Goal: Information Seeking & Learning: Compare options

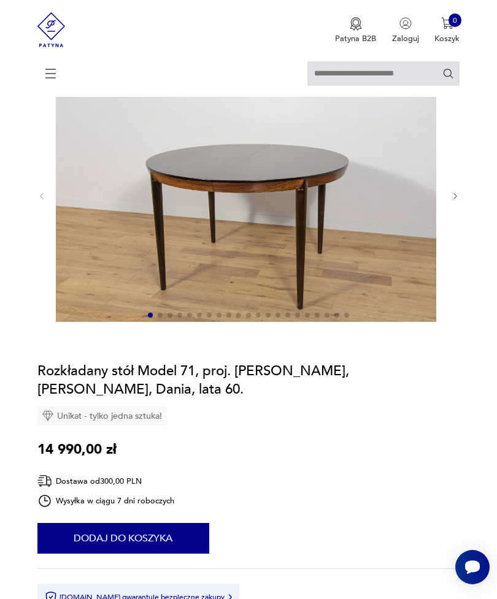
click at [42, 36] on img at bounding box center [51, 29] width 28 height 59
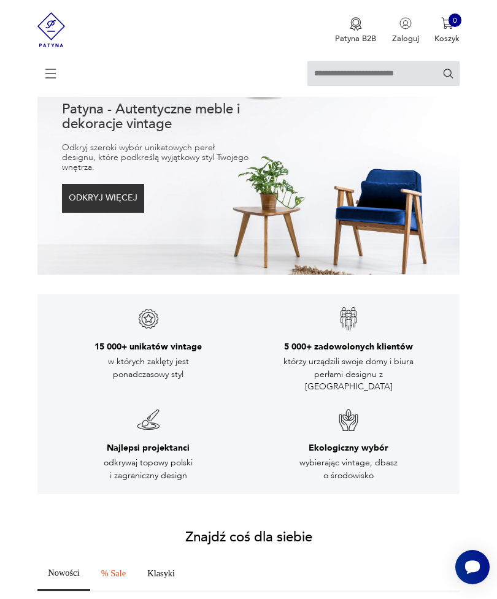
click at [53, 73] on icon at bounding box center [50, 73] width 43 height 43
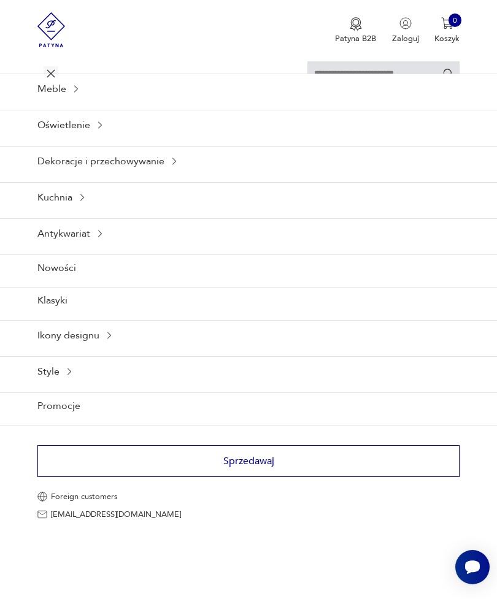
click at [65, 101] on div "Meble" at bounding box center [248, 89] width 497 height 30
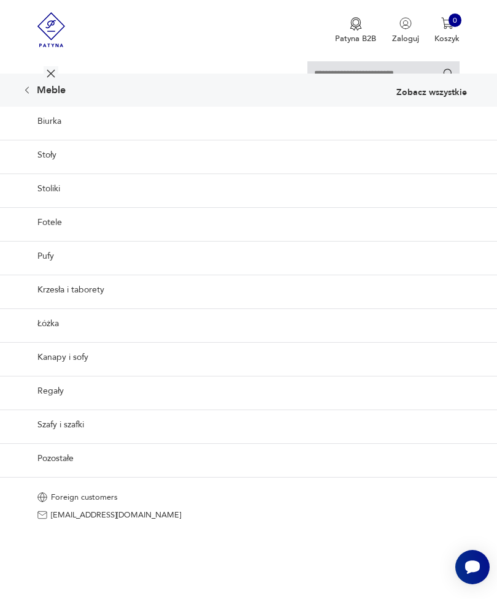
click at [350, 237] on link "Fotele" at bounding box center [248, 222] width 497 height 30
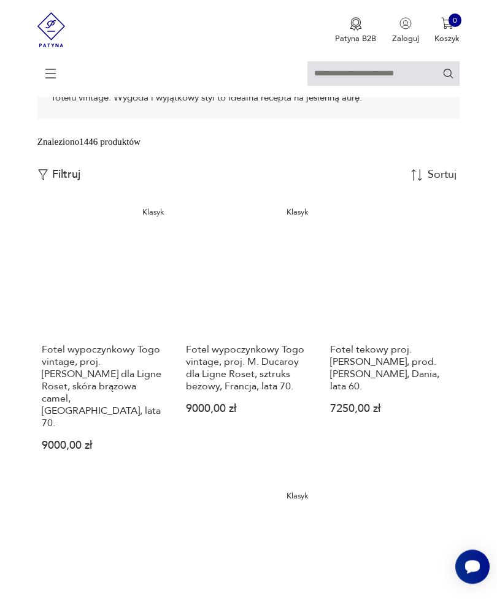
scroll to position [235, 0]
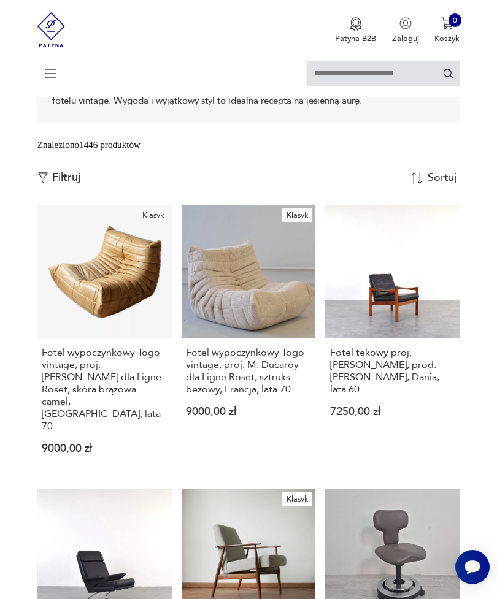
click at [47, 183] on img "button" at bounding box center [42, 177] width 11 height 11
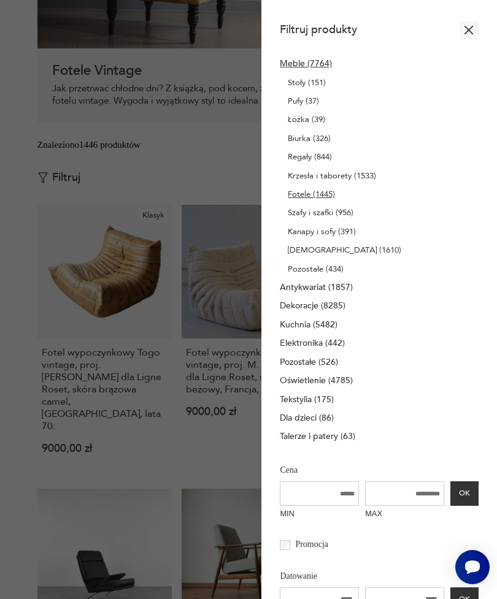
click at [22, 212] on div at bounding box center [248, 299] width 497 height 599
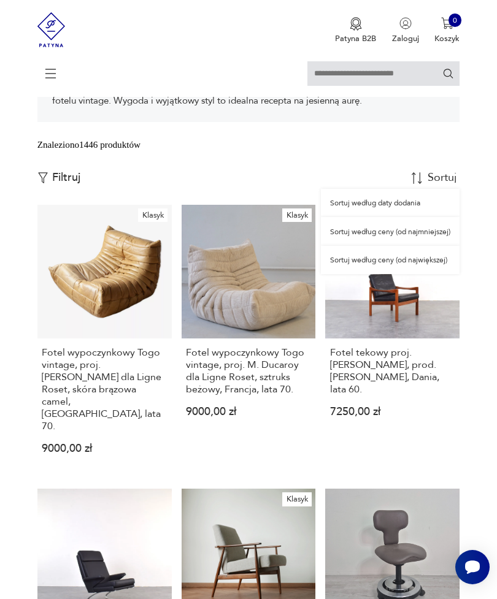
click at [449, 217] on div "Sortuj według daty dodania" at bounding box center [390, 203] width 139 height 28
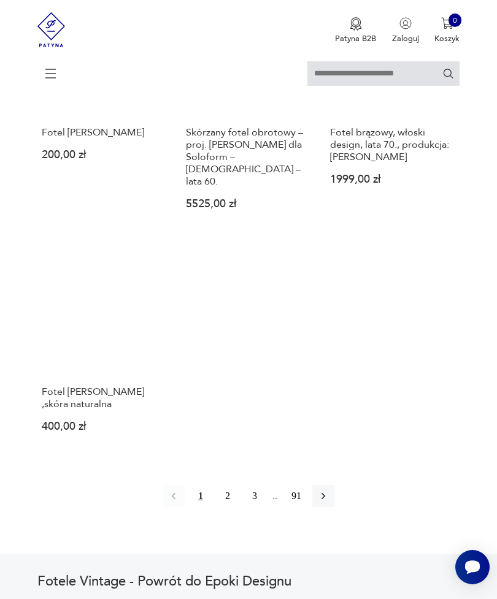
scroll to position [1627, 0]
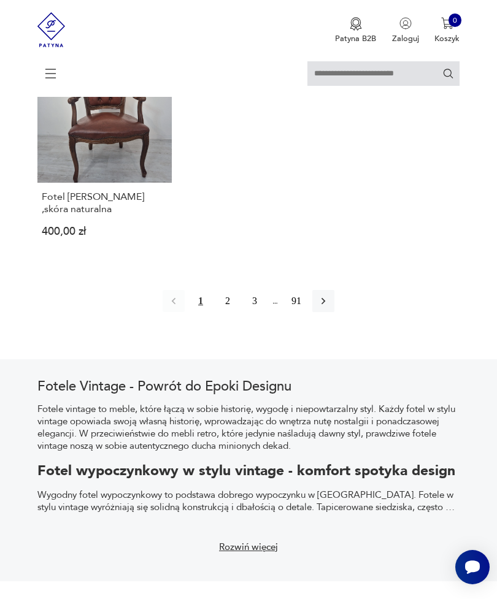
click at [325, 305] on icon "button" at bounding box center [323, 301] width 4 height 7
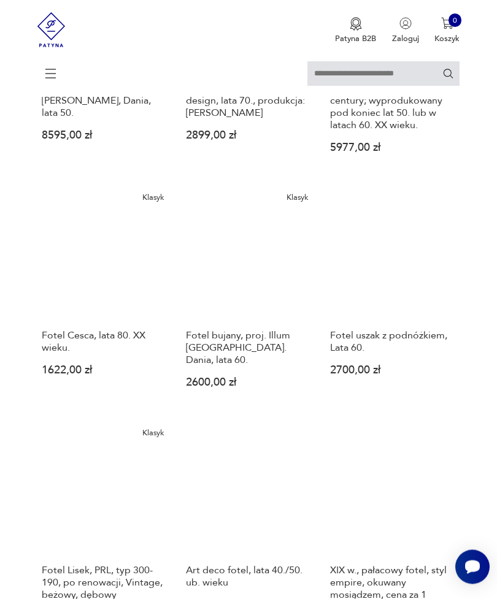
scroll to position [1054, 0]
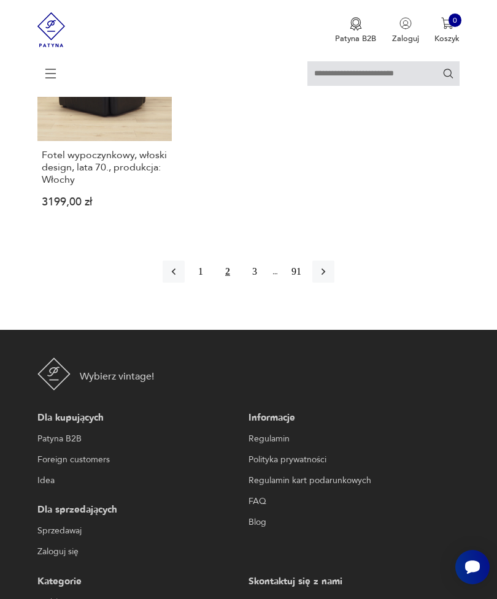
click at [334, 283] on button "button" at bounding box center [323, 272] width 22 height 22
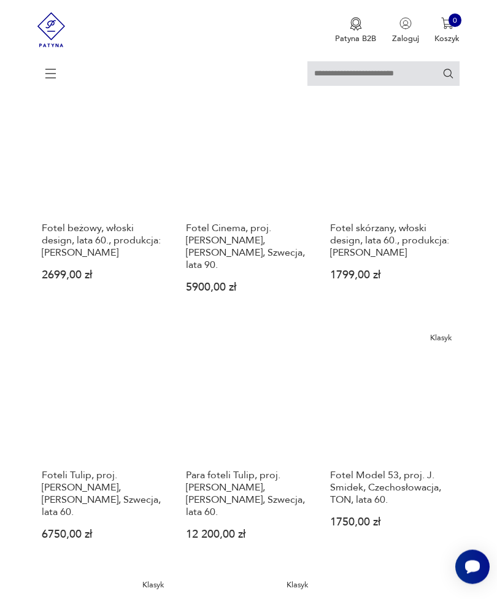
scroll to position [359, 0]
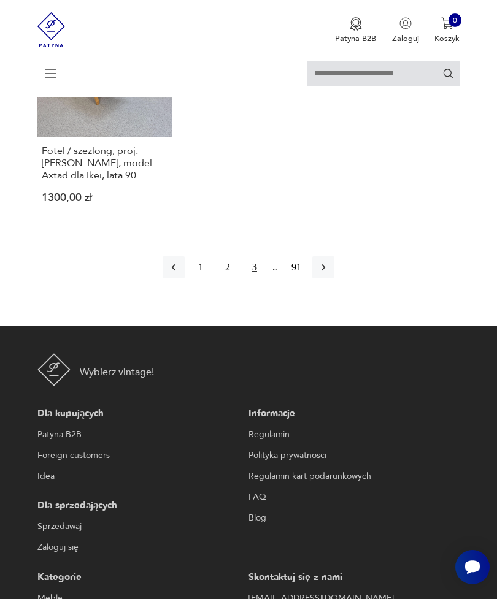
click at [334, 278] on button "button" at bounding box center [323, 267] width 22 height 22
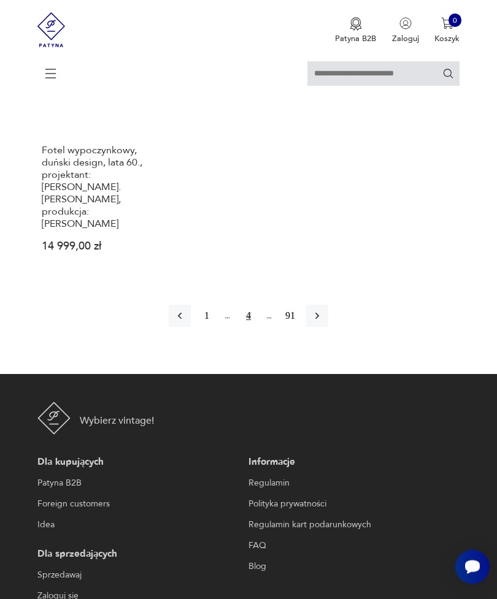
scroll to position [1728, 0]
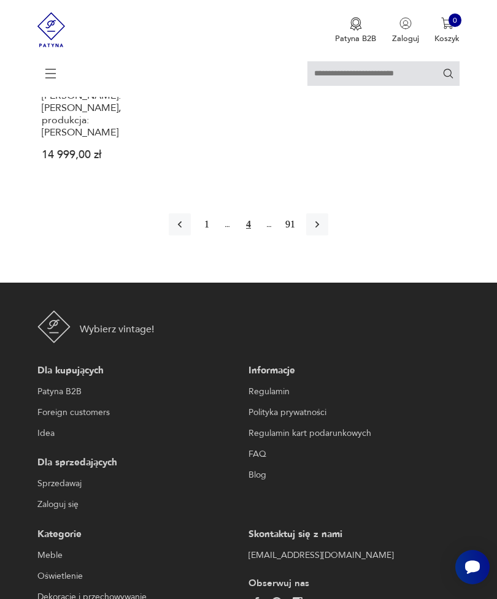
click at [328, 236] on button "button" at bounding box center [317, 224] width 22 height 22
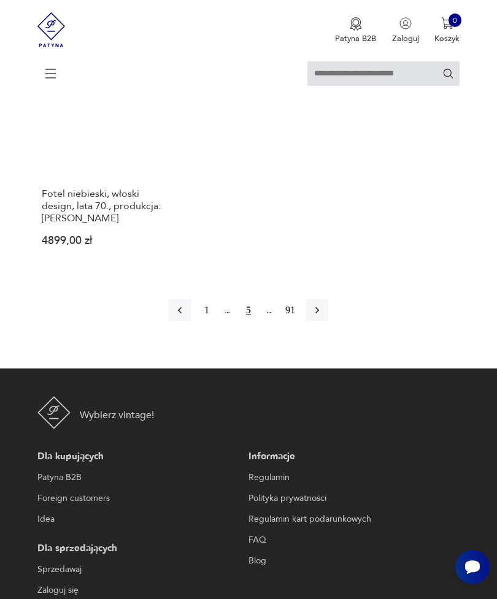
scroll to position [1701, 0]
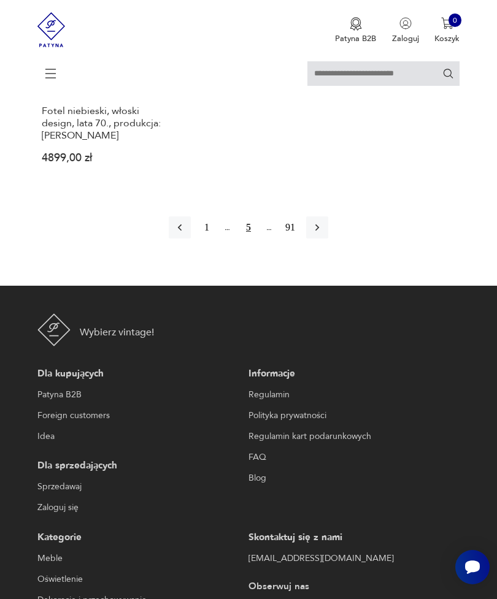
click at [328, 239] on button "button" at bounding box center [317, 228] width 22 height 22
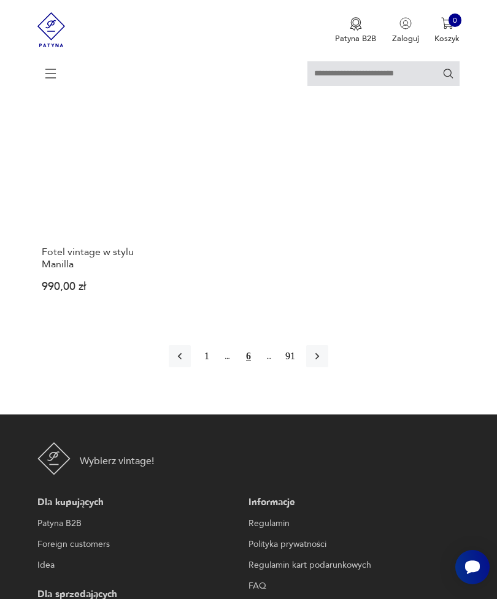
scroll to position [1651, 0]
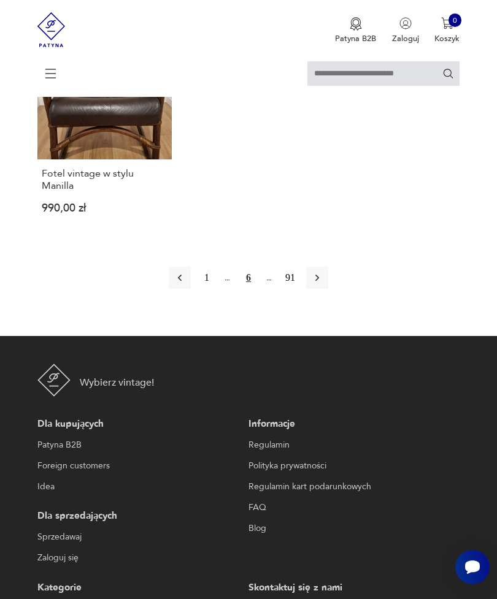
click at [323, 284] on icon "button" at bounding box center [317, 278] width 12 height 12
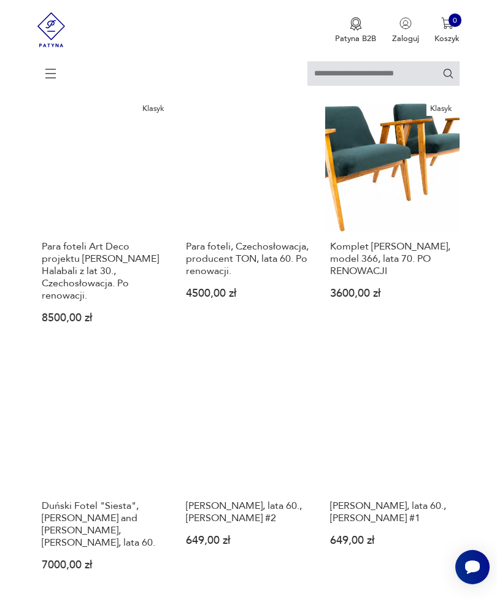
scroll to position [849, 0]
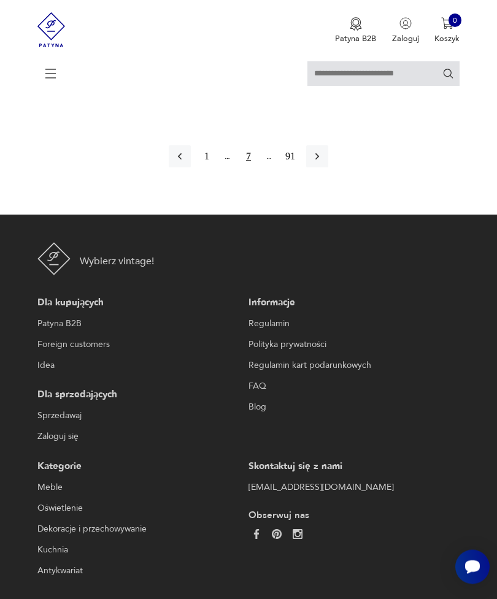
click at [328, 168] on button "button" at bounding box center [317, 157] width 22 height 22
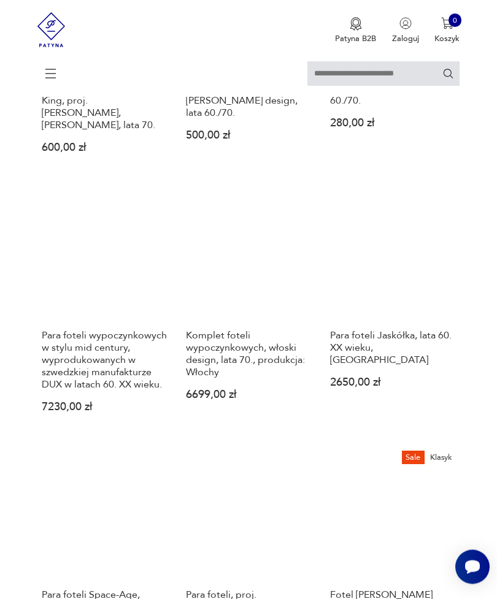
scroll to position [1046, 0]
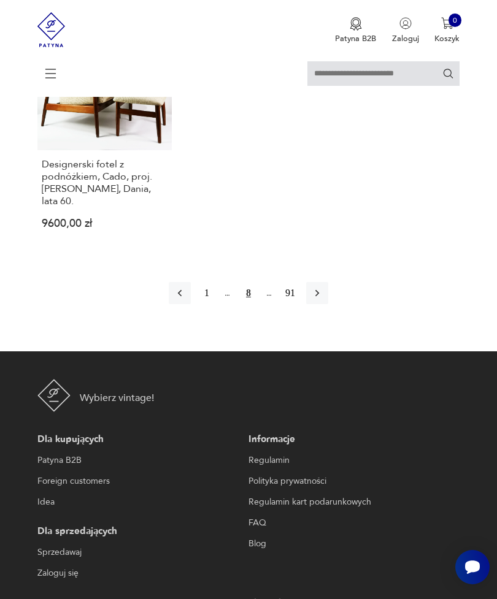
click at [328, 304] on button "button" at bounding box center [317, 293] width 22 height 22
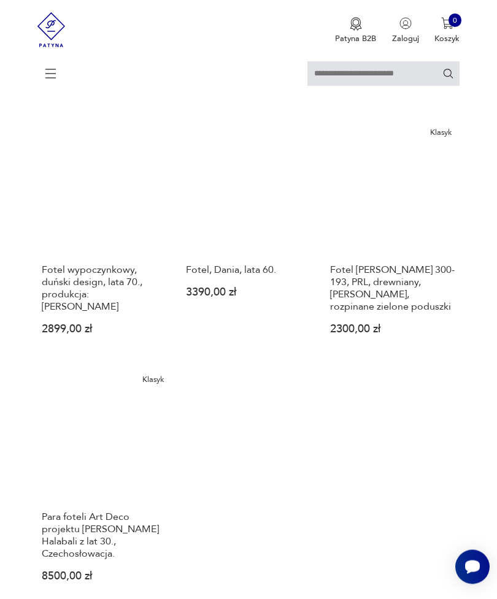
scroll to position [1322, 0]
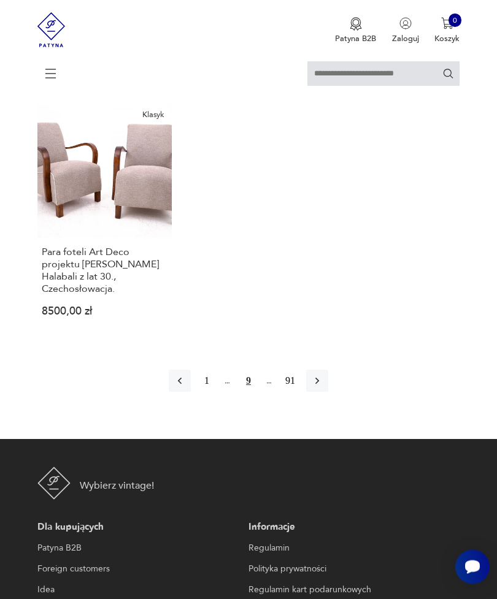
click at [328, 393] on button "button" at bounding box center [317, 381] width 22 height 22
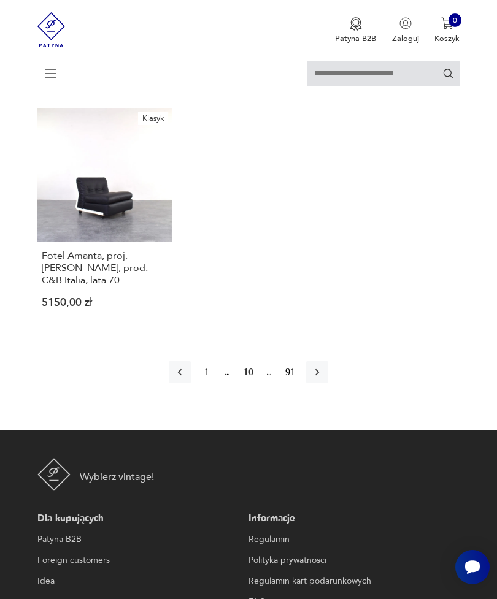
scroll to position [1635, 0]
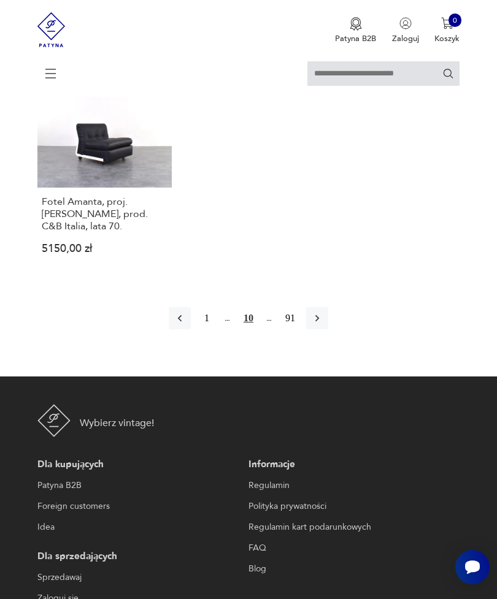
click at [328, 329] on button "button" at bounding box center [317, 318] width 22 height 22
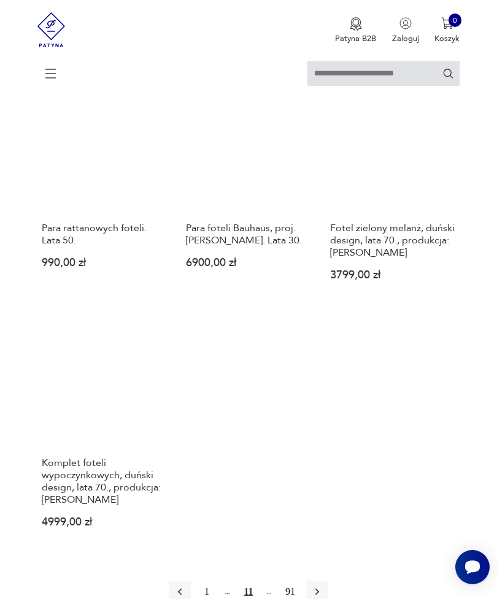
scroll to position [1348, 0]
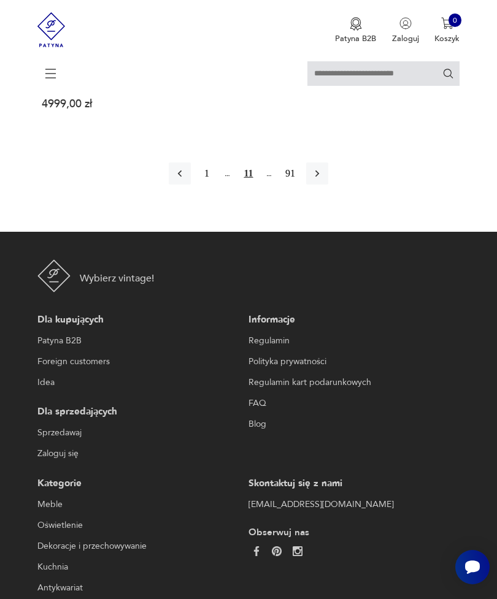
click at [328, 185] on button "button" at bounding box center [317, 174] width 22 height 22
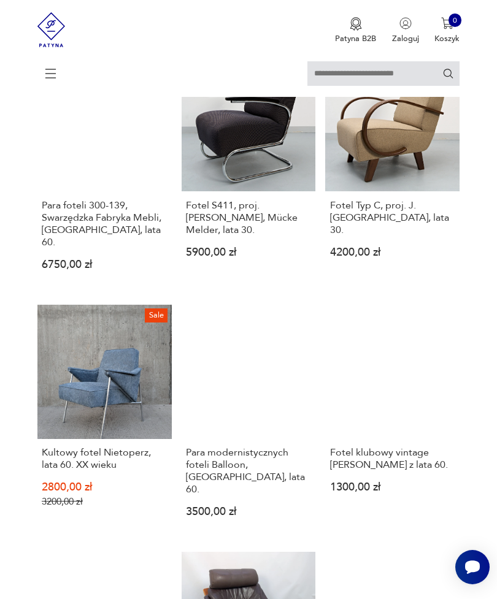
scroll to position [224, 0]
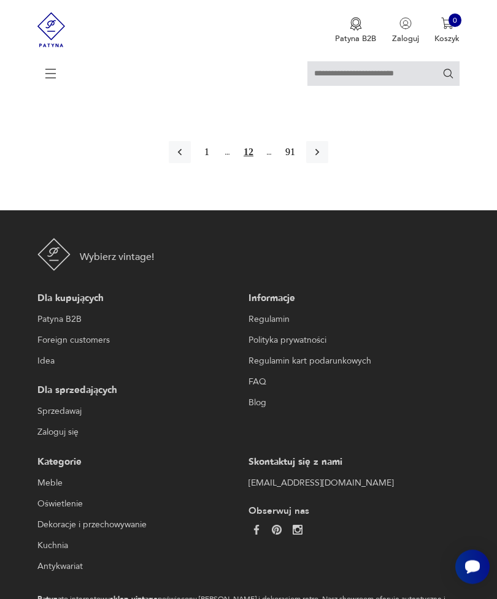
click at [323, 159] on icon "button" at bounding box center [317, 153] width 12 height 12
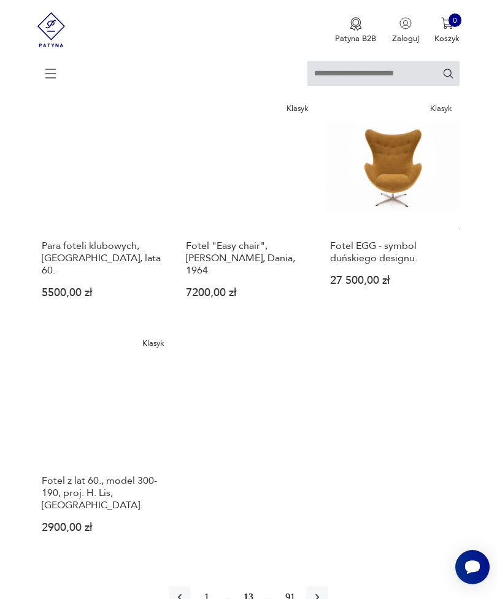
scroll to position [1321, 0]
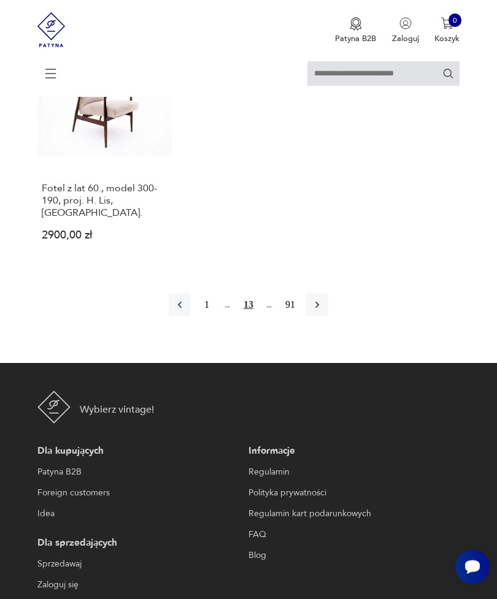
click at [328, 316] on button "button" at bounding box center [317, 305] width 22 height 22
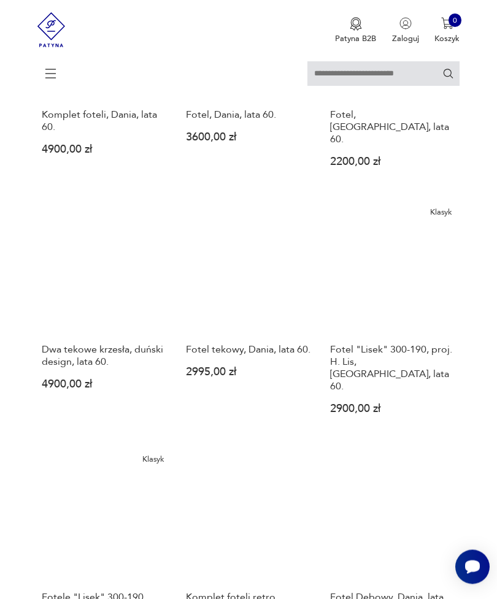
scroll to position [502, 0]
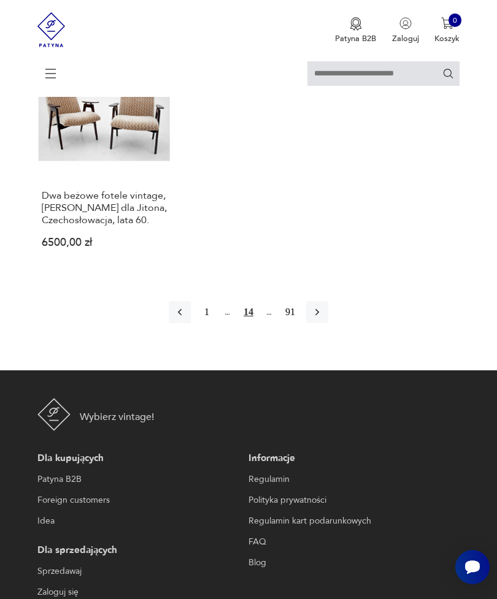
click at [323, 318] on icon "button" at bounding box center [317, 312] width 12 height 12
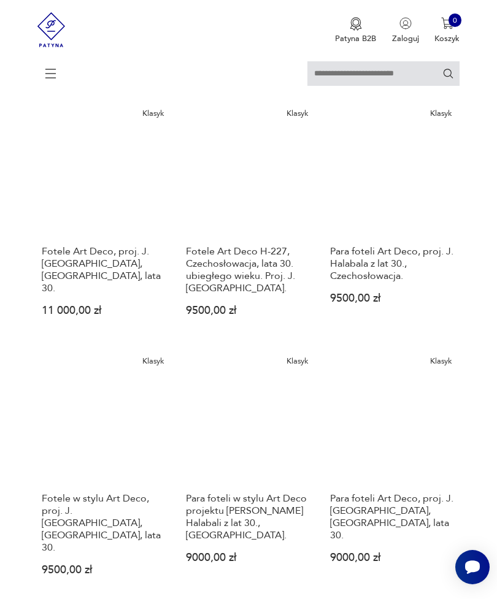
scroll to position [1121, 0]
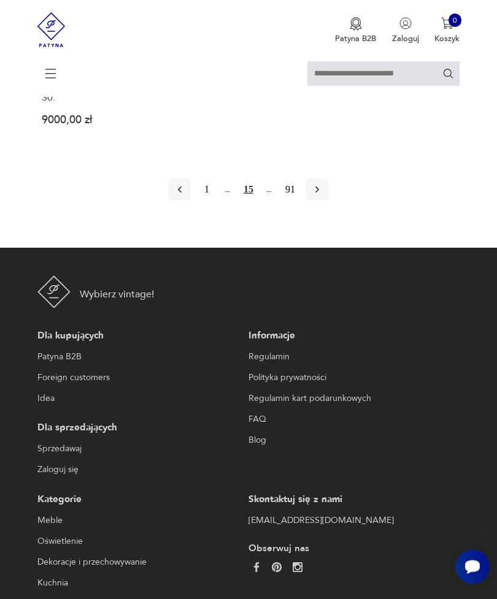
click at [323, 196] on icon "button" at bounding box center [317, 190] width 12 height 12
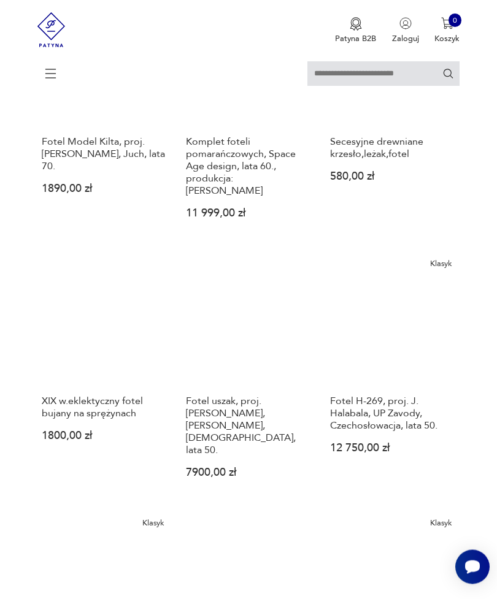
scroll to position [446, 0]
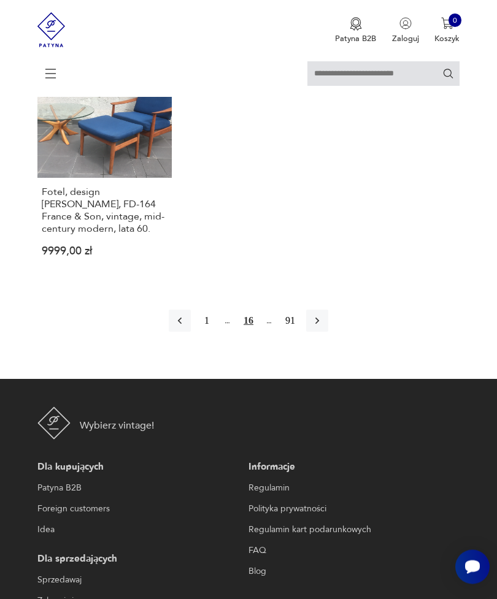
click at [323, 328] on icon "button" at bounding box center [317, 321] width 12 height 12
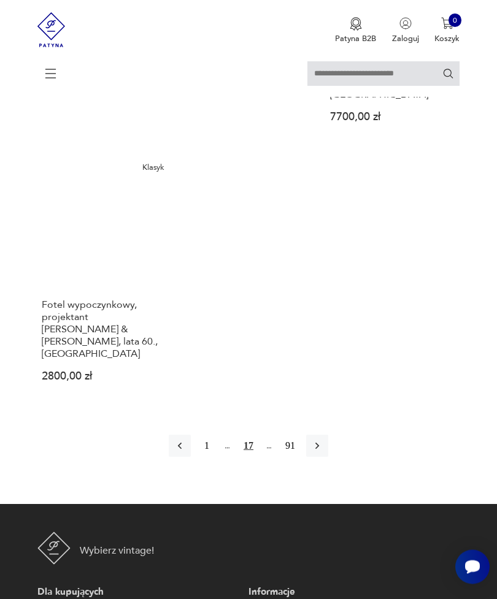
scroll to position [1641, 0]
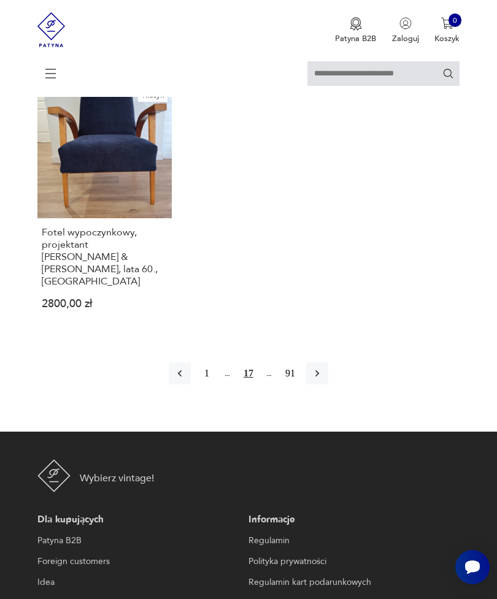
click at [323, 380] on icon "button" at bounding box center [317, 373] width 12 height 12
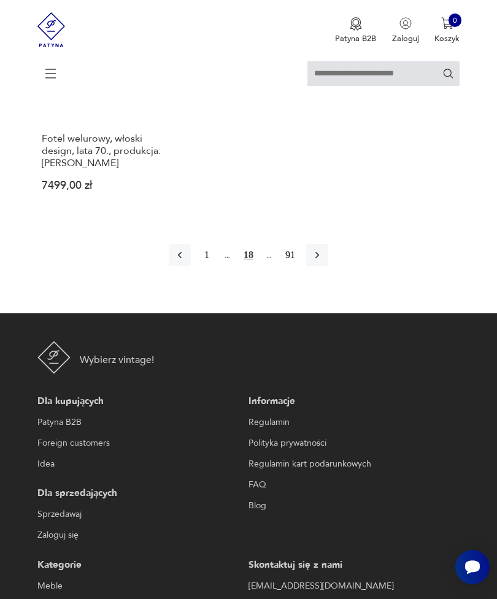
scroll to position [1678, 0]
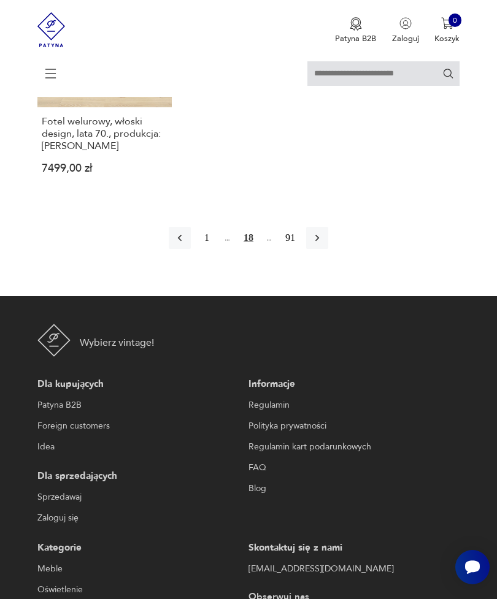
click at [328, 249] on button "button" at bounding box center [317, 238] width 22 height 22
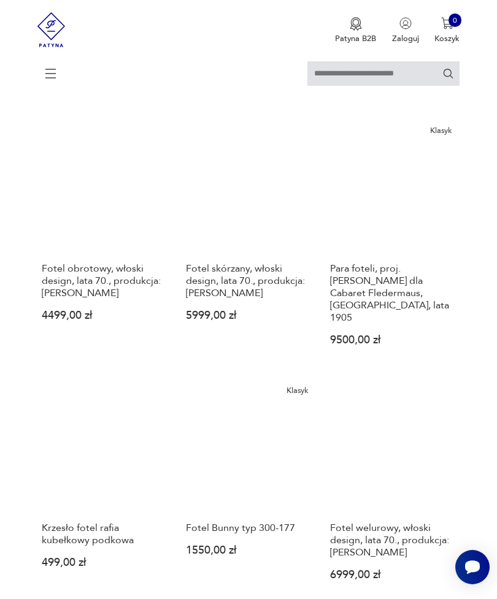
scroll to position [224, 0]
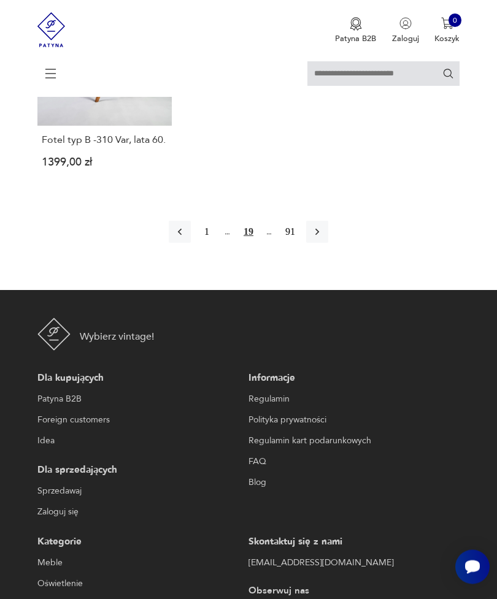
click at [328, 244] on button "button" at bounding box center [317, 232] width 22 height 22
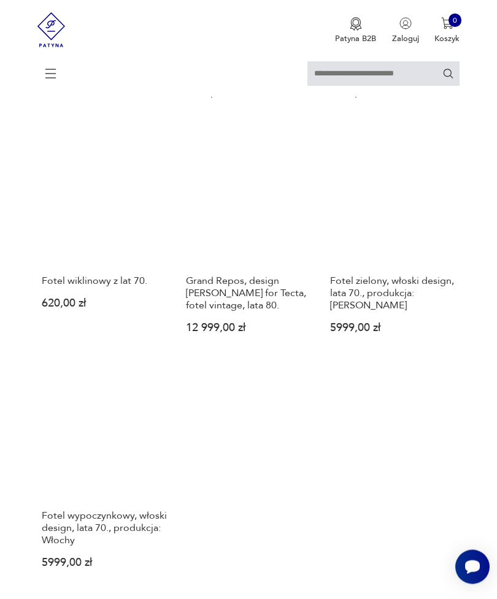
scroll to position [1470, 0]
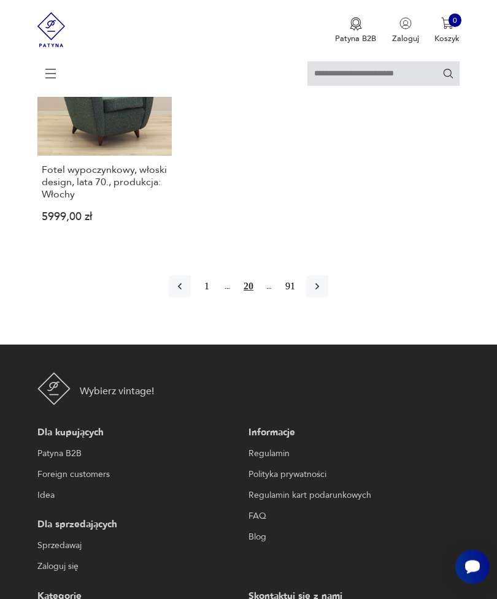
click at [328, 298] on button "button" at bounding box center [317, 287] width 22 height 22
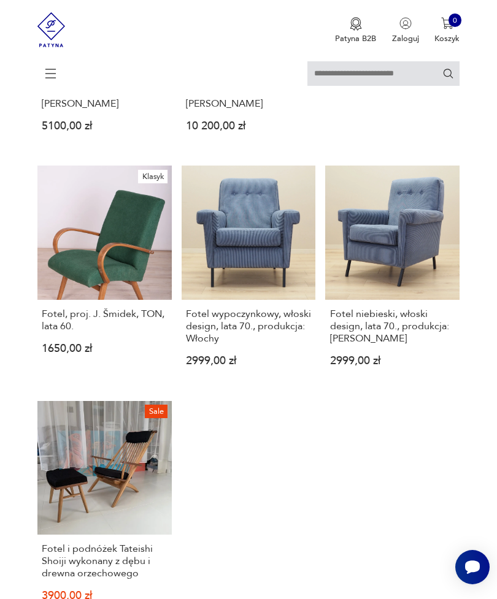
scroll to position [1353, 0]
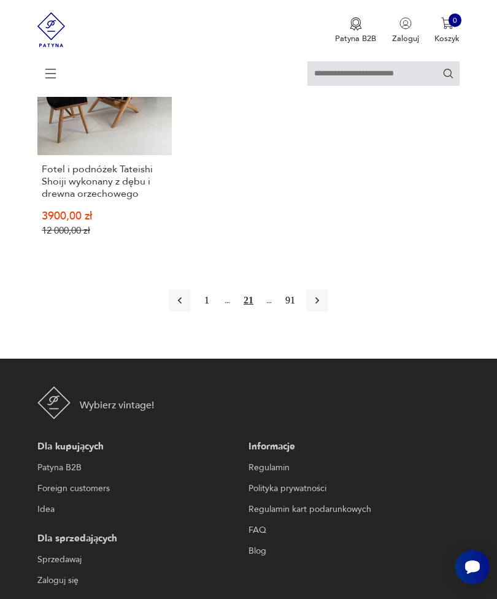
click at [323, 307] on icon "button" at bounding box center [317, 300] width 12 height 12
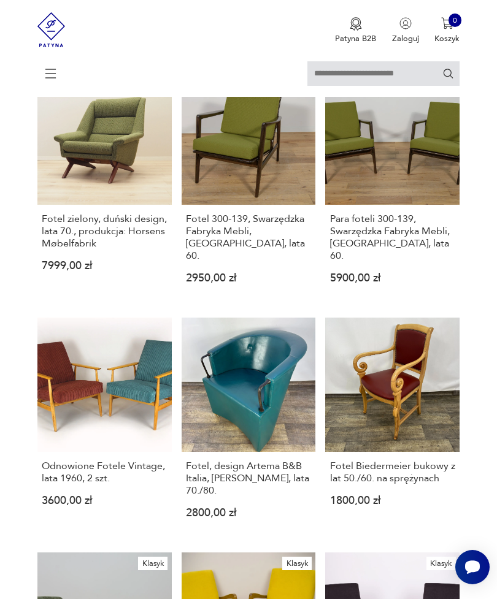
scroll to position [905, 0]
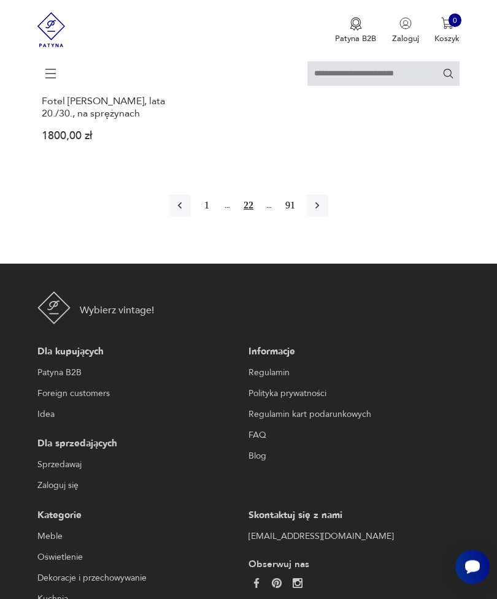
click at [323, 212] on icon "button" at bounding box center [317, 206] width 12 height 12
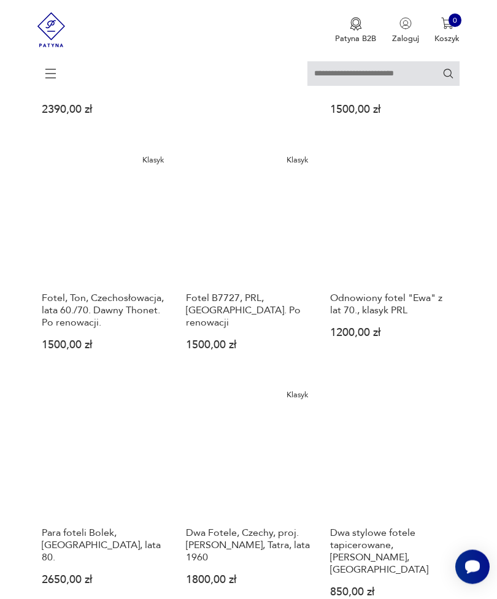
scroll to position [754, 0]
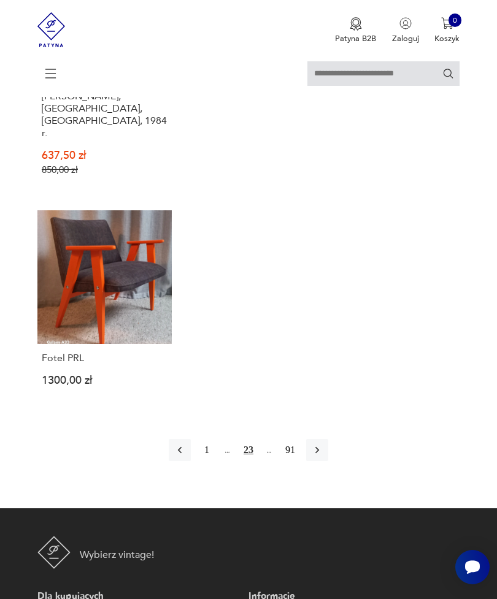
click at [319, 454] on icon "button" at bounding box center [317, 450] width 4 height 7
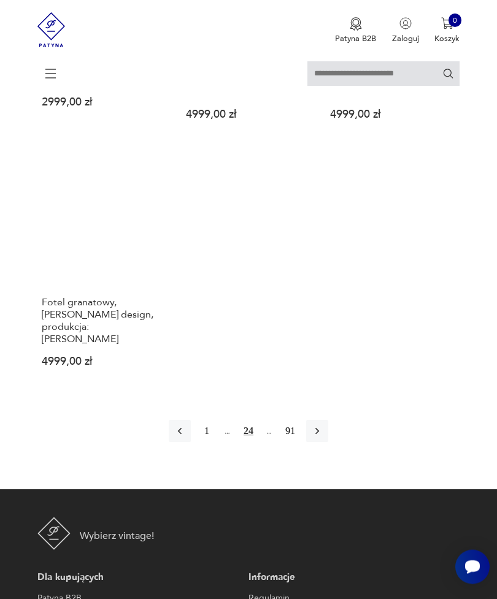
scroll to position [1511, 0]
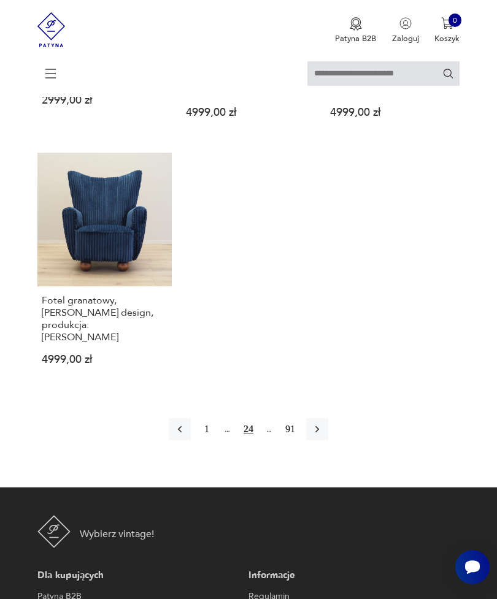
click at [323, 435] on icon "button" at bounding box center [317, 429] width 12 height 12
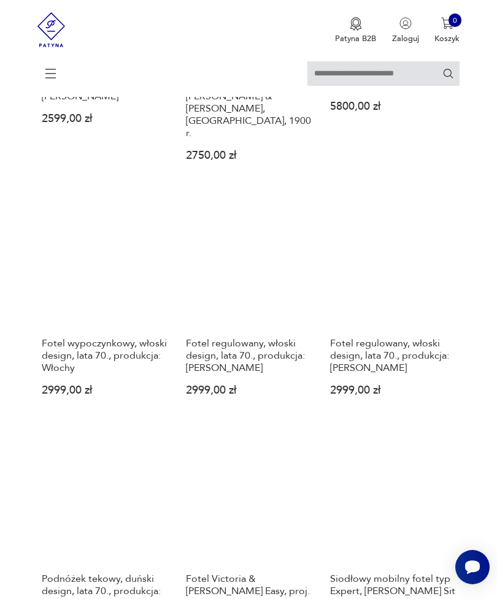
scroll to position [528, 0]
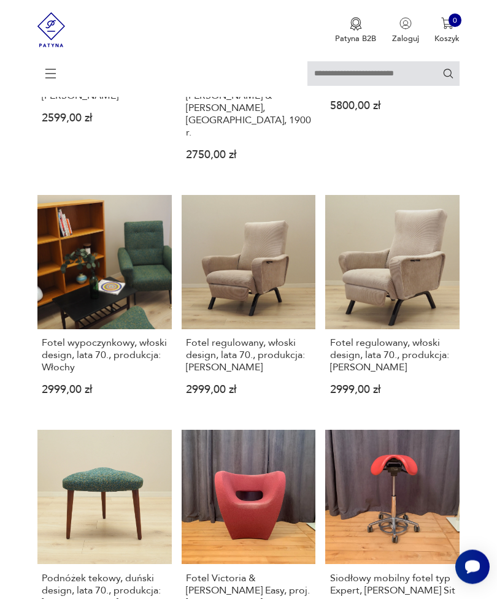
click at [412, 256] on link "Fotel regulowany, włoski design, lata 70., produkcja: Włochy 2999,00 zł" at bounding box center [392, 306] width 134 height 220
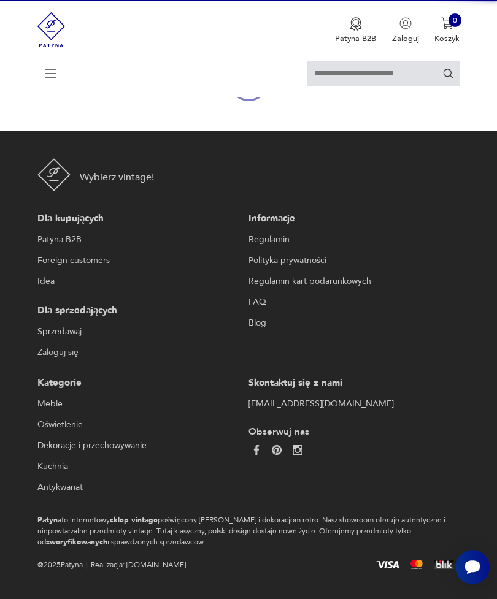
scroll to position [128, 0]
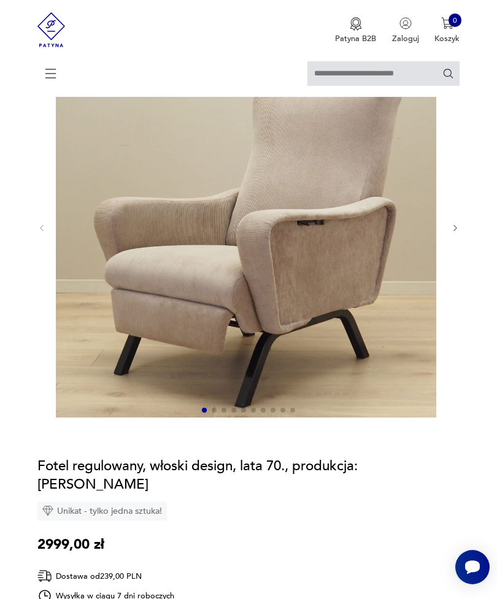
click at [456, 233] on icon "button" at bounding box center [455, 228] width 9 height 9
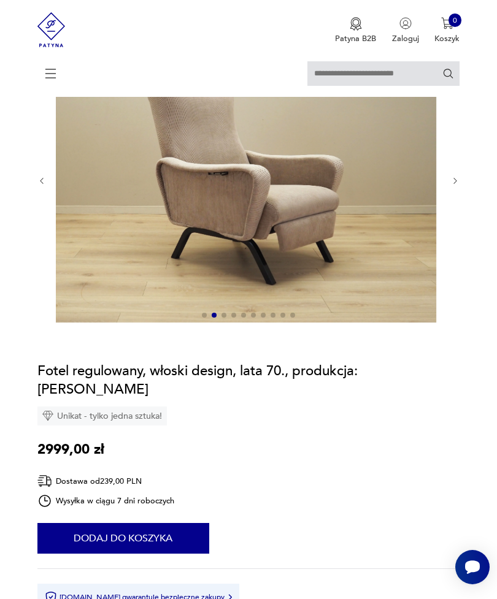
click at [453, 216] on div at bounding box center [248, 180] width 423 height 287
click at [459, 186] on icon "button" at bounding box center [455, 181] width 9 height 9
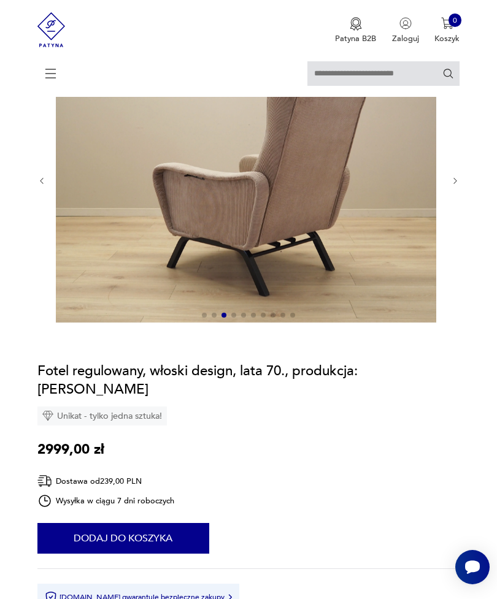
click at [456, 186] on icon "button" at bounding box center [455, 181] width 9 height 9
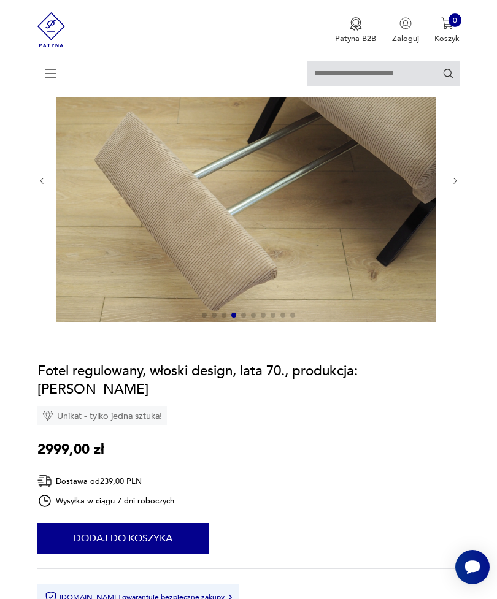
click at [459, 186] on icon "button" at bounding box center [455, 181] width 9 height 9
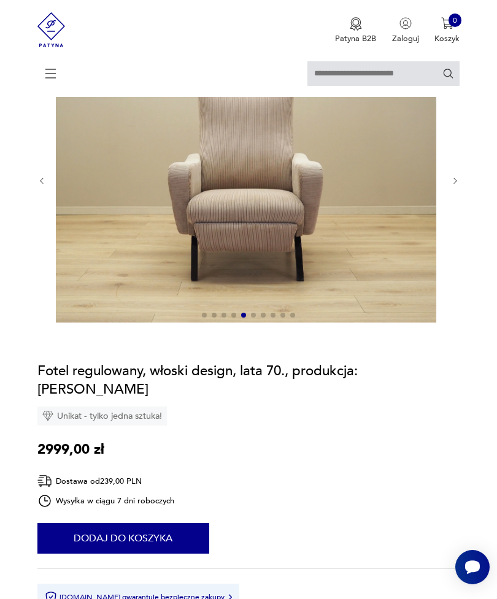
click at [459, 186] on icon "button" at bounding box center [455, 181] width 9 height 9
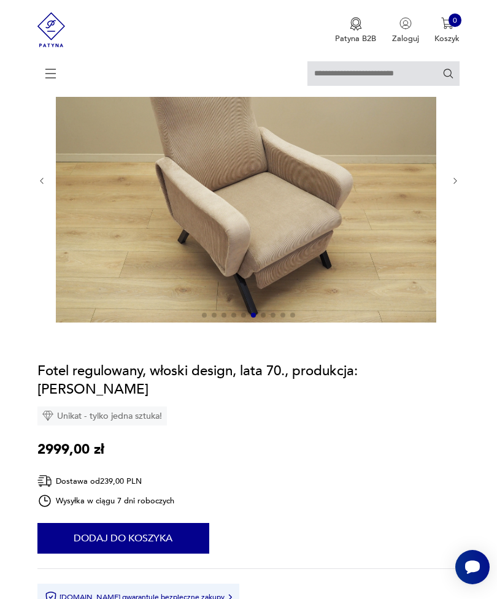
click at [459, 186] on icon "button" at bounding box center [455, 181] width 9 height 9
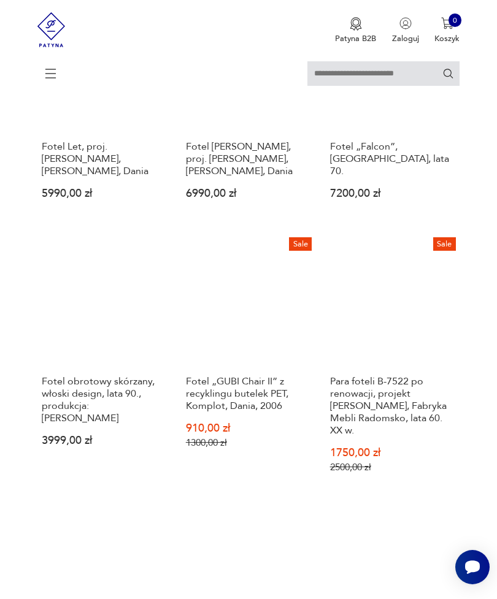
scroll to position [1514, 0]
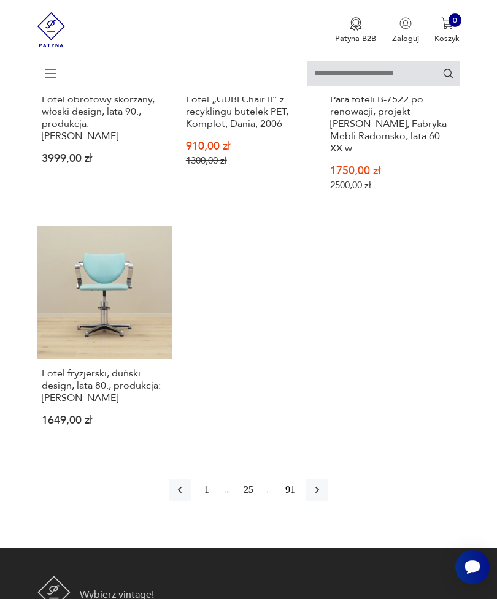
click at [323, 496] on icon "button" at bounding box center [317, 490] width 12 height 12
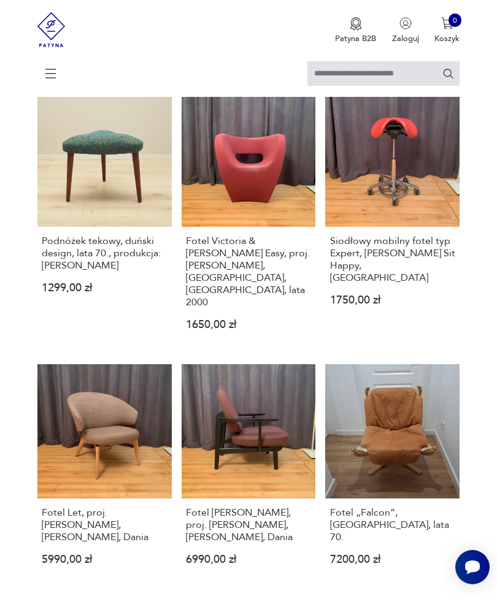
scroll to position [224, 0]
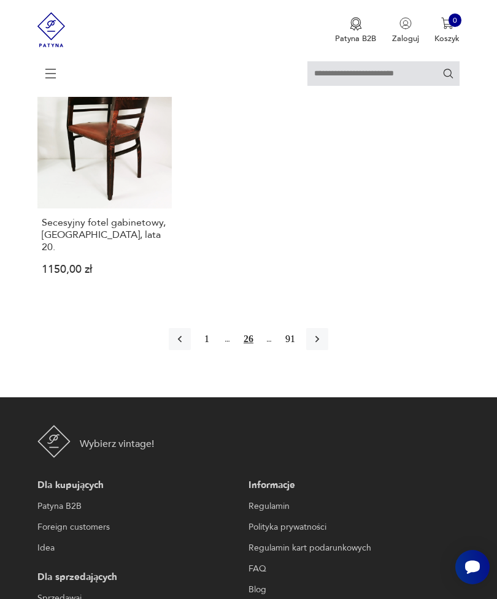
click at [323, 345] on icon "button" at bounding box center [317, 339] width 12 height 12
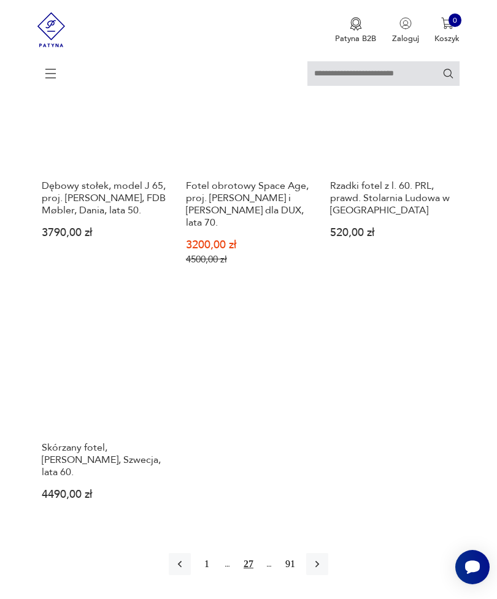
scroll to position [1759, 0]
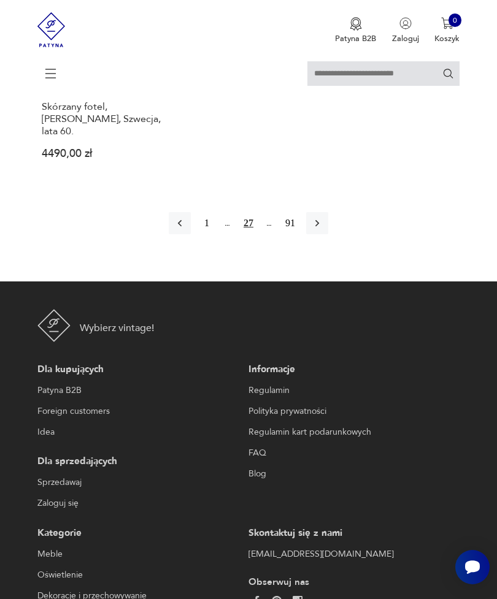
click at [323, 229] on icon "button" at bounding box center [317, 223] width 12 height 12
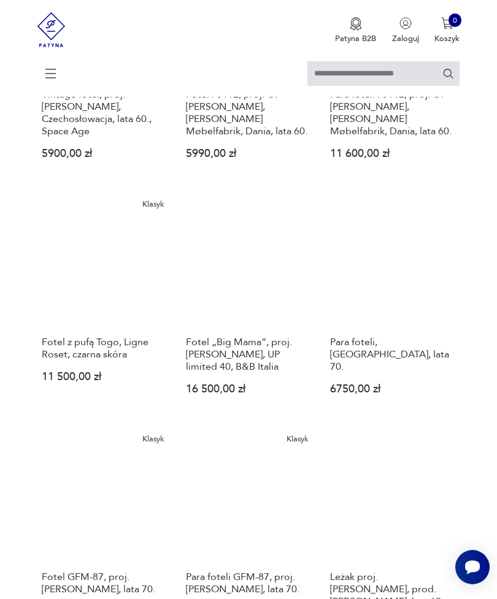
scroll to position [786, 0]
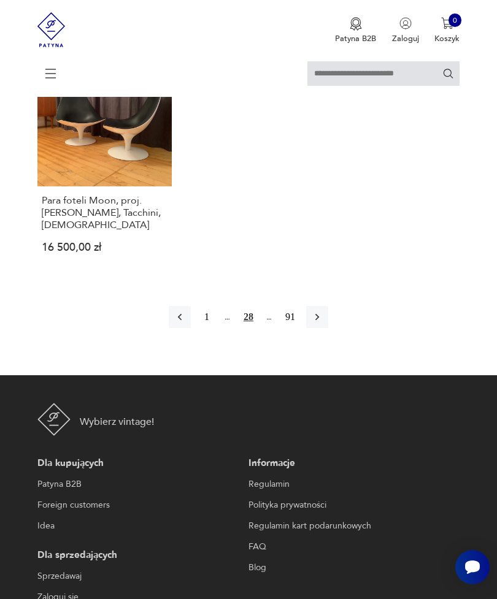
click at [323, 323] on icon "button" at bounding box center [317, 317] width 12 height 12
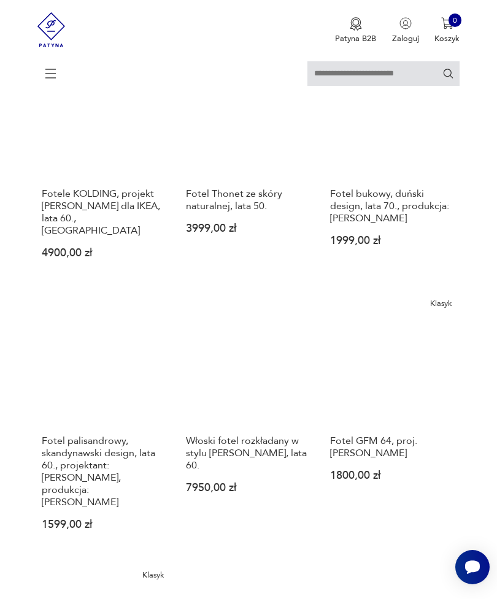
scroll to position [1327, 0]
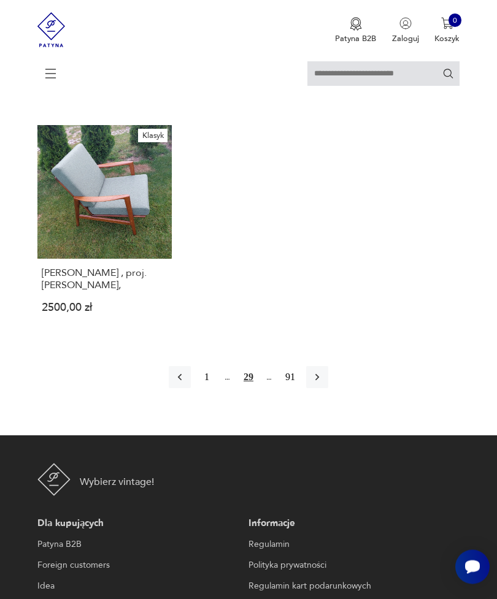
click at [328, 389] on button "button" at bounding box center [317, 378] width 22 height 22
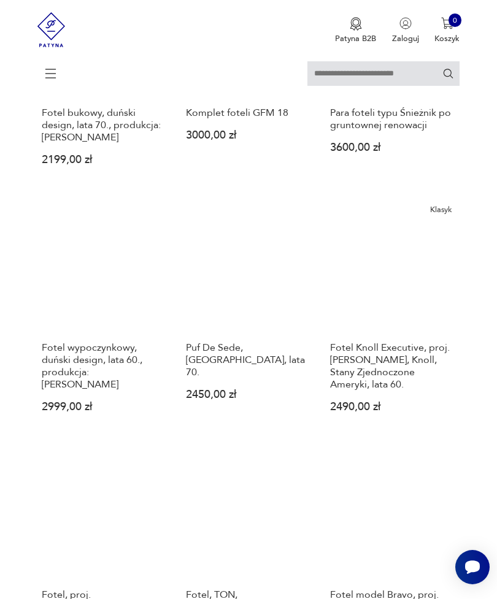
scroll to position [1020, 0]
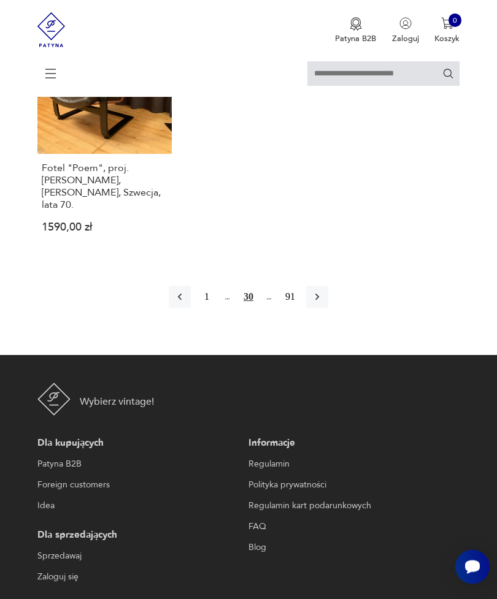
click at [328, 309] on button "button" at bounding box center [317, 297] width 22 height 22
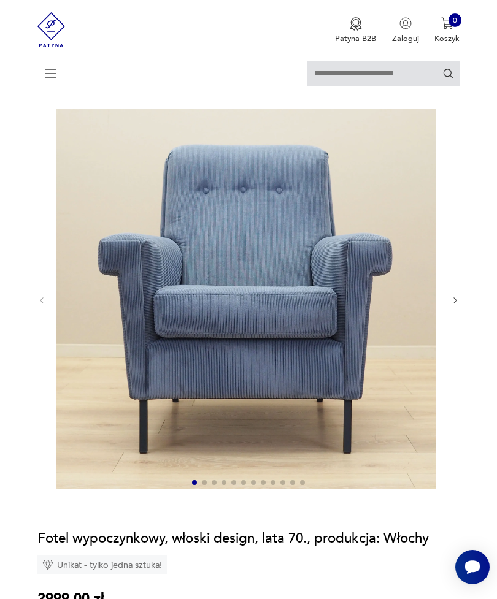
scroll to position [59, 0]
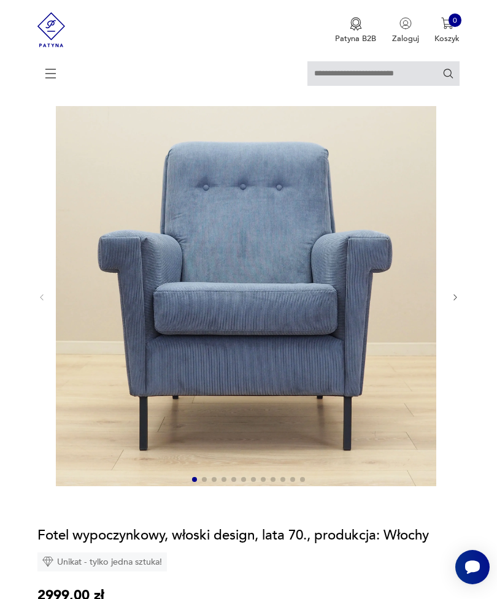
click at [459, 302] on icon "button" at bounding box center [455, 297] width 9 height 9
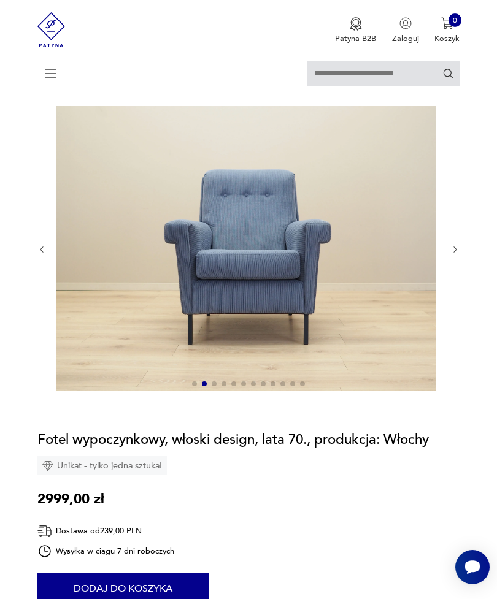
click at [436, 261] on img at bounding box center [246, 248] width 380 height 285
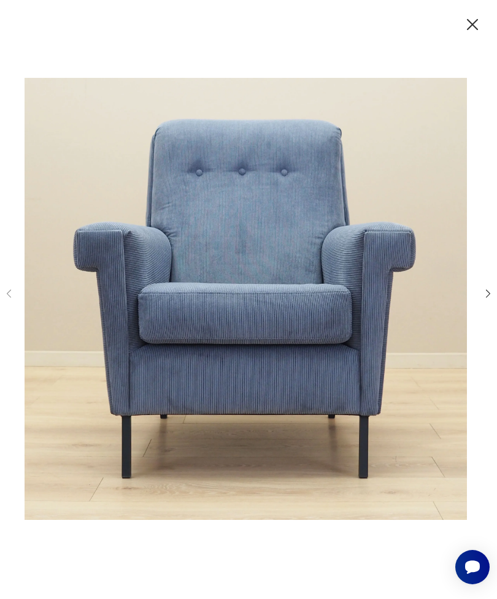
click at [489, 299] on icon "button" at bounding box center [488, 294] width 12 height 12
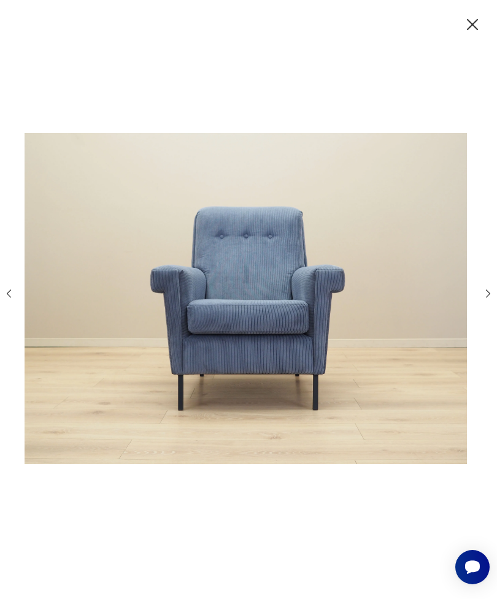
click at [492, 299] on icon "button" at bounding box center [488, 294] width 12 height 12
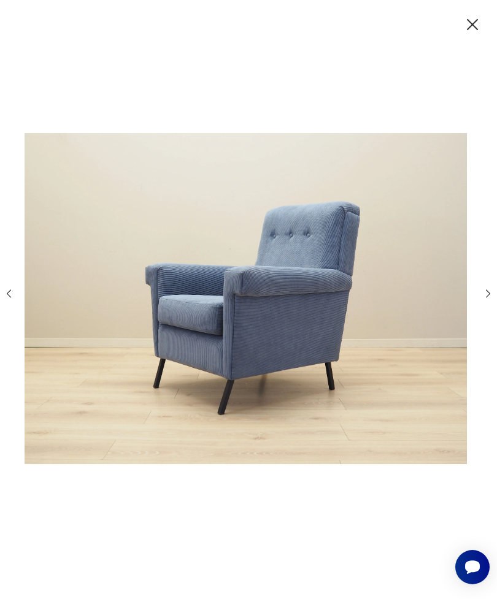
click at [491, 299] on icon "button" at bounding box center [488, 294] width 12 height 12
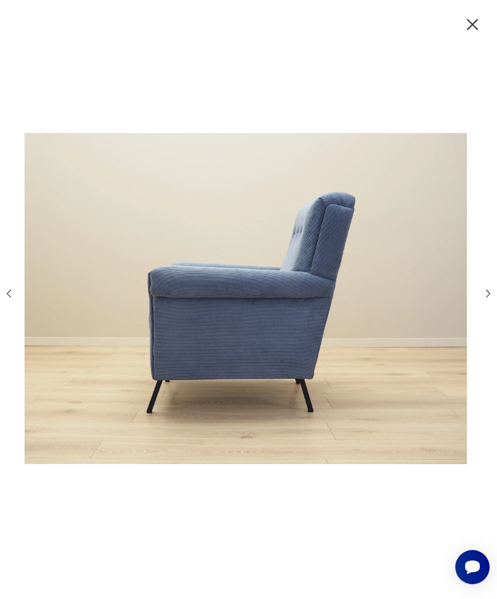
click at [491, 299] on icon "button" at bounding box center [488, 294] width 12 height 12
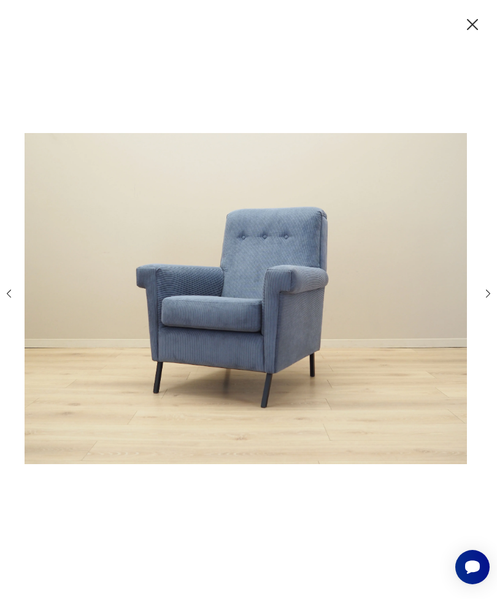
click at [482, 299] on icon "button" at bounding box center [488, 294] width 12 height 12
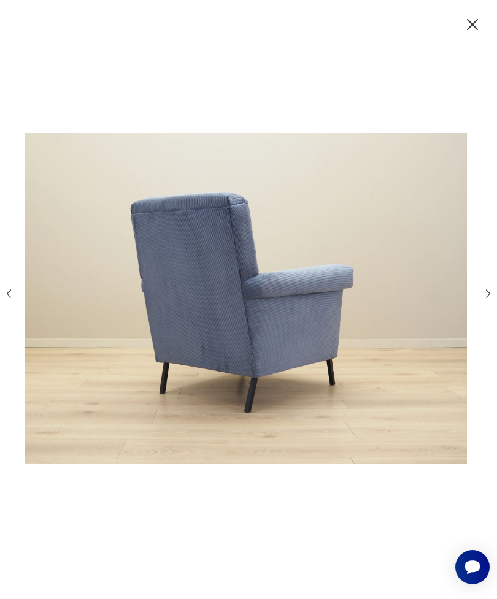
click at [490, 299] on icon "button" at bounding box center [488, 294] width 12 height 12
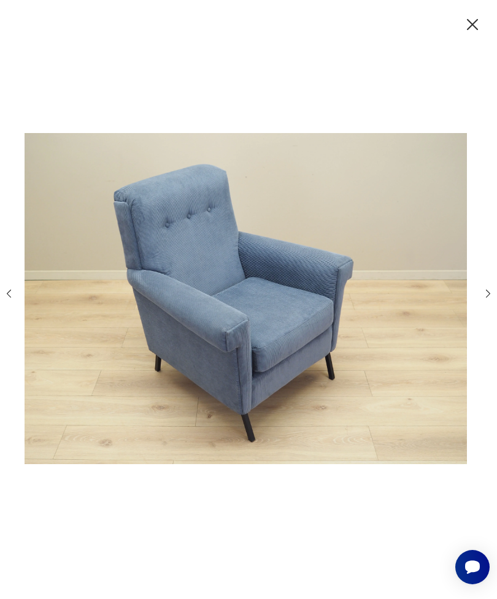
click at [488, 305] on div at bounding box center [248, 299] width 491 height 481
click at [487, 299] on icon "button" at bounding box center [488, 294] width 12 height 12
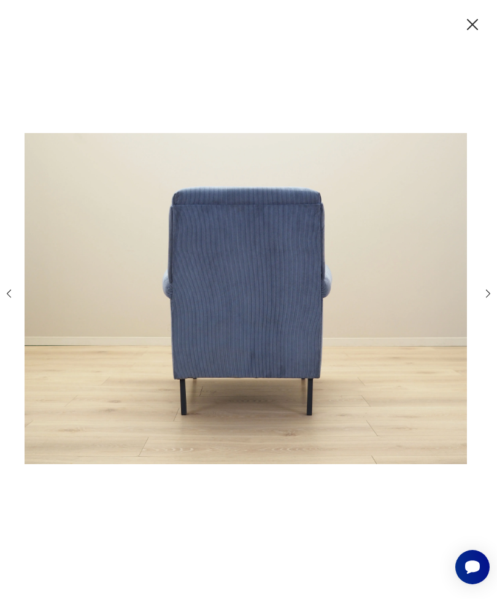
click at [488, 297] on icon "button" at bounding box center [488, 294] width 4 height 8
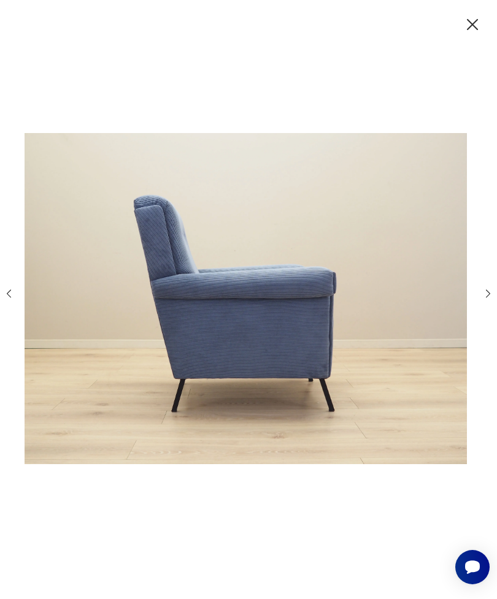
click at [486, 297] on icon "button" at bounding box center [488, 294] width 4 height 8
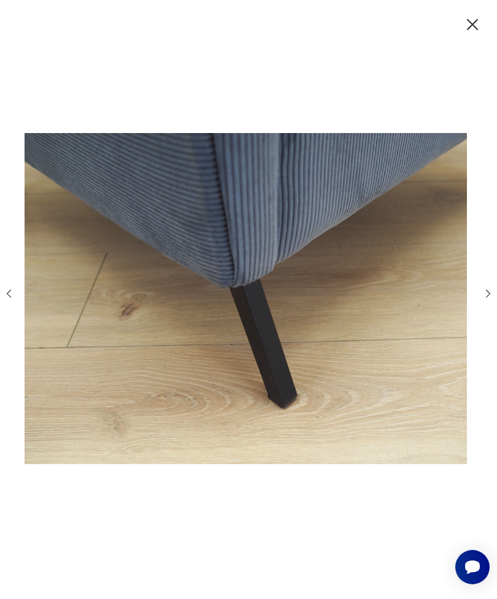
click at [487, 299] on icon "button" at bounding box center [488, 294] width 12 height 12
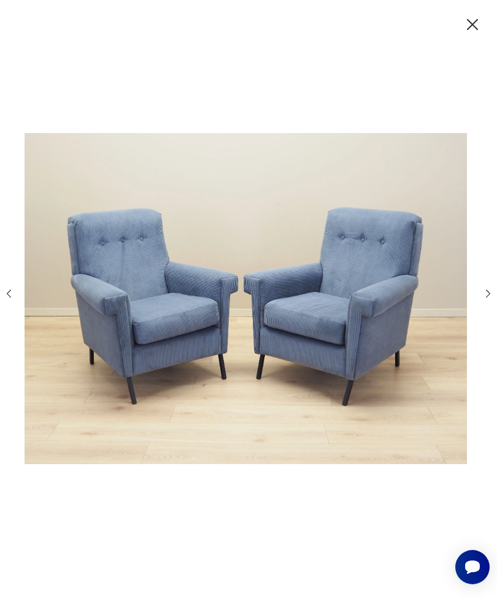
click at [479, 17] on icon "button" at bounding box center [472, 25] width 20 height 20
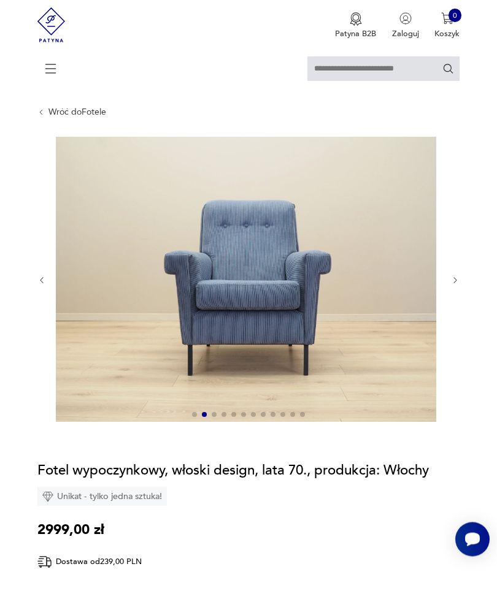
scroll to position [29, 0]
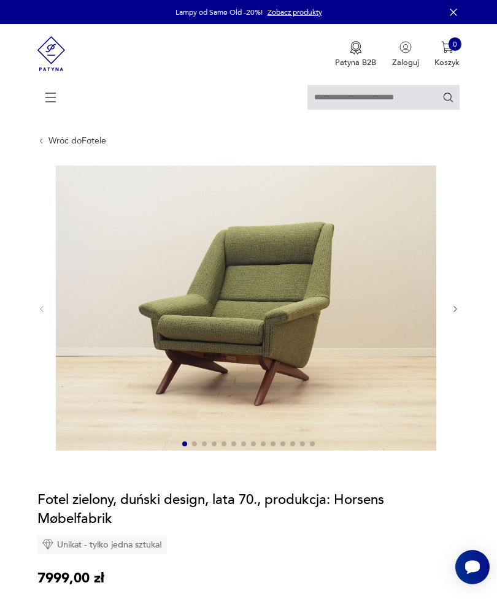
click at [411, 345] on img at bounding box center [246, 308] width 380 height 285
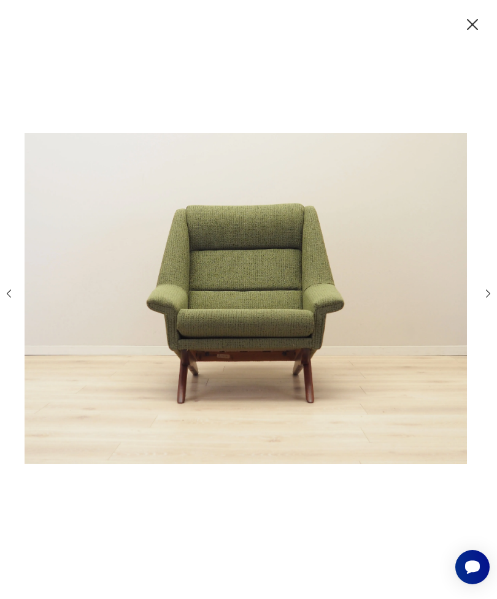
click at [488, 299] on icon "button" at bounding box center [488, 294] width 12 height 12
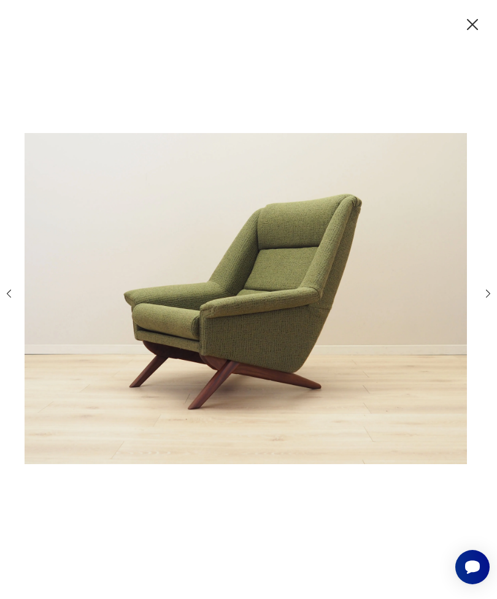
click at [486, 299] on icon "button" at bounding box center [488, 294] width 12 height 12
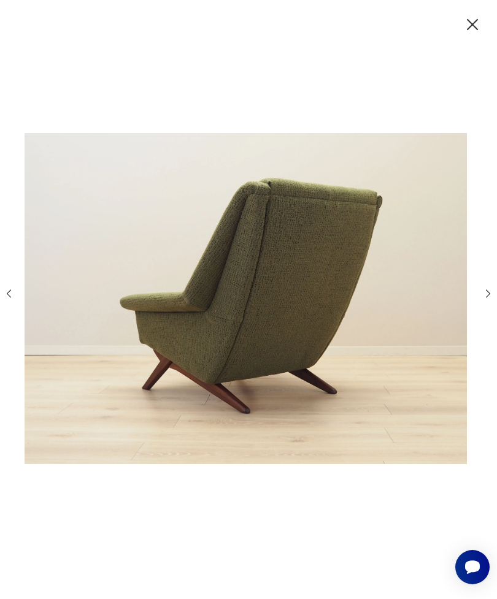
click at [478, 310] on div at bounding box center [248, 299] width 491 height 481
click at [494, 299] on icon "button" at bounding box center [488, 294] width 12 height 12
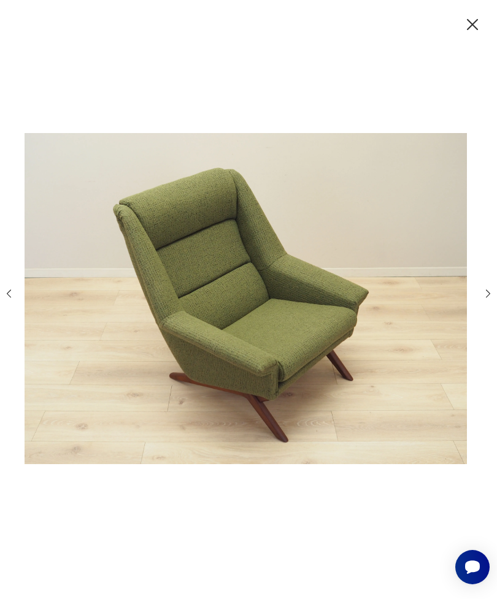
click at [491, 299] on icon "button" at bounding box center [488, 294] width 12 height 12
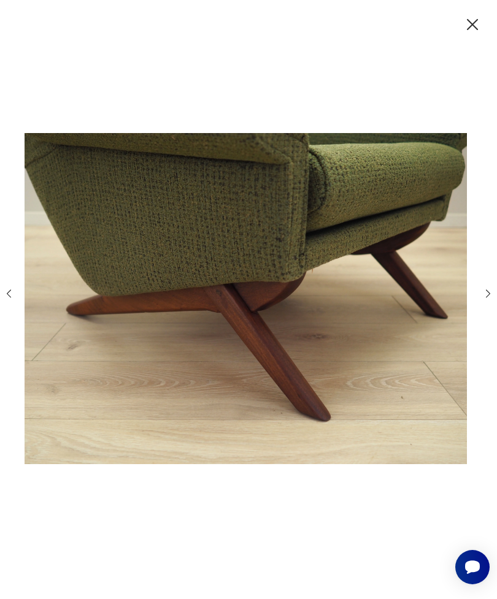
click at [493, 299] on icon "button" at bounding box center [488, 294] width 12 height 12
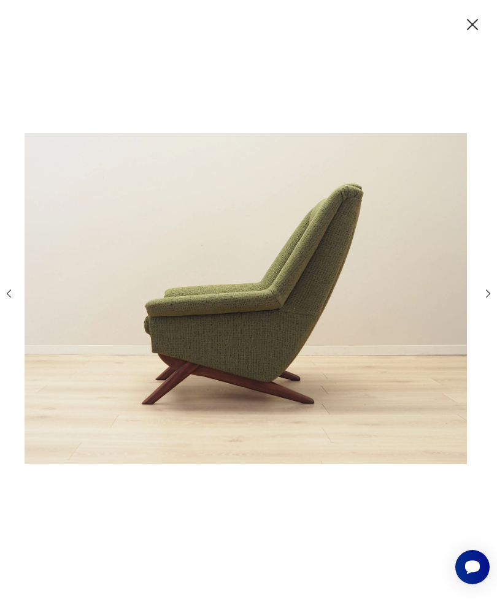
click at [489, 299] on icon "button" at bounding box center [488, 294] width 12 height 12
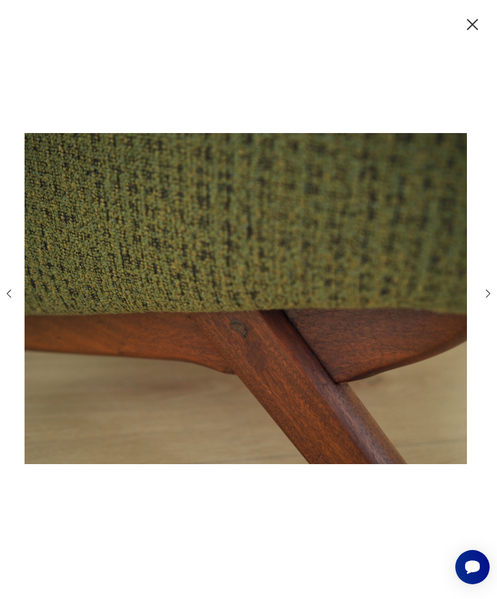
click at [488, 297] on icon "button" at bounding box center [488, 294] width 4 height 8
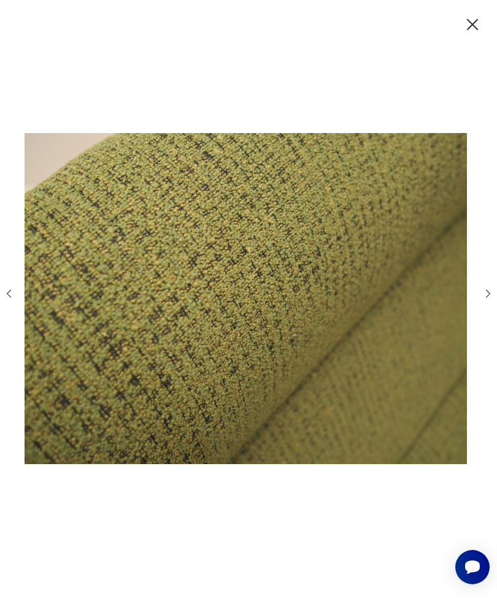
click at [489, 299] on icon "button" at bounding box center [488, 294] width 12 height 12
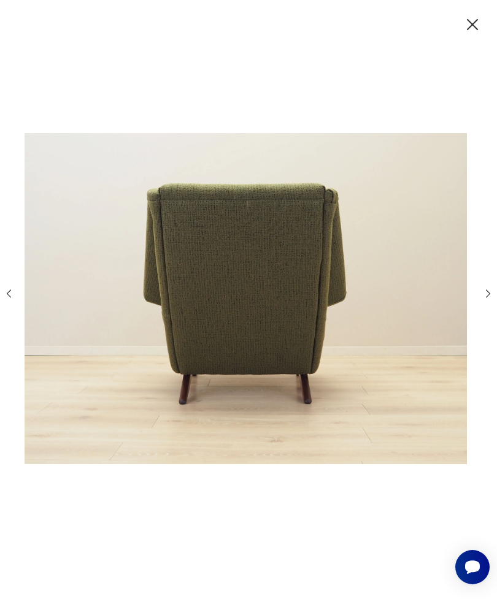
click at [488, 299] on icon "button" at bounding box center [488, 294] width 12 height 12
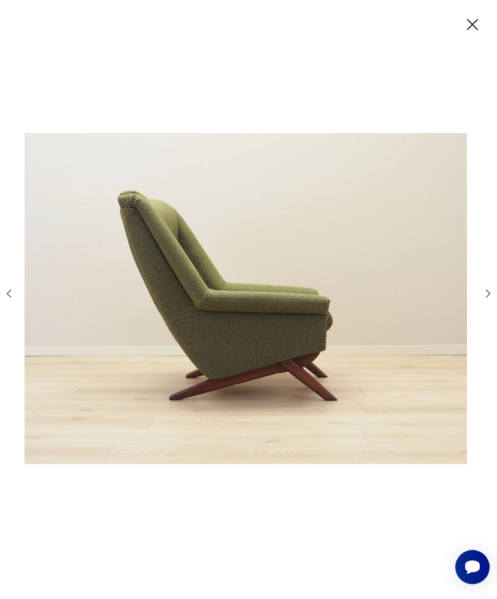
click at [488, 299] on icon "button" at bounding box center [488, 294] width 12 height 12
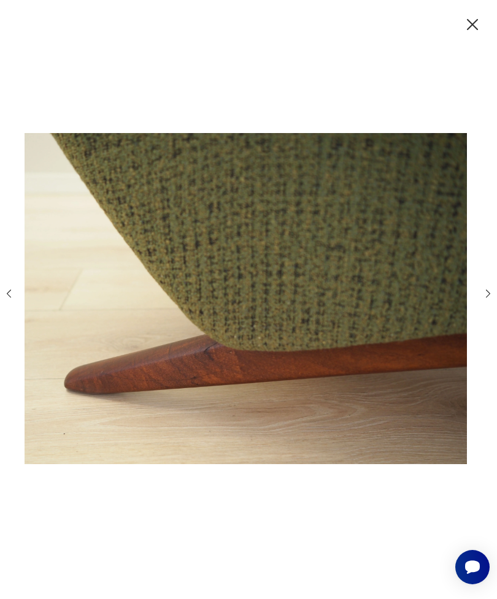
click at [488, 299] on icon "button" at bounding box center [488, 294] width 12 height 12
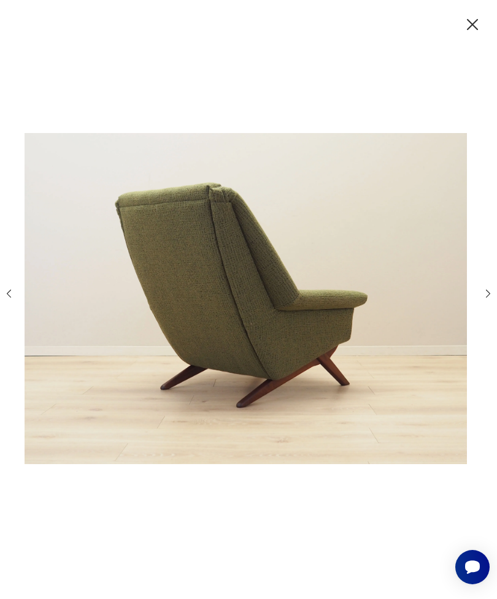
click at [483, 299] on icon "button" at bounding box center [488, 294] width 12 height 12
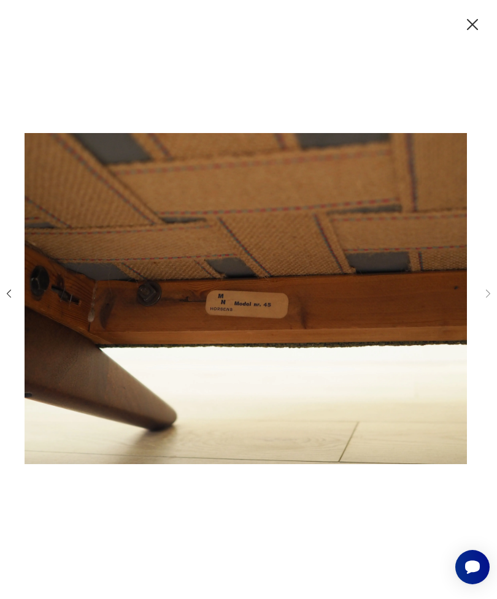
click at [467, 28] on icon "button" at bounding box center [472, 25] width 20 height 20
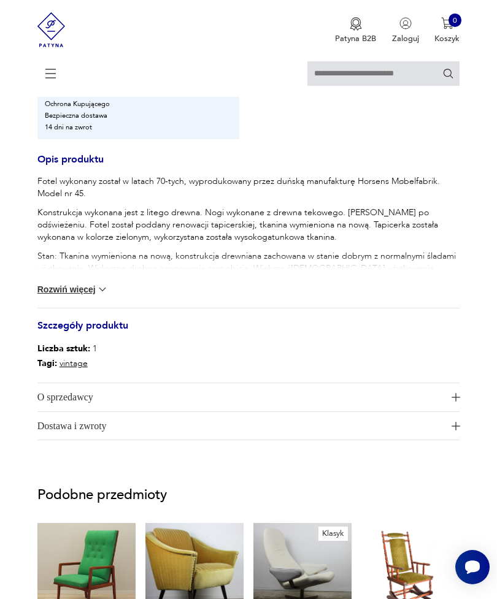
scroll to position [639, 0]
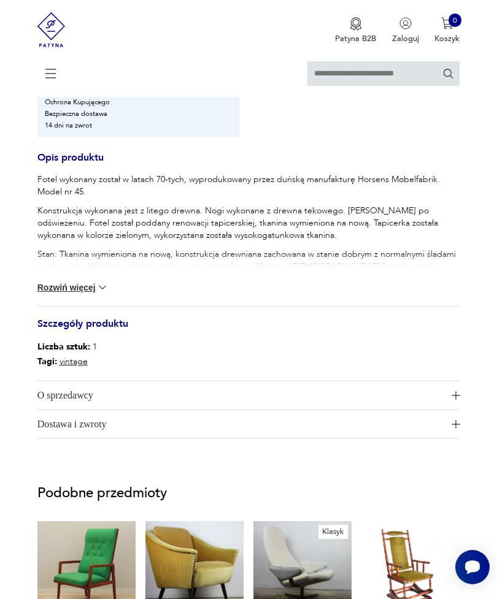
click at [94, 294] on button "Rozwiń więcej" at bounding box center [72, 288] width 71 height 12
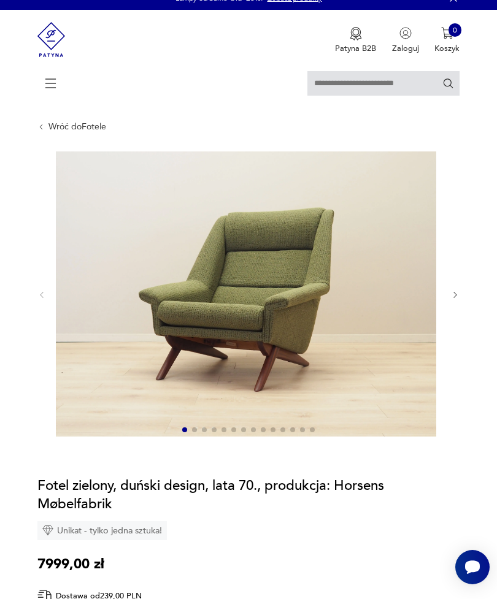
scroll to position [0, 0]
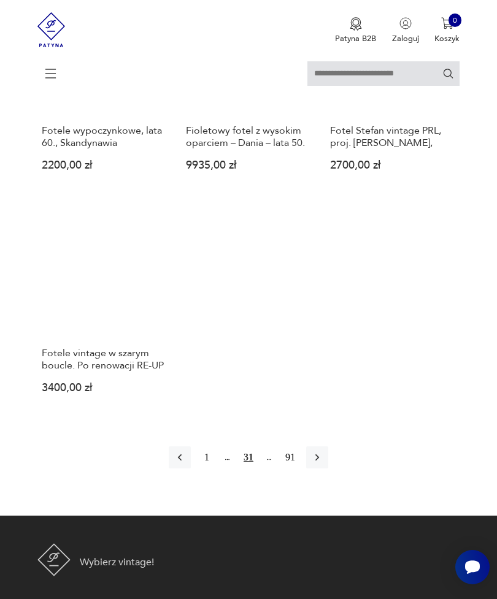
scroll to position [1670, 0]
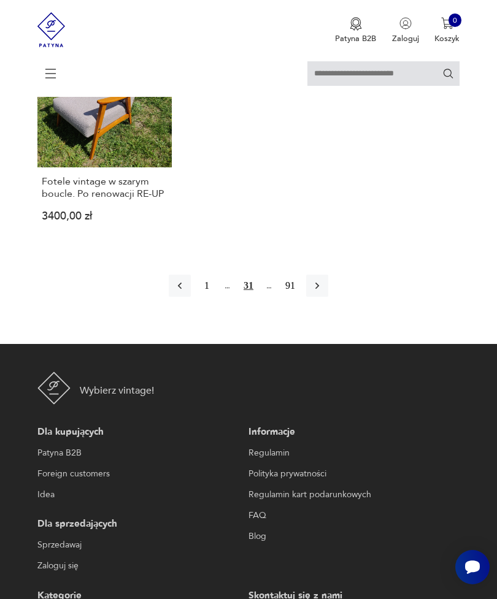
click at [328, 297] on button "button" at bounding box center [317, 286] width 22 height 22
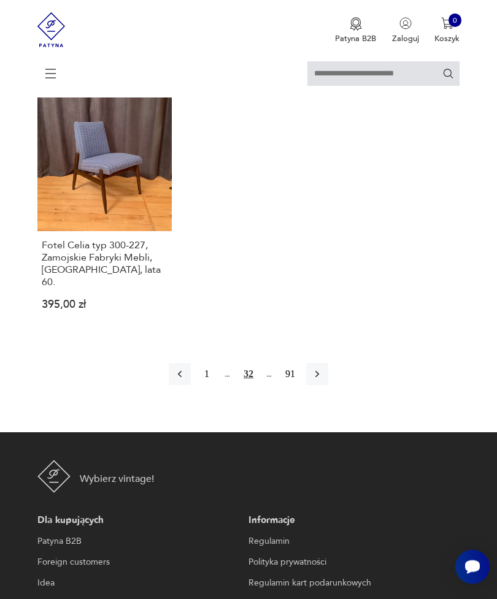
scroll to position [1648, 0]
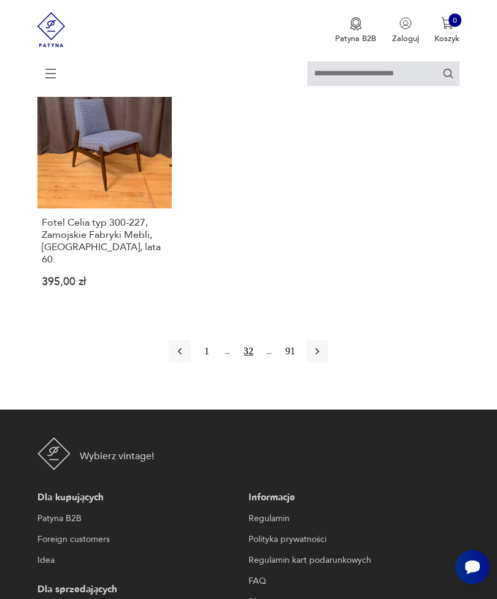
click at [328, 362] on button "button" at bounding box center [317, 351] width 22 height 22
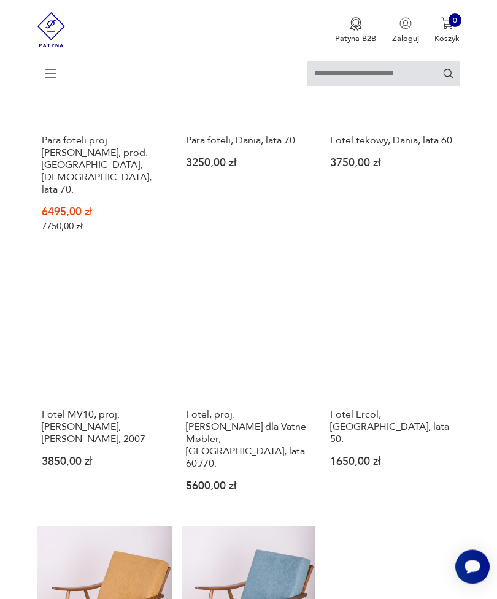
scroll to position [800, 0]
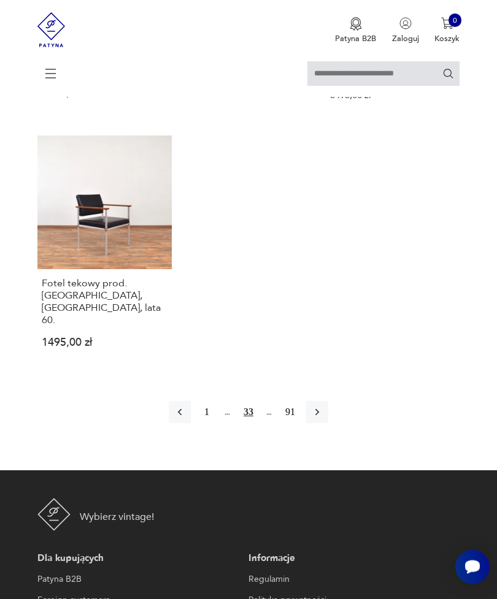
click at [323, 419] on icon "button" at bounding box center [317, 413] width 12 height 12
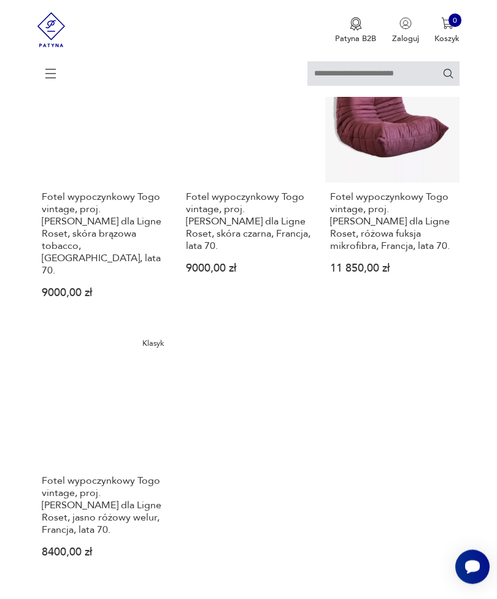
scroll to position [1656, 0]
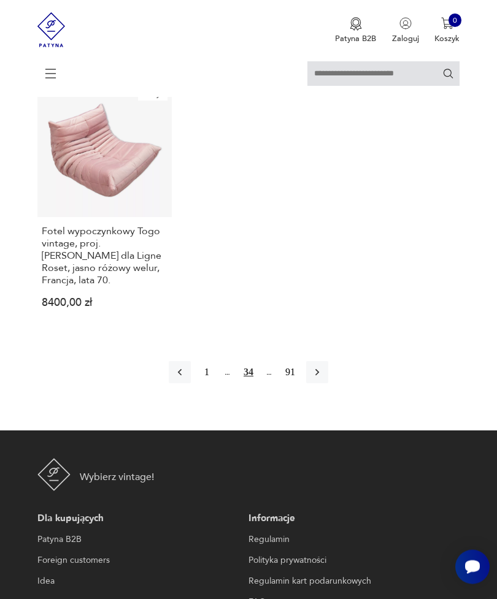
click at [317, 384] on button "button" at bounding box center [317, 373] width 22 height 22
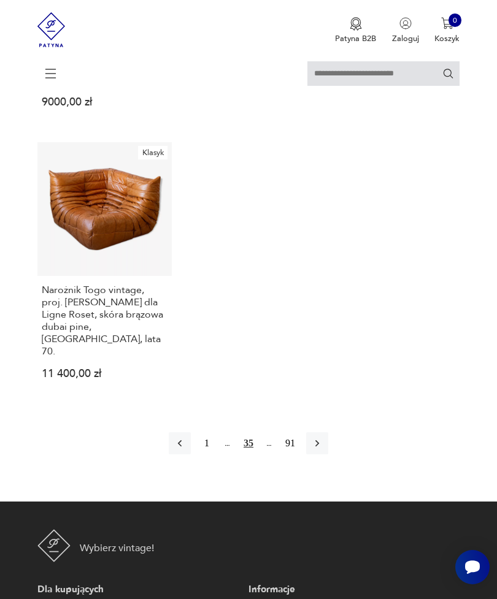
scroll to position [1679, 0]
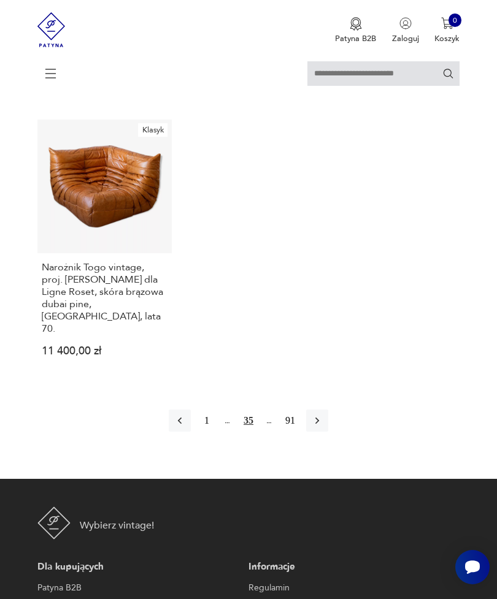
click at [328, 432] on button "button" at bounding box center [317, 421] width 22 height 22
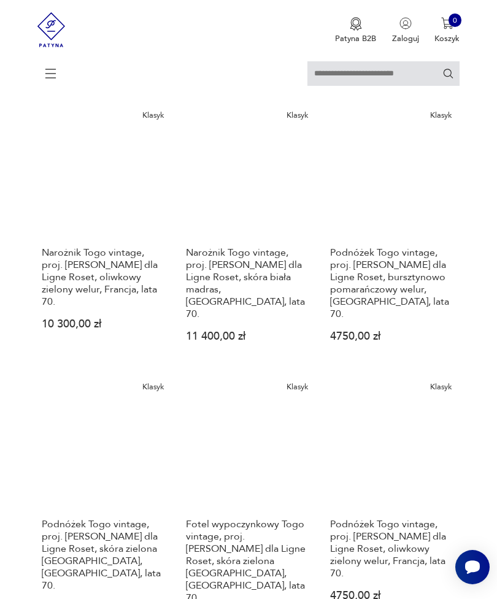
scroll to position [224, 0]
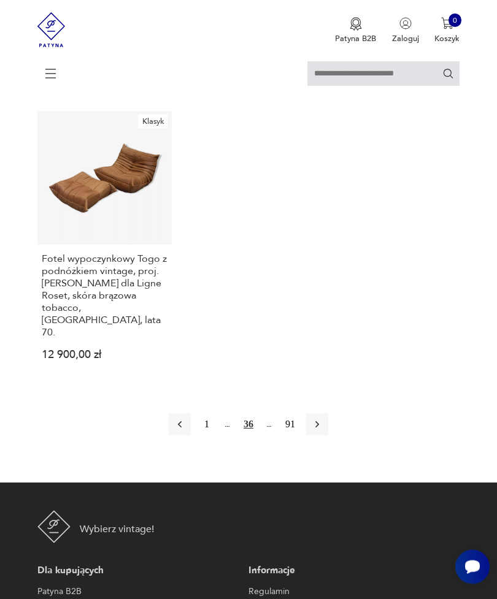
click at [323, 431] on icon "button" at bounding box center [317, 425] width 12 height 12
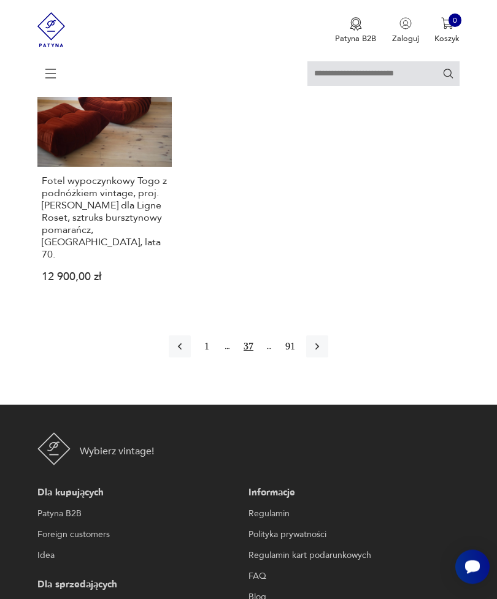
scroll to position [1784, 0]
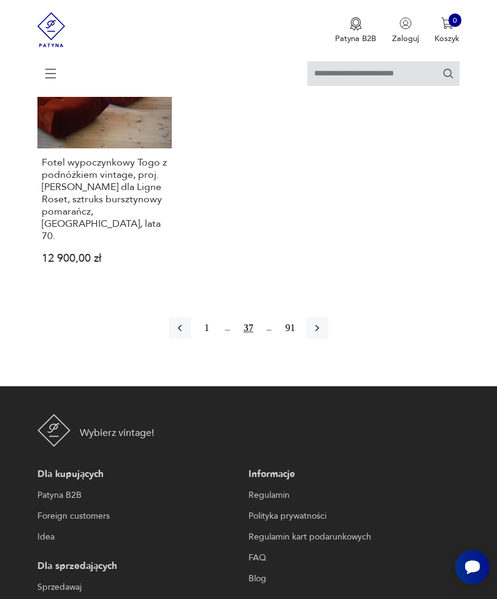
click at [325, 339] on button "button" at bounding box center [317, 328] width 22 height 22
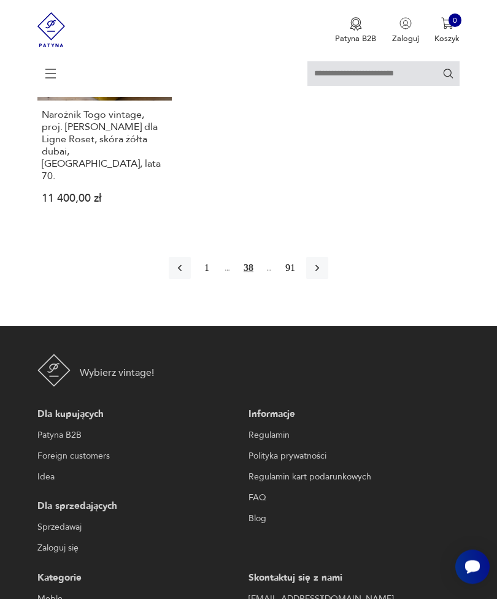
scroll to position [1862, 0]
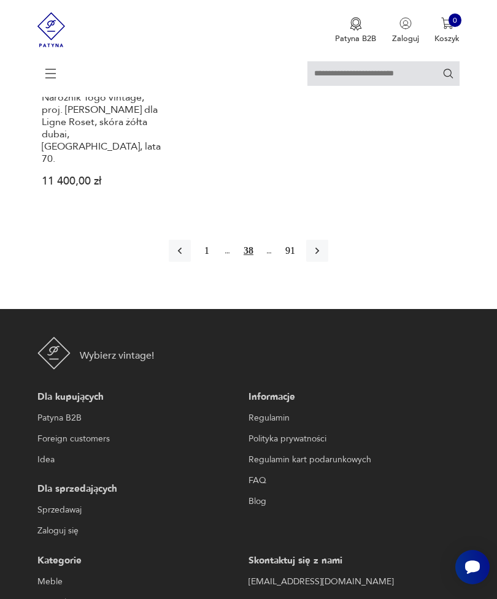
click at [323, 257] on icon "button" at bounding box center [317, 251] width 12 height 12
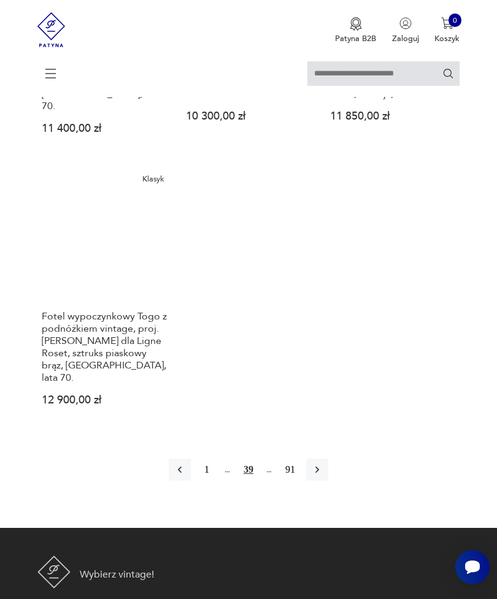
scroll to position [1654, 0]
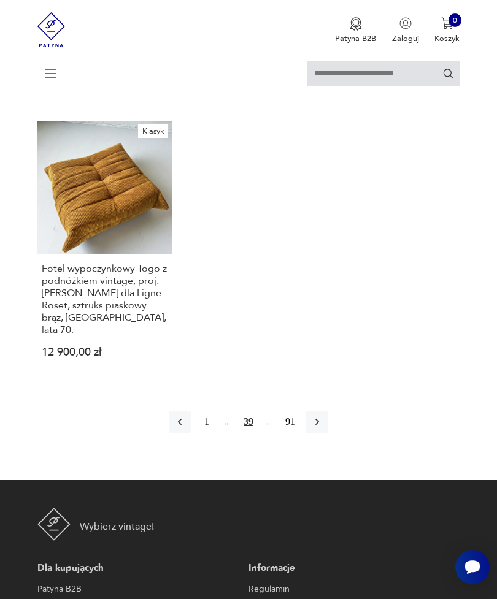
click at [323, 428] on icon "button" at bounding box center [317, 422] width 12 height 12
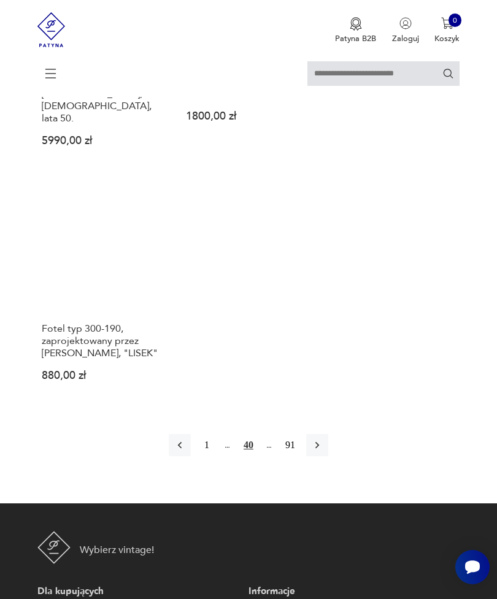
scroll to position [1628, 0]
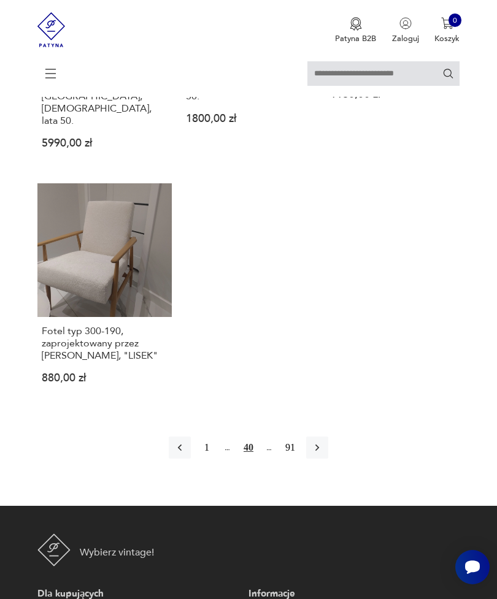
click at [323, 454] on icon "button" at bounding box center [317, 448] width 12 height 12
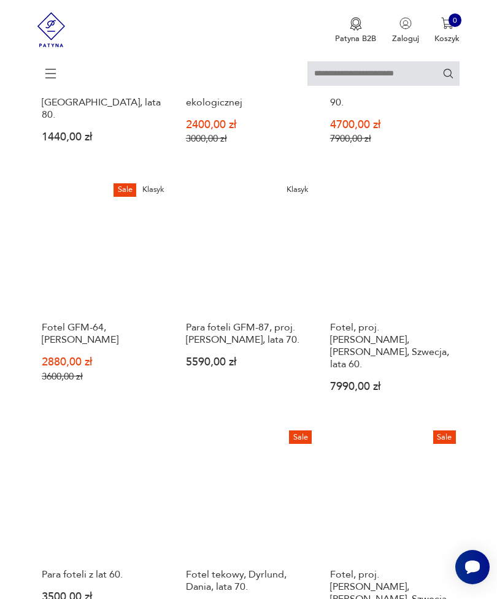
scroll to position [1064, 0]
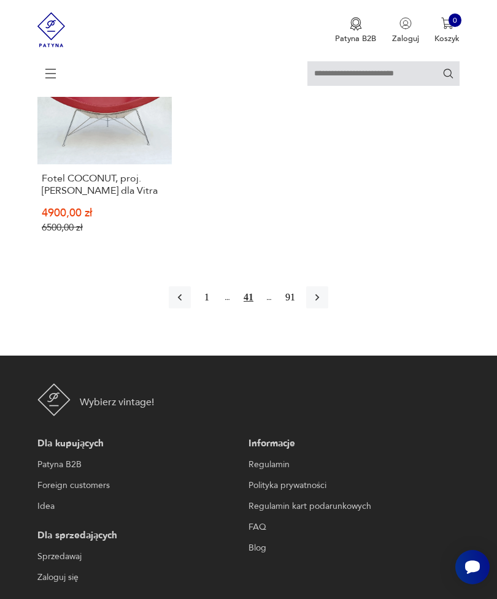
click at [323, 304] on icon "button" at bounding box center [317, 297] width 12 height 12
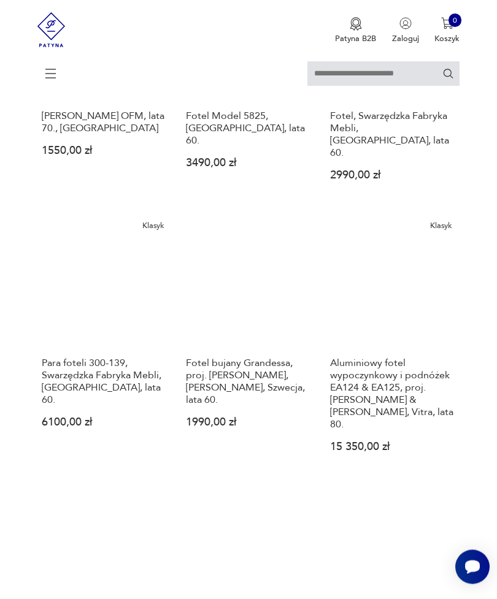
scroll to position [1363, 0]
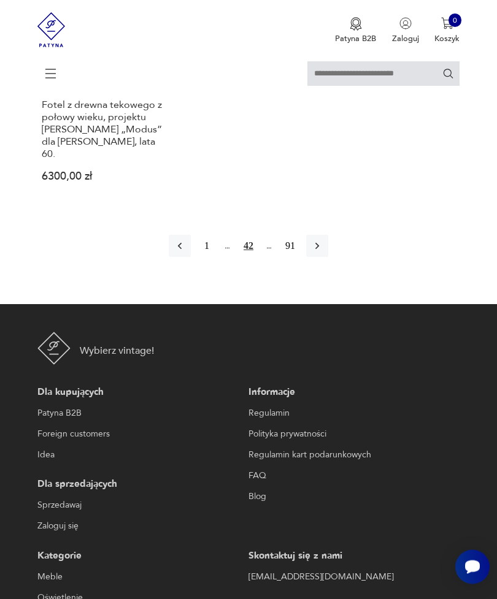
click at [328, 258] on button "button" at bounding box center [317, 247] width 22 height 22
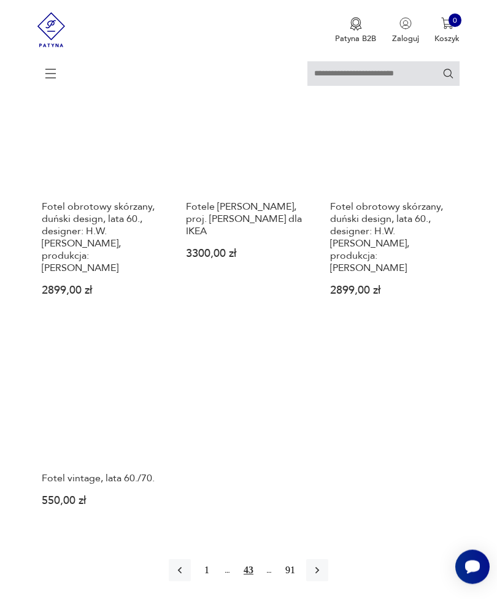
scroll to position [1533, 0]
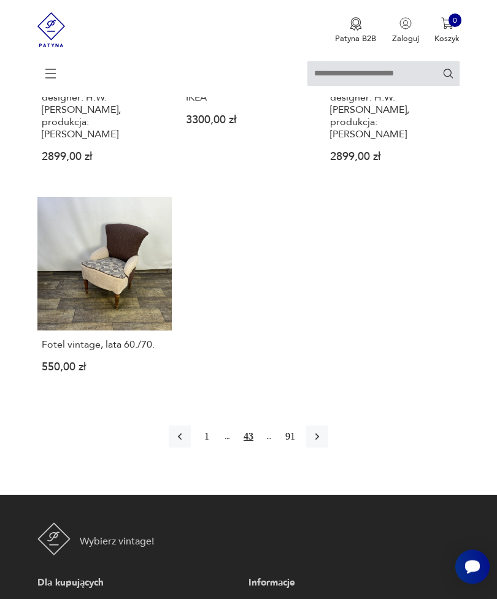
click at [322, 443] on icon "button" at bounding box center [317, 437] width 12 height 12
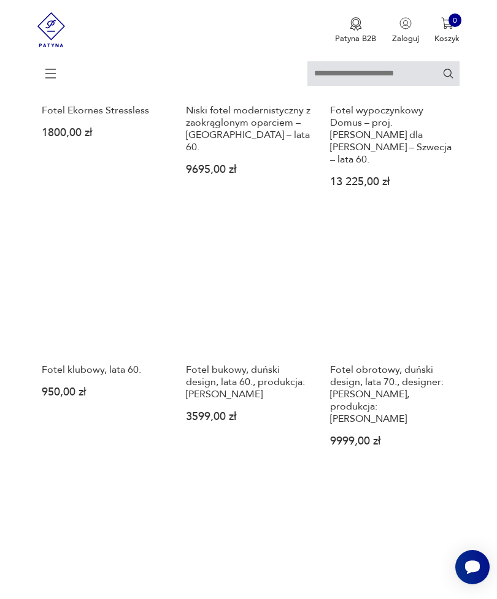
scroll to position [591, 0]
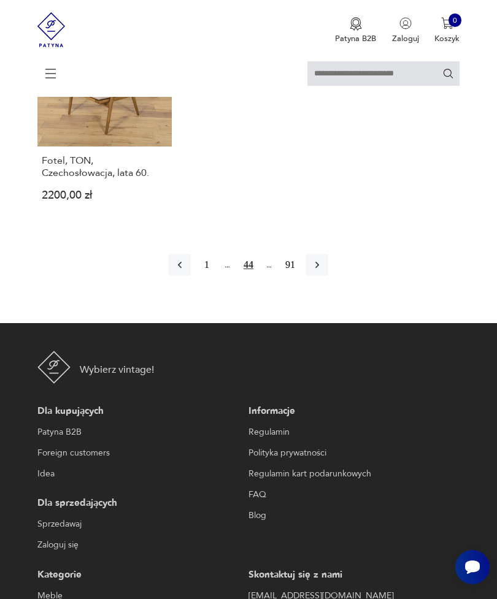
click at [328, 276] on button "button" at bounding box center [317, 265] width 22 height 22
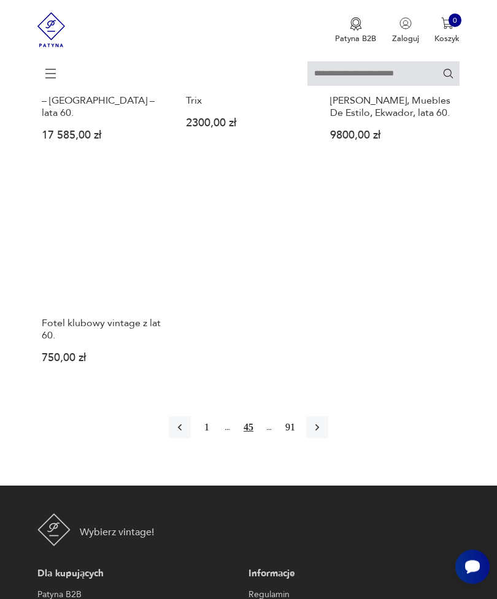
scroll to position [1503, 0]
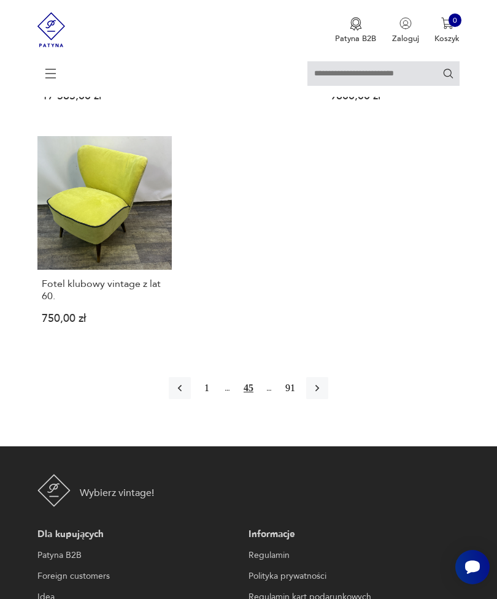
click at [323, 394] on icon "button" at bounding box center [317, 388] width 12 height 12
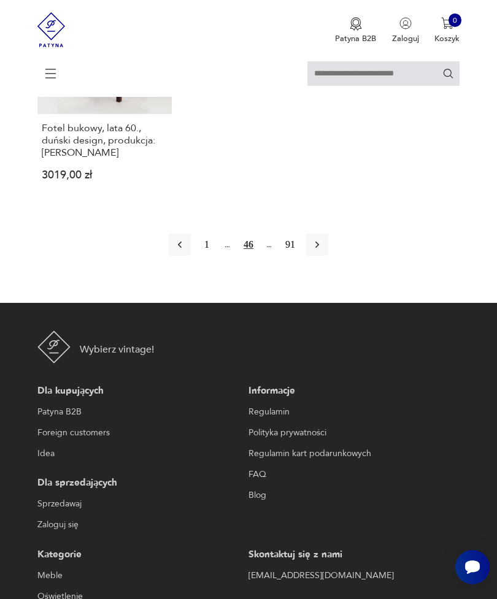
scroll to position [1714, 0]
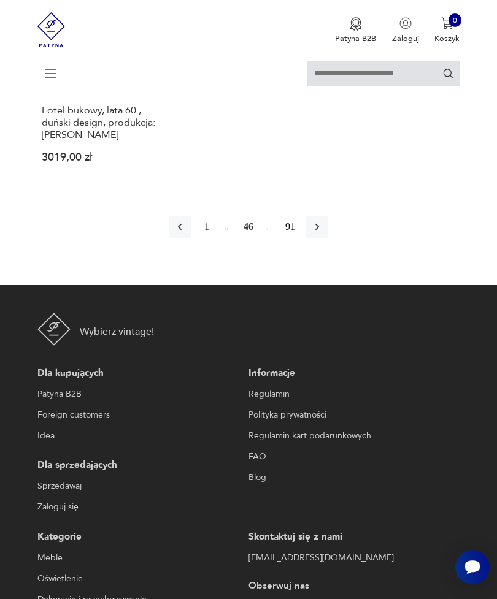
click at [328, 238] on button "button" at bounding box center [317, 227] width 22 height 22
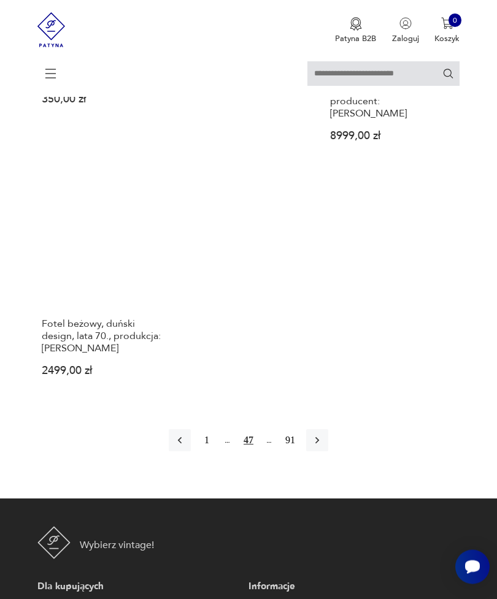
scroll to position [1611, 0]
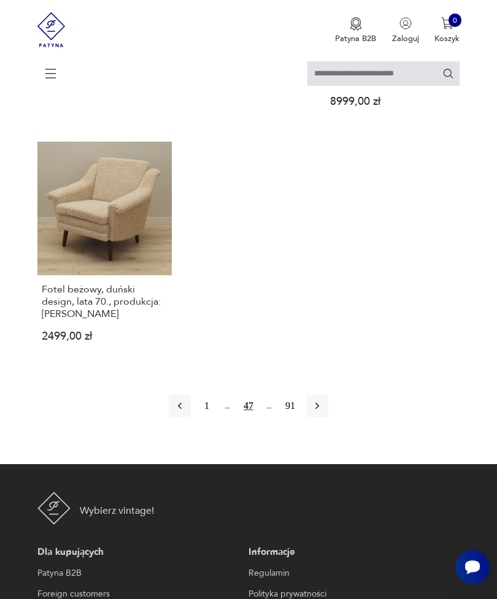
click at [323, 412] on icon "button" at bounding box center [317, 406] width 12 height 12
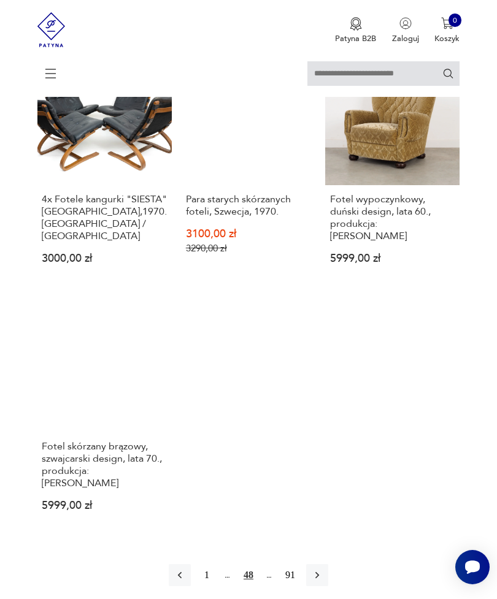
scroll to position [1398, 0]
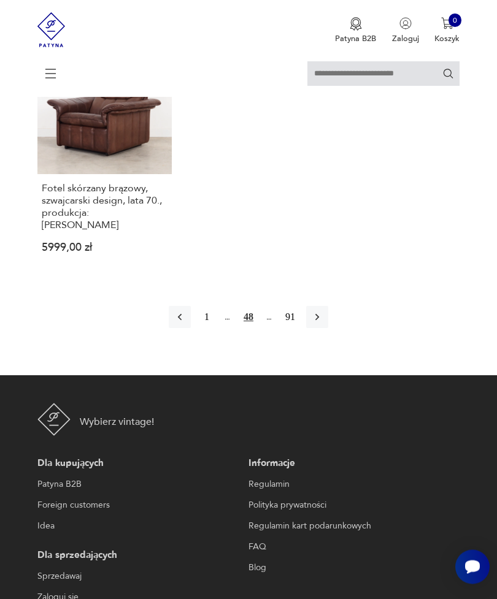
click at [328, 329] on button "button" at bounding box center [317, 318] width 22 height 22
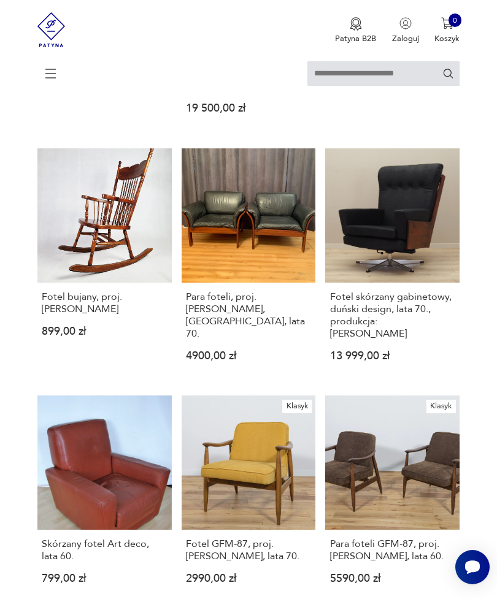
scroll to position [829, 0]
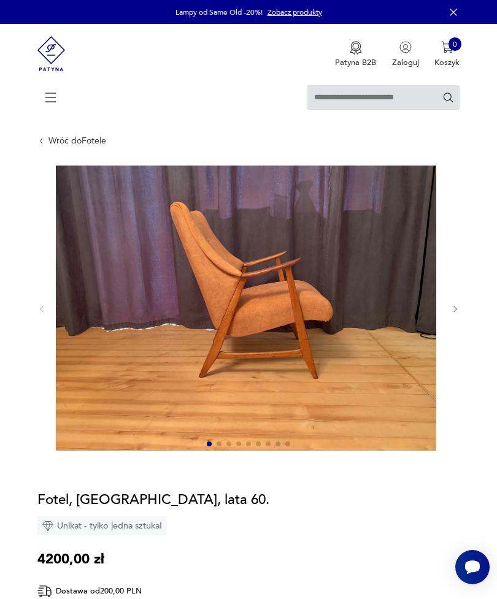
click at [451, 314] on icon "button" at bounding box center [455, 309] width 9 height 9
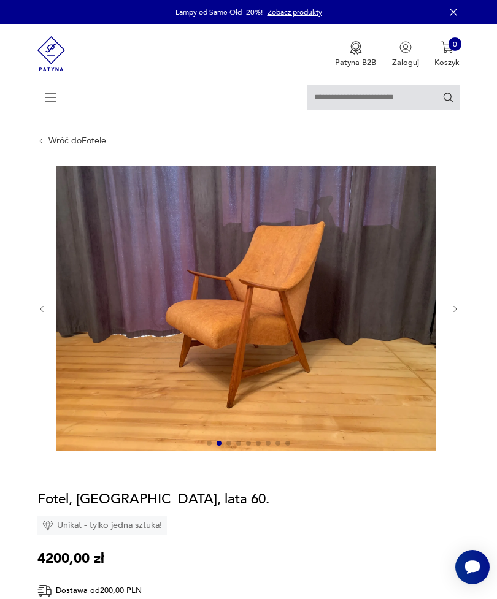
click at [452, 314] on icon "button" at bounding box center [455, 309] width 9 height 9
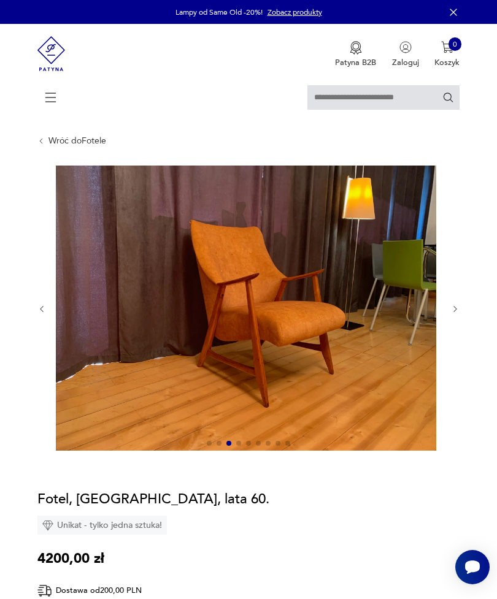
click at [453, 314] on icon "button" at bounding box center [455, 309] width 9 height 9
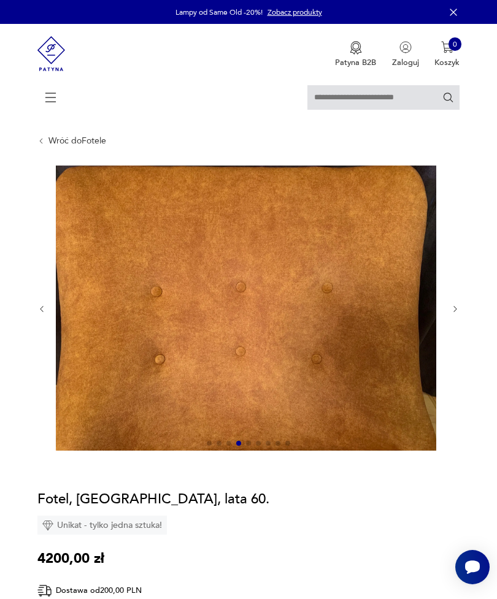
click at [454, 329] on div at bounding box center [248, 309] width 423 height 287
click at [458, 314] on button "button" at bounding box center [455, 309] width 9 height 10
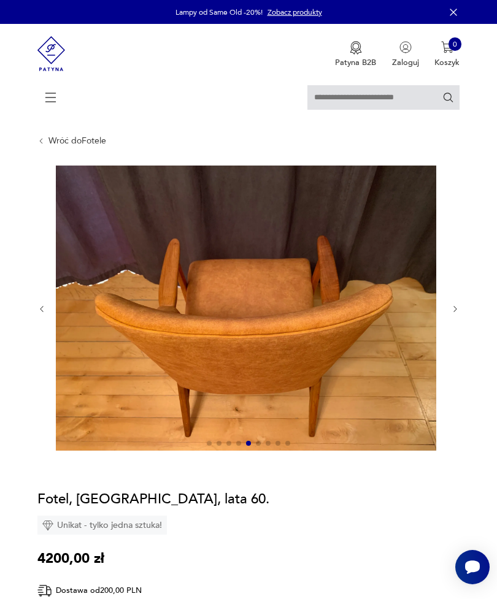
click at [459, 314] on icon "button" at bounding box center [455, 309] width 9 height 9
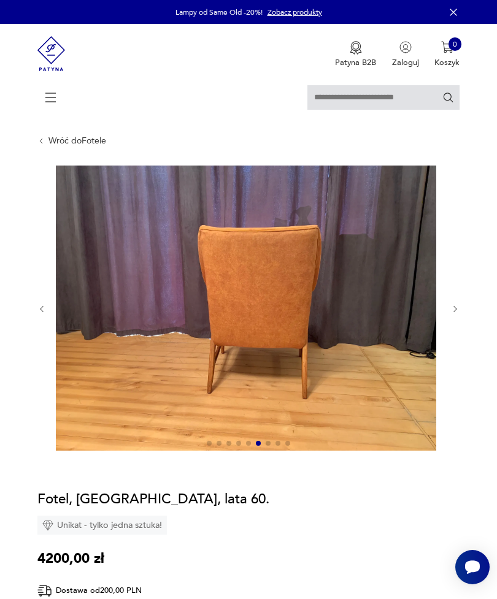
click at [459, 314] on icon "button" at bounding box center [455, 309] width 9 height 9
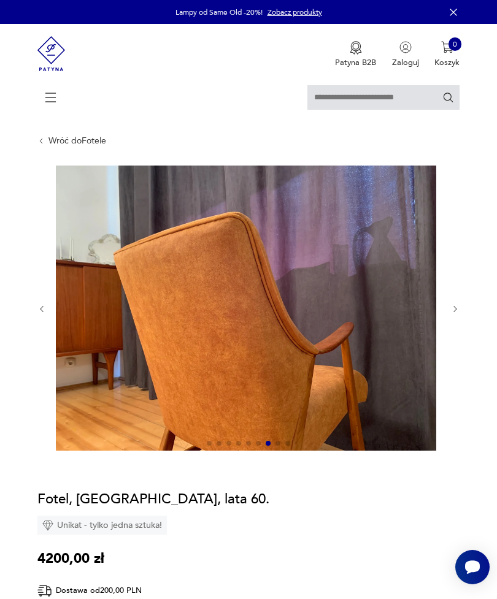
click at [455, 314] on icon "button" at bounding box center [455, 309] width 9 height 9
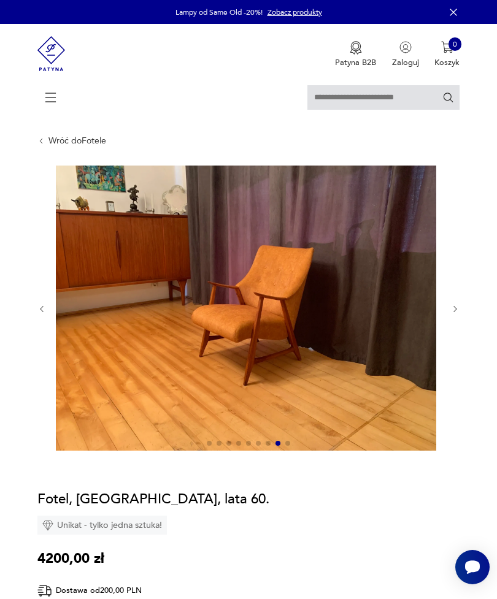
click at [458, 314] on icon "button" at bounding box center [455, 309] width 9 height 9
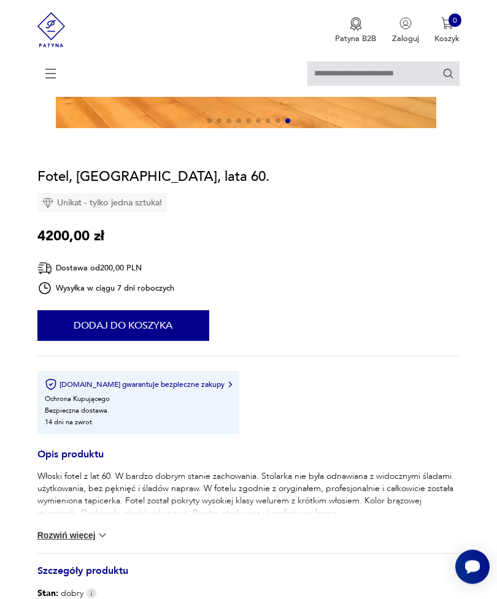
scroll to position [299, 0]
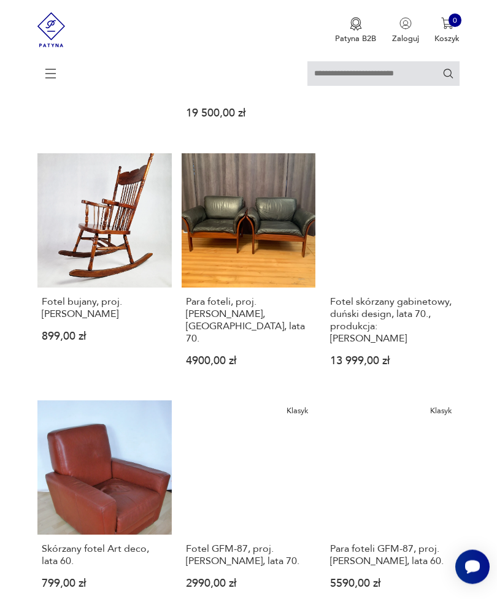
scroll to position [956, 0]
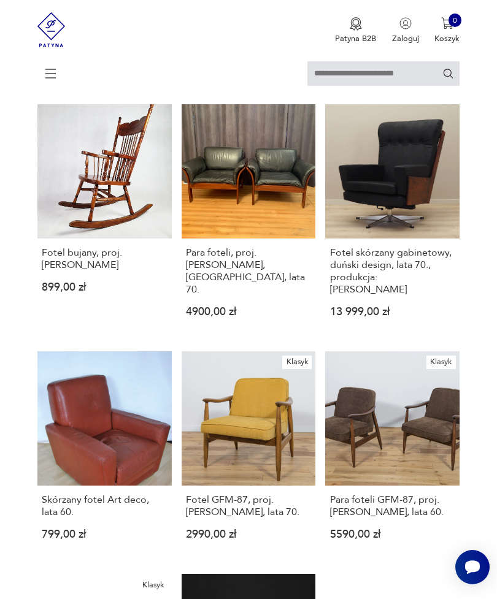
scroll to position [834, 0]
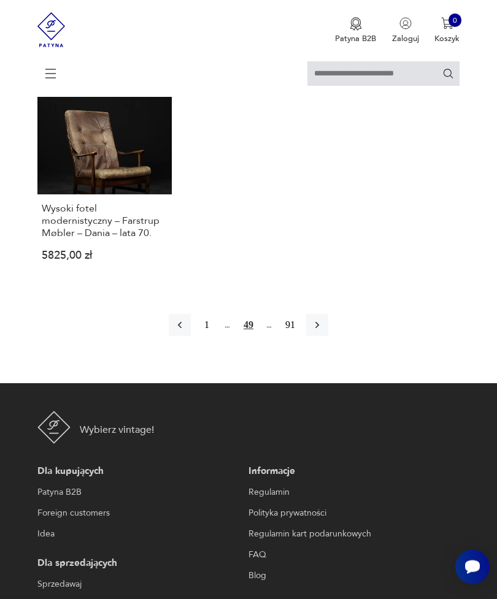
scroll to position [1584, 0]
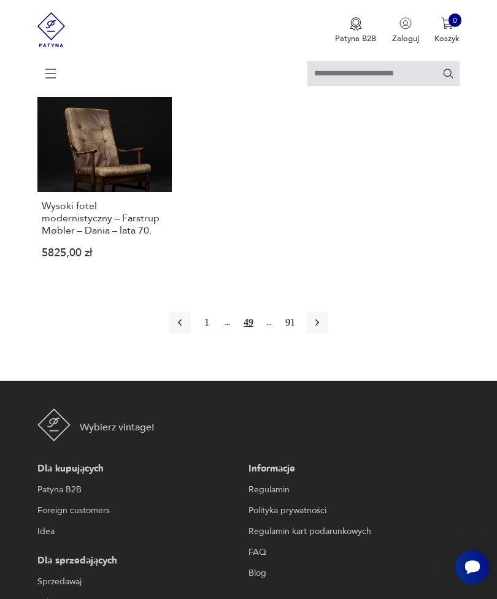
click at [323, 329] on icon "button" at bounding box center [317, 322] width 12 height 12
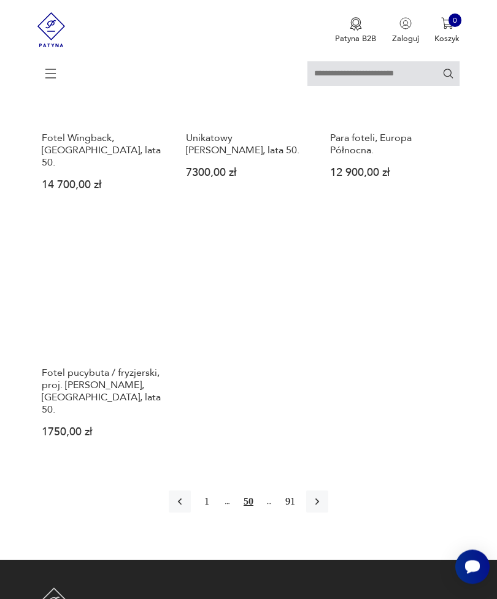
scroll to position [1638, 0]
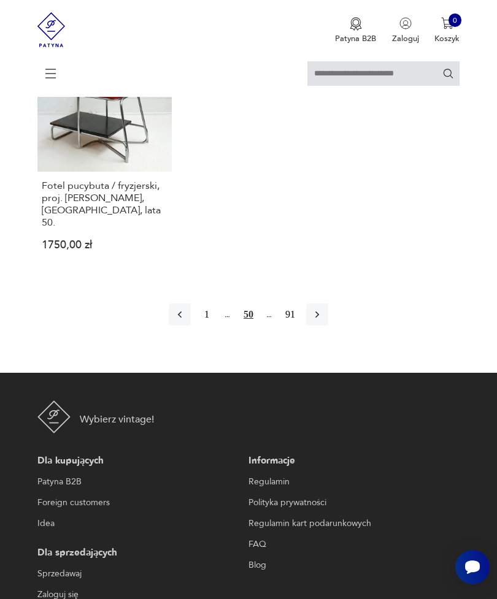
click at [328, 326] on button "button" at bounding box center [317, 315] width 22 height 22
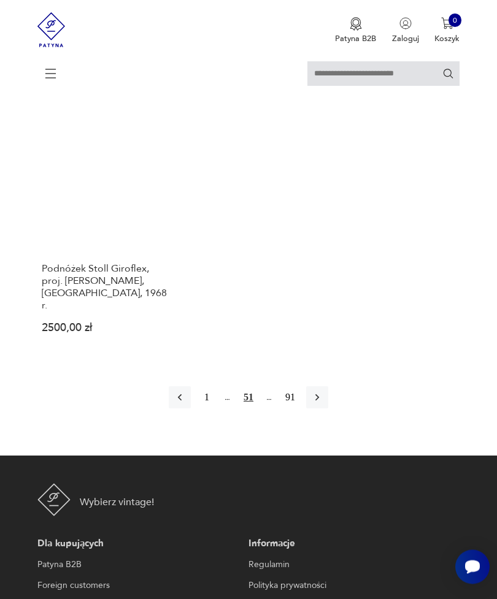
scroll to position [1635, 0]
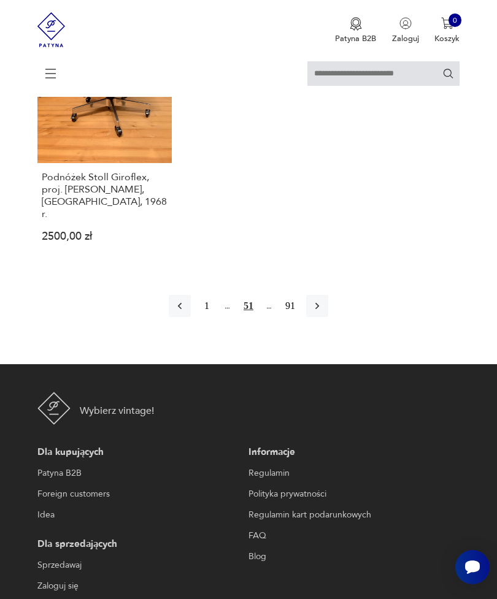
click at [328, 317] on button "button" at bounding box center [317, 306] width 22 height 22
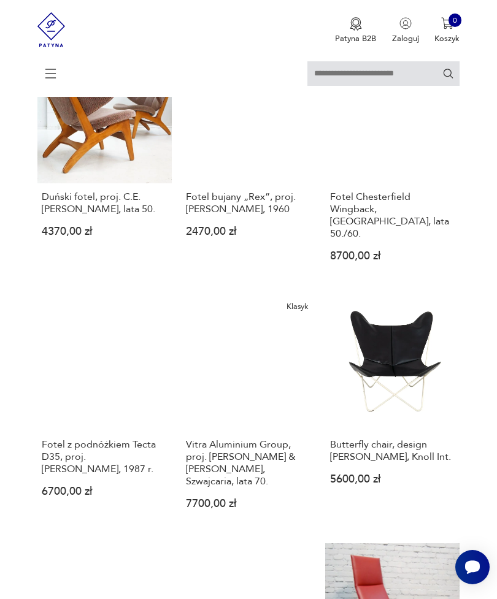
scroll to position [224, 0]
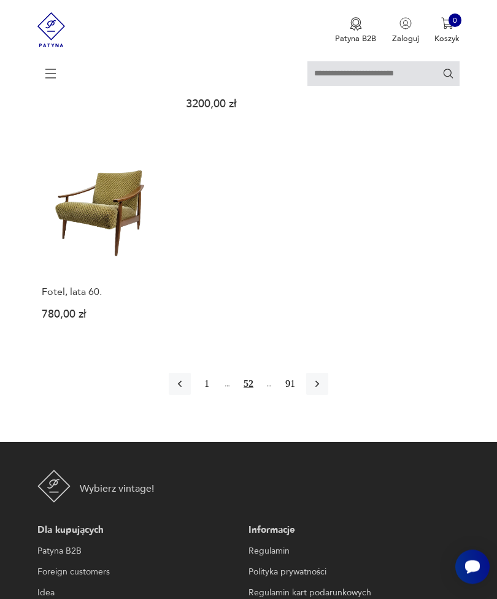
click at [323, 391] on icon "button" at bounding box center [317, 384] width 12 height 12
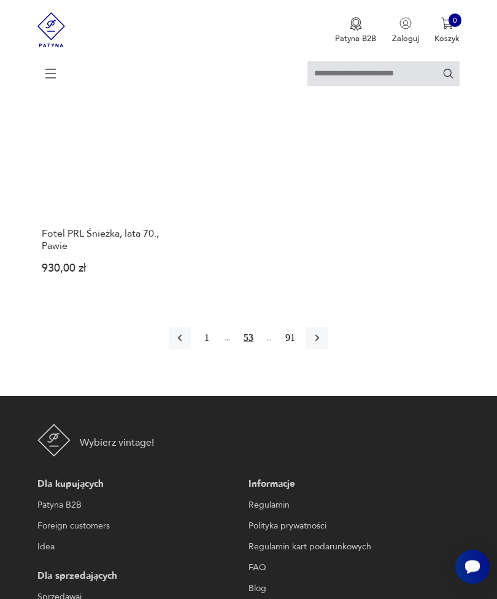
scroll to position [1649, 0]
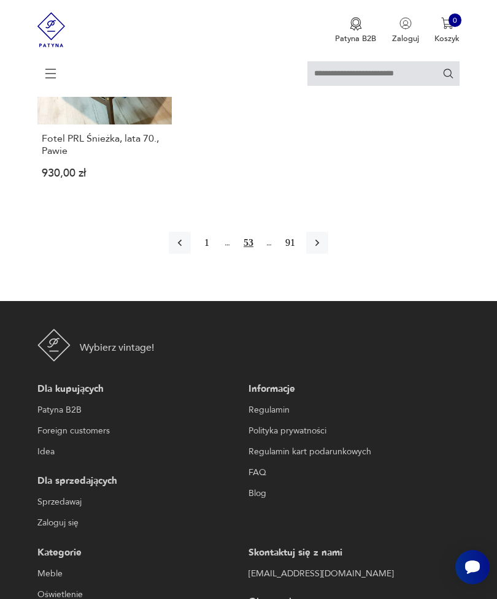
click at [319, 247] on icon "button" at bounding box center [317, 243] width 4 height 7
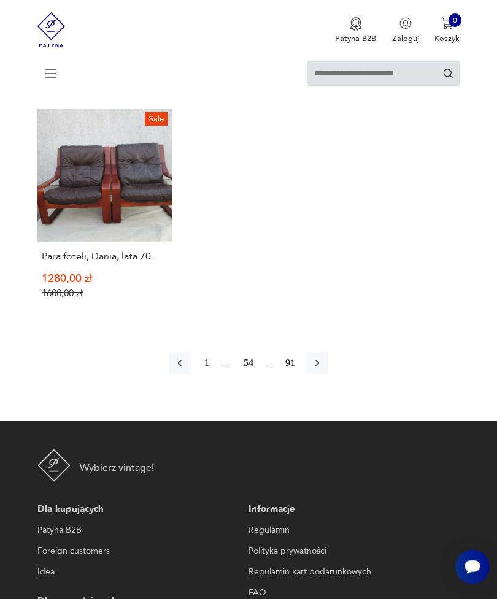
scroll to position [1598, 0]
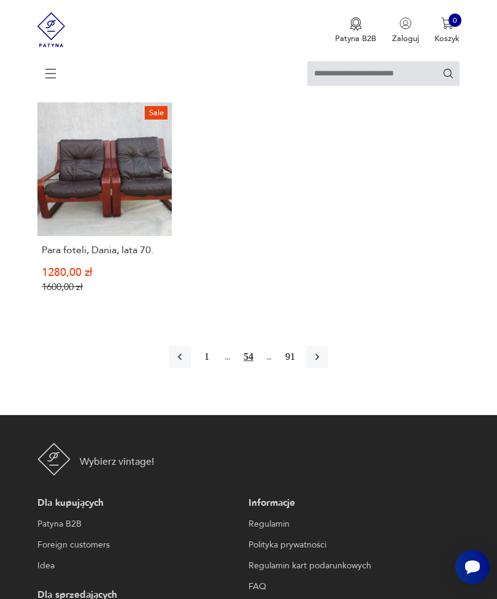
click at [323, 363] on icon "button" at bounding box center [317, 357] width 12 height 12
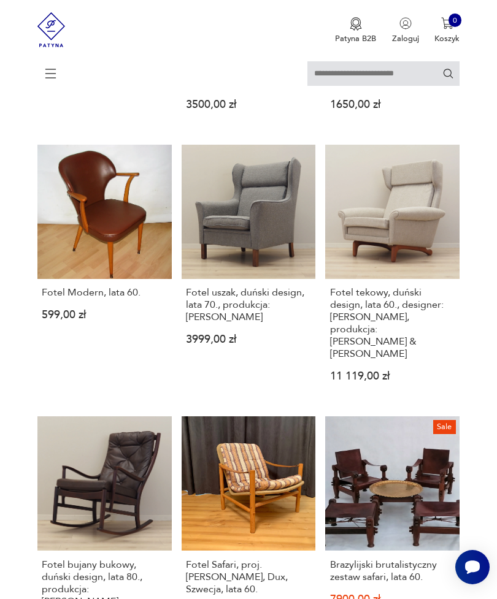
scroll to position [570, 0]
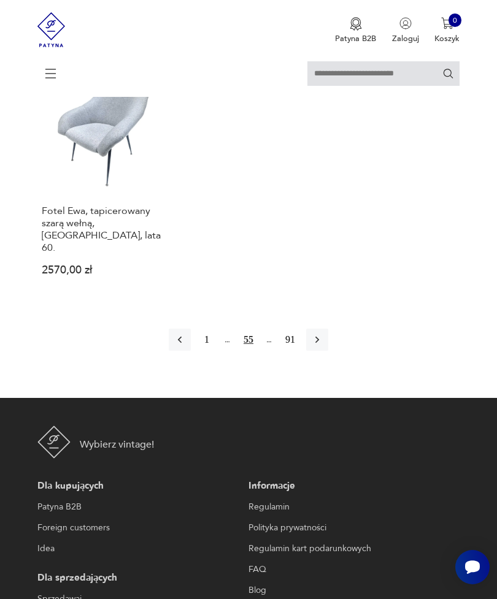
click at [319, 343] on icon "button" at bounding box center [317, 340] width 4 height 7
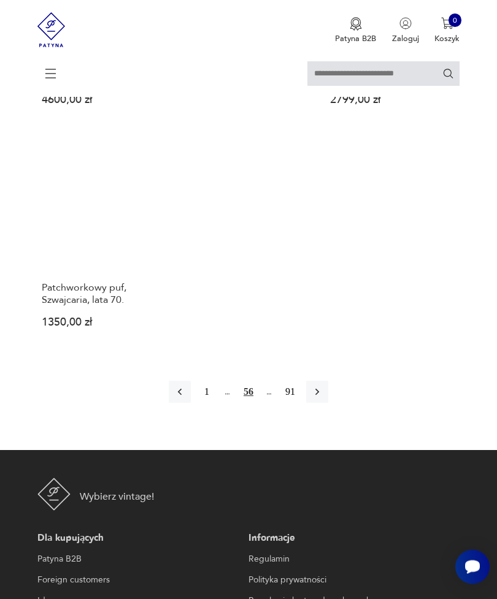
scroll to position [1551, 0]
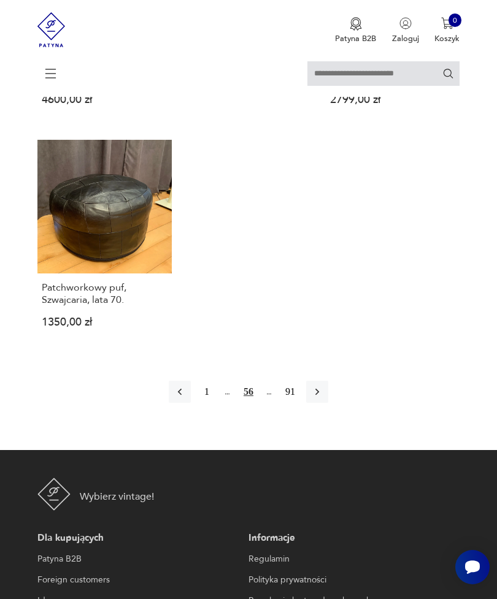
click at [323, 398] on icon "button" at bounding box center [317, 392] width 12 height 12
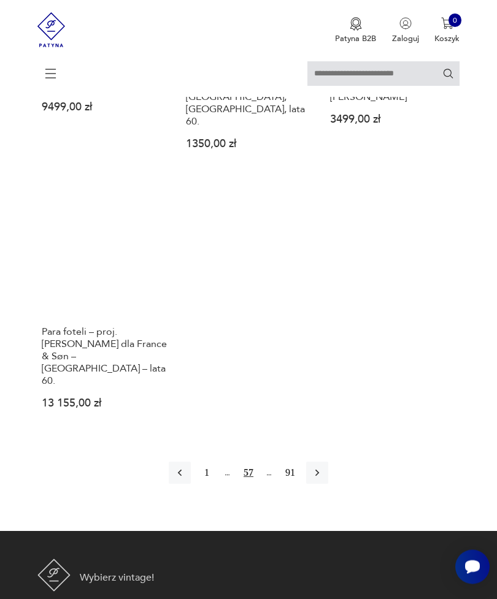
scroll to position [1600, 0]
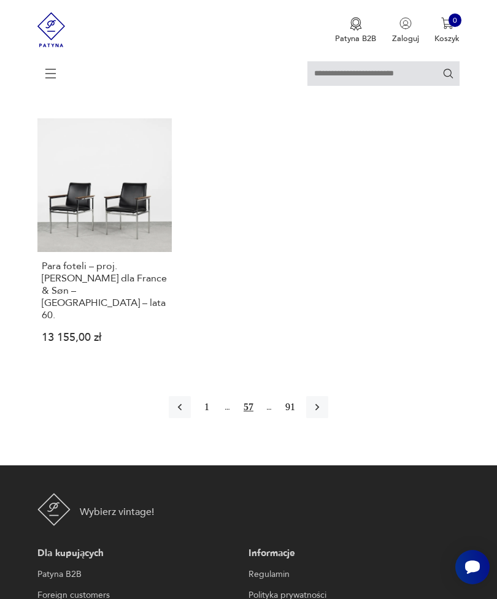
click at [323, 413] on icon "button" at bounding box center [317, 407] width 12 height 12
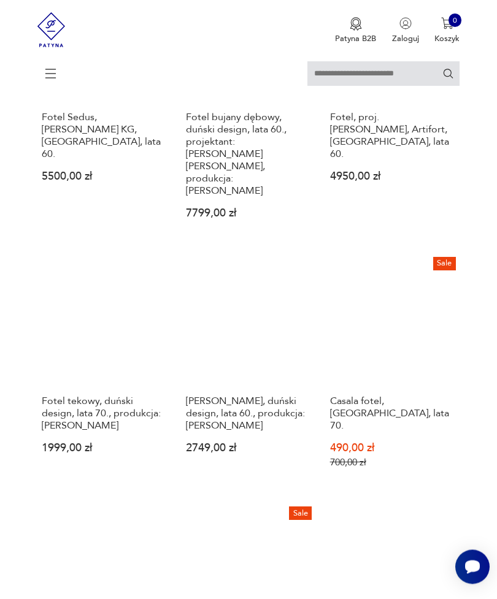
scroll to position [978, 0]
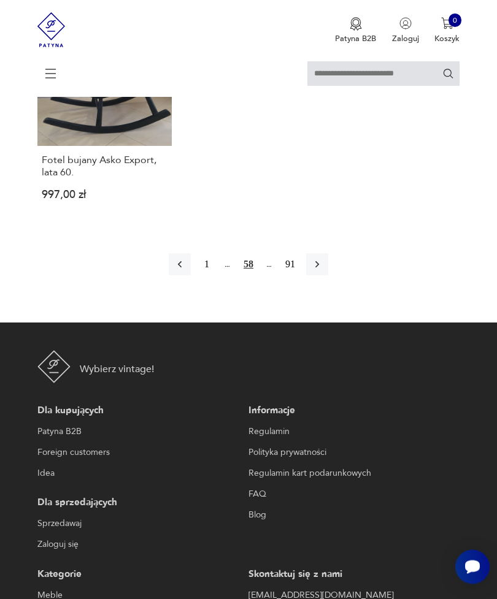
click at [323, 271] on icon "button" at bounding box center [317, 265] width 12 height 12
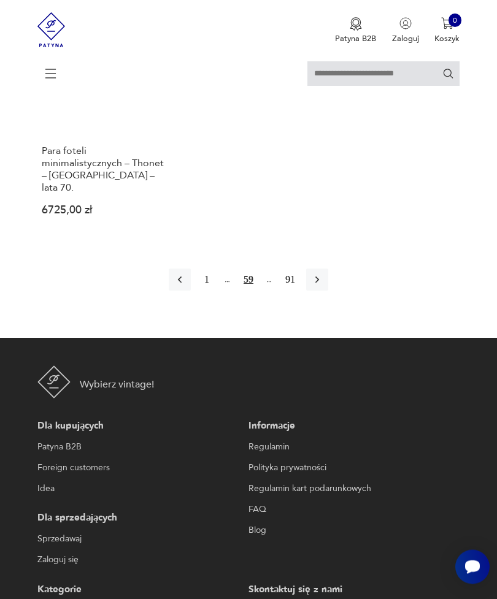
scroll to position [1679, 0]
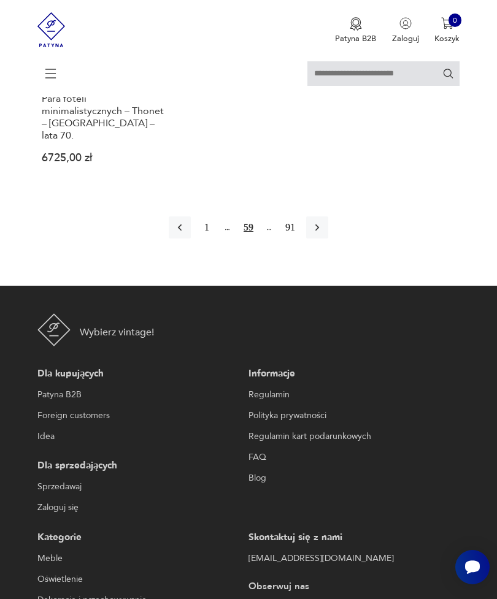
click at [323, 234] on icon "button" at bounding box center [317, 227] width 12 height 12
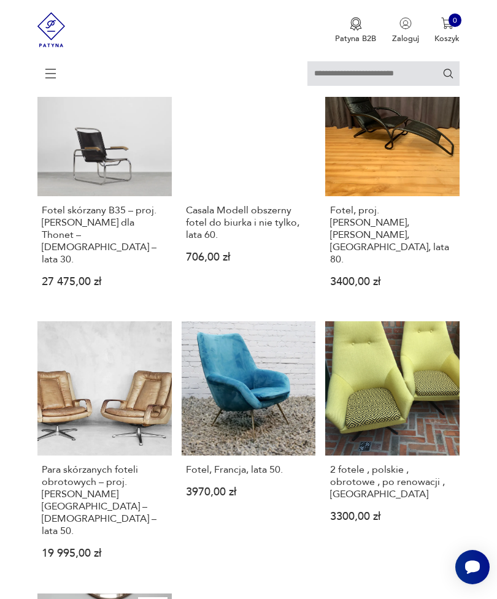
scroll to position [1199, 0]
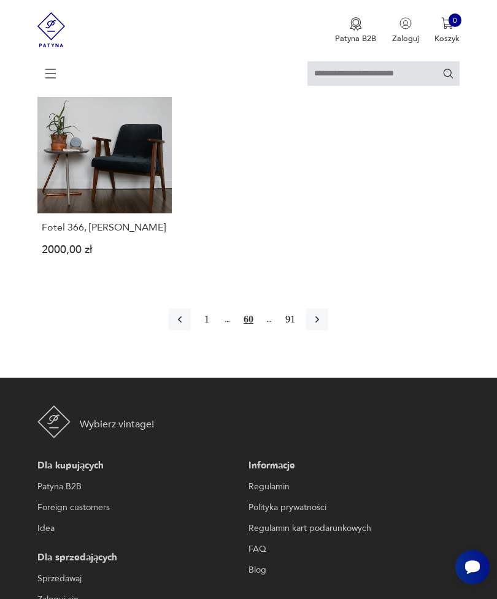
click at [328, 331] on button "button" at bounding box center [317, 320] width 22 height 22
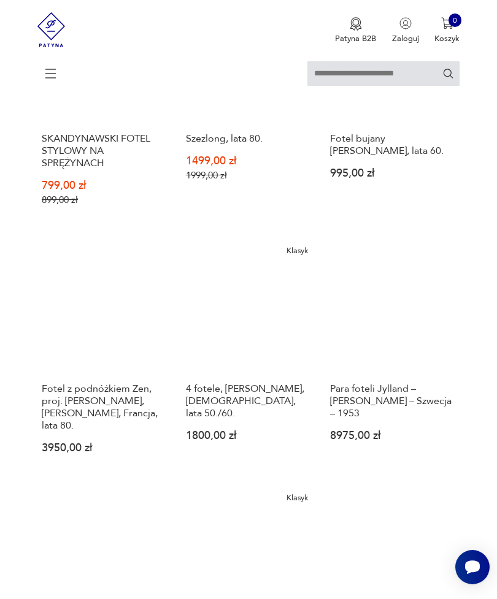
scroll to position [835, 0]
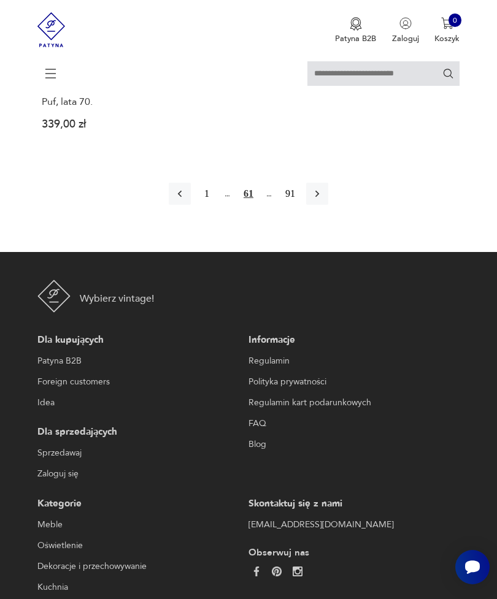
click at [328, 205] on button "button" at bounding box center [317, 194] width 22 height 22
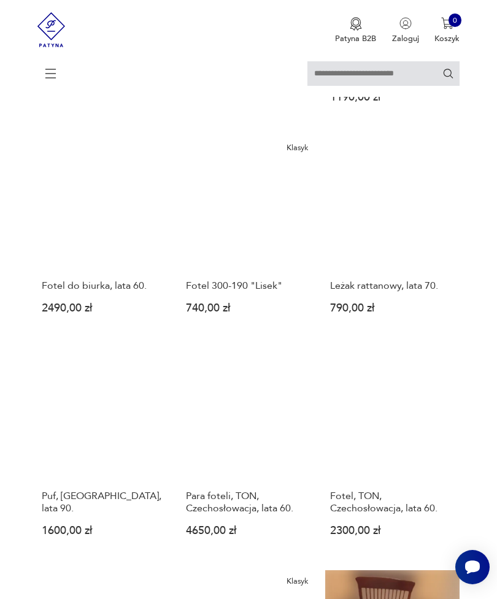
scroll to position [865, 0]
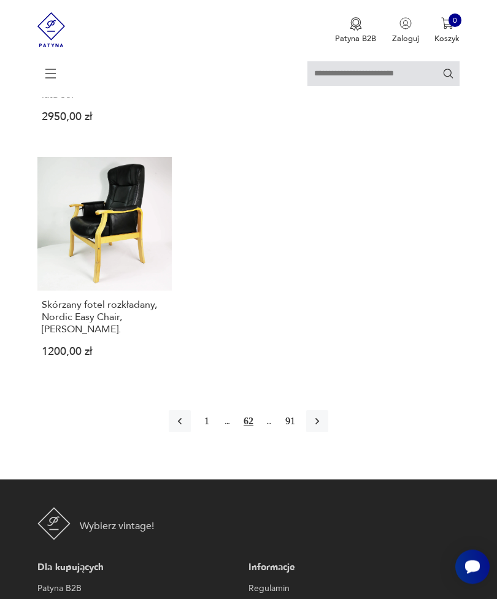
click at [323, 428] on icon "button" at bounding box center [317, 422] width 12 height 12
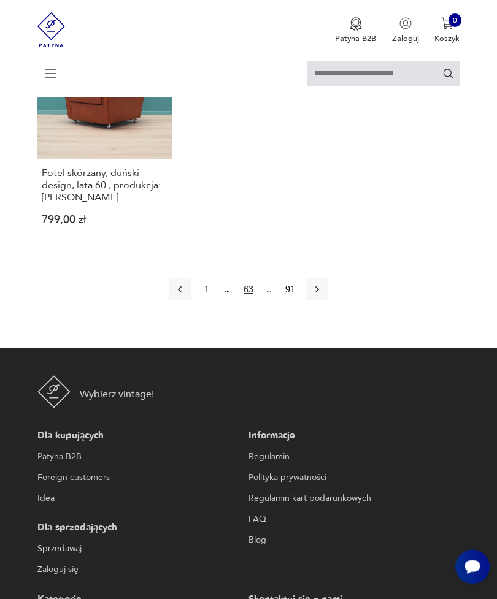
scroll to position [1642, 0]
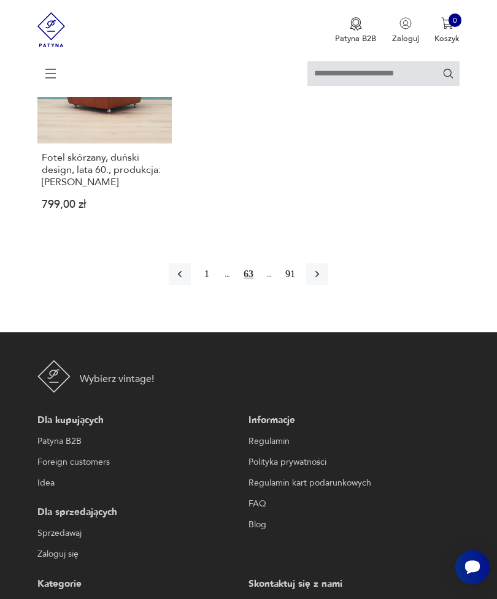
click at [328, 285] on button "button" at bounding box center [317, 274] width 22 height 22
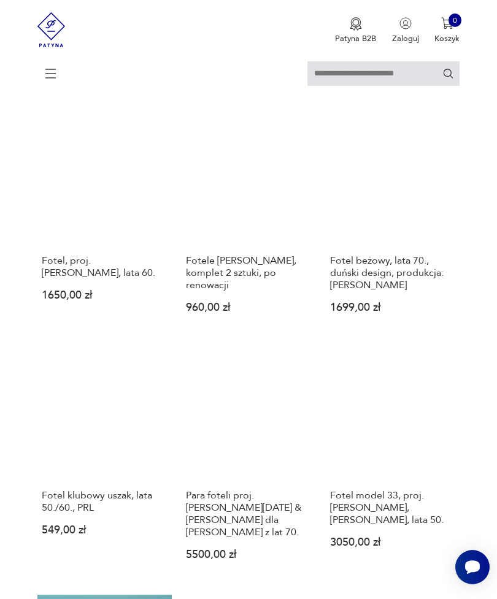
scroll to position [224, 0]
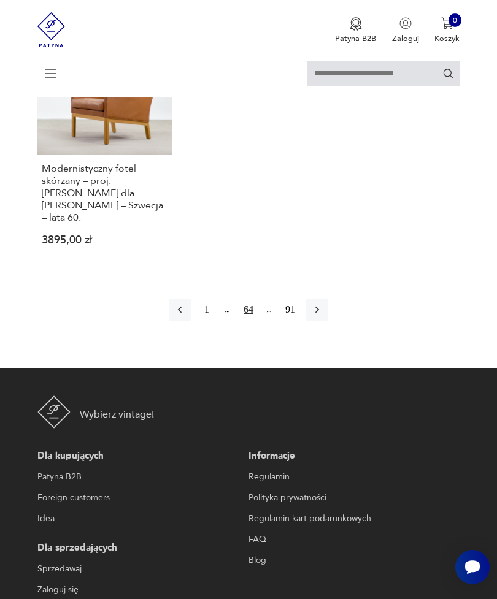
click at [323, 316] on icon "button" at bounding box center [317, 310] width 12 height 12
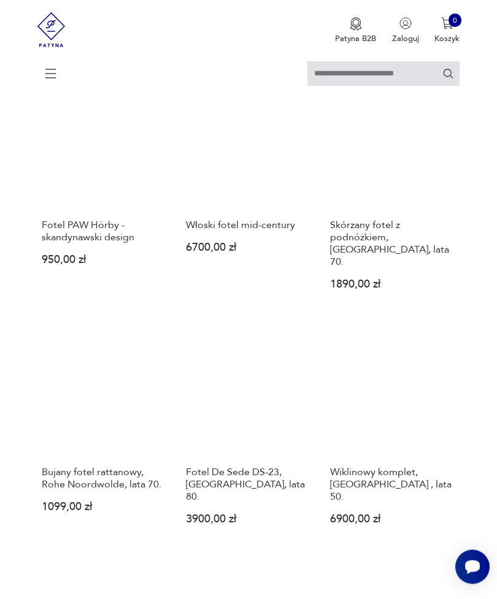
scroll to position [1141, 0]
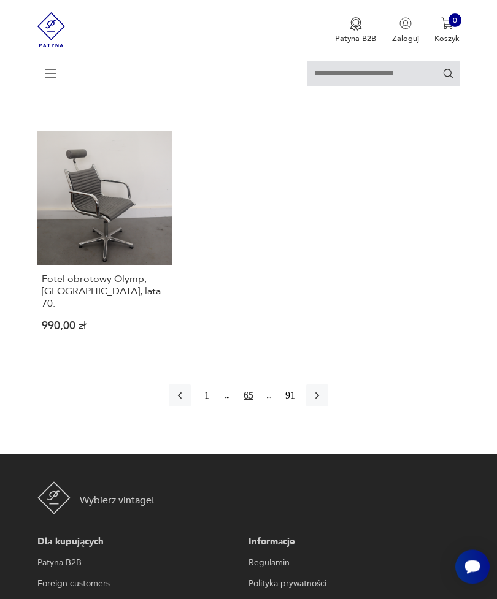
click at [328, 407] on button "button" at bounding box center [317, 396] width 22 height 22
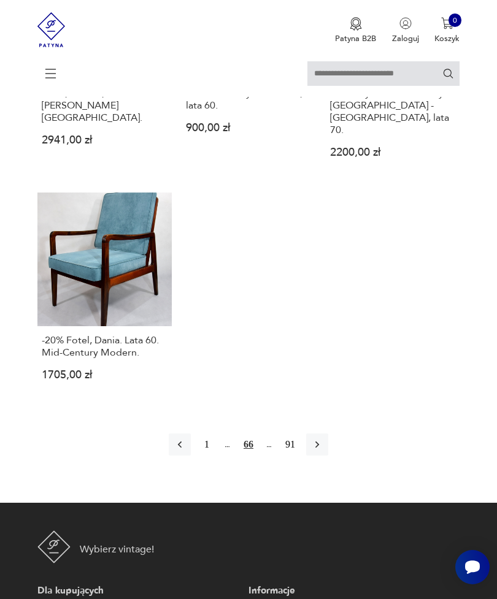
scroll to position [1546, 0]
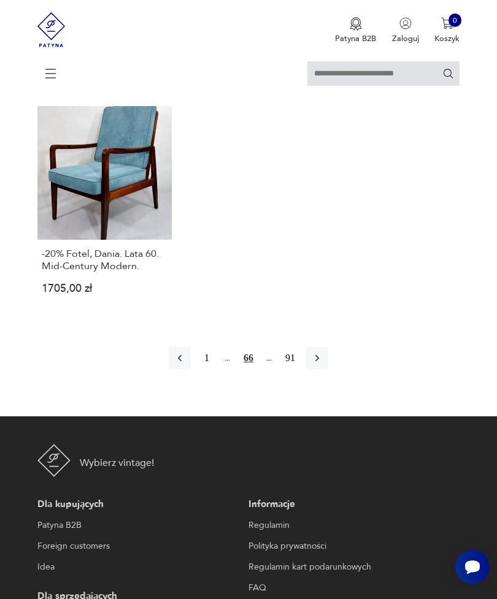
click at [323, 364] on icon "button" at bounding box center [317, 358] width 12 height 12
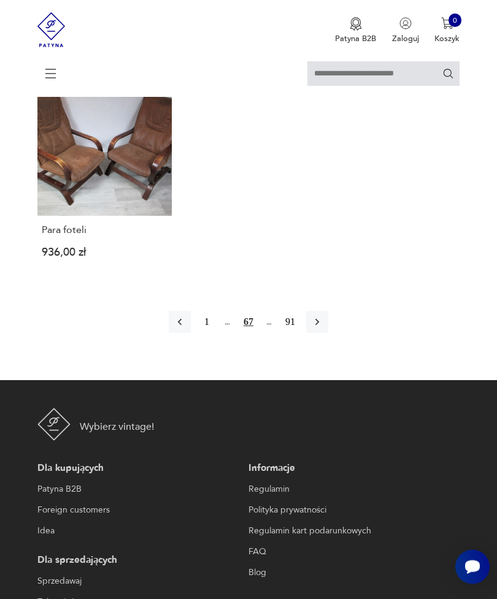
scroll to position [1639, 0]
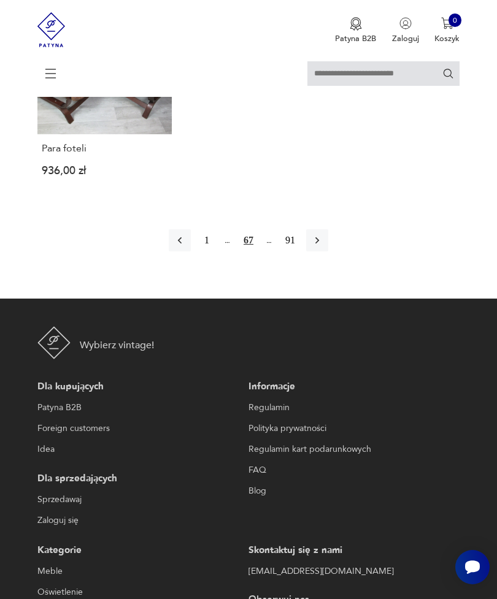
click at [323, 247] on icon "button" at bounding box center [317, 240] width 12 height 12
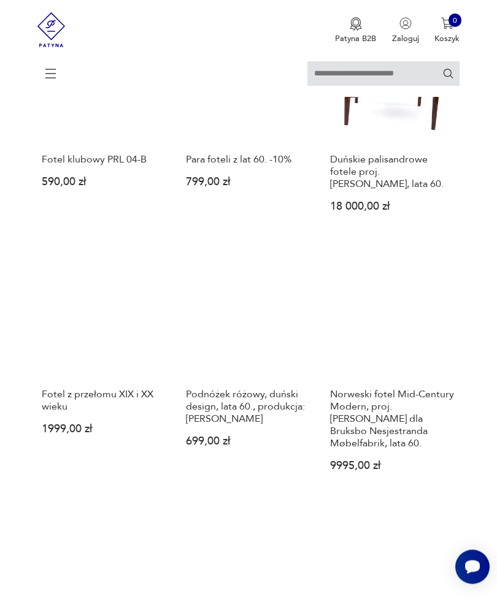
scroll to position [1211, 0]
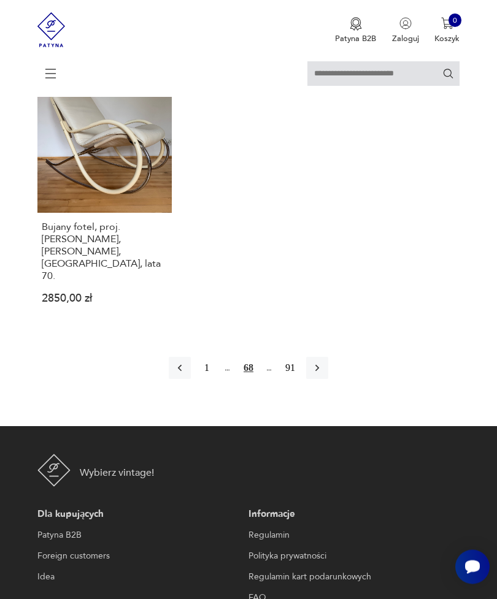
click at [323, 375] on icon "button" at bounding box center [317, 368] width 12 height 12
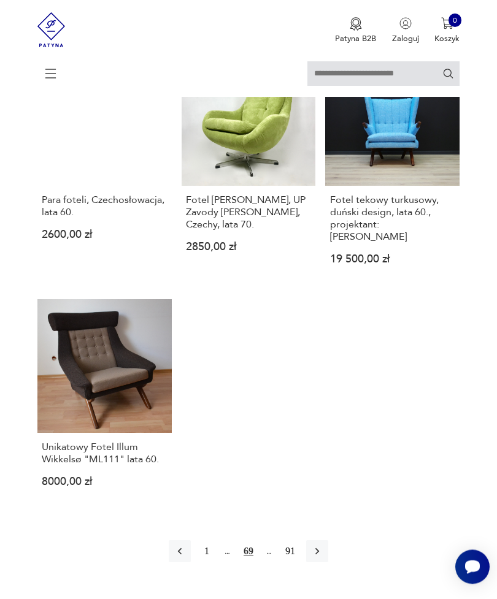
scroll to position [1595, 0]
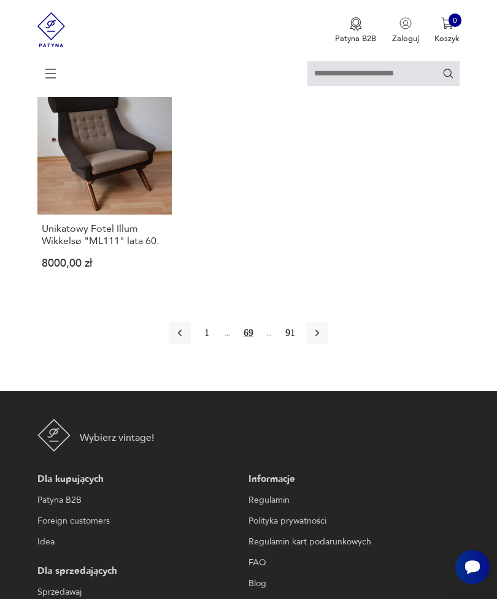
click at [323, 339] on icon "button" at bounding box center [317, 333] width 12 height 12
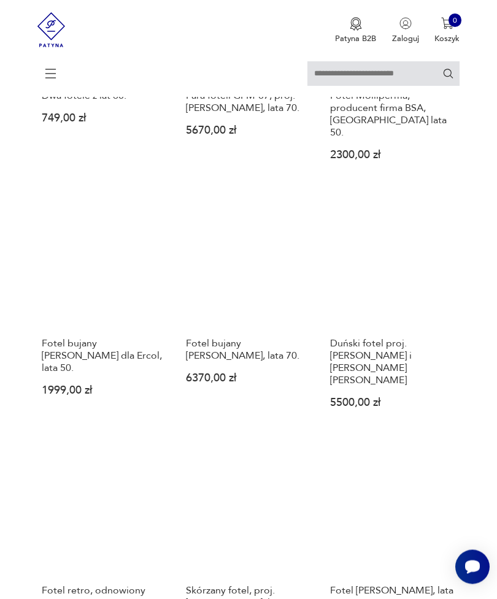
scroll to position [856, 0]
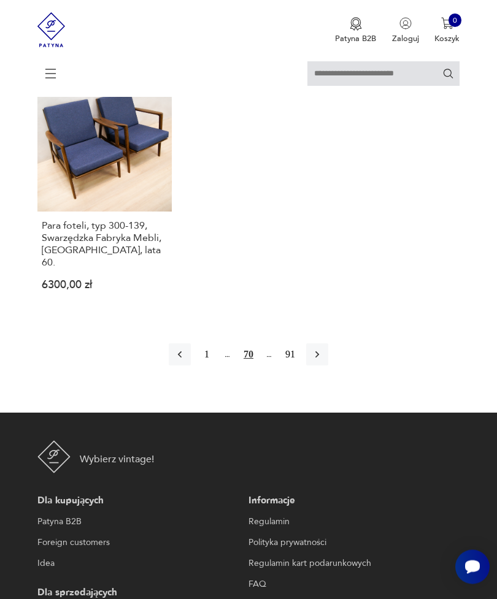
click at [328, 366] on button "button" at bounding box center [317, 355] width 22 height 22
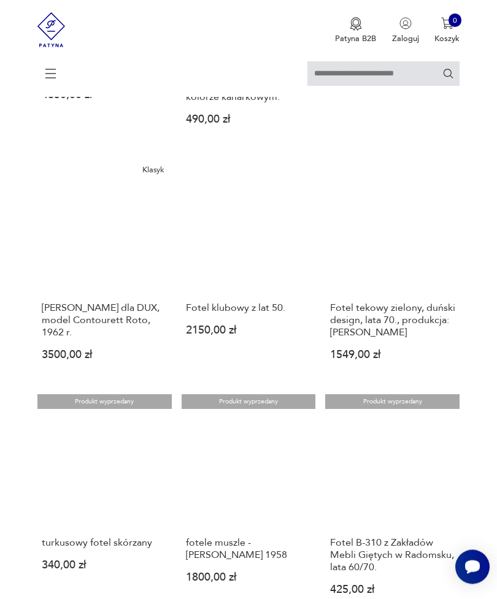
scroll to position [749, 0]
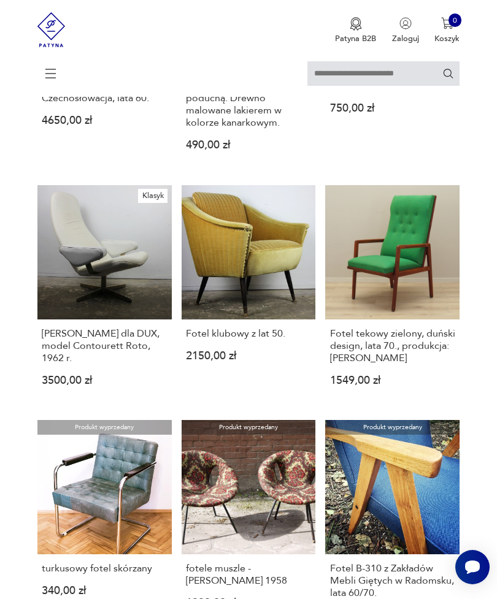
click at [49, 74] on icon at bounding box center [50, 73] width 43 height 43
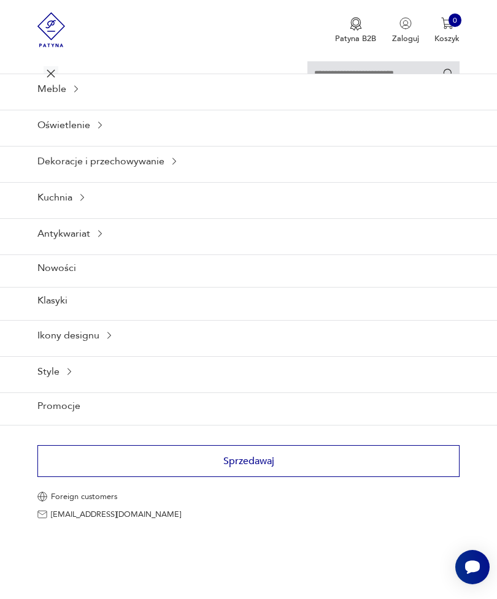
click at [56, 104] on div "Meble" at bounding box center [248, 89] width 497 height 30
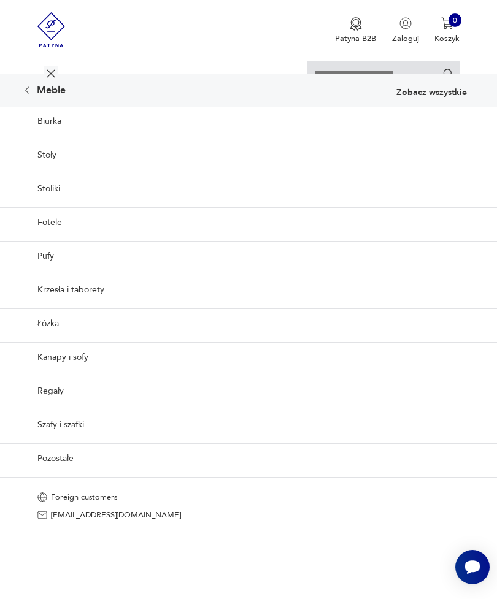
click at [410, 271] on link "Pufy" at bounding box center [248, 256] width 497 height 30
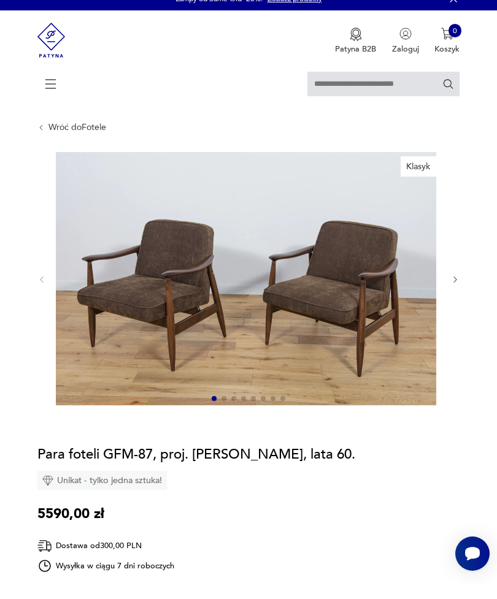
scroll to position [36, 0]
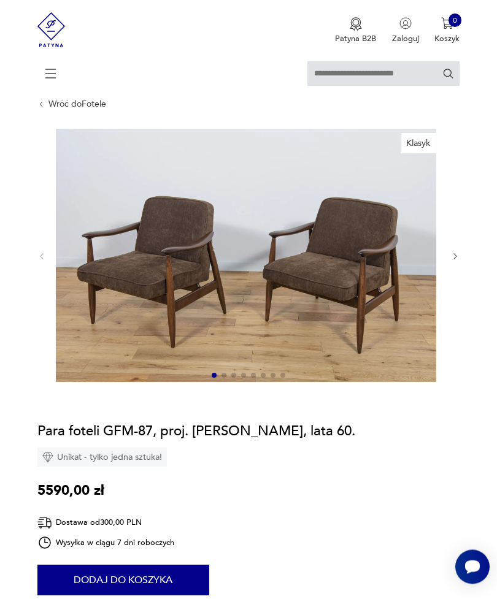
click at [451, 283] on div at bounding box center [248, 257] width 423 height 256
click at [455, 262] on icon "button" at bounding box center [455, 257] width 9 height 9
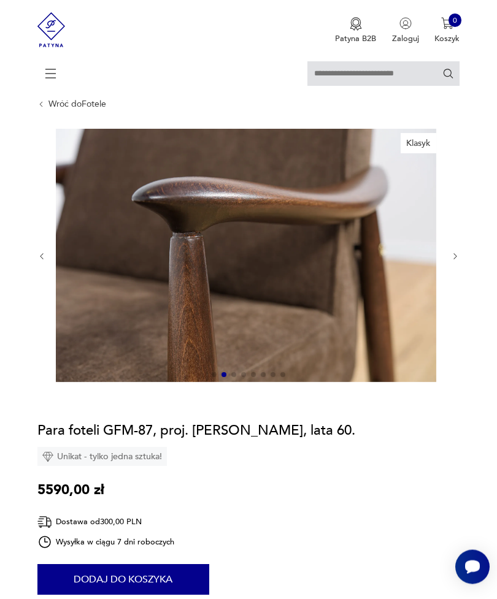
scroll to position [37, 0]
click at [456, 261] on icon "button" at bounding box center [455, 256] width 9 height 9
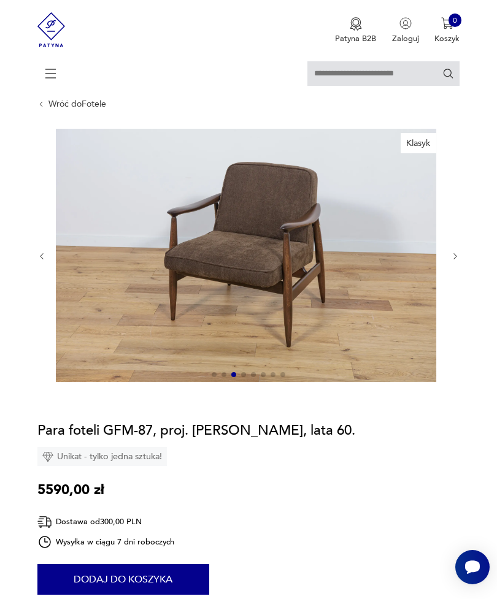
click at [458, 261] on icon "button" at bounding box center [455, 256] width 9 height 9
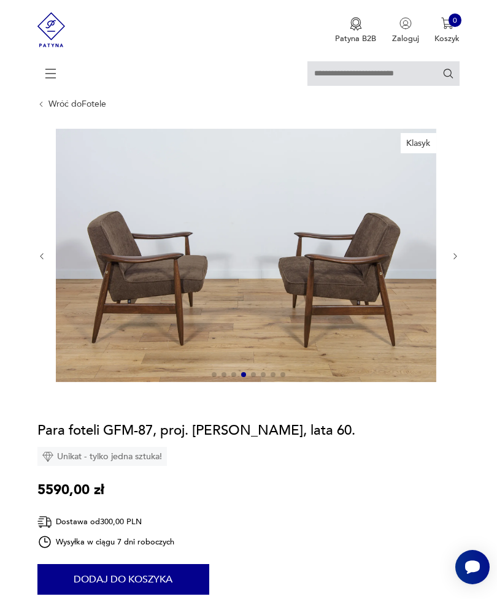
click at [458, 261] on icon "button" at bounding box center [455, 256] width 9 height 9
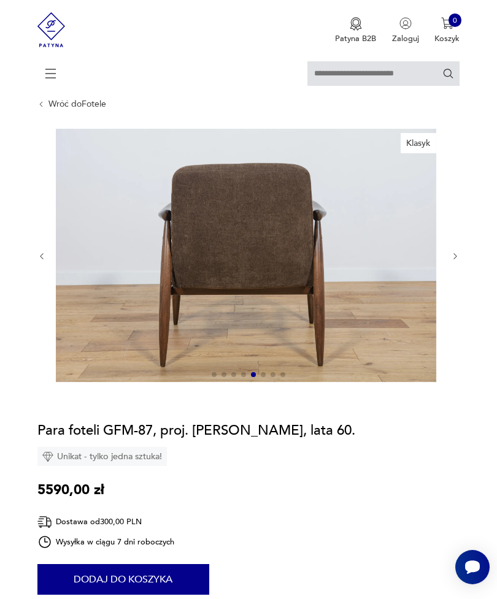
click at [454, 261] on icon "button" at bounding box center [455, 256] width 9 height 9
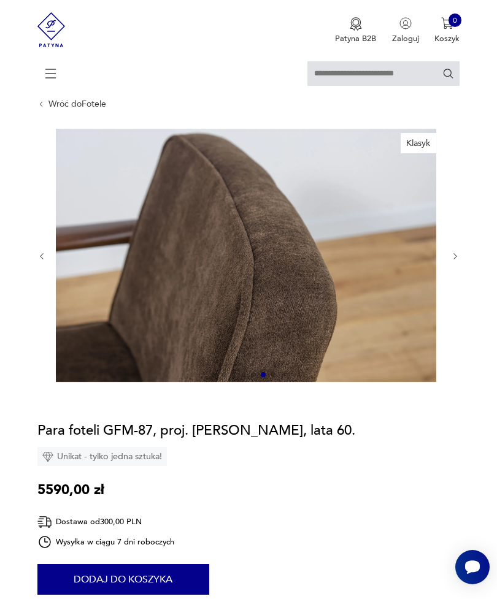
click at [455, 261] on icon "button" at bounding box center [455, 256] width 9 height 9
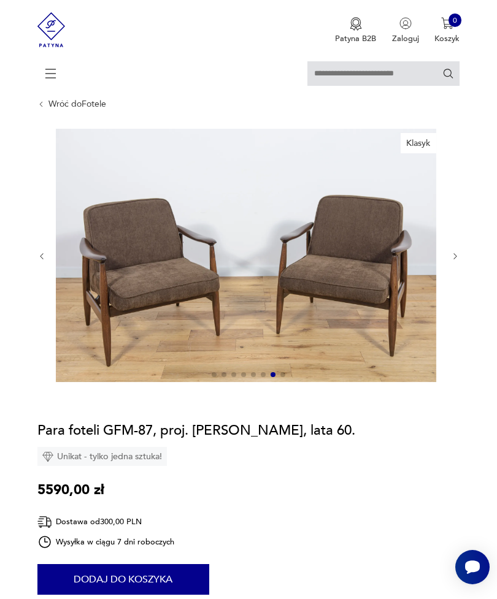
click at [454, 257] on div at bounding box center [248, 256] width 423 height 255
click at [456, 261] on button "button" at bounding box center [455, 256] width 9 height 10
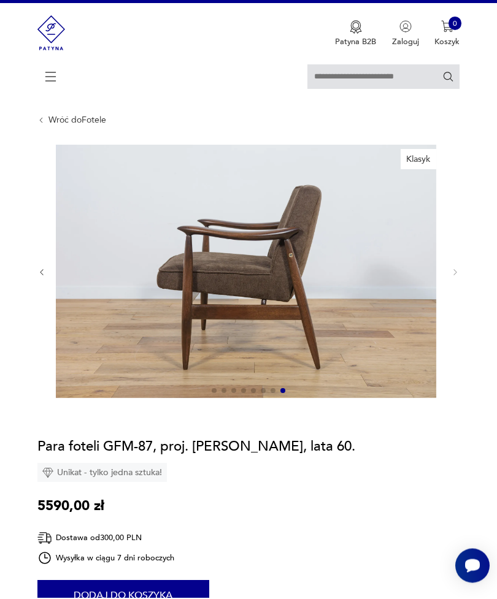
scroll to position [0, 0]
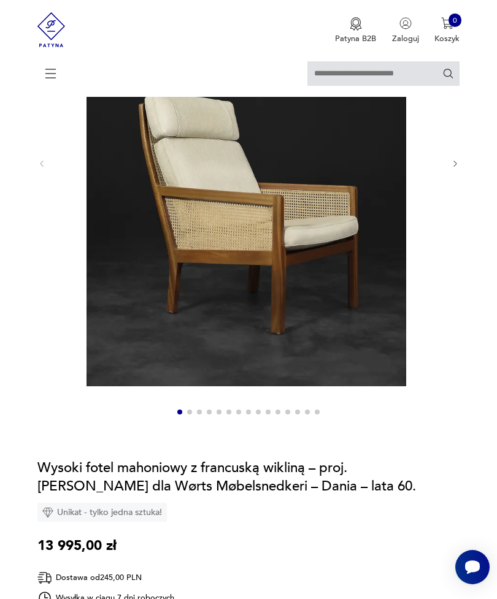
scroll to position [260, 0]
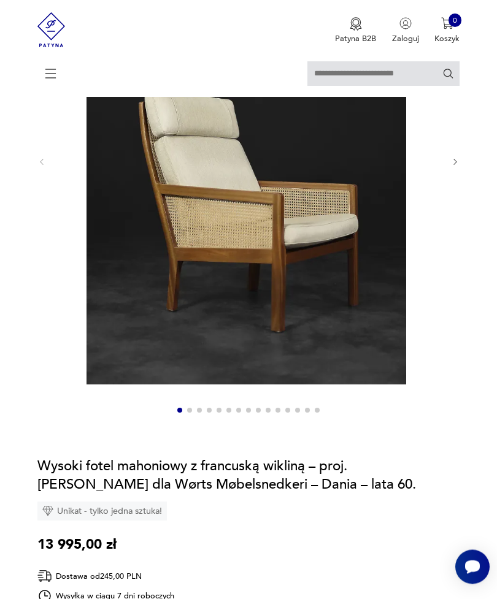
click at [458, 185] on div at bounding box center [248, 163] width 423 height 515
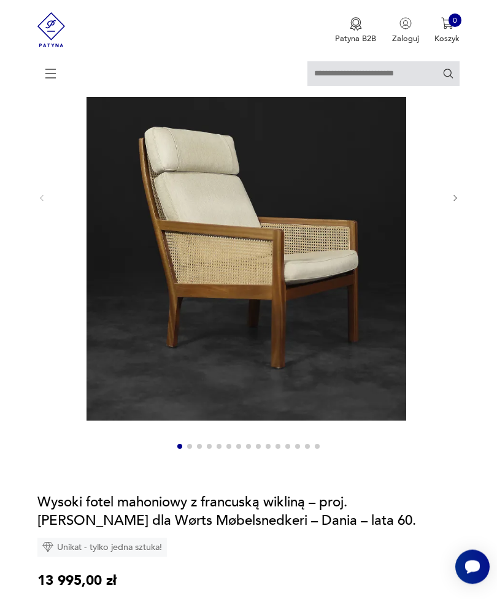
click at [452, 204] on icon "button" at bounding box center [455, 198] width 9 height 9
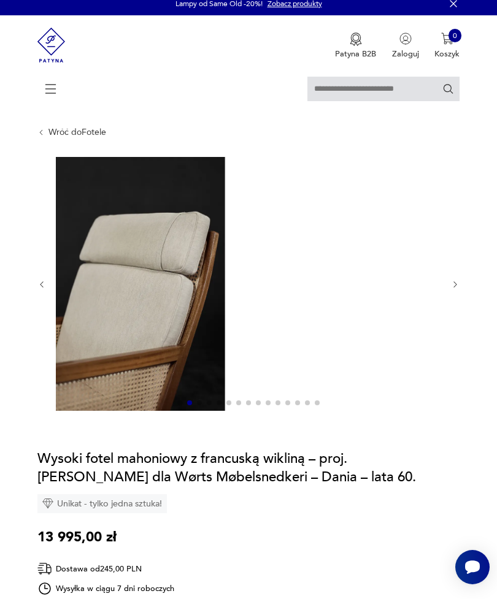
scroll to position [9, 0]
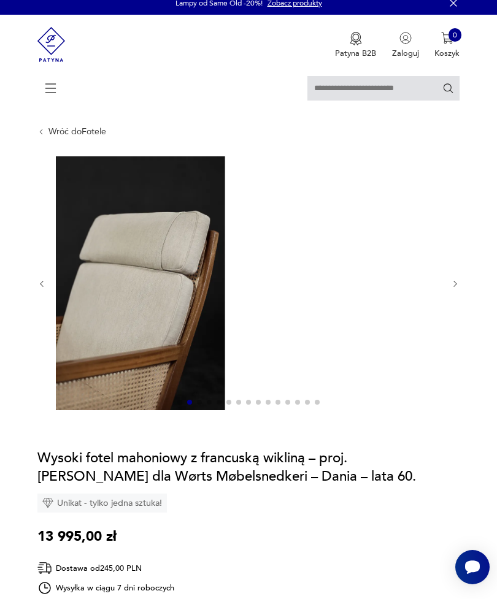
click at [457, 289] on icon "button" at bounding box center [455, 284] width 9 height 9
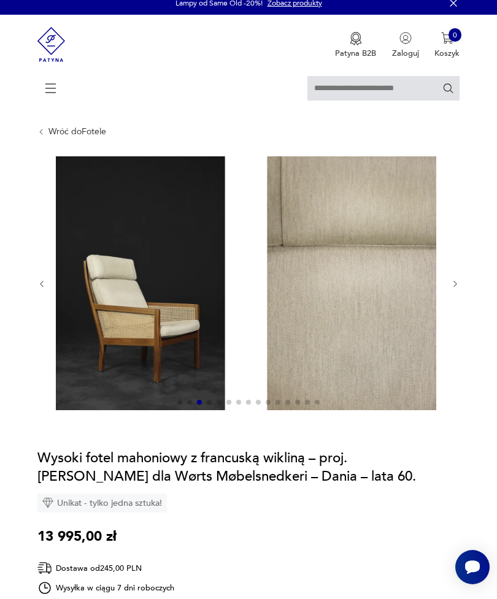
click at [389, 292] on img at bounding box center [246, 282] width 380 height 253
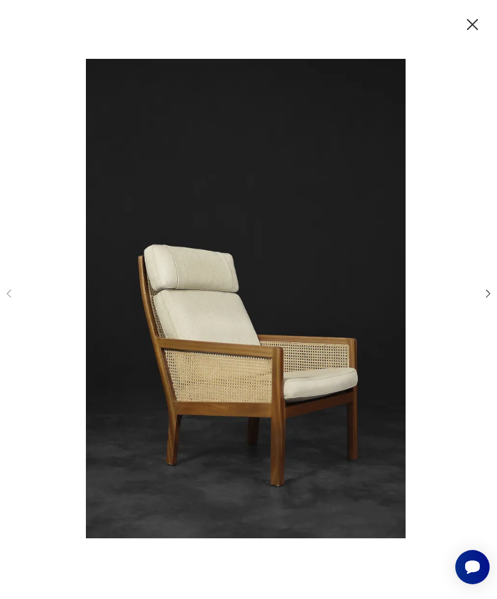
click at [478, 317] on div at bounding box center [248, 299] width 491 height 481
click at [486, 299] on icon "button" at bounding box center [488, 294] width 12 height 12
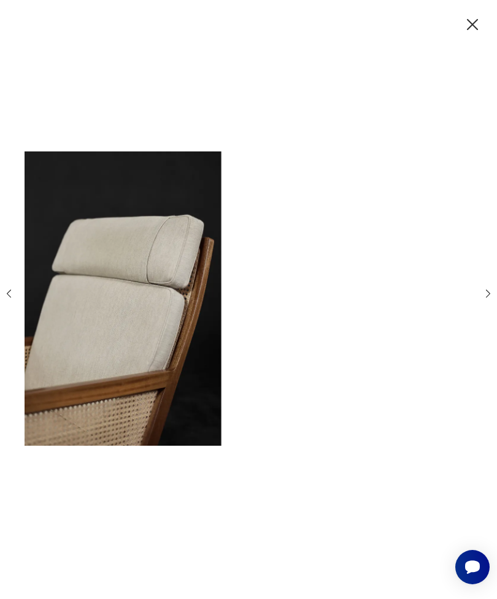
click at [488, 299] on icon "button" at bounding box center [488, 294] width 12 height 12
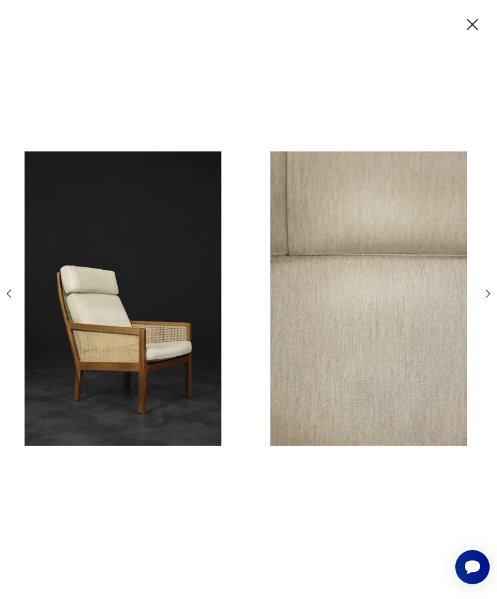
click at [494, 299] on icon "button" at bounding box center [488, 294] width 12 height 12
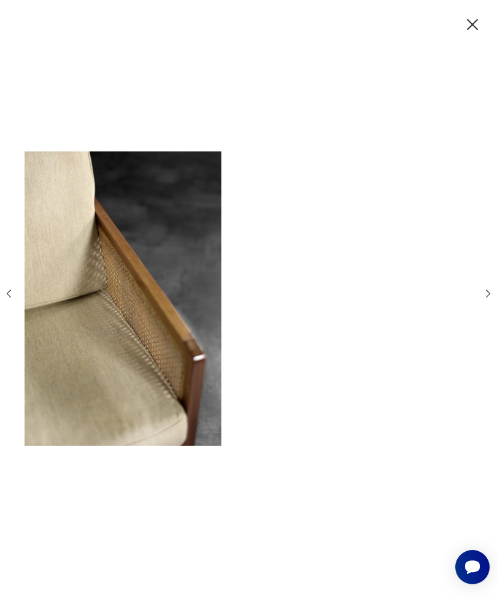
click at [482, 299] on icon "button" at bounding box center [488, 294] width 12 height 12
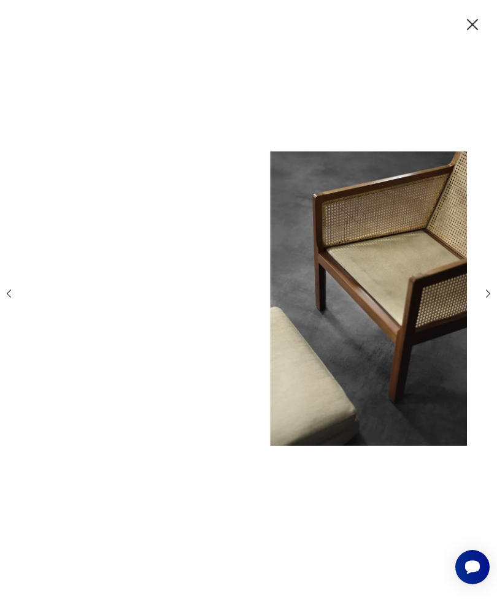
click at [488, 299] on icon "button" at bounding box center [488, 294] width 12 height 12
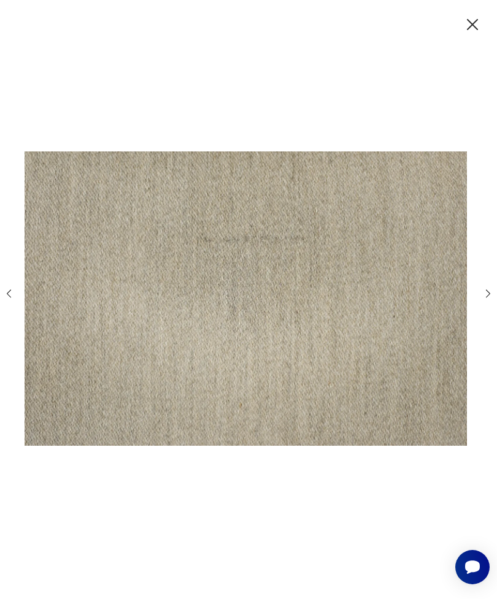
click at [482, 299] on icon "button" at bounding box center [488, 294] width 12 height 12
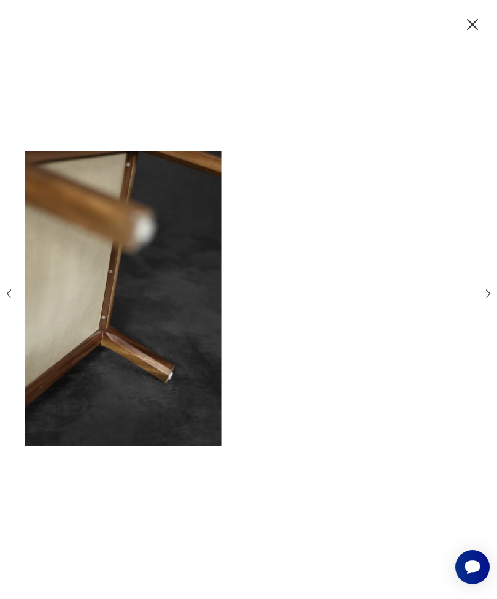
click at [467, 307] on img at bounding box center [246, 299] width 442 height 480
click at [478, 313] on div at bounding box center [248, 299] width 491 height 481
click at [482, 299] on icon "button" at bounding box center [488, 294] width 12 height 12
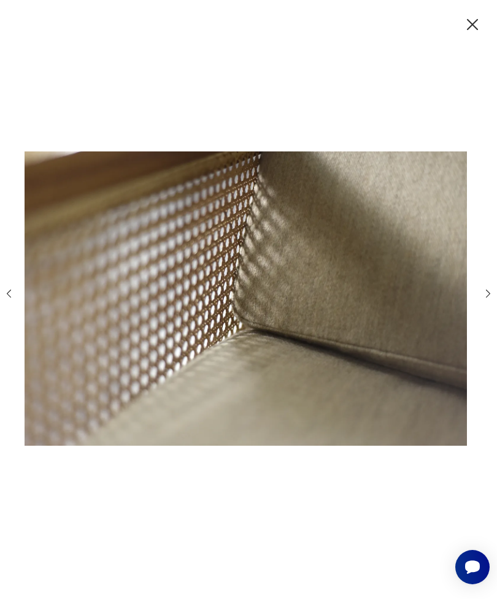
click at [491, 299] on icon "button" at bounding box center [488, 294] width 12 height 12
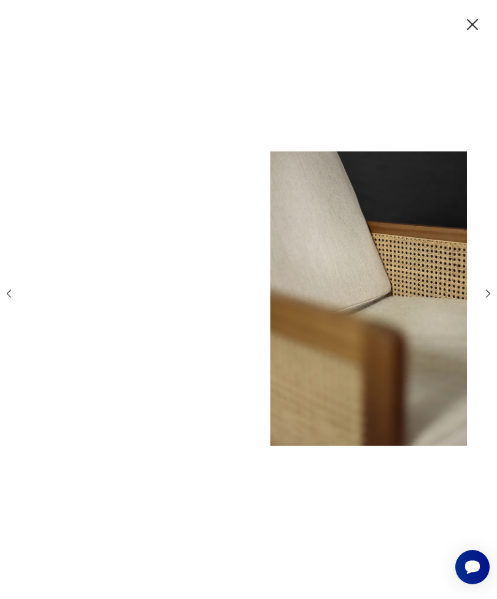
click at [489, 299] on icon "button" at bounding box center [488, 294] width 12 height 12
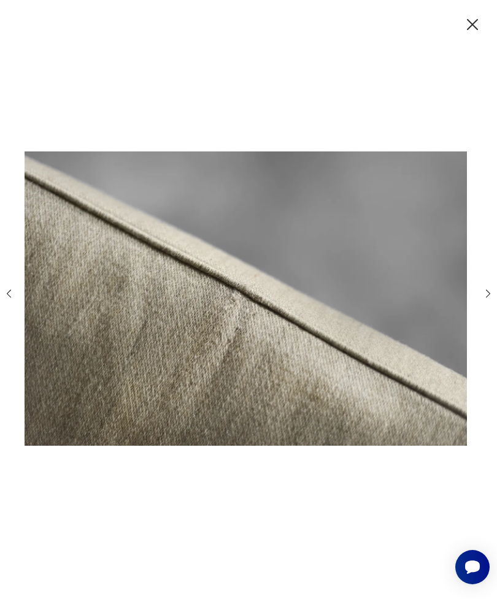
click at [489, 299] on icon "button" at bounding box center [488, 294] width 12 height 12
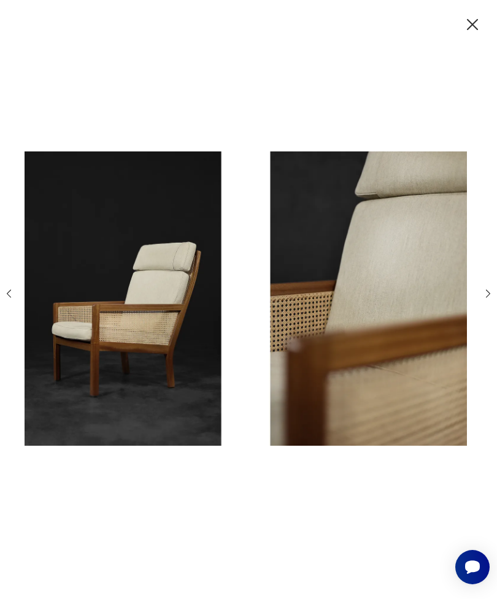
click at [488, 299] on icon "button" at bounding box center [488, 294] width 12 height 12
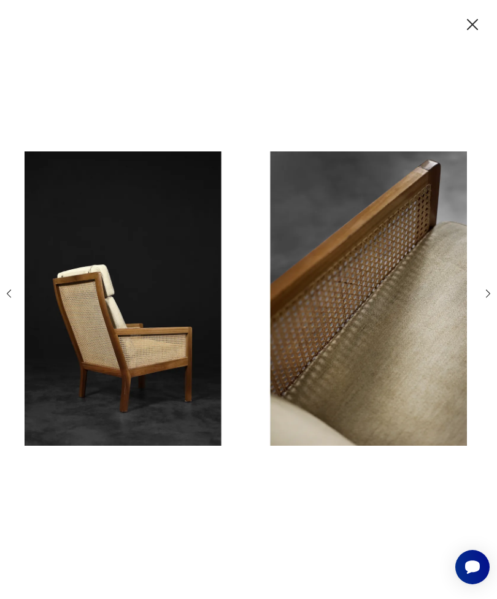
click at [482, 299] on icon "button" at bounding box center [488, 294] width 12 height 12
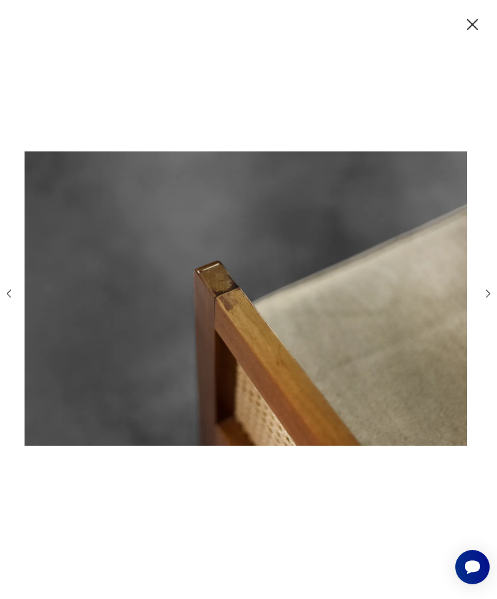
click at [483, 299] on icon "button" at bounding box center [488, 294] width 12 height 12
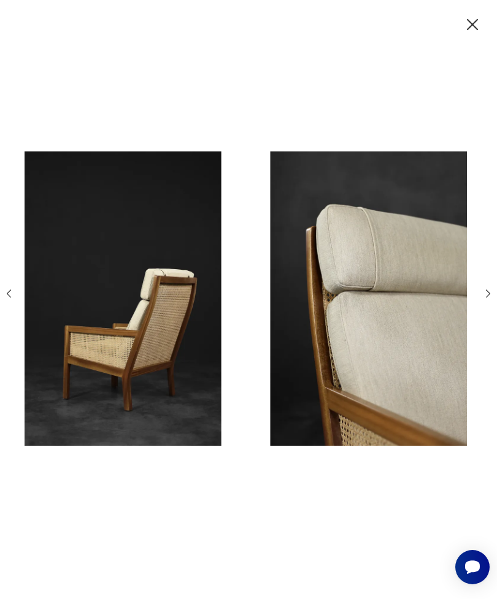
click at [492, 299] on icon "button" at bounding box center [488, 294] width 12 height 12
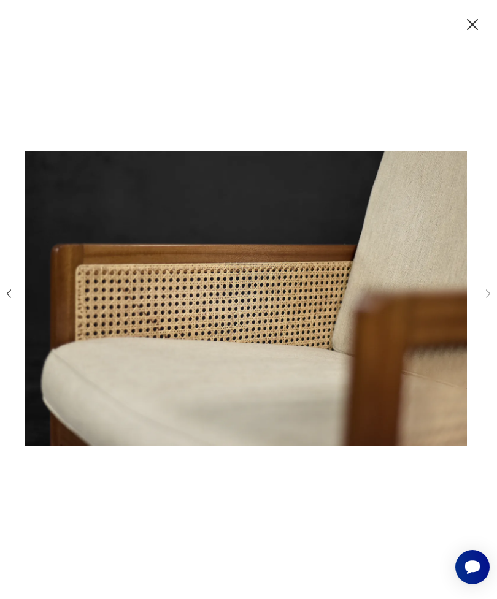
click at [480, 313] on div at bounding box center [248, 299] width 491 height 481
click at [480, 312] on div at bounding box center [248, 299] width 491 height 481
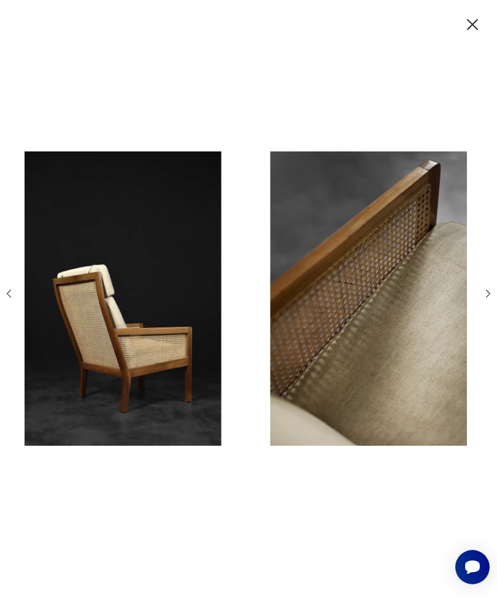
click at [471, 29] on icon "button" at bounding box center [472, 24] width 11 height 11
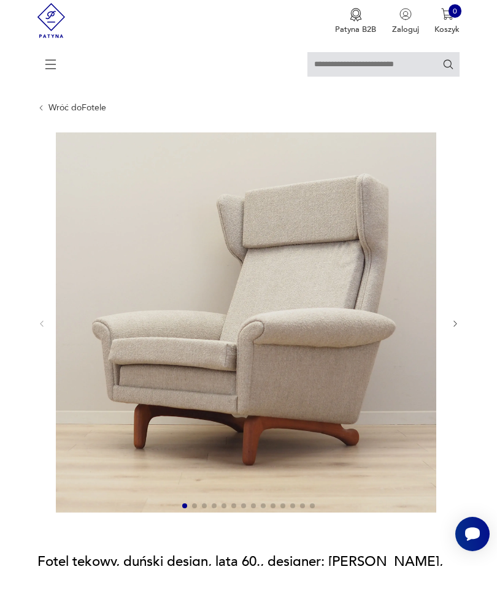
scroll to position [48, 0]
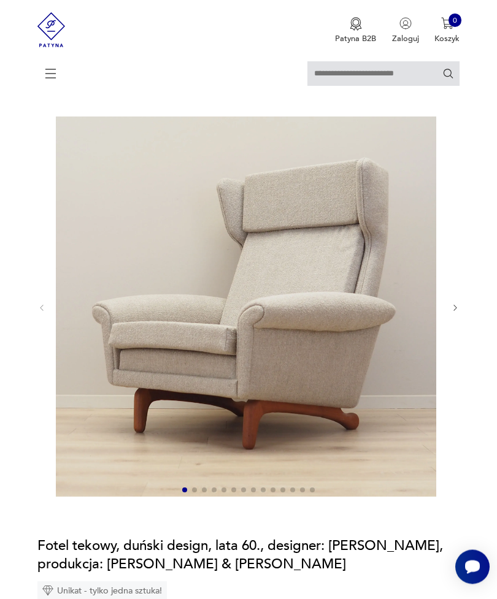
click at [458, 313] on icon "button" at bounding box center [455, 308] width 9 height 9
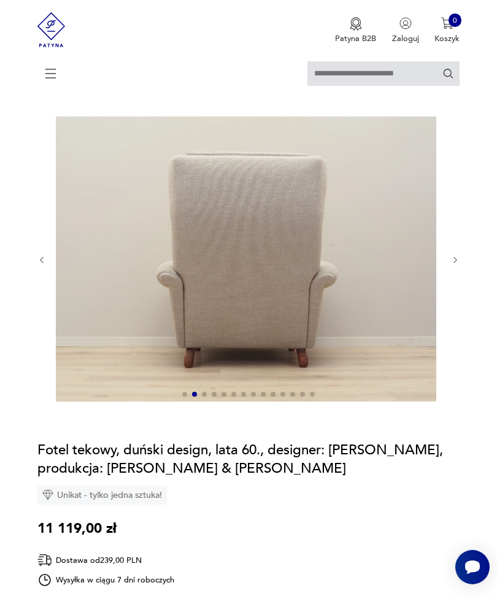
click at [451, 280] on div at bounding box center [248, 260] width 423 height 287
click at [453, 265] on icon "button" at bounding box center [455, 260] width 9 height 9
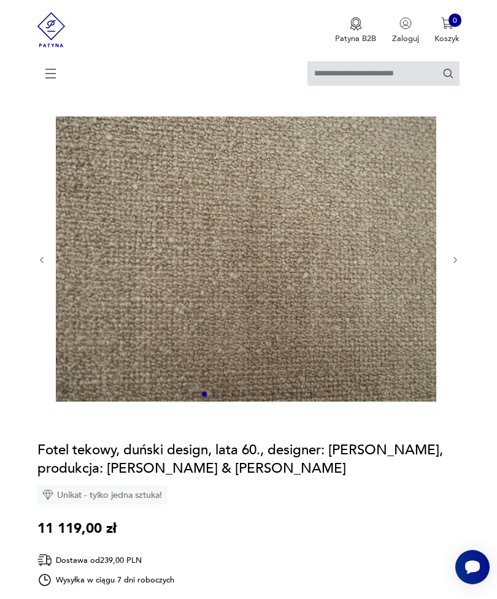
click at [454, 263] on icon "button" at bounding box center [454, 260] width 3 height 6
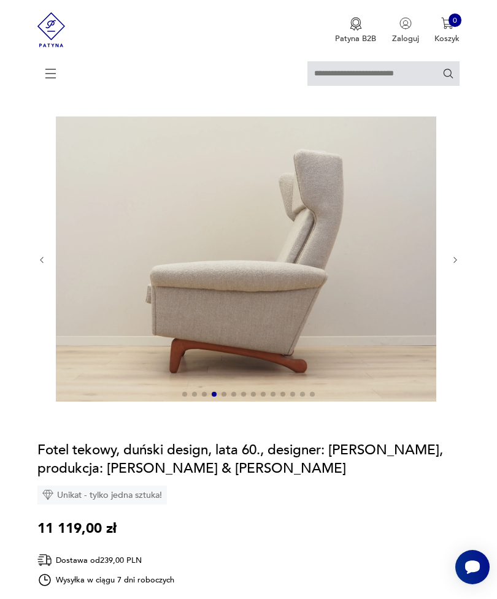
click at [451, 265] on icon "button" at bounding box center [455, 260] width 9 height 9
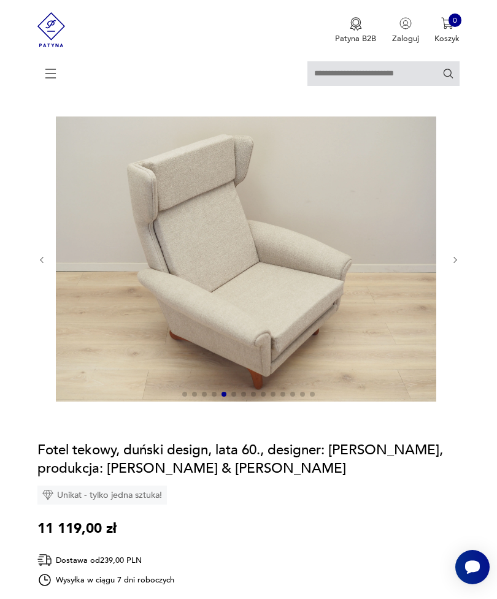
click at [451, 265] on icon "button" at bounding box center [455, 260] width 9 height 9
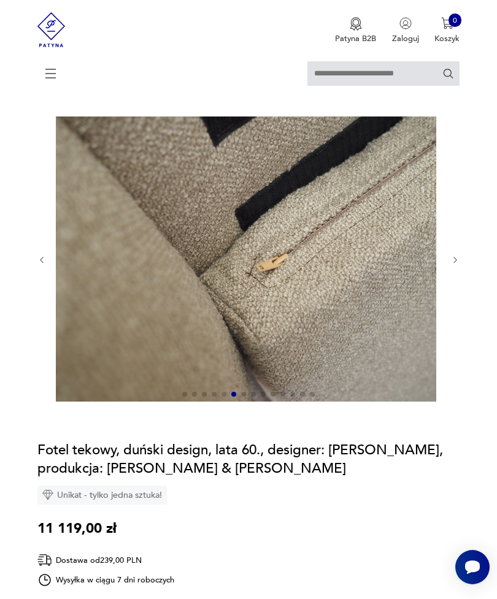
click at [451, 265] on icon "button" at bounding box center [455, 260] width 9 height 9
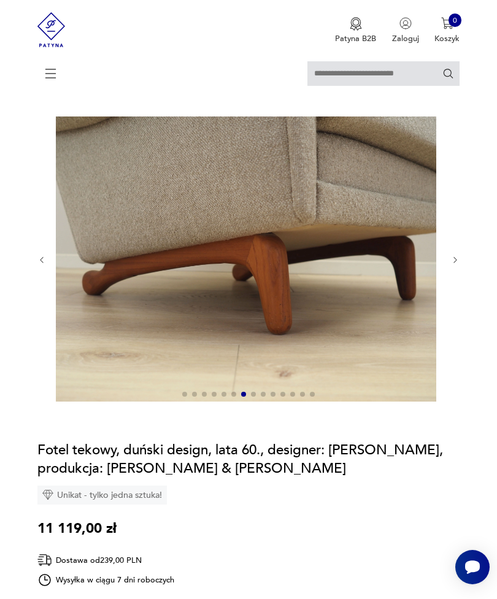
click at [453, 265] on icon "button" at bounding box center [455, 260] width 9 height 9
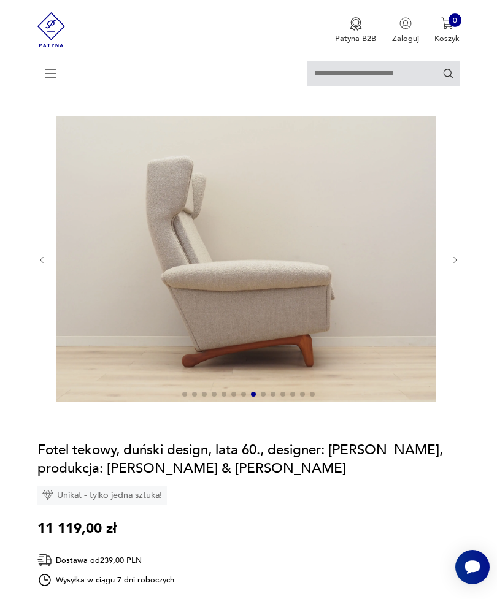
click at [458, 262] on div at bounding box center [248, 260] width 423 height 287
click at [452, 265] on icon "button" at bounding box center [455, 260] width 9 height 9
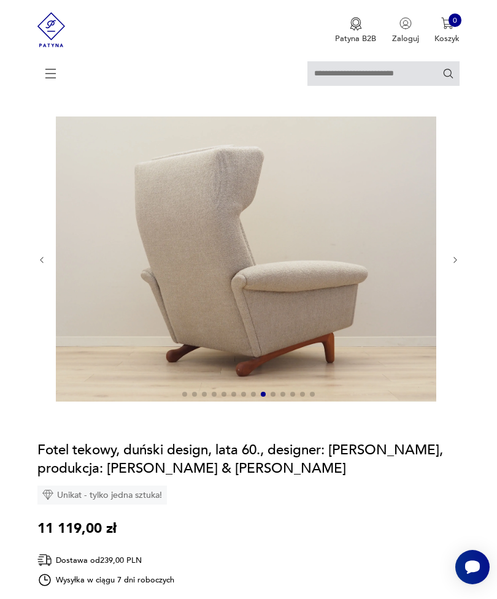
click at [449, 275] on div at bounding box center [248, 260] width 423 height 287
click at [454, 265] on icon "button" at bounding box center [455, 260] width 9 height 9
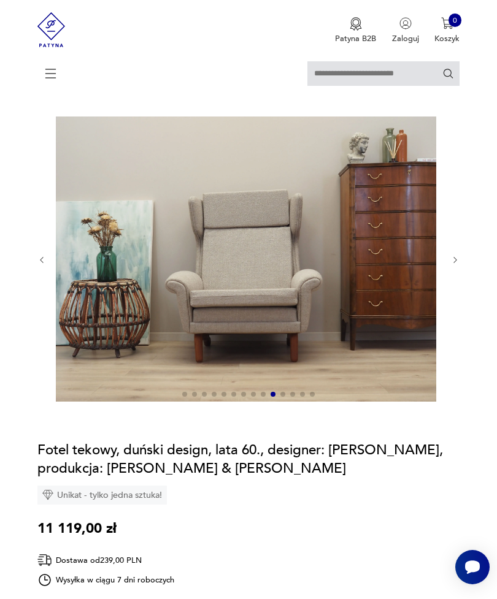
click at [453, 263] on icon "button" at bounding box center [454, 260] width 3 height 6
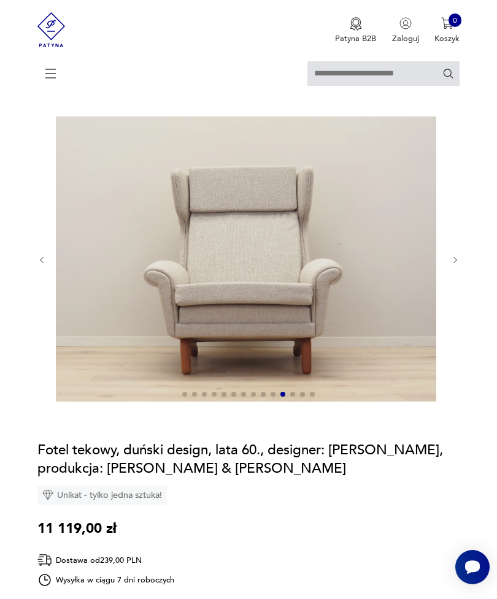
click at [449, 282] on div at bounding box center [248, 260] width 423 height 287
click at [455, 265] on icon "button" at bounding box center [455, 260] width 9 height 9
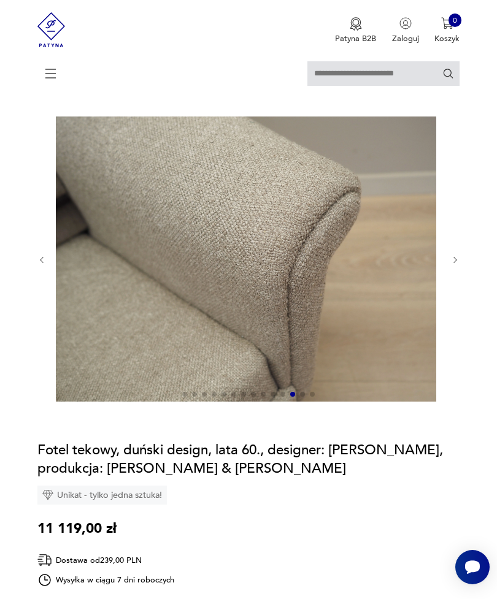
click at [458, 265] on icon "button" at bounding box center [455, 260] width 9 height 9
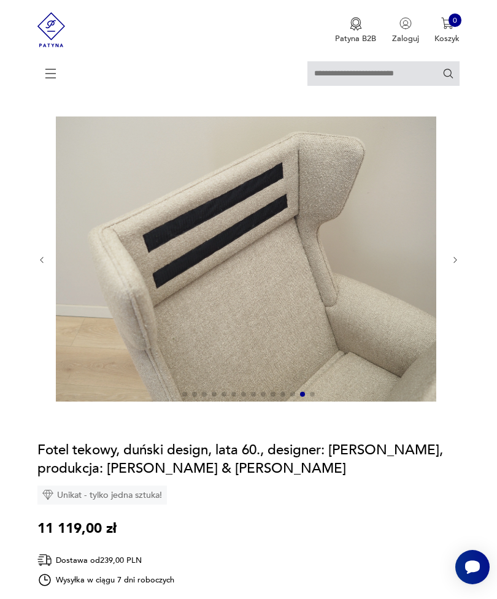
click at [454, 265] on icon "button" at bounding box center [455, 260] width 9 height 9
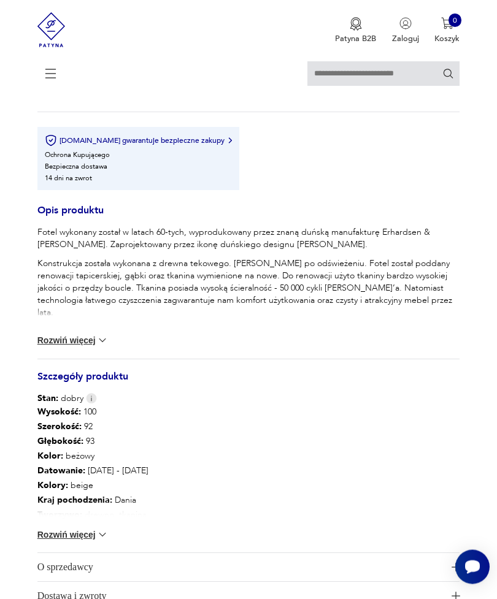
scroll to position [694, 0]
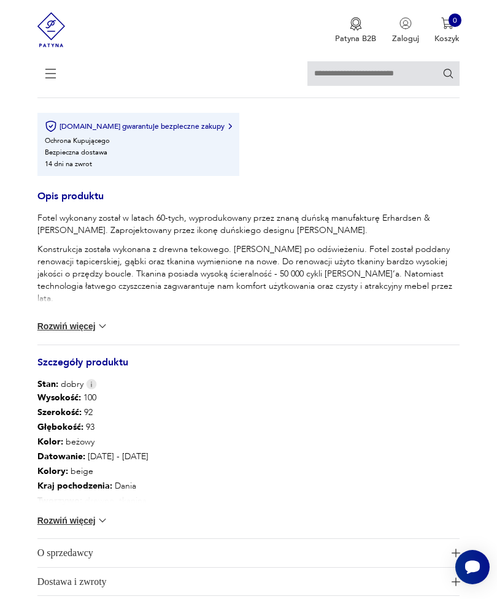
click at [98, 332] on img at bounding box center [102, 326] width 12 height 12
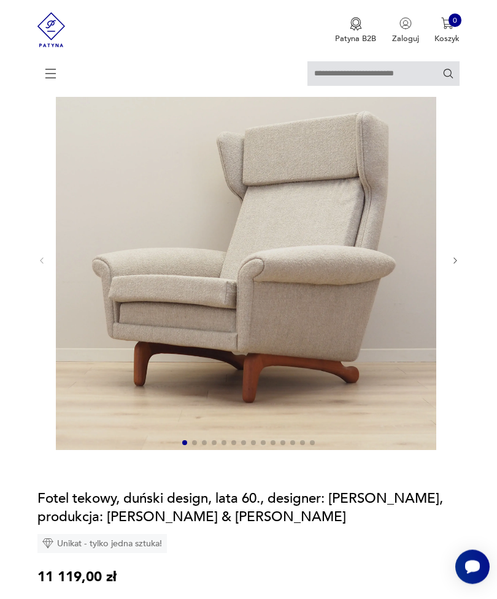
scroll to position [80, 0]
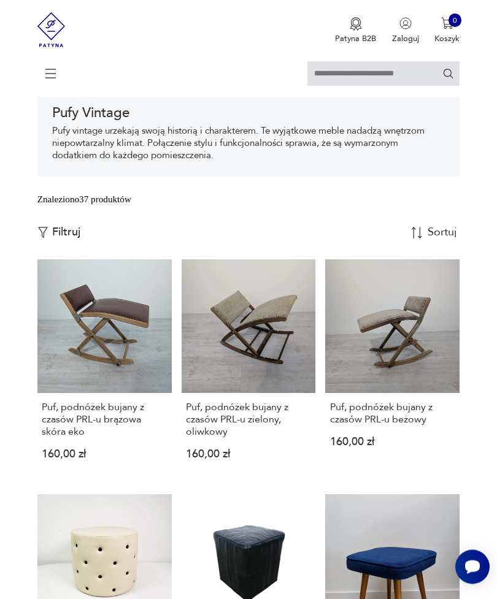
scroll to position [195, 0]
click at [429, 259] on div "Znaleziono 37 produktów Filtruj Sortuj według daty dodania Sortuj według daty d…" at bounding box center [248, 226] width 423 height 67
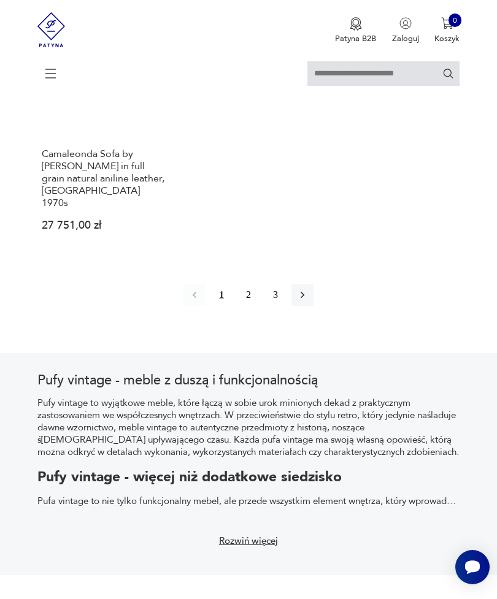
scroll to position [1666, 0]
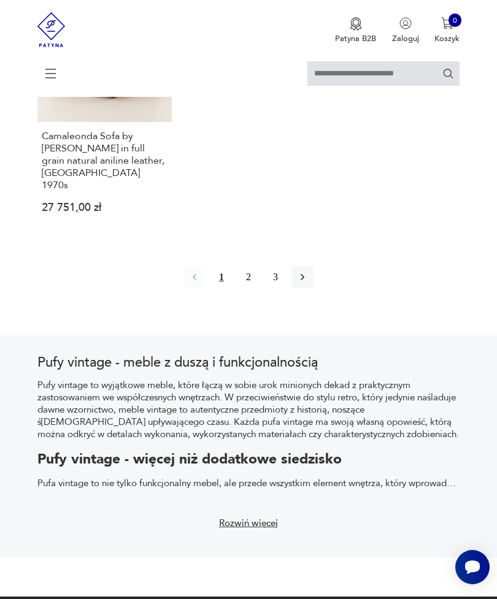
click at [309, 283] on icon "button" at bounding box center [302, 277] width 12 height 12
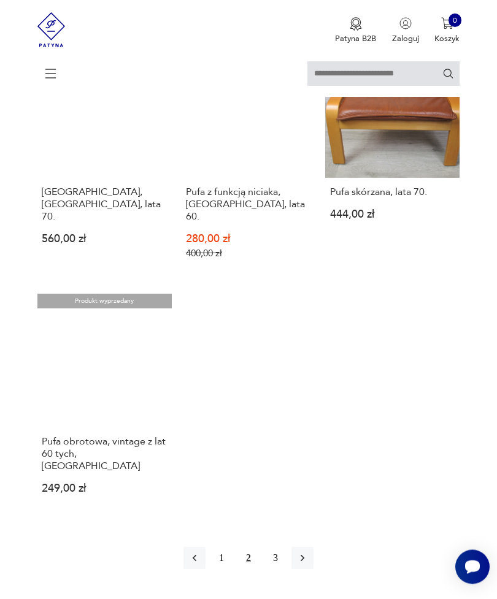
scroll to position [1343, 0]
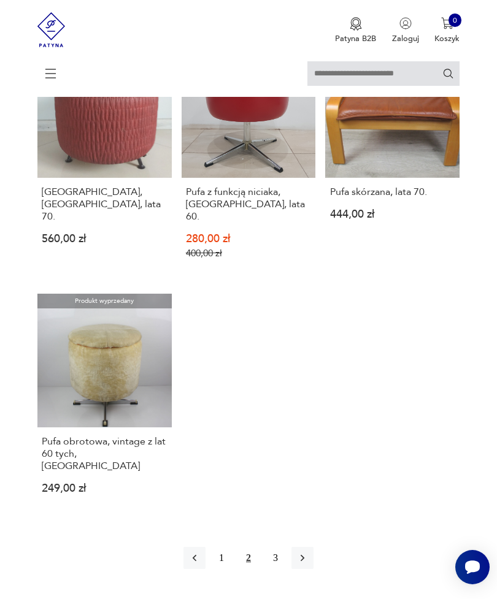
click at [47, 72] on icon at bounding box center [50, 73] width 43 height 43
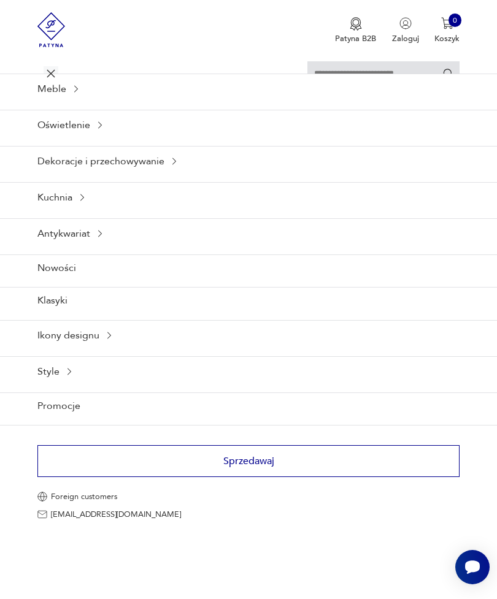
click at [64, 104] on div "Meble" at bounding box center [248, 89] width 497 height 30
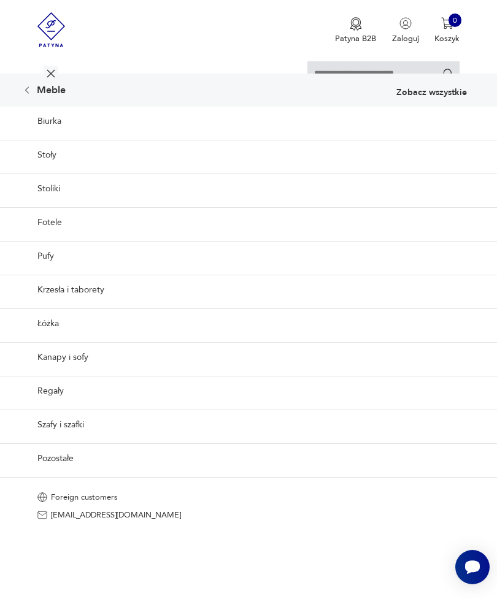
click at [425, 305] on link "Krzesła i taborety" at bounding box center [248, 290] width 497 height 30
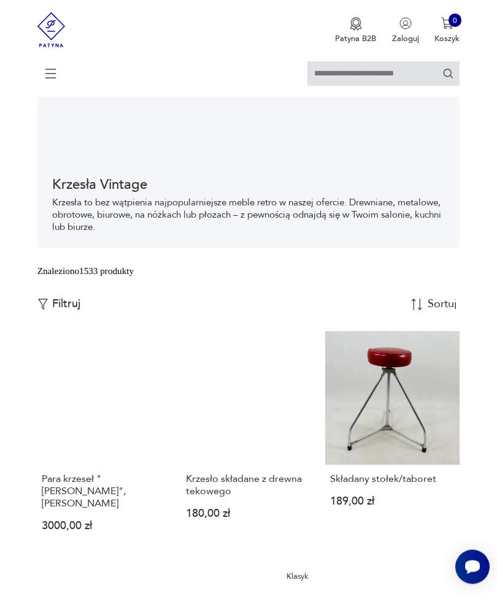
scroll to position [103, 0]
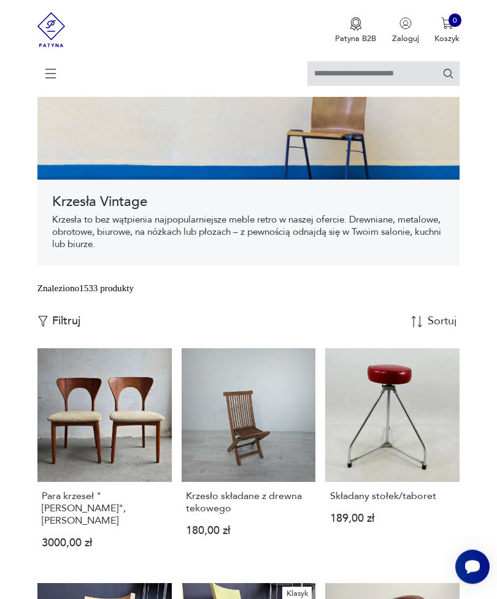
click at [59, 329] on p "Filtruj" at bounding box center [66, 321] width 28 height 13
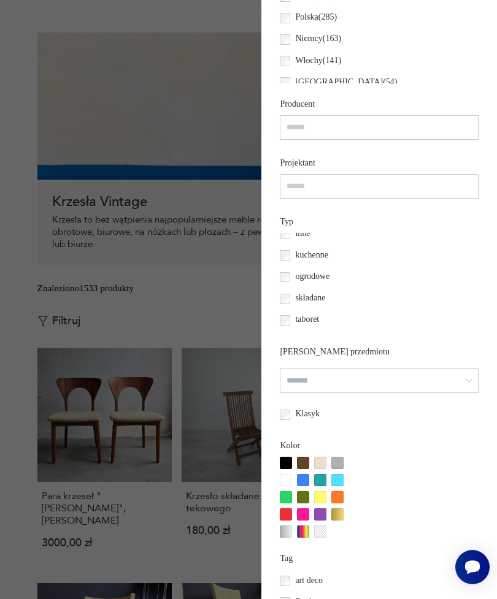
scroll to position [83, 0]
click at [289, 331] on label "taboret" at bounding box center [304, 319] width 30 height 21
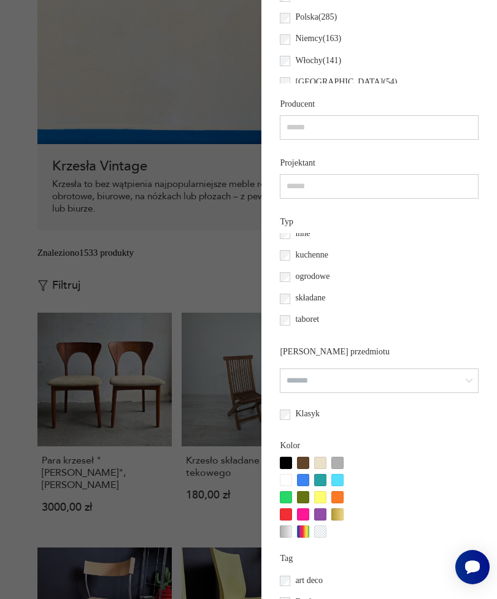
click at [289, 331] on label "taboret" at bounding box center [304, 319] width 30 height 21
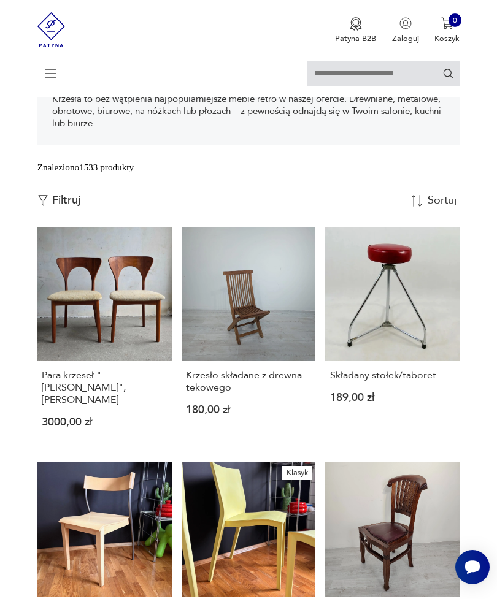
scroll to position [237, 0]
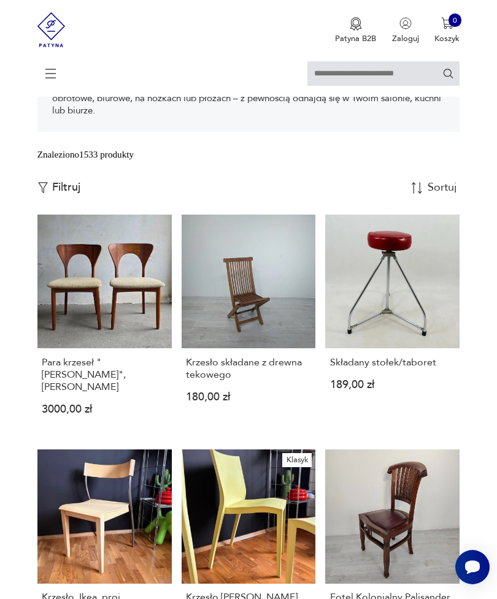
click at [58, 215] on div "Znaleziono 1533 produkty Filtruj Sortuj według daty dodania Sortuj według daty …" at bounding box center [248, 181] width 423 height 67
click at [70, 194] on p "Filtruj" at bounding box center [66, 187] width 28 height 13
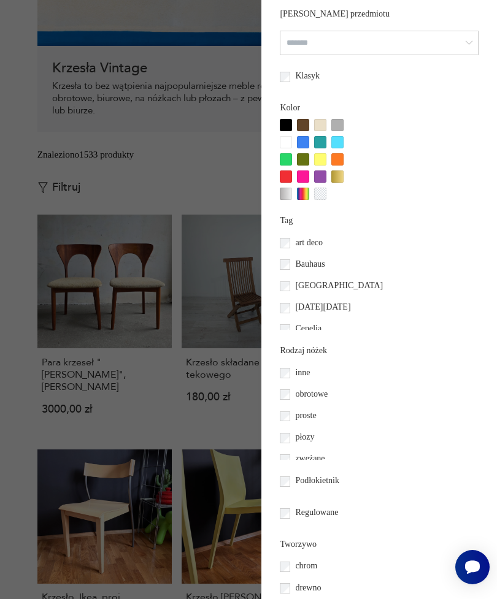
scroll to position [83, 0]
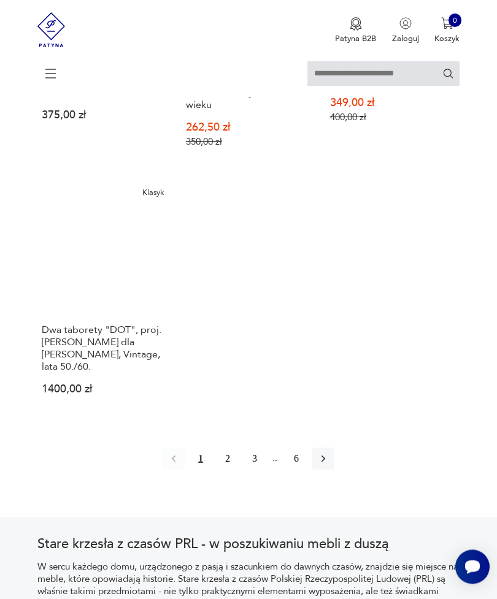
scroll to position [1497, 0]
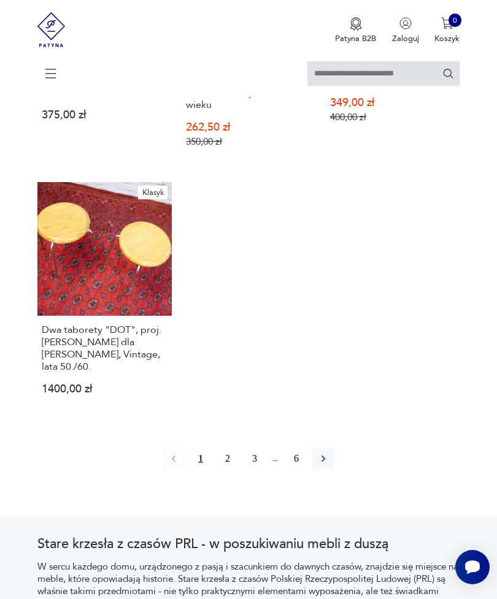
click at [334, 470] on button "button" at bounding box center [323, 459] width 22 height 22
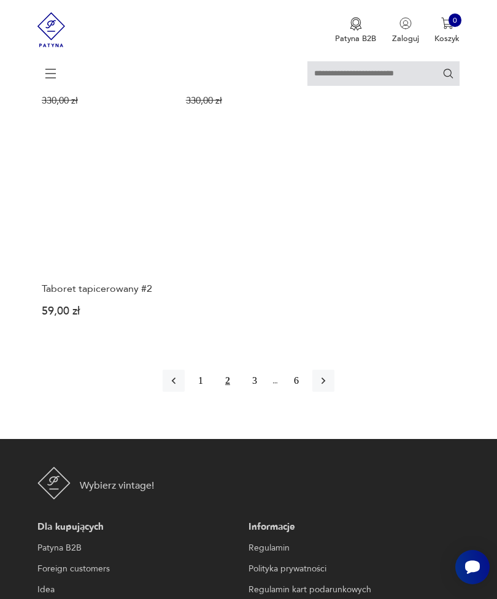
scroll to position [1555, 0]
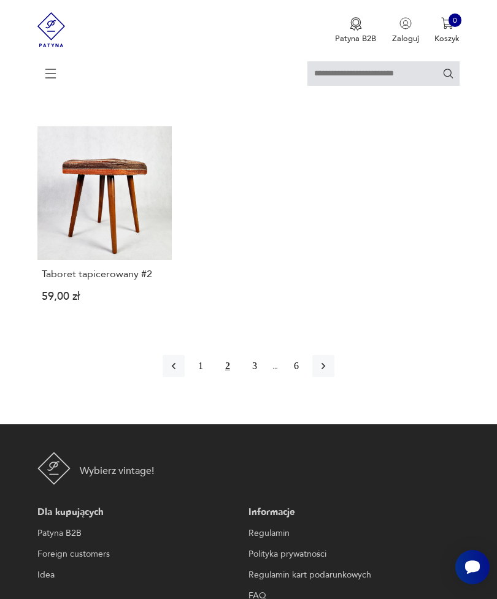
click at [329, 372] on icon "button" at bounding box center [323, 366] width 12 height 12
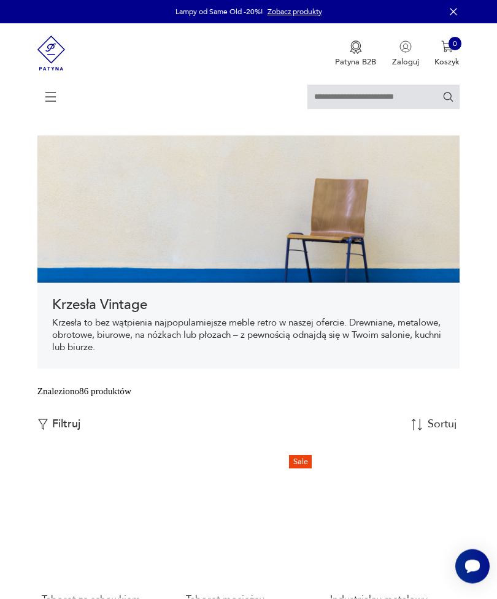
scroll to position [194, 0]
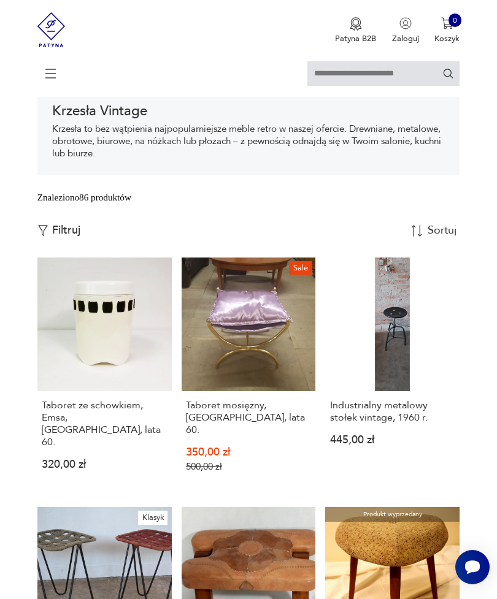
click at [53, 258] on div "Znaleziono 86 produktów Filtruj Sortuj według daty dodania Sortuj według daty d…" at bounding box center [248, 224] width 423 height 67
click at [64, 237] on p "Filtruj" at bounding box center [66, 230] width 28 height 13
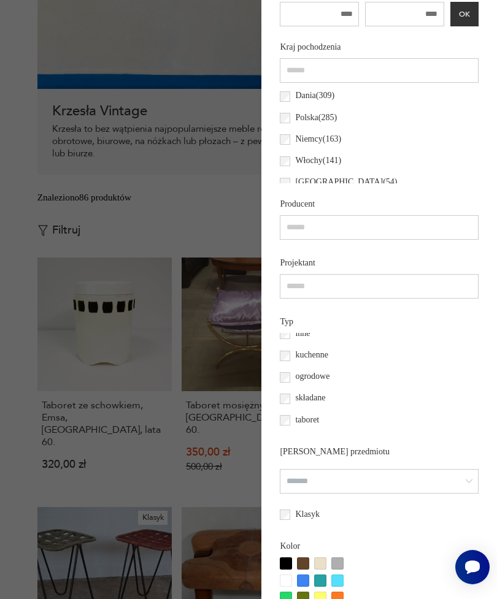
scroll to position [83, 0]
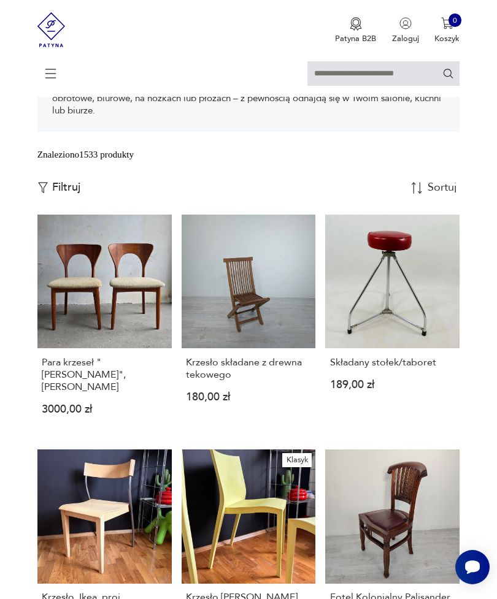
click at [65, 194] on p "Filtruj" at bounding box center [66, 187] width 28 height 13
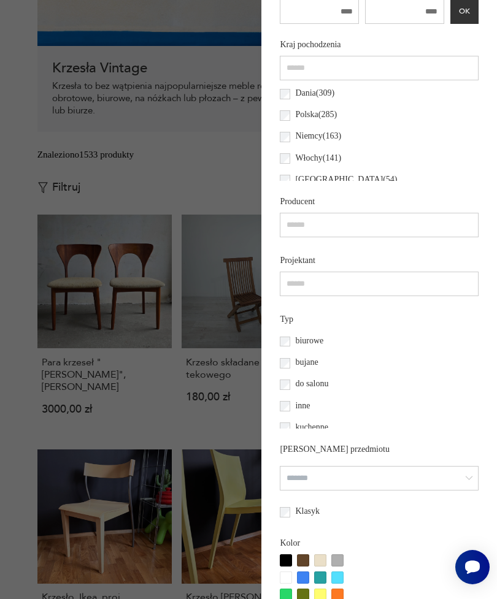
scroll to position [589, 0]
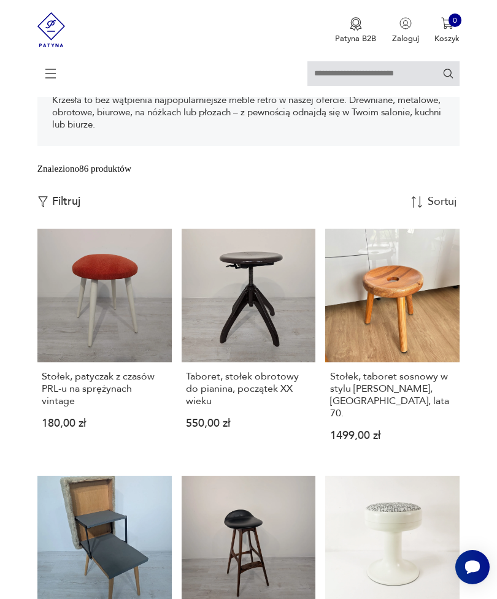
scroll to position [224, 0]
click at [55, 208] on p "Filtruj" at bounding box center [66, 200] width 28 height 13
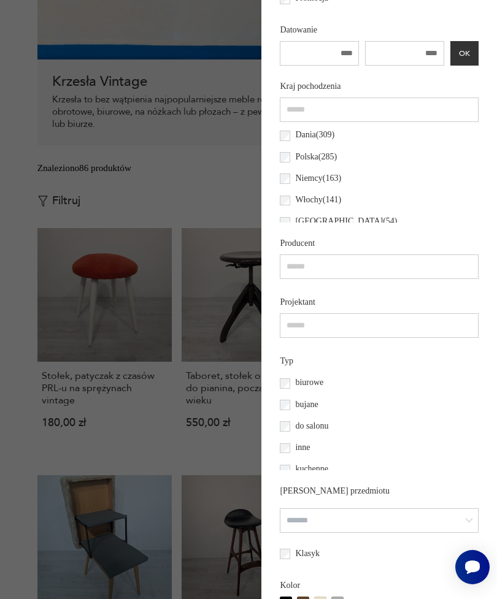
scroll to position [382, 0]
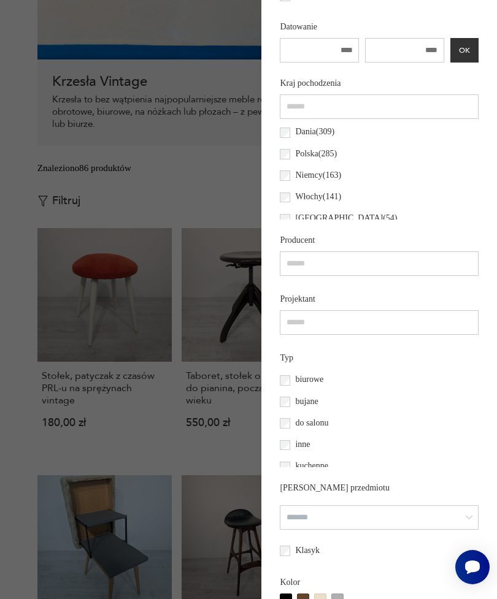
click at [1, 443] on div at bounding box center [248, 299] width 497 height 599
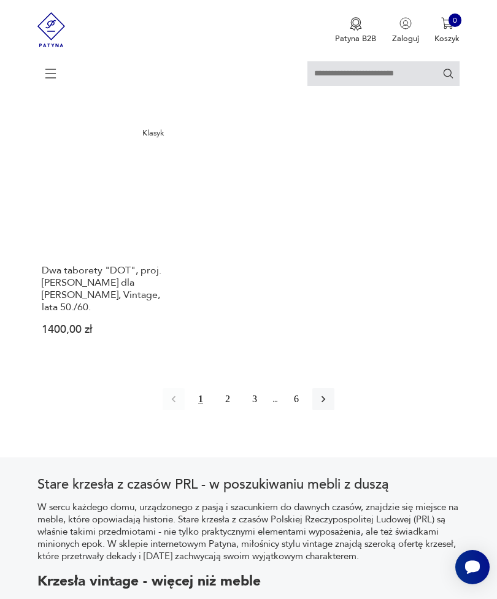
scroll to position [1632, 0]
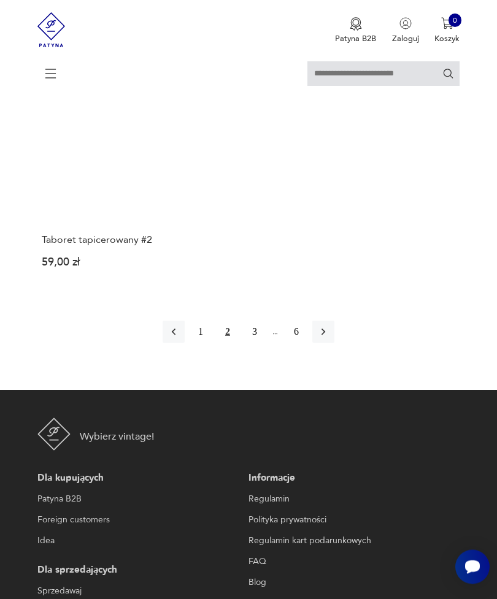
scroll to position [1589, 0]
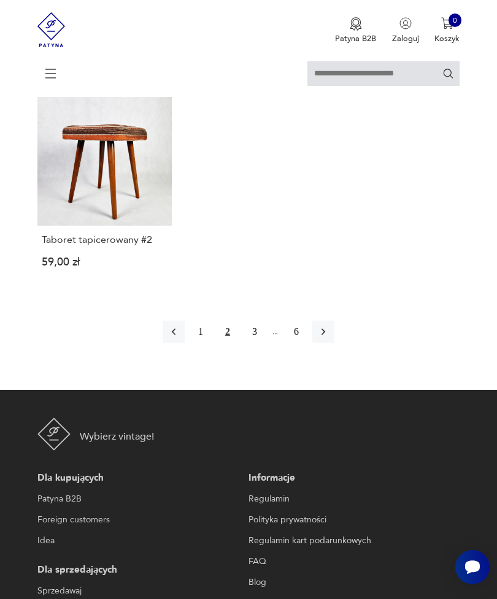
click at [247, 343] on button "3" at bounding box center [255, 332] width 22 height 22
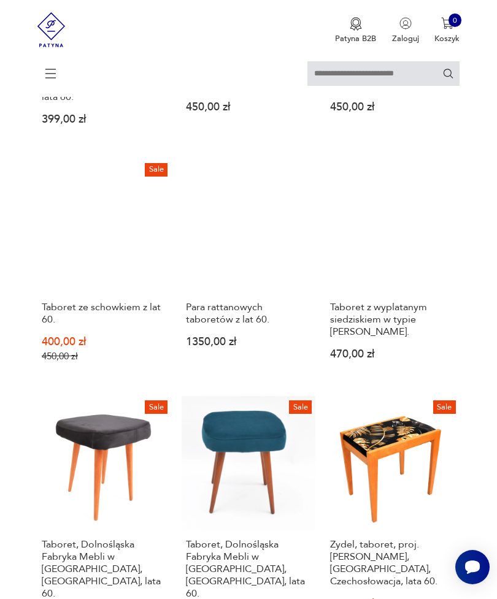
scroll to position [237, 0]
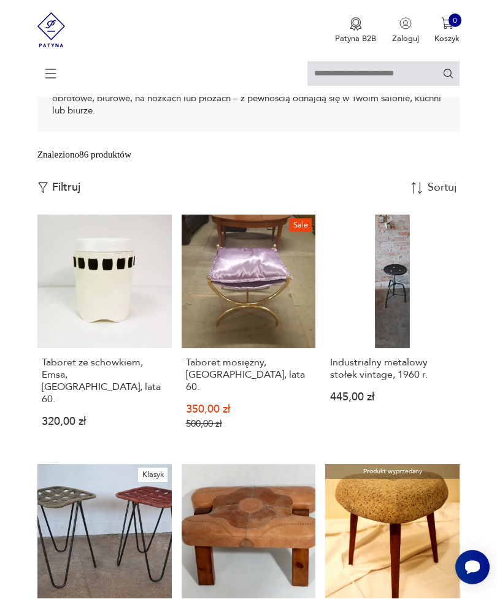
click at [48, 86] on icon at bounding box center [50, 73] width 43 height 43
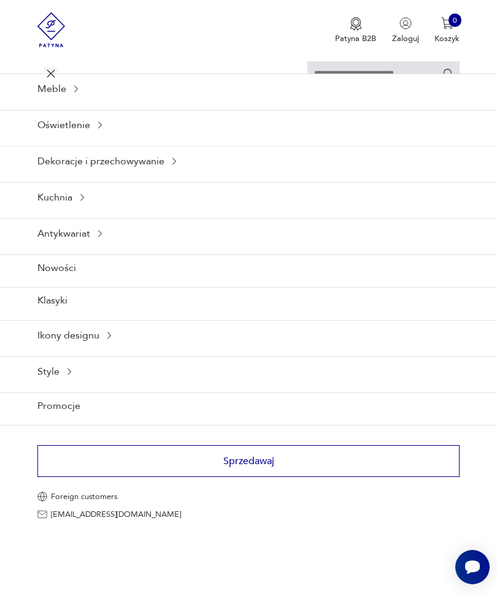
click at [74, 212] on div "Kuchnia" at bounding box center [248, 197] width 497 height 30
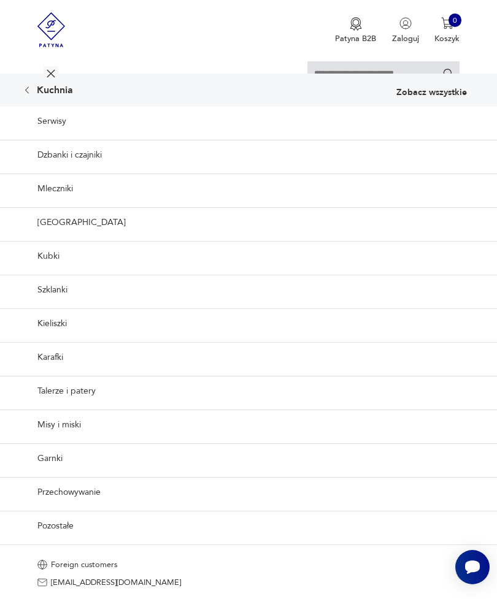
click at [18, 99] on div "Kuchnia Zobacz wszystkie" at bounding box center [248, 90] width 497 height 33
click at [26, 95] on icon at bounding box center [27, 90] width 10 height 10
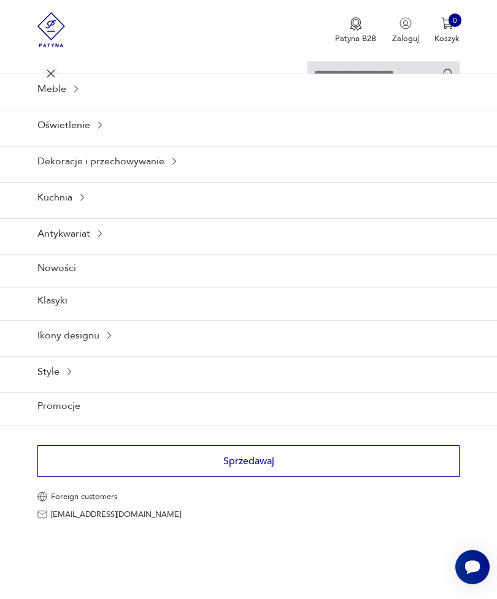
click at [77, 104] on div "Meble" at bounding box center [248, 89] width 497 height 30
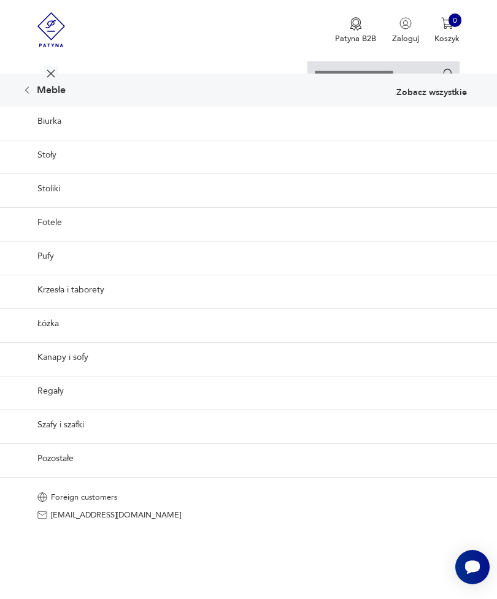
click at [39, 204] on link "Stoliki" at bounding box center [248, 189] width 497 height 30
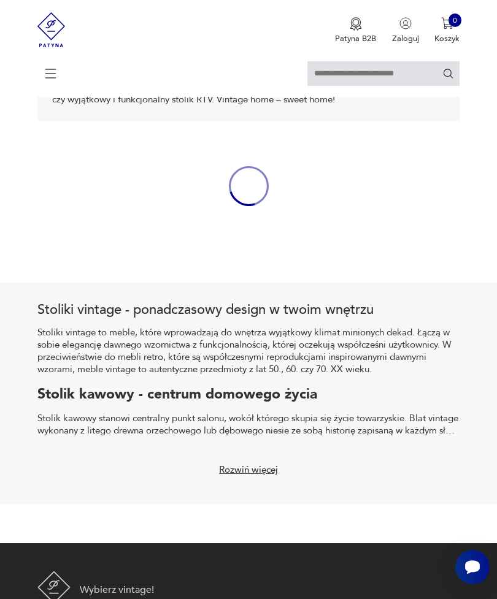
scroll to position [235, 0]
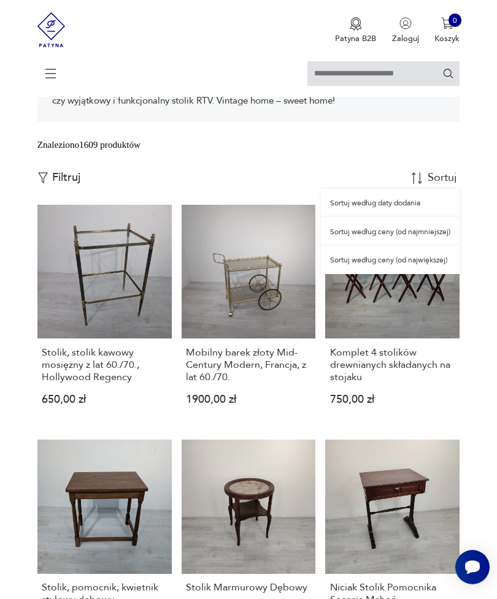
click at [408, 217] on div "Sortuj według daty dodania" at bounding box center [390, 203] width 139 height 28
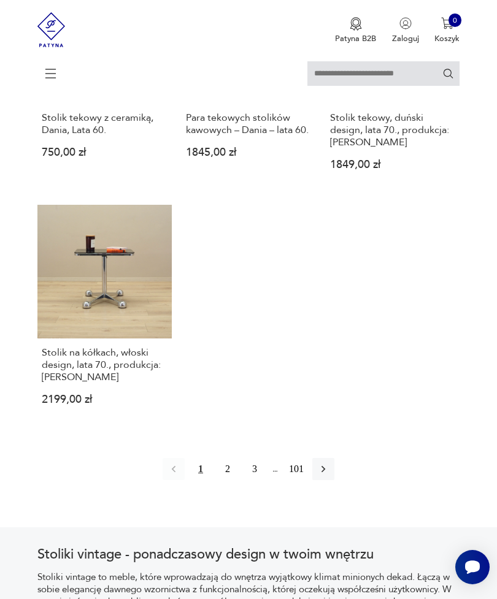
scroll to position [1567, 0]
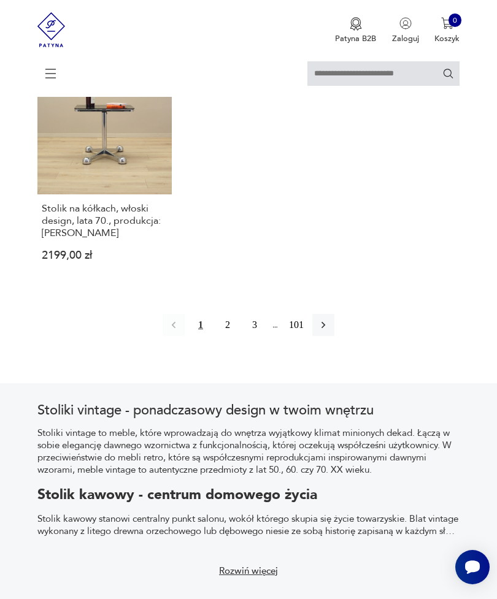
click at [334, 336] on button "button" at bounding box center [323, 325] width 22 height 22
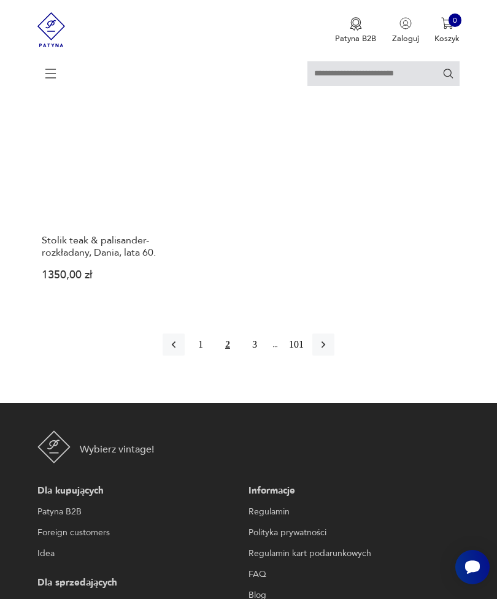
scroll to position [1633, 0]
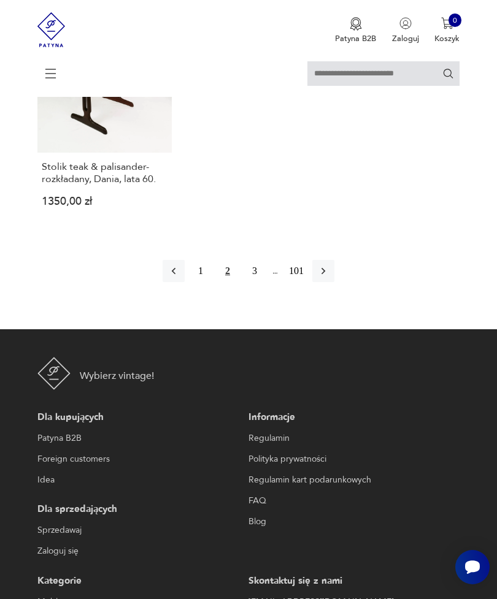
click at [325, 275] on icon "button" at bounding box center [323, 271] width 4 height 7
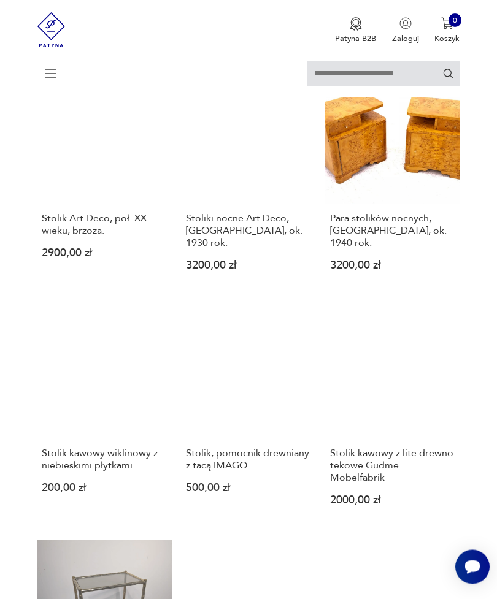
scroll to position [873, 0]
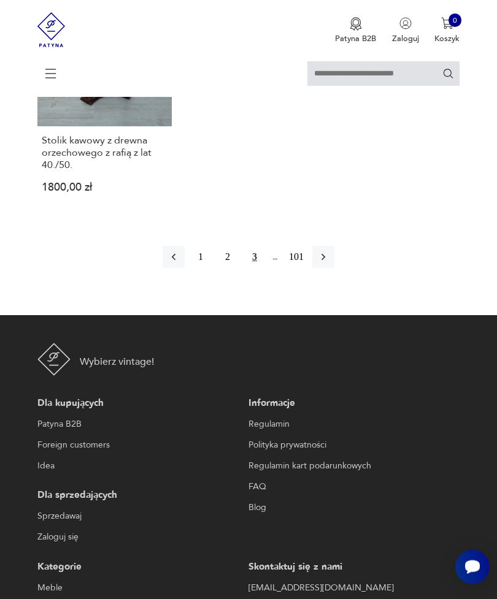
click at [334, 269] on button "button" at bounding box center [323, 258] width 22 height 22
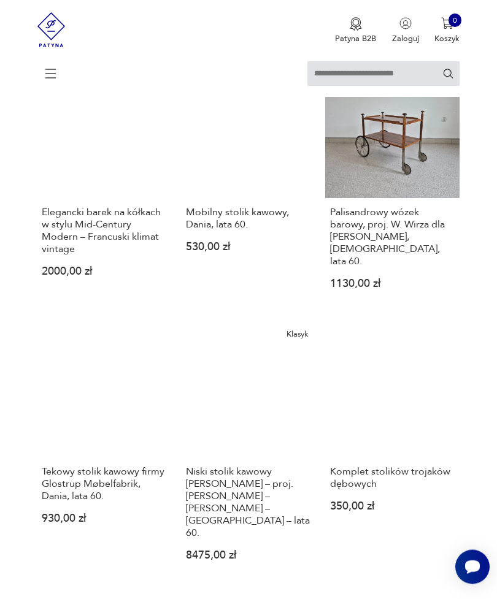
scroll to position [374, 0]
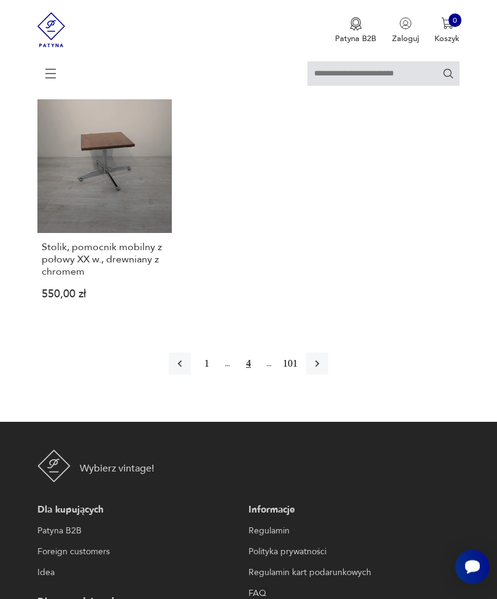
click at [323, 370] on icon "button" at bounding box center [317, 364] width 12 height 12
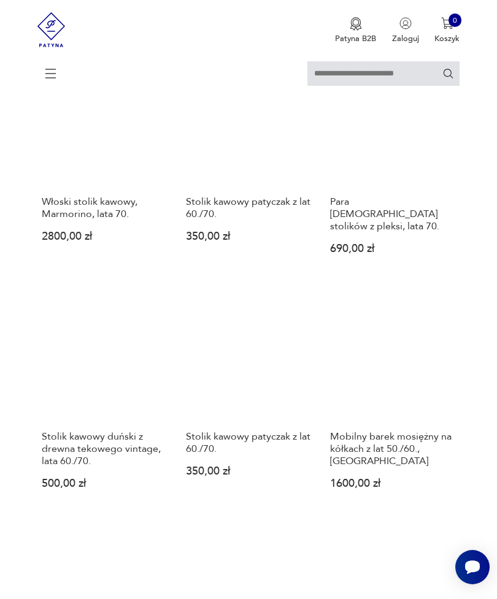
scroll to position [868, 0]
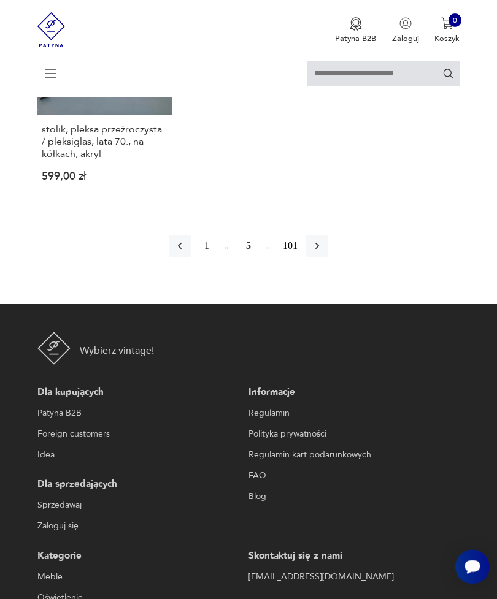
click at [323, 253] on icon "button" at bounding box center [317, 246] width 12 height 12
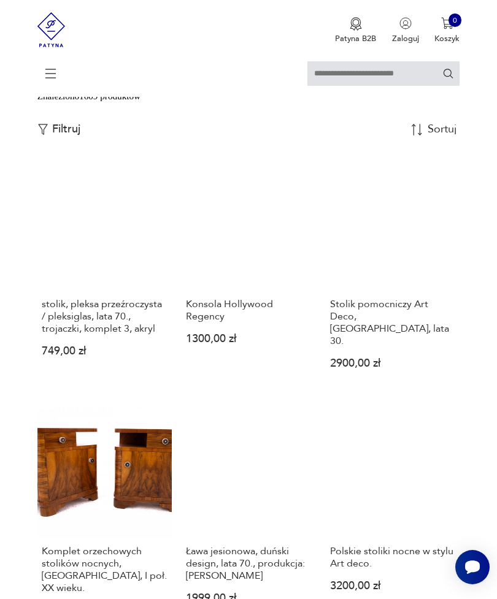
scroll to position [396, 0]
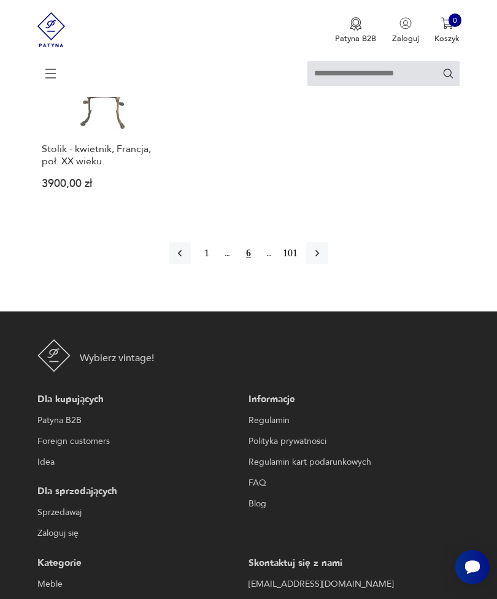
click at [328, 264] on button "button" at bounding box center [317, 253] width 22 height 22
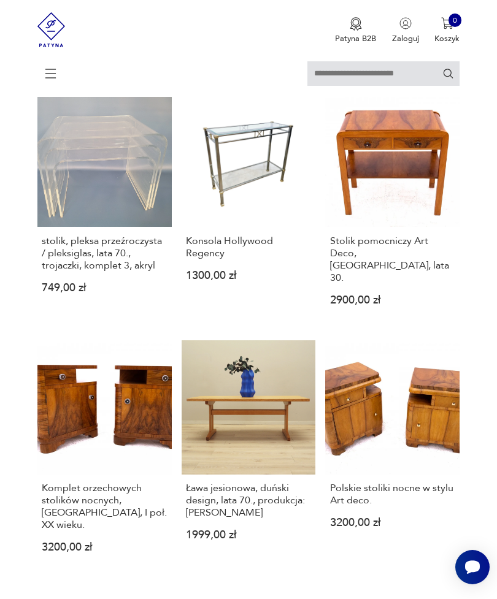
scroll to position [224, 0]
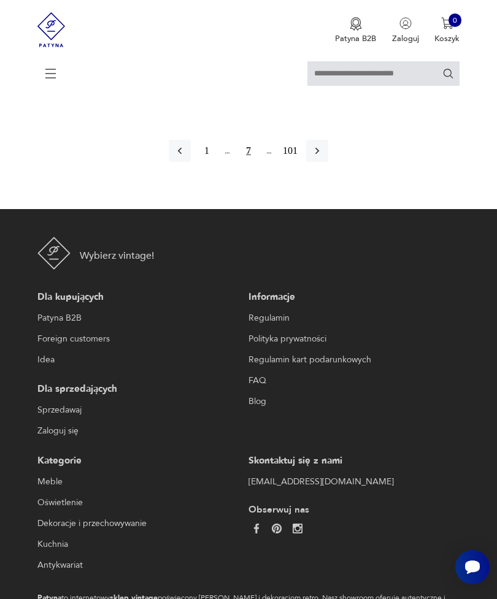
click at [323, 157] on icon "button" at bounding box center [317, 151] width 12 height 12
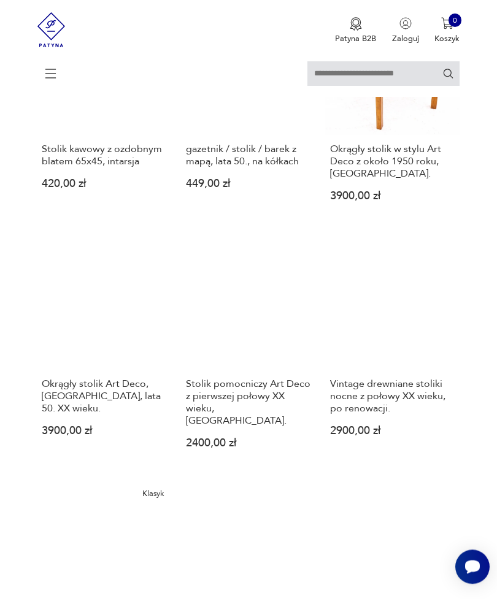
scroll to position [1333, 0]
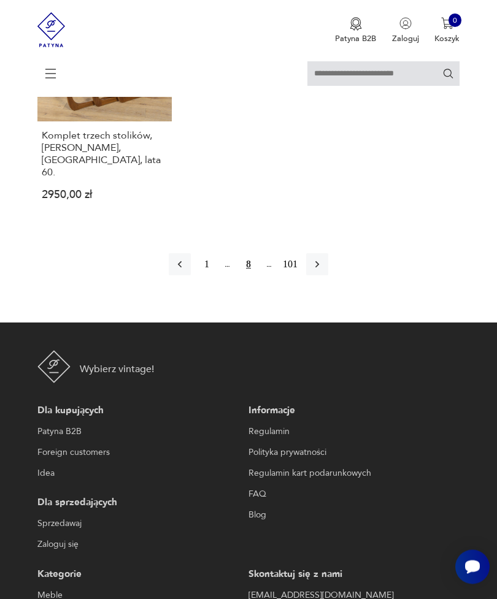
click at [323, 271] on icon "button" at bounding box center [317, 265] width 12 height 12
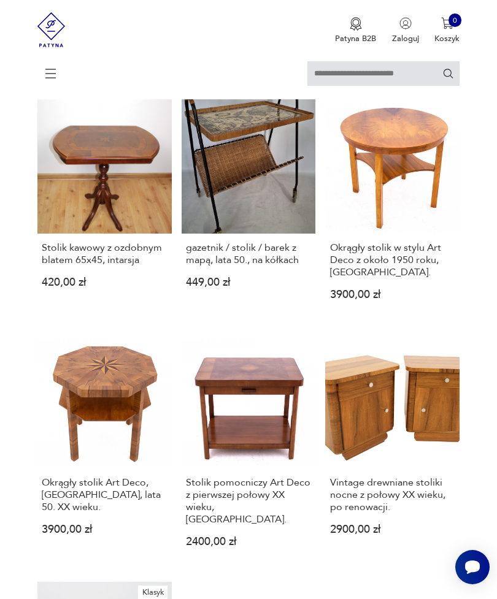
scroll to position [224, 0]
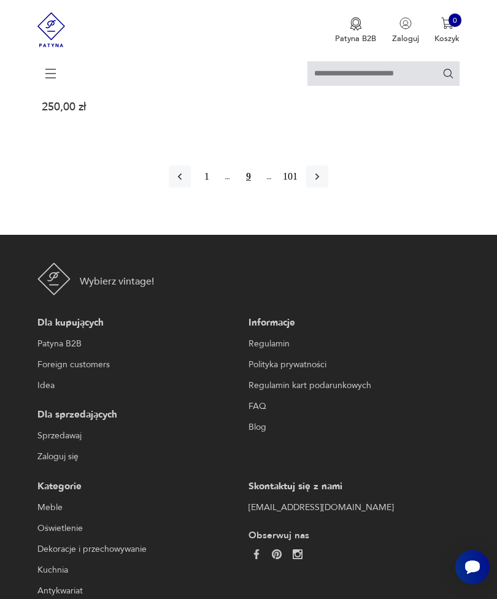
click at [323, 183] on icon "button" at bounding box center [317, 177] width 12 height 12
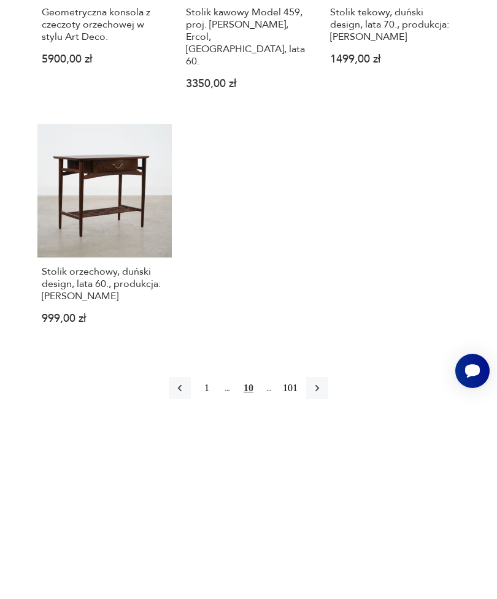
scroll to position [1606, 0]
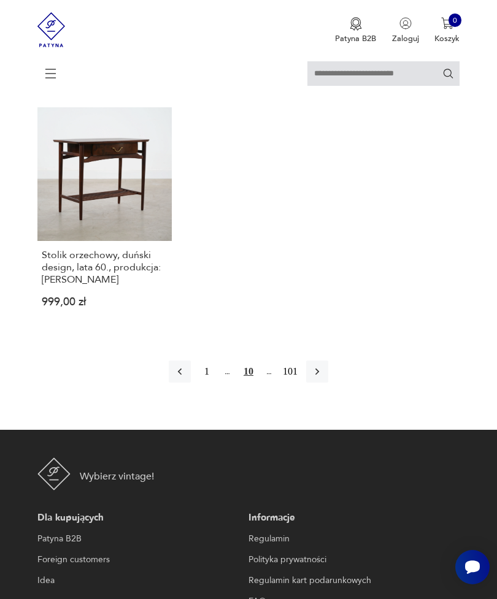
click at [323, 378] on icon "button" at bounding box center [317, 372] width 12 height 12
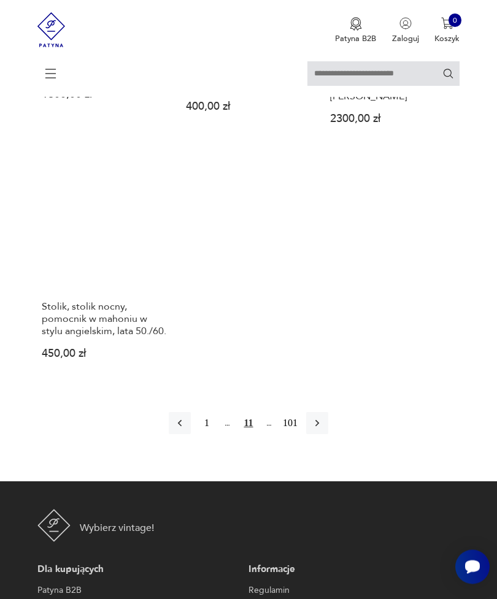
scroll to position [1650, 0]
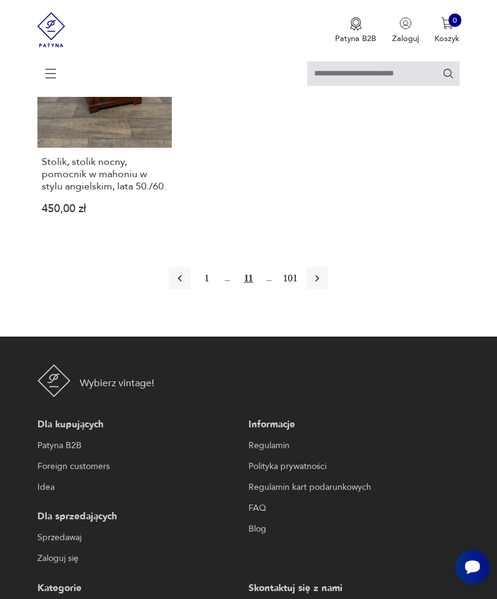
click at [323, 285] on icon "button" at bounding box center [317, 278] width 12 height 12
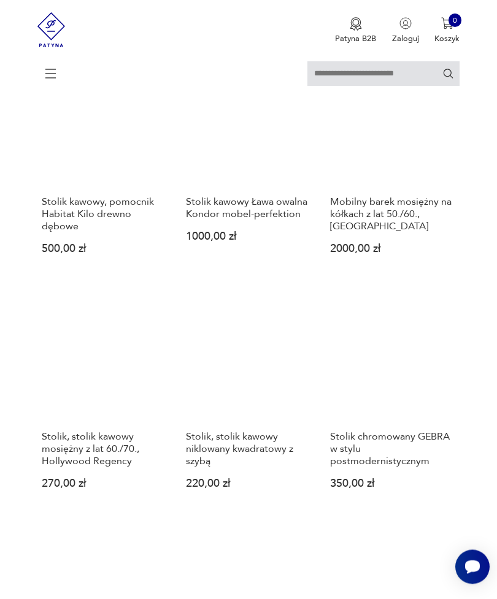
scroll to position [1129, 0]
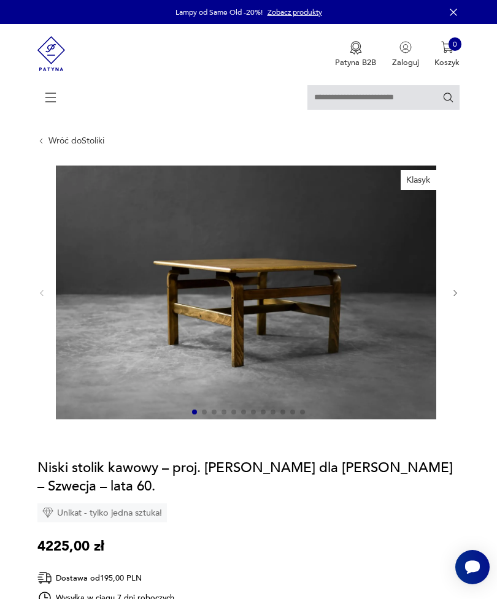
click at [458, 316] on div at bounding box center [248, 294] width 423 height 256
click at [456, 298] on icon "button" at bounding box center [455, 293] width 9 height 9
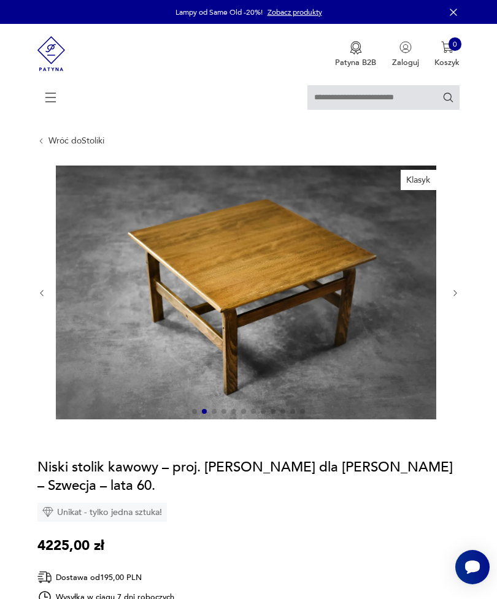
click at [459, 298] on icon "button" at bounding box center [455, 293] width 9 height 9
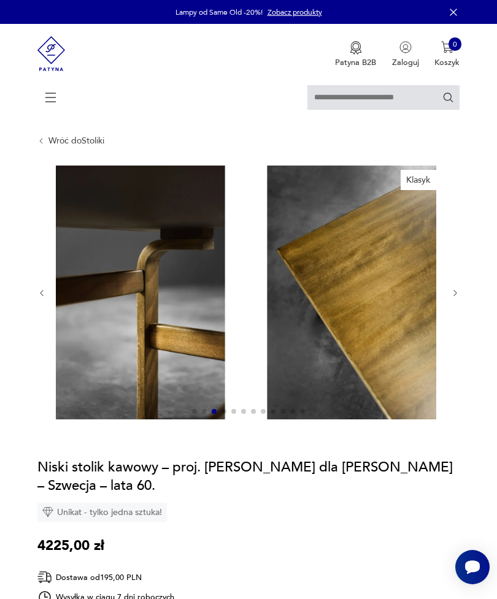
click at [457, 298] on icon "button" at bounding box center [455, 293] width 9 height 9
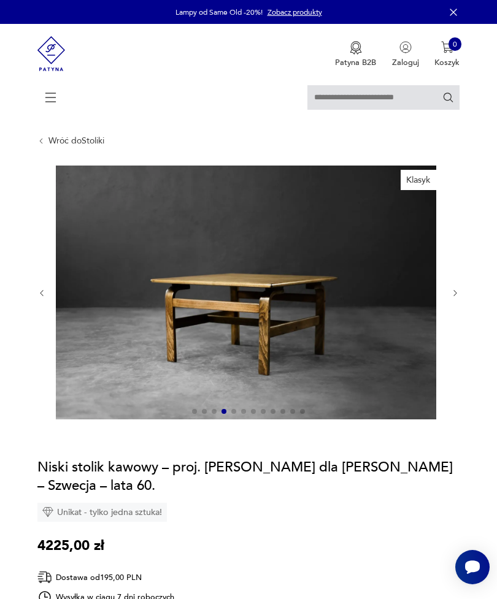
click at [456, 298] on icon "button" at bounding box center [455, 293] width 9 height 9
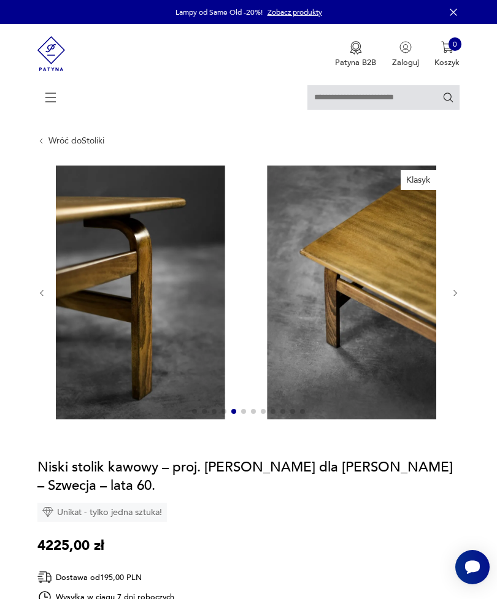
click at [459, 298] on icon "button" at bounding box center [455, 293] width 9 height 9
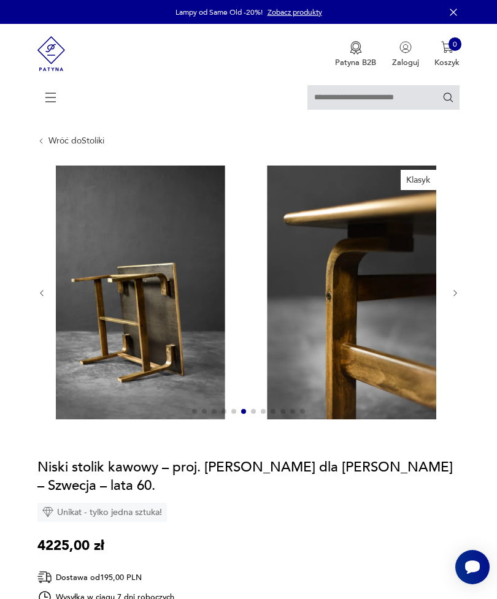
click at [458, 298] on icon "button" at bounding box center [455, 293] width 9 height 9
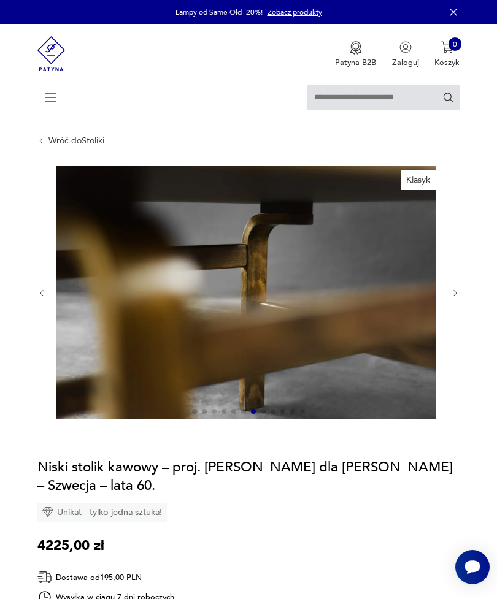
click at [459, 298] on icon "button" at bounding box center [455, 293] width 9 height 9
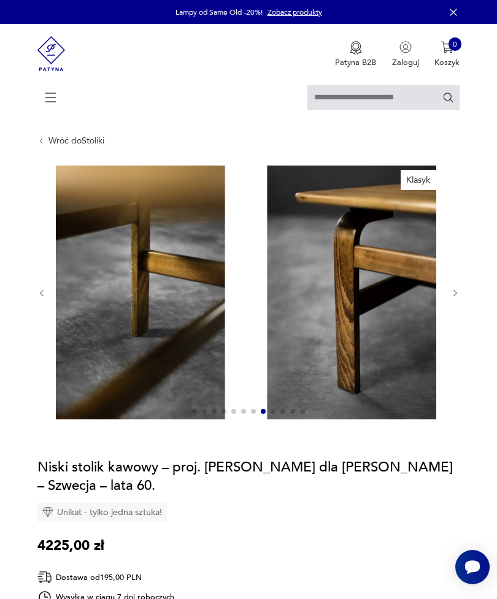
click at [458, 298] on icon "button" at bounding box center [455, 293] width 9 height 9
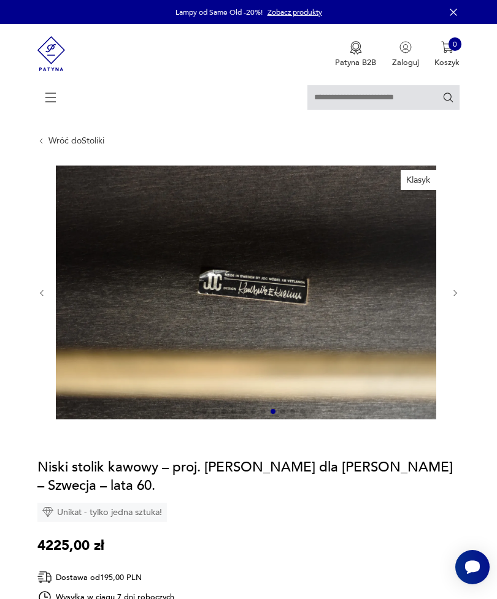
click at [456, 298] on icon "button" at bounding box center [455, 293] width 9 height 9
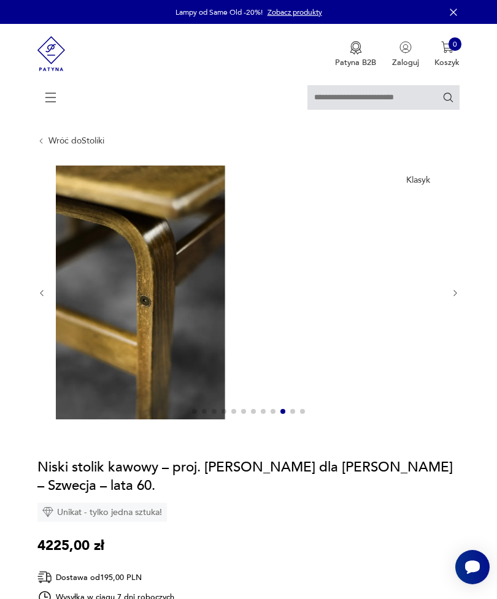
click at [455, 298] on icon "button" at bounding box center [455, 293] width 9 height 9
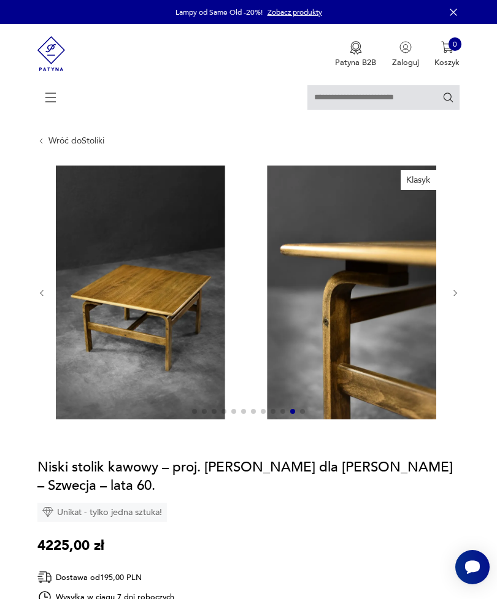
click at [459, 298] on icon "button" at bounding box center [455, 293] width 9 height 9
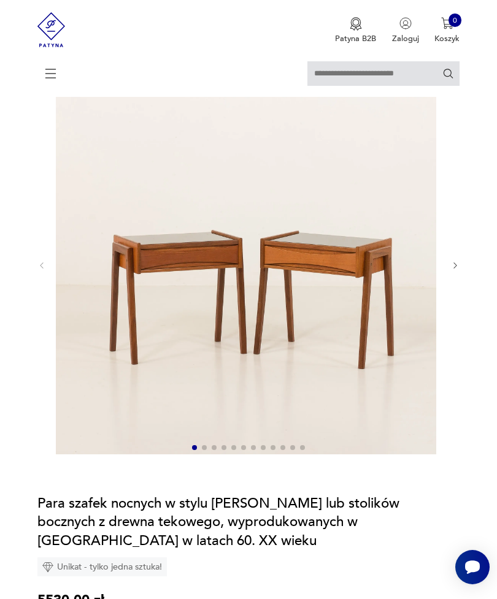
scroll to position [143, 0]
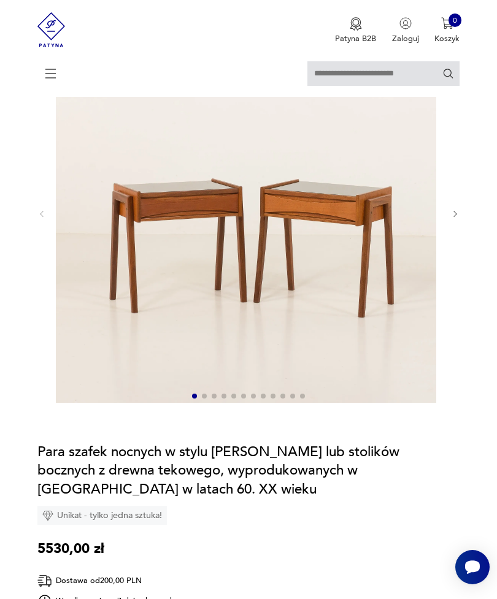
click at [454, 235] on div at bounding box center [248, 214] width 423 height 383
click at [451, 219] on icon "button" at bounding box center [455, 214] width 9 height 9
click at [453, 218] on icon "button" at bounding box center [455, 213] width 9 height 9
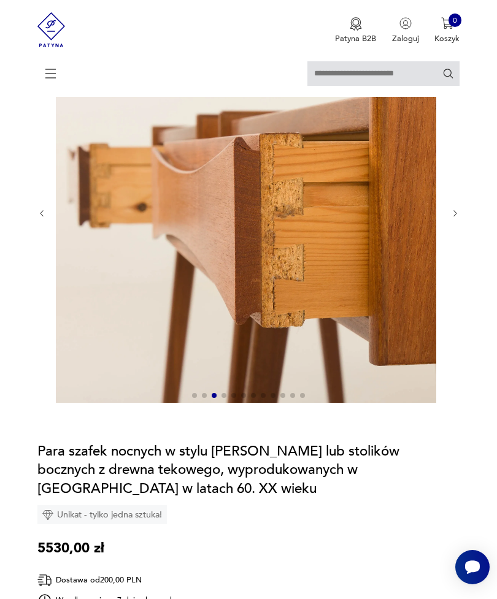
click at [458, 218] on icon "button" at bounding box center [455, 213] width 9 height 9
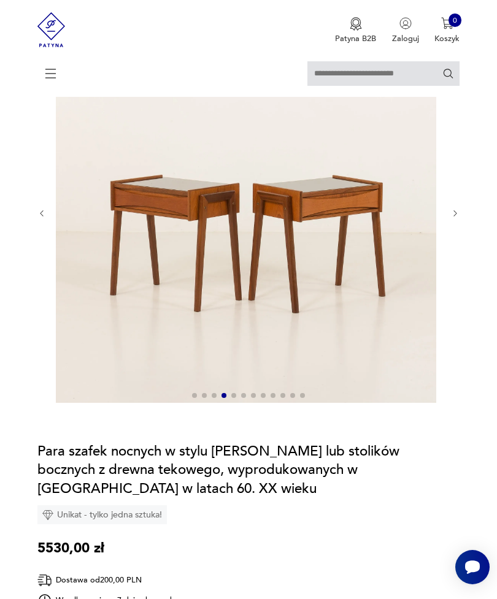
click at [458, 218] on icon "button" at bounding box center [455, 213] width 9 height 9
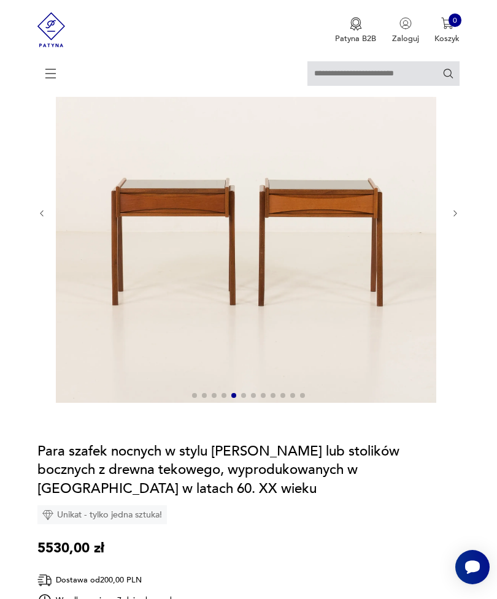
click at [447, 232] on div at bounding box center [248, 214] width 423 height 382
click at [453, 234] on div at bounding box center [248, 214] width 423 height 382
click at [456, 218] on icon "button" at bounding box center [455, 213] width 9 height 9
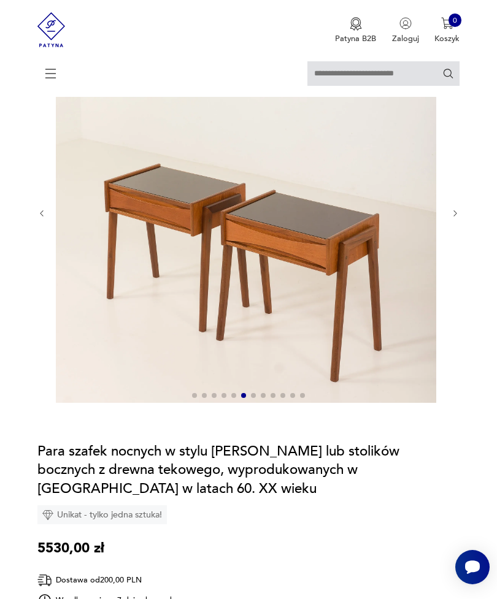
click at [456, 218] on icon "button" at bounding box center [455, 213] width 9 height 9
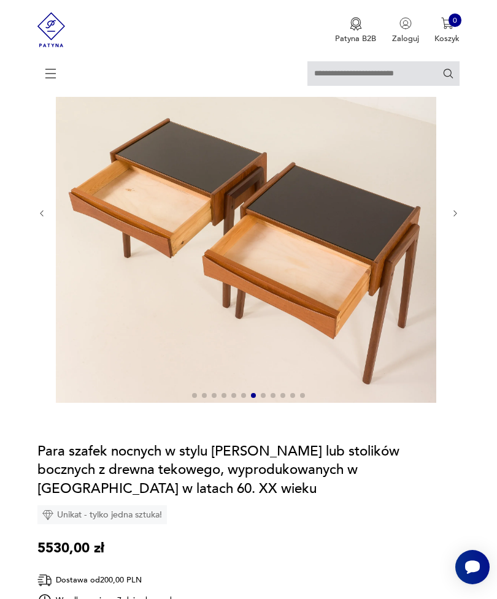
click at [454, 218] on icon "button" at bounding box center [455, 213] width 9 height 9
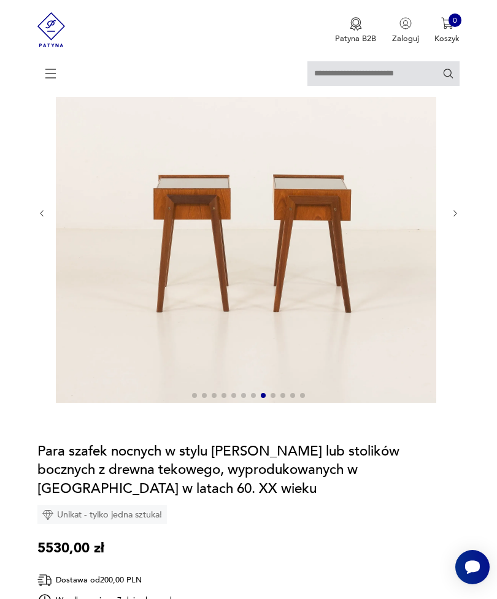
click at [454, 218] on icon "button" at bounding box center [455, 213] width 9 height 9
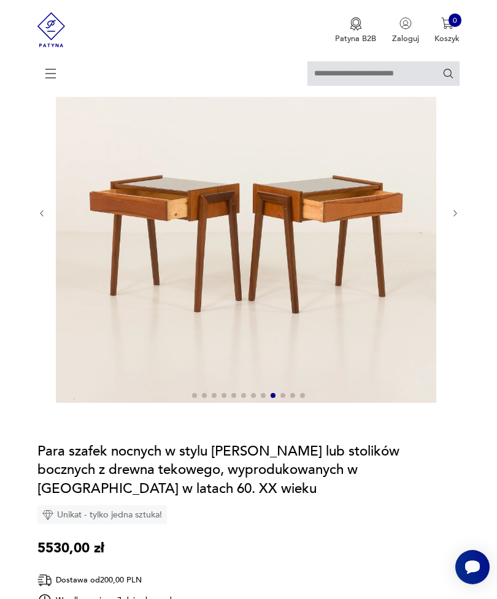
click at [454, 218] on icon "button" at bounding box center [455, 213] width 9 height 9
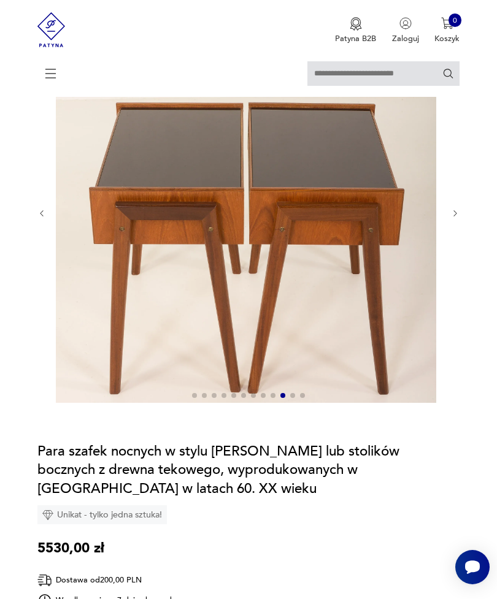
click at [456, 218] on icon "button" at bounding box center [455, 213] width 9 height 9
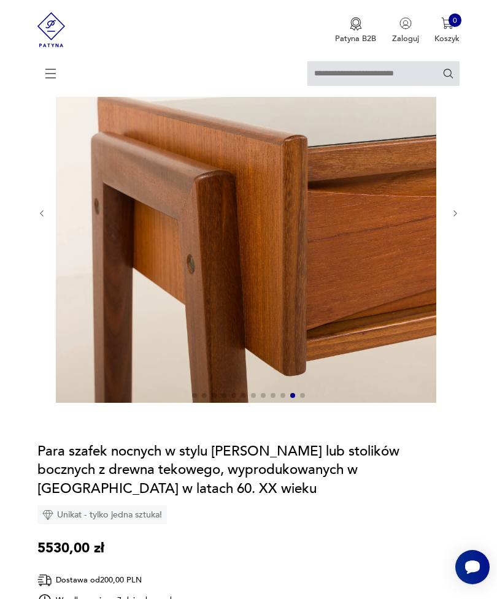
click at [459, 218] on icon "button" at bounding box center [455, 213] width 9 height 9
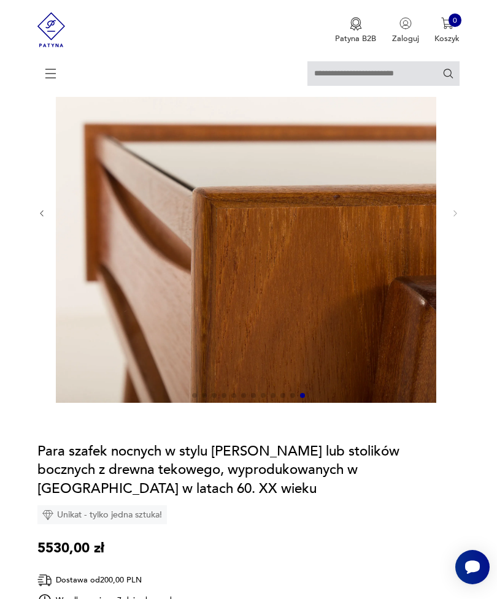
click at [462, 220] on section "Opis produktu Para szafek nocnych w stylu Arne Voddera lub stolików bocznych z …" at bounding box center [248, 606] width 497 height 1167
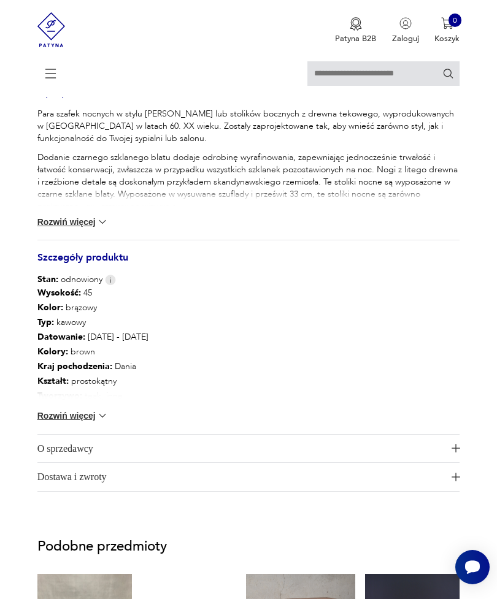
scroll to position [817, 0]
click at [62, 240] on div "Para szafek nocnych w stylu Arne Voddera lub stolików bocznych z drewna tekoweg…" at bounding box center [248, 175] width 423 height 132
click at [62, 229] on button "Rozwiń więcej" at bounding box center [72, 223] width 71 height 12
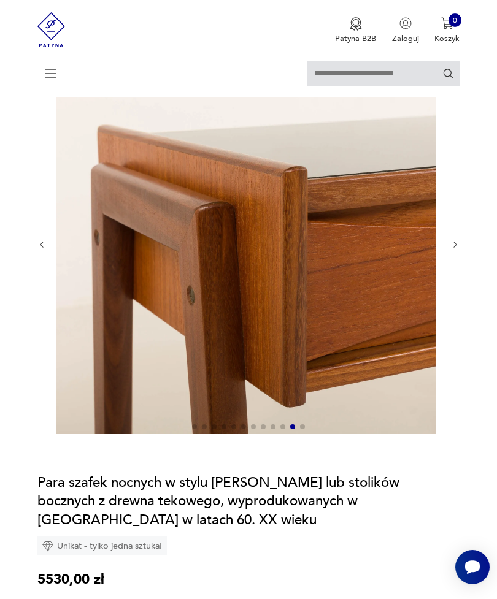
scroll to position [107, 0]
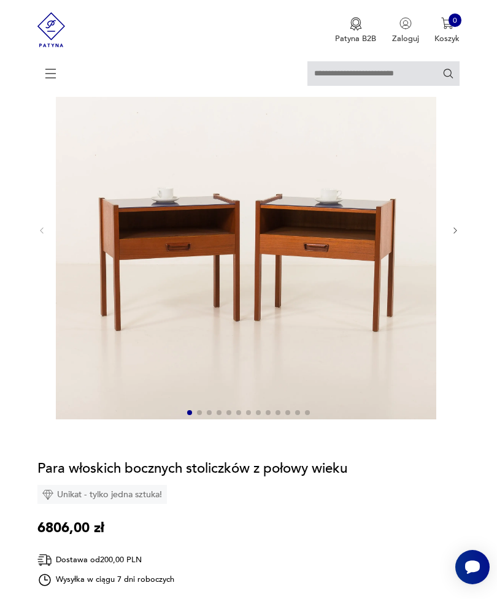
scroll to position [152, 0]
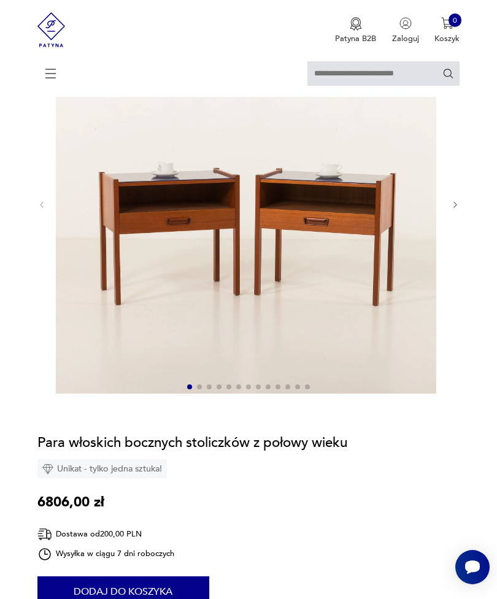
click at [454, 210] on icon "button" at bounding box center [455, 205] width 9 height 9
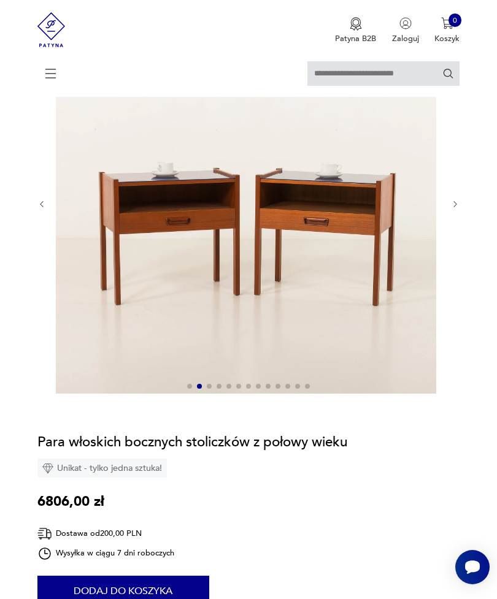
click at [451, 209] on icon "button" at bounding box center [455, 204] width 9 height 9
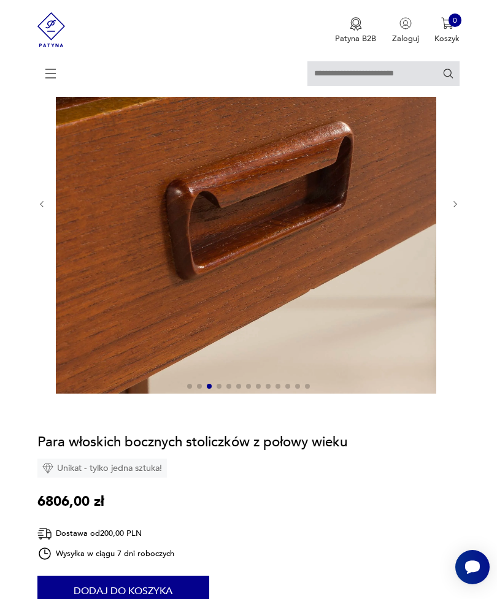
click at [436, 221] on img at bounding box center [246, 203] width 380 height 380
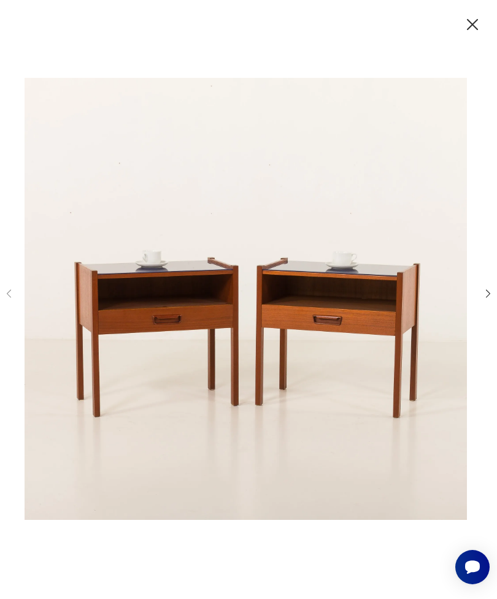
click at [477, 316] on div at bounding box center [248, 299] width 491 height 481
click at [487, 299] on icon "button" at bounding box center [488, 294] width 12 height 12
click at [482, 299] on icon "button" at bounding box center [488, 294] width 12 height 12
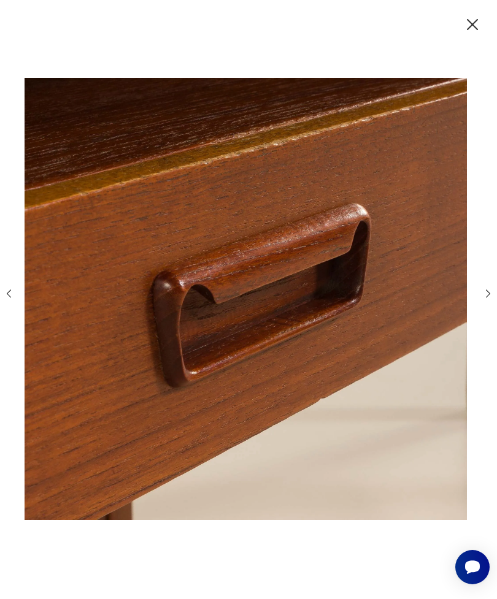
click at [482, 299] on icon "button" at bounding box center [488, 294] width 12 height 12
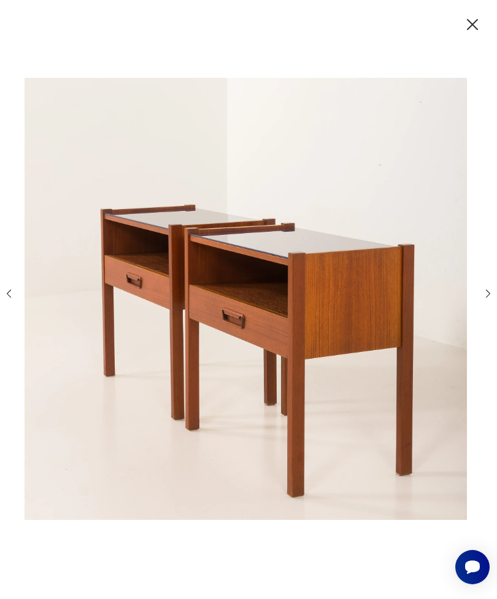
click at [482, 299] on icon "button" at bounding box center [488, 294] width 12 height 12
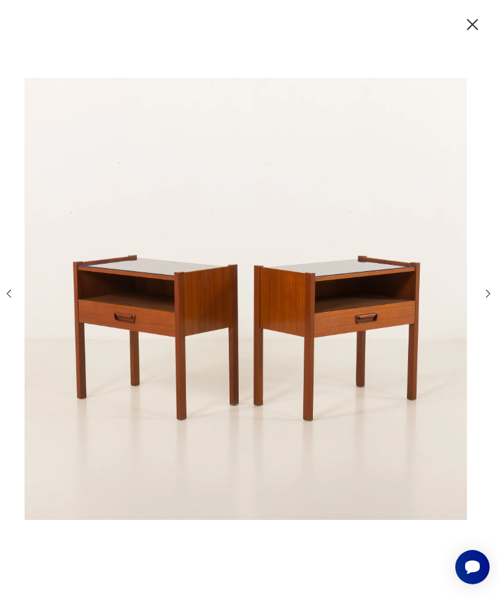
click at [478, 315] on div at bounding box center [248, 299] width 491 height 481
click at [482, 299] on icon "button" at bounding box center [488, 294] width 12 height 12
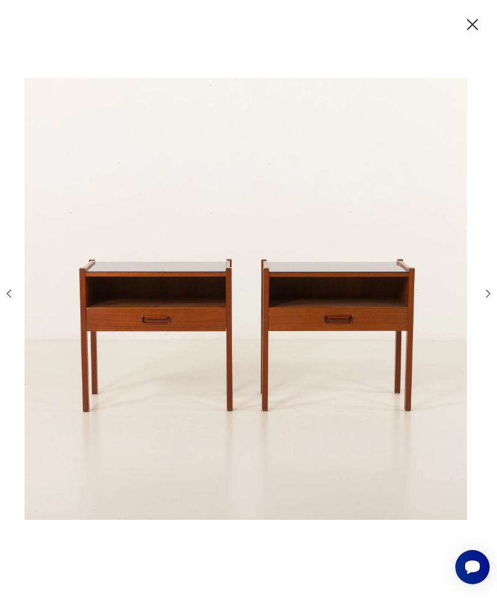
click at [488, 299] on icon "button" at bounding box center [488, 294] width 12 height 12
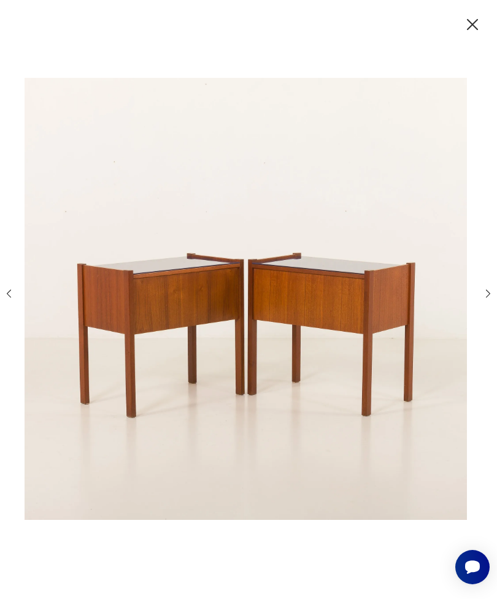
click at [489, 299] on icon "button" at bounding box center [488, 294] width 12 height 12
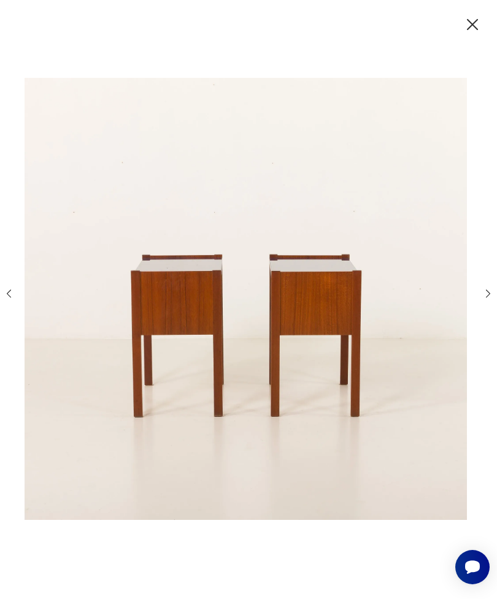
click at [488, 299] on icon "button" at bounding box center [488, 294] width 12 height 12
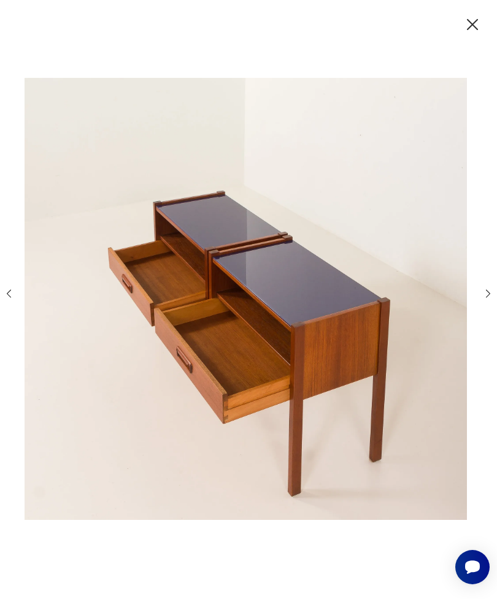
click at [487, 299] on icon "button" at bounding box center [488, 294] width 12 height 12
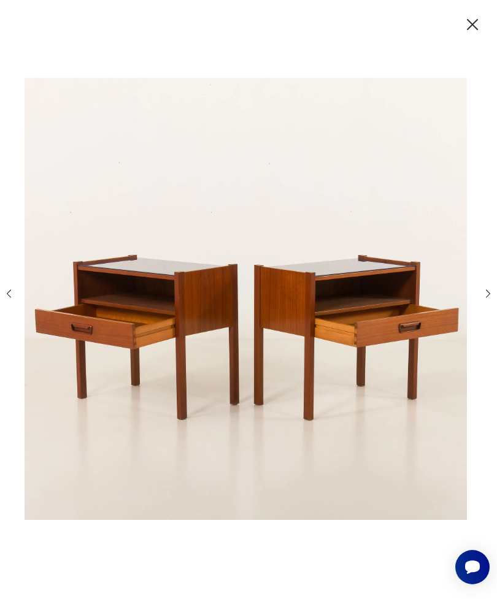
click at [485, 299] on icon "button" at bounding box center [488, 294] width 12 height 12
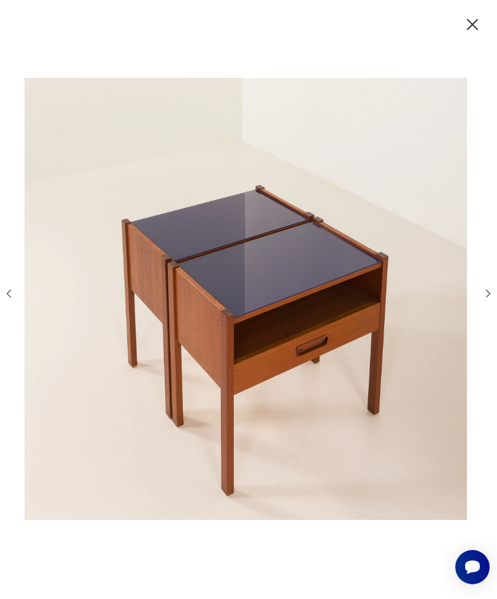
click at [482, 299] on icon "button" at bounding box center [488, 294] width 12 height 12
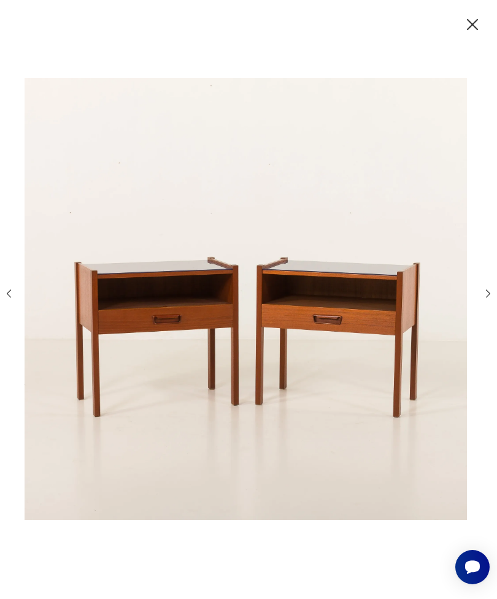
click at [482, 299] on icon "button" at bounding box center [488, 294] width 12 height 12
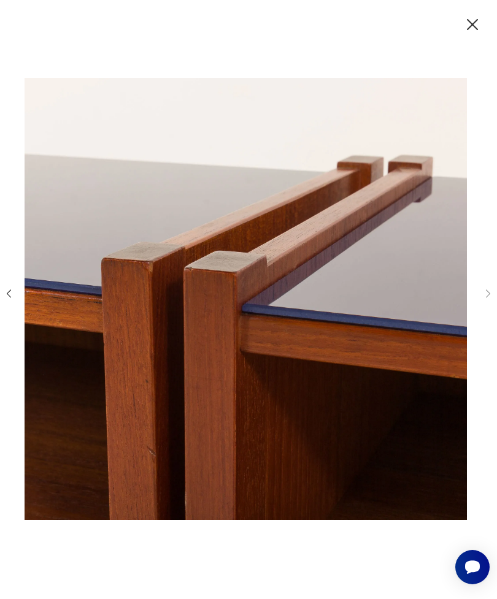
click at [480, 309] on div at bounding box center [248, 299] width 491 height 481
click at [488, 305] on div at bounding box center [248, 299] width 491 height 481
click at [487, 305] on div at bounding box center [248, 299] width 491 height 481
click at [468, 33] on icon "button" at bounding box center [472, 25] width 20 height 20
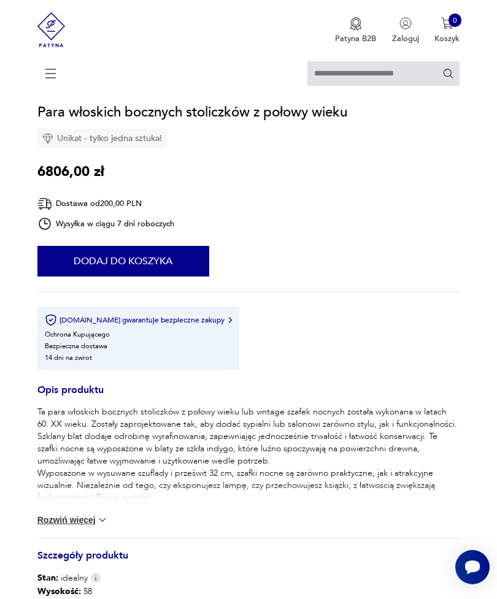
scroll to position [616, 0]
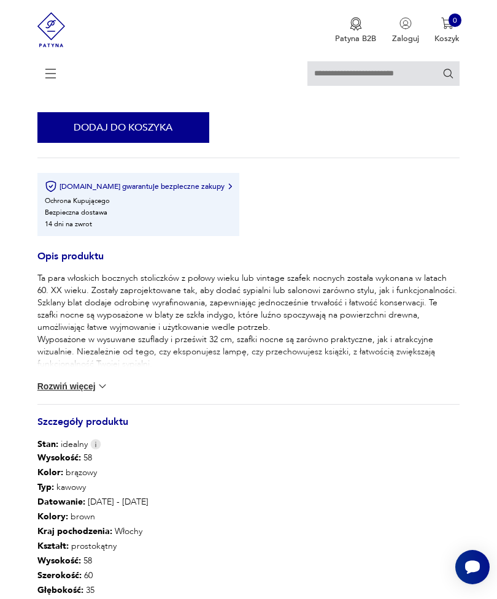
click at [85, 393] on button "Rozwiń więcej" at bounding box center [72, 386] width 71 height 12
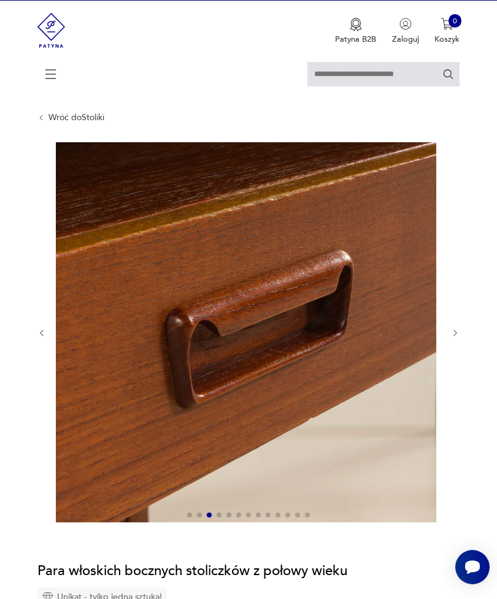
scroll to position [0, 0]
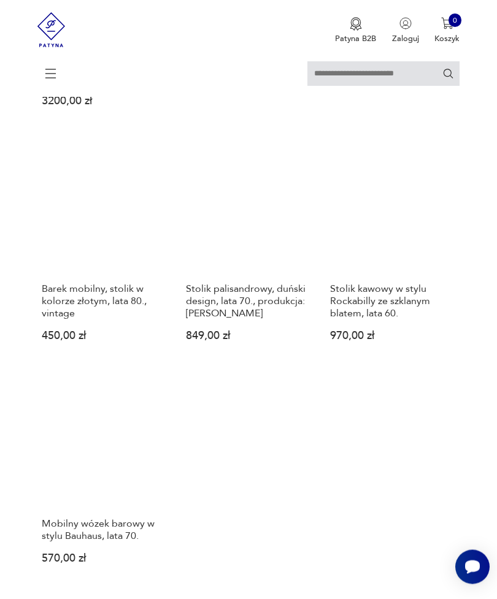
scroll to position [1630, 0]
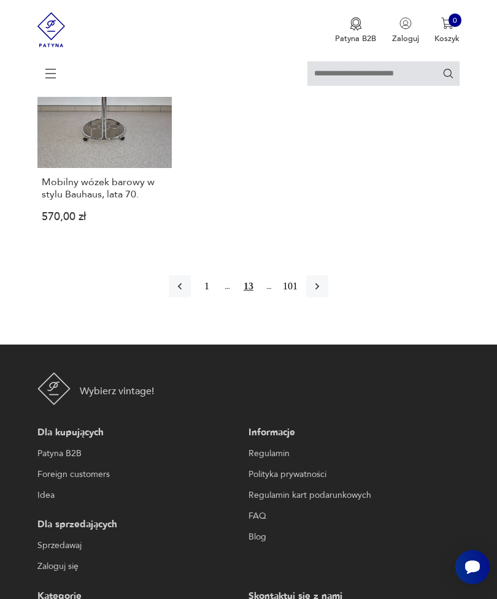
click at [328, 297] on button "button" at bounding box center [317, 286] width 22 height 22
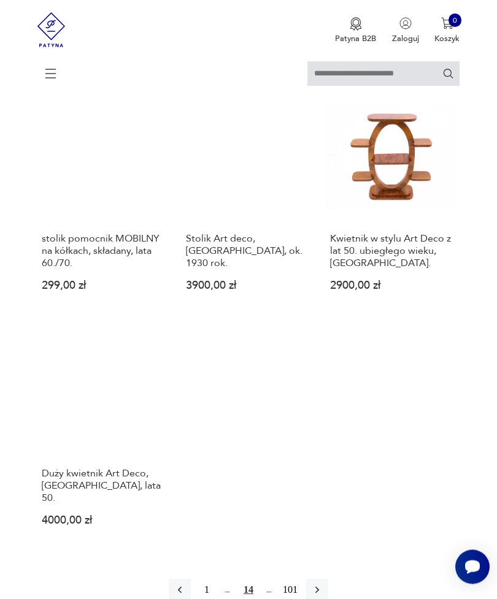
scroll to position [1314, 0]
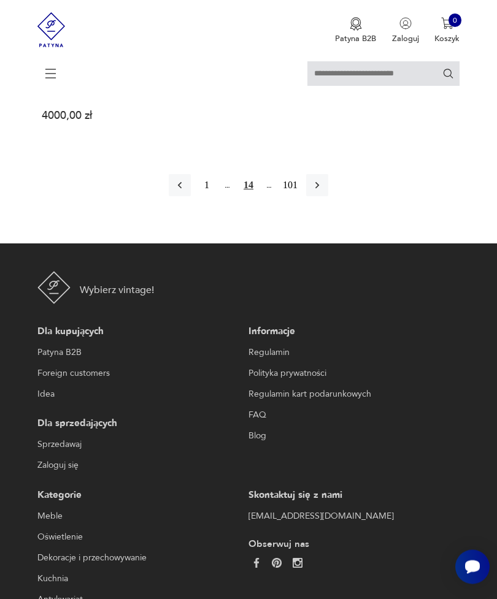
click at [320, 192] on icon "button" at bounding box center [317, 186] width 12 height 12
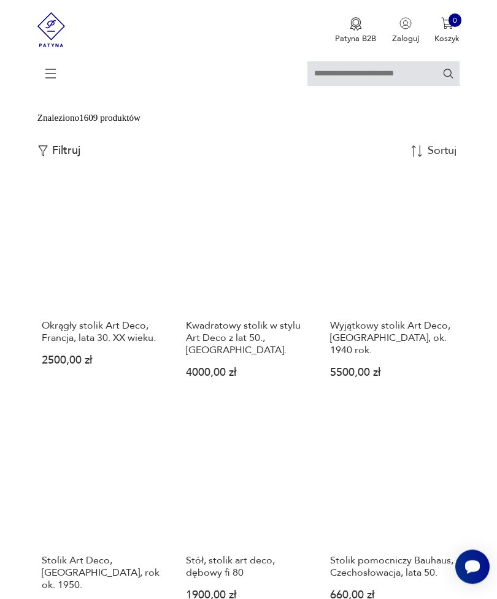
scroll to position [262, 0]
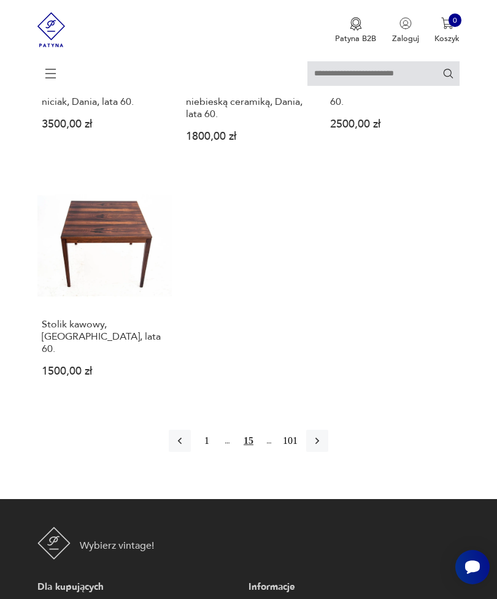
click at [323, 447] on icon "button" at bounding box center [317, 441] width 12 height 12
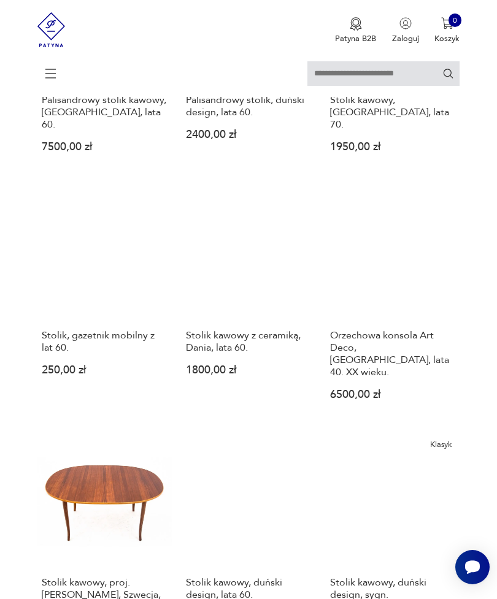
scroll to position [829, 0]
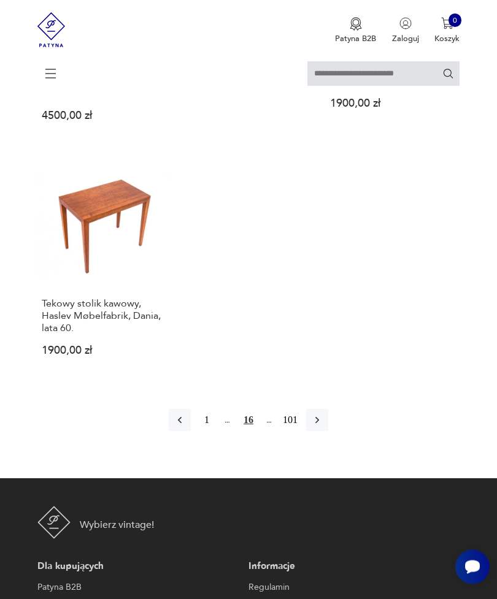
click at [328, 432] on button "button" at bounding box center [317, 421] width 22 height 22
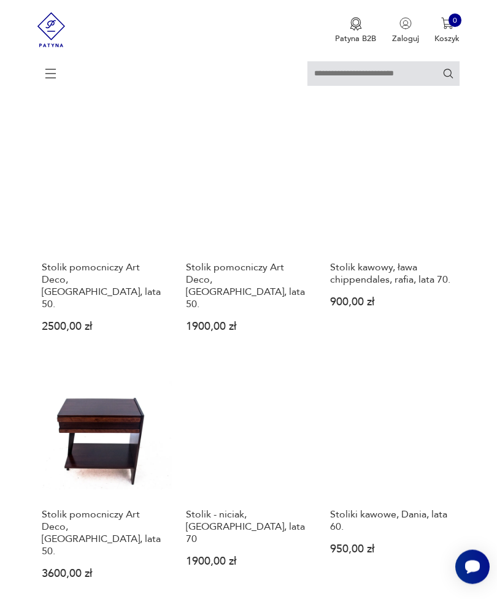
scroll to position [813, 0]
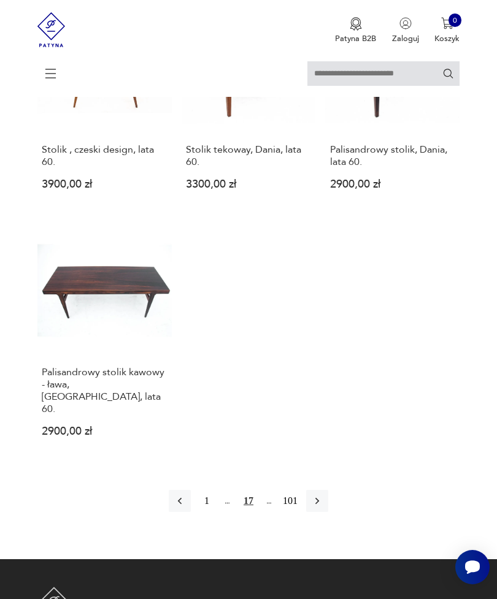
click at [328, 512] on button "button" at bounding box center [317, 501] width 22 height 22
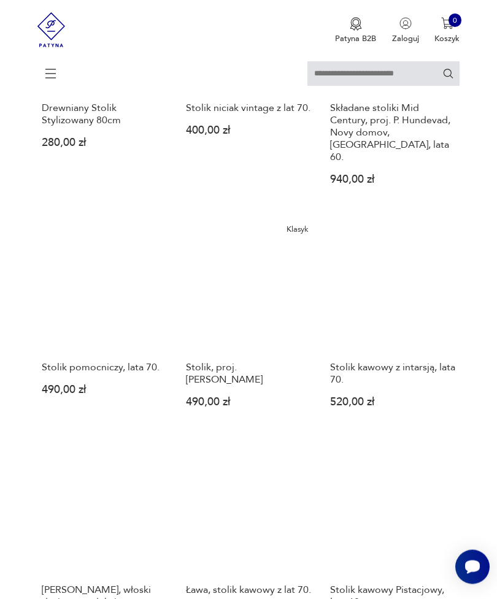
scroll to position [951, 0]
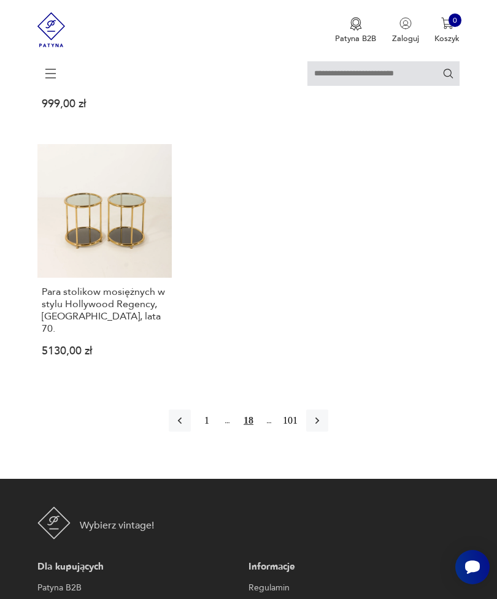
click at [328, 432] on button "button" at bounding box center [317, 421] width 22 height 22
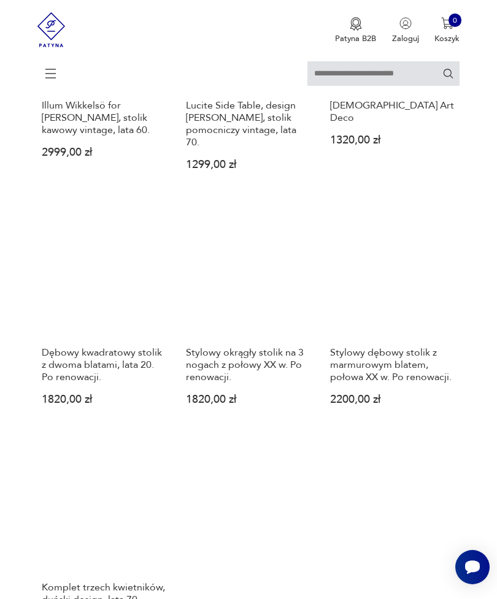
scroll to position [1383, 0]
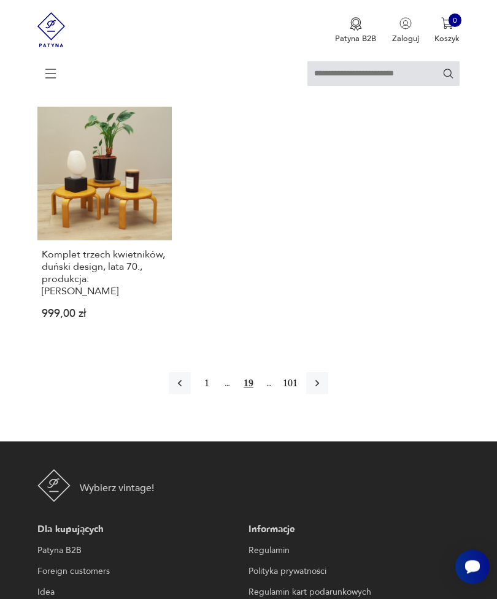
click at [328, 395] on button "button" at bounding box center [317, 384] width 22 height 22
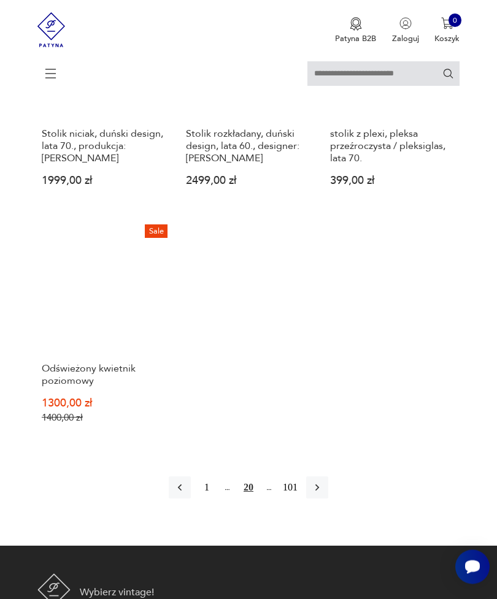
scroll to position [1430, 0]
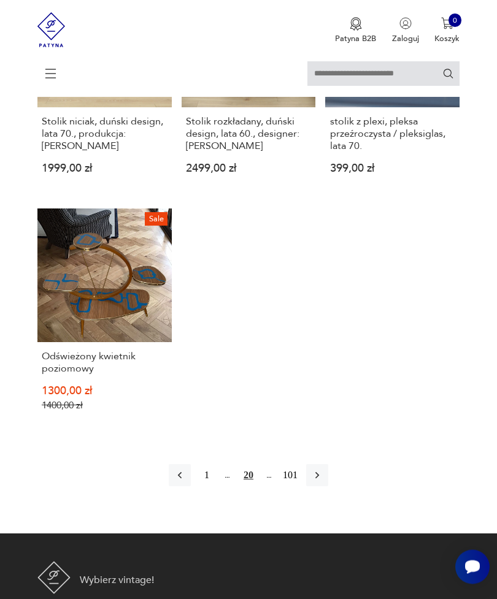
click at [319, 480] on icon "button" at bounding box center [317, 476] width 4 height 7
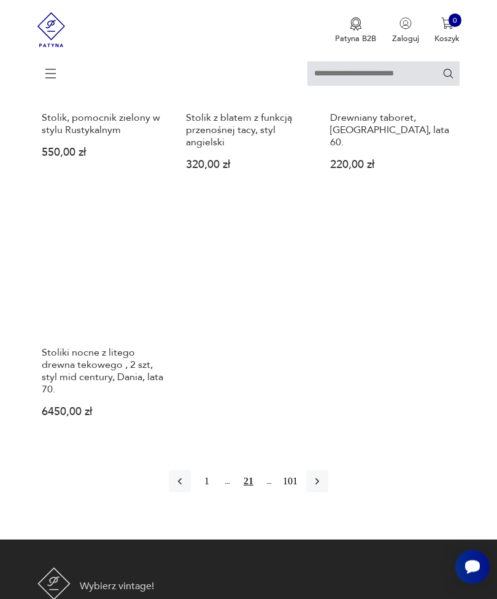
scroll to position [1445, 0]
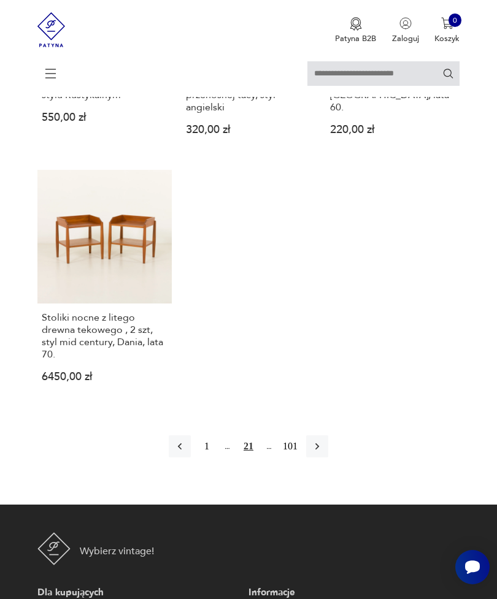
click at [323, 453] on icon "button" at bounding box center [317, 446] width 12 height 12
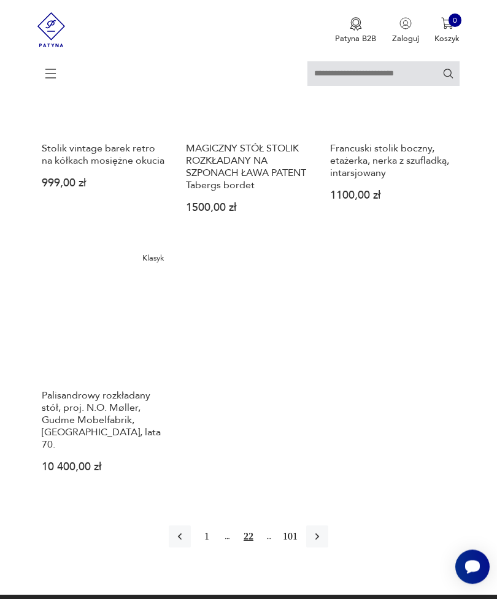
scroll to position [1414, 0]
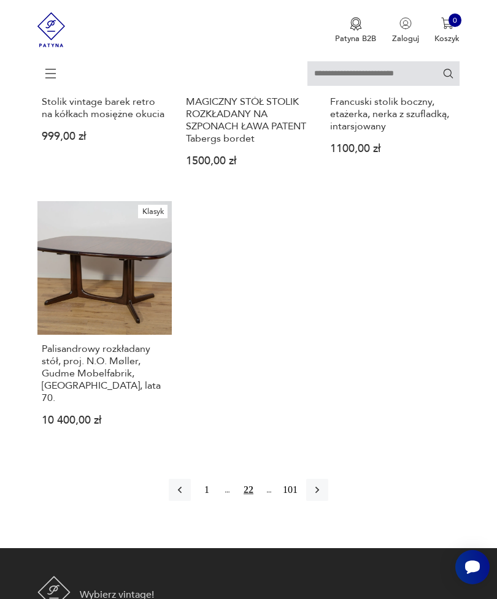
click at [328, 501] on button "button" at bounding box center [317, 490] width 22 height 22
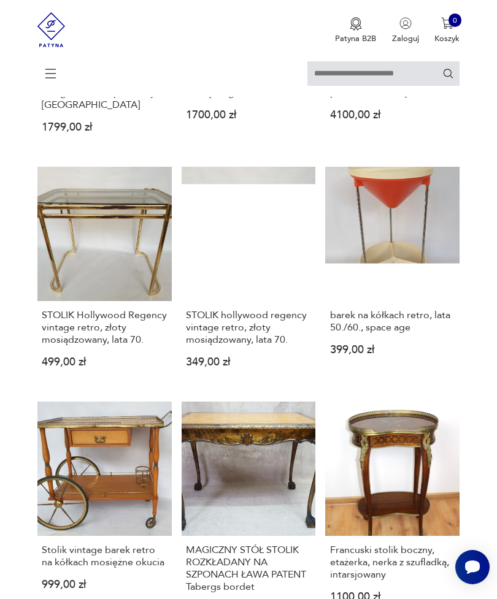
scroll to position [224, 0]
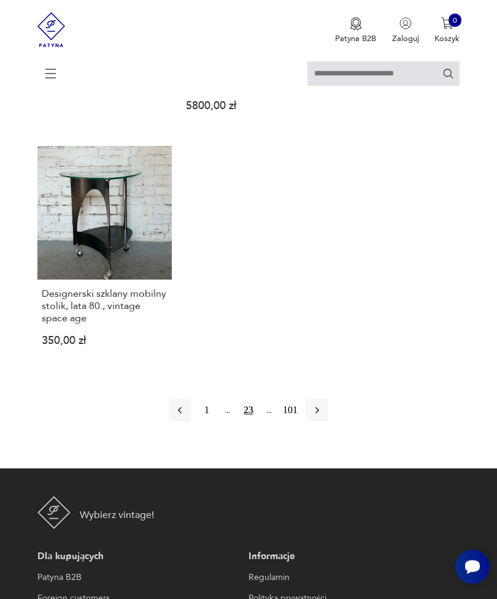
click at [328, 422] on button "button" at bounding box center [317, 411] width 22 height 22
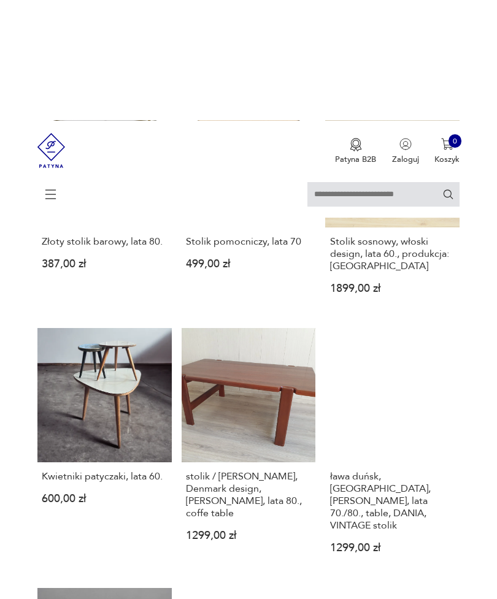
scroll to position [1064, 0]
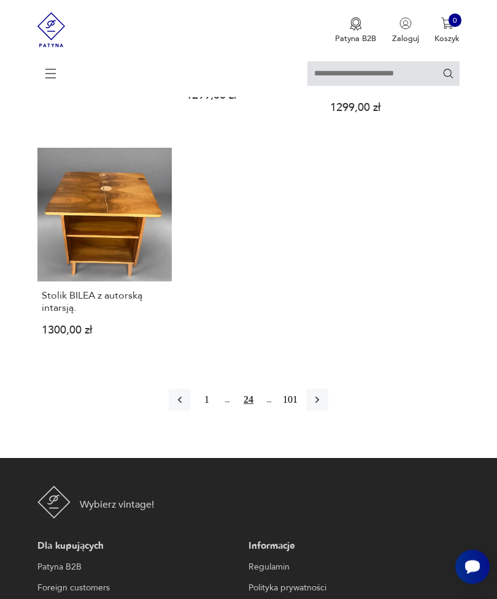
click at [328, 412] on button "button" at bounding box center [317, 400] width 22 height 22
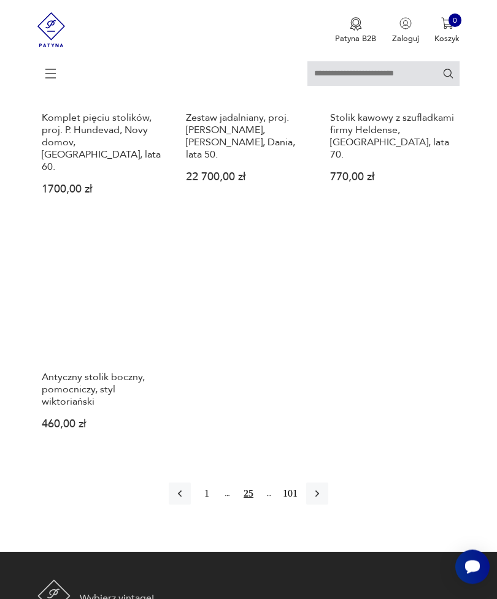
scroll to position [1436, 0]
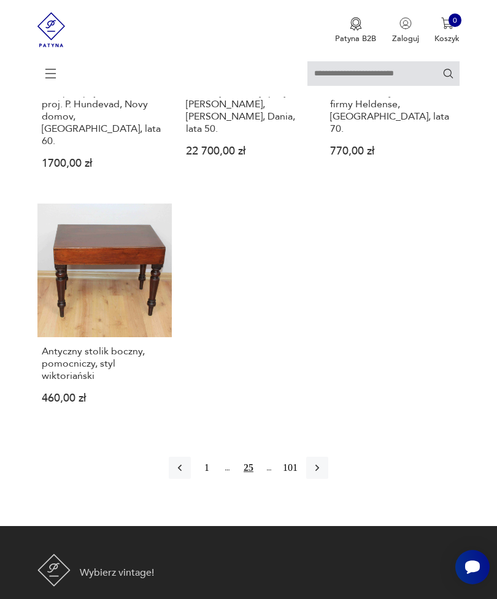
click at [319, 472] on icon "button" at bounding box center [317, 468] width 4 height 7
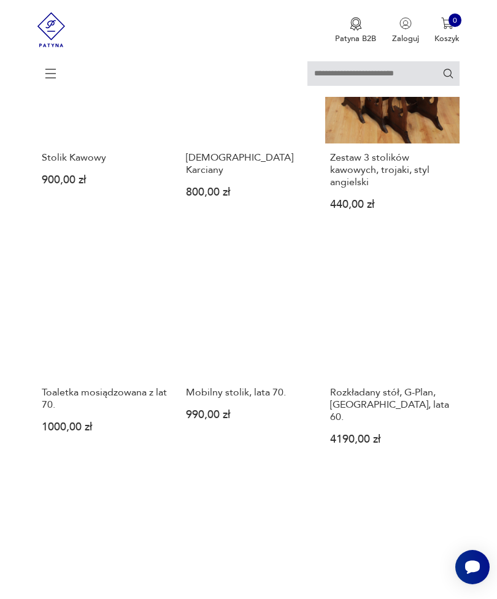
scroll to position [224, 0]
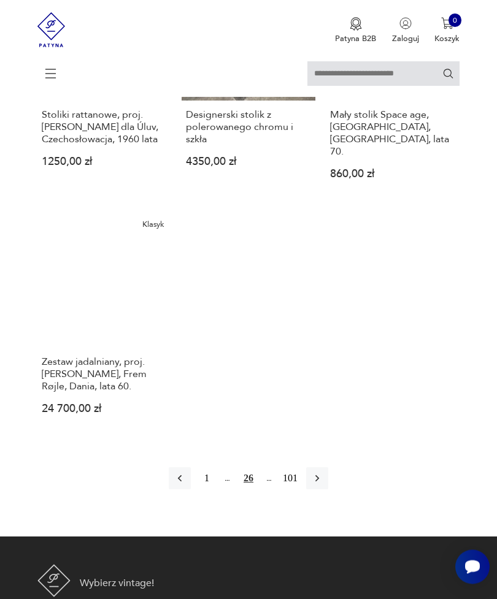
scroll to position [1540, 0]
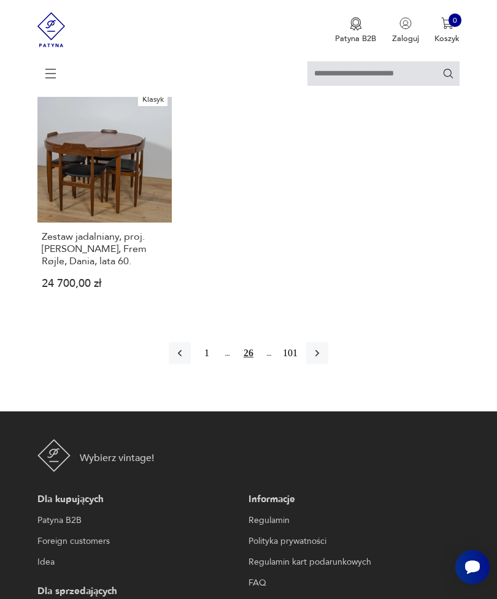
click at [323, 359] on icon "button" at bounding box center [317, 353] width 12 height 12
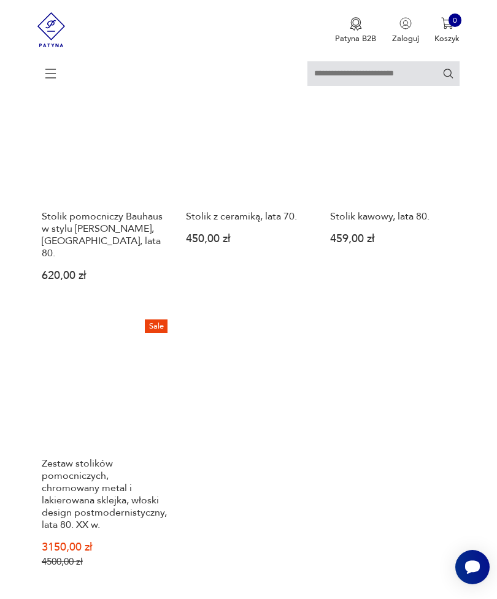
scroll to position [1538, 0]
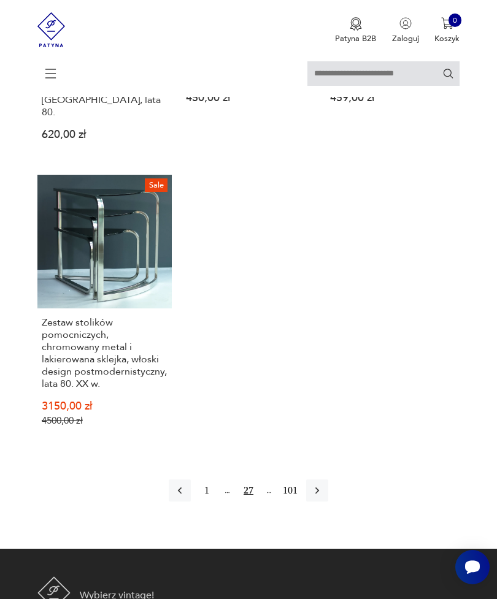
click at [328, 502] on button "button" at bounding box center [317, 491] width 22 height 22
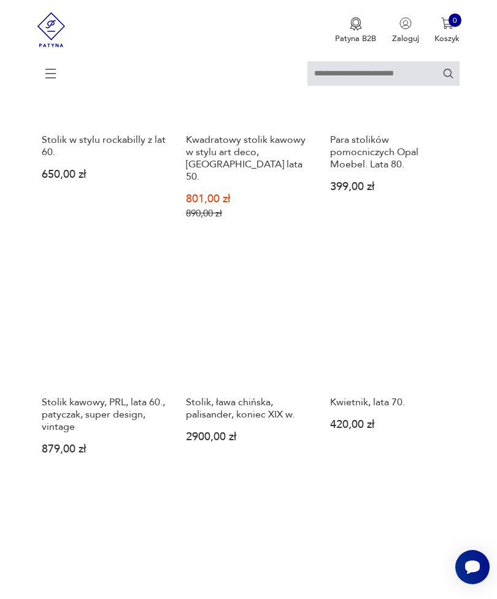
scroll to position [797, 0]
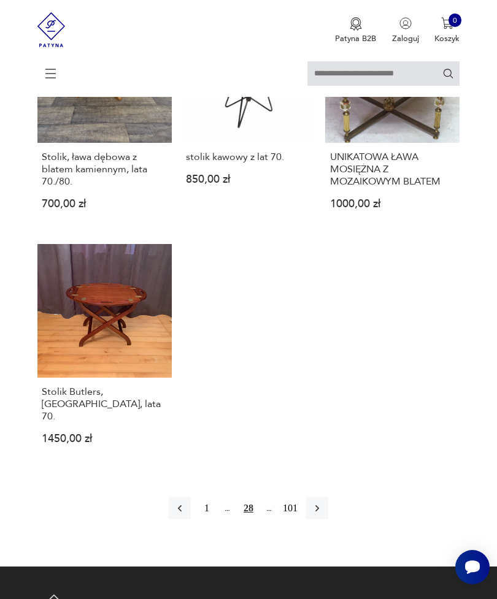
click at [328, 520] on button "button" at bounding box center [317, 508] width 22 height 22
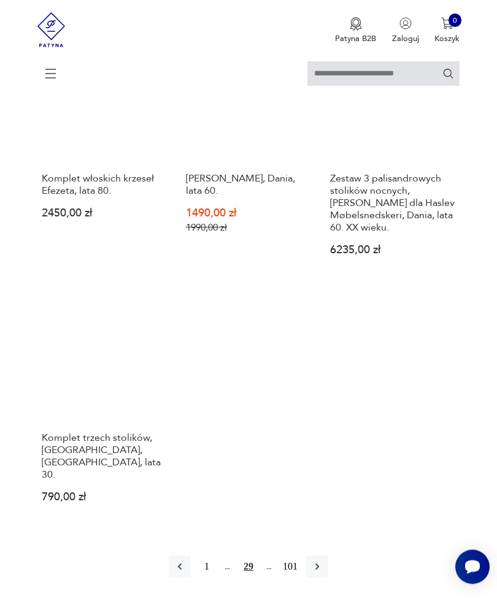
scroll to position [1444, 0]
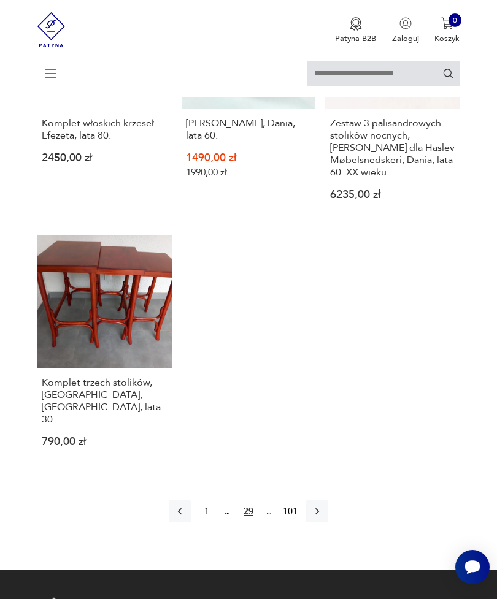
click at [323, 518] on icon "button" at bounding box center [317, 511] width 12 height 12
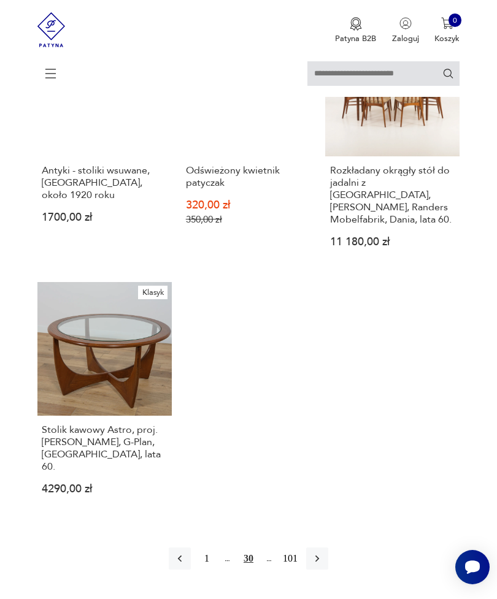
scroll to position [1475, 0]
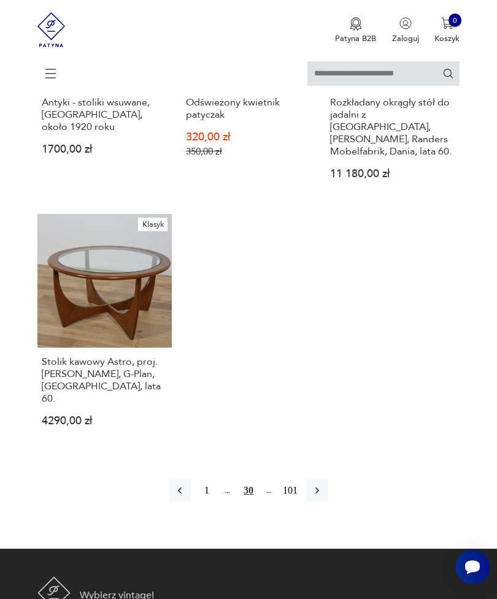
click at [328, 502] on button "button" at bounding box center [317, 491] width 22 height 22
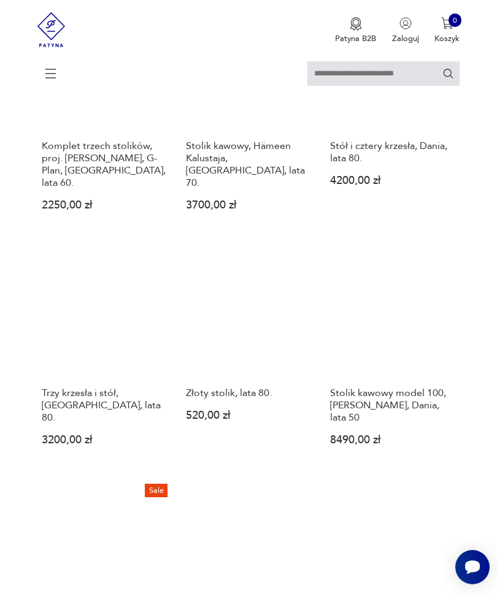
scroll to position [957, 0]
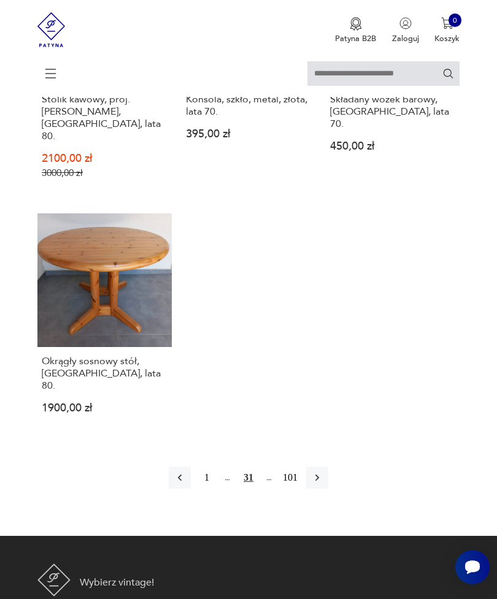
click at [323, 484] on icon "button" at bounding box center [317, 478] width 12 height 12
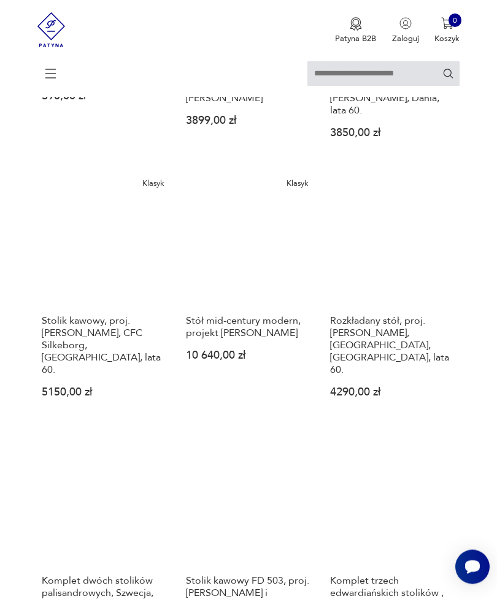
scroll to position [650, 0]
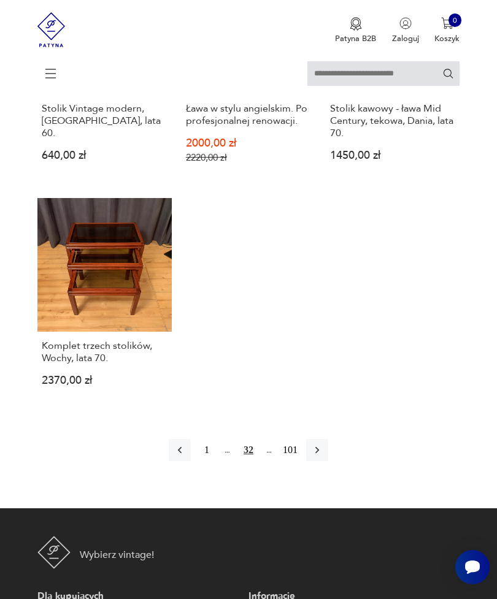
click at [323, 456] on icon "button" at bounding box center [317, 450] width 12 height 12
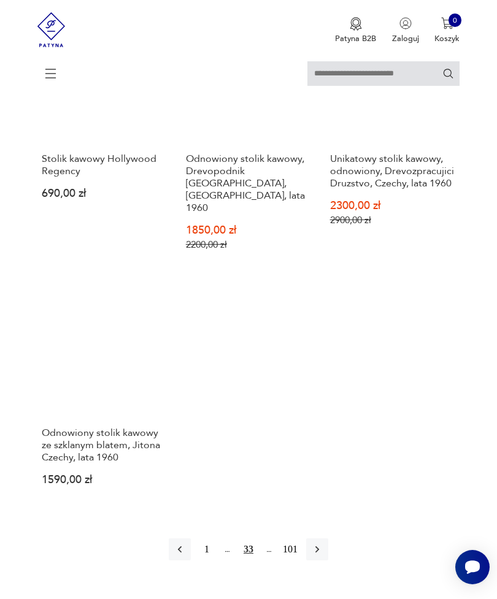
scroll to position [1419, 0]
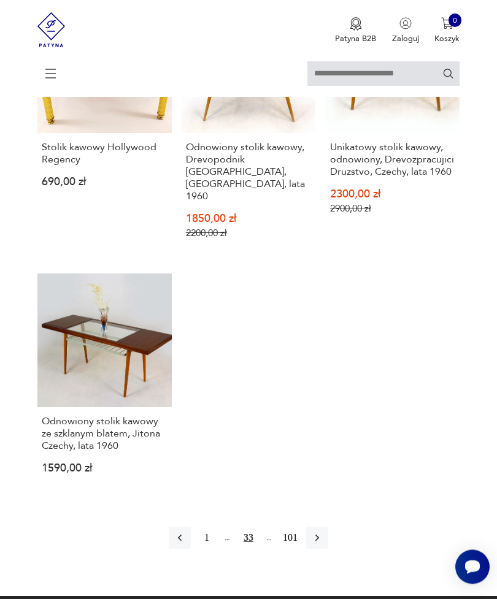
click at [328, 550] on button "button" at bounding box center [317, 538] width 22 height 22
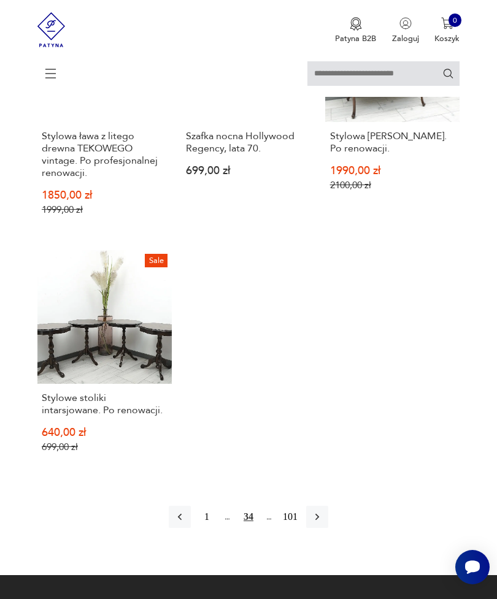
scroll to position [1477, 0]
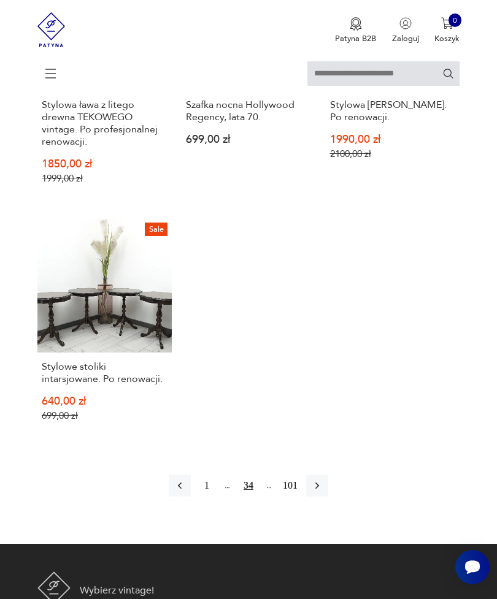
click at [323, 492] on icon "button" at bounding box center [317, 486] width 12 height 12
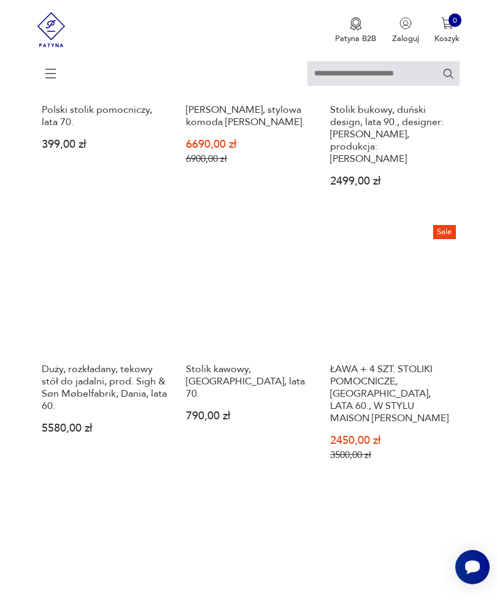
scroll to position [695, 0]
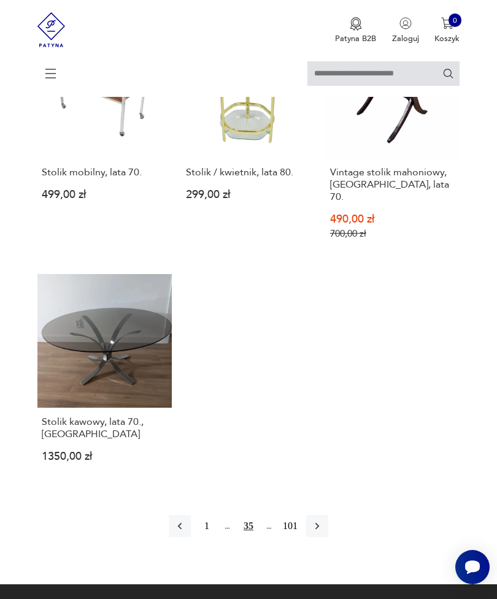
click at [323, 532] on icon "button" at bounding box center [317, 526] width 12 height 12
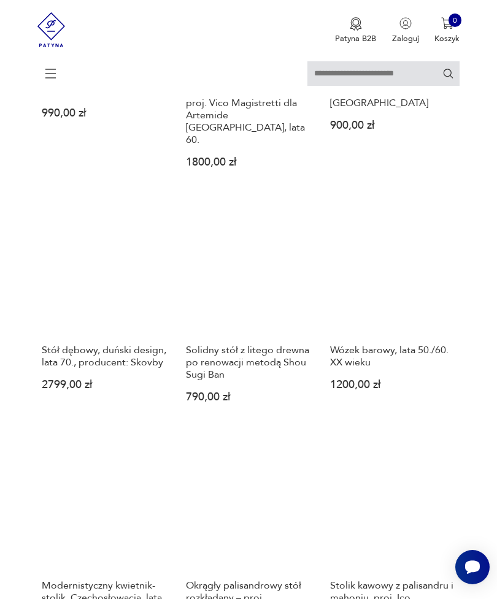
scroll to position [545, 0]
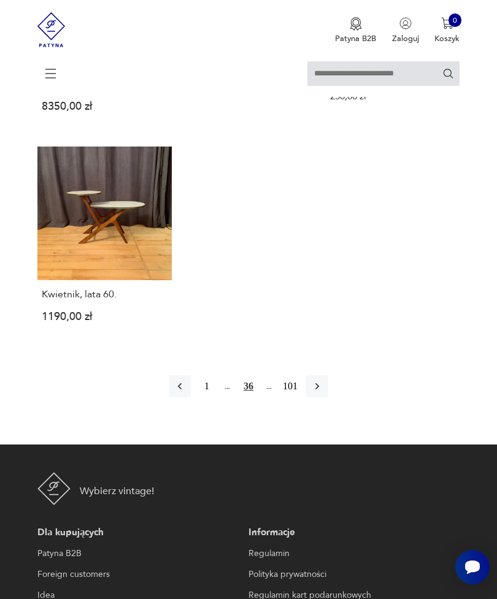
click at [328, 397] on button "button" at bounding box center [317, 386] width 22 height 22
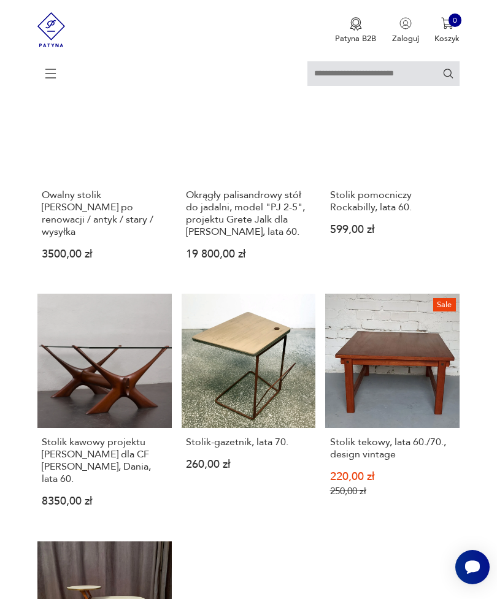
scroll to position [224, 0]
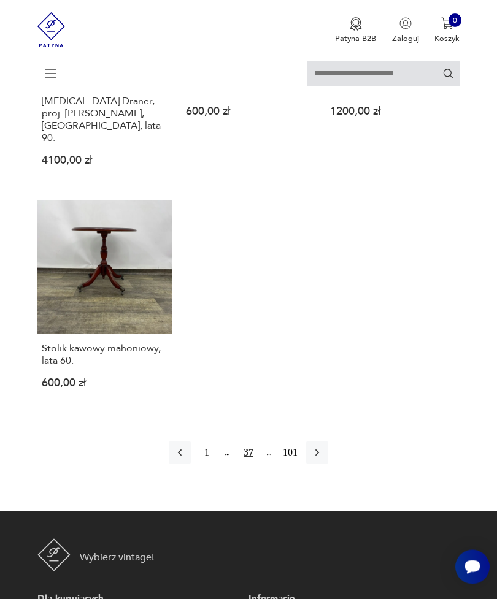
click at [323, 459] on icon "button" at bounding box center [317, 453] width 12 height 12
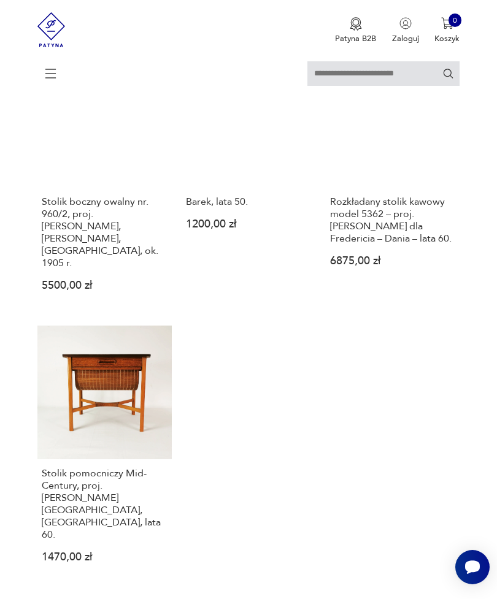
scroll to position [1390, 0]
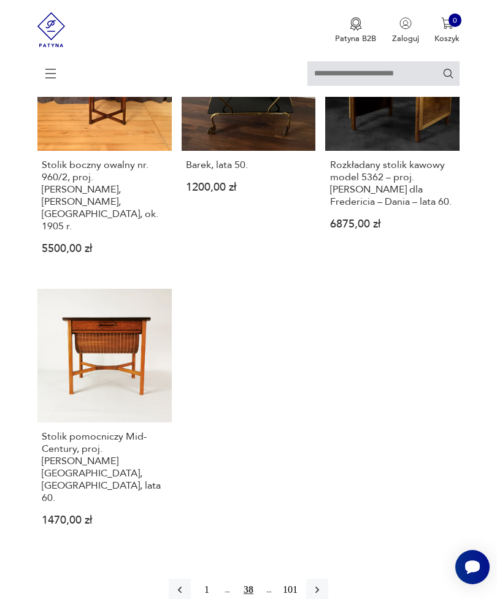
click at [319, 589] on icon "button" at bounding box center [317, 590] width 4 height 7
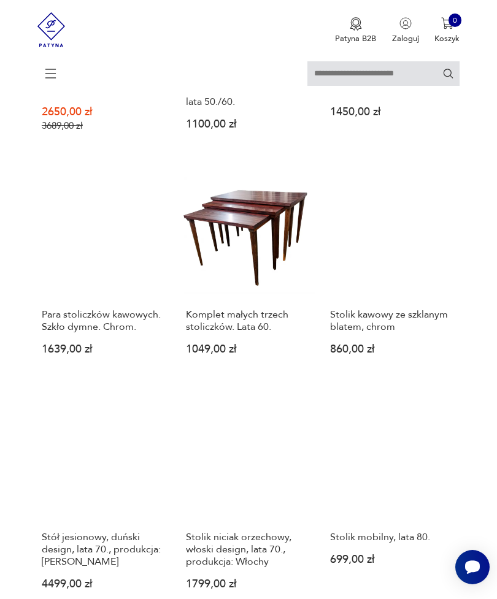
scroll to position [972, 0]
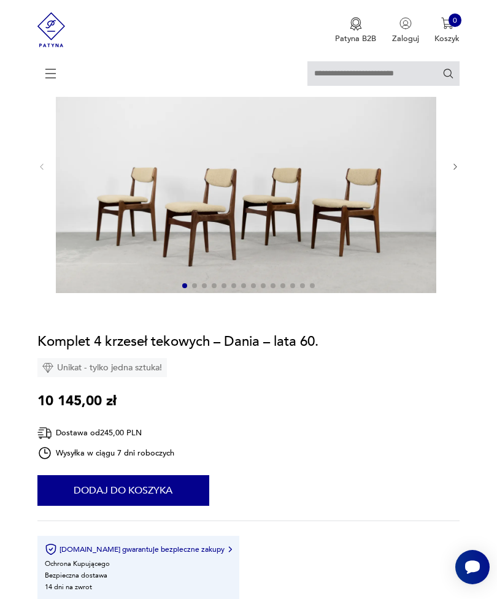
click at [467, 172] on section "Opis produktu Komplet czterech eleganckich krzeseł wyprodukowanych w Danii w la…" at bounding box center [248, 528] width 497 height 979
click at [454, 172] on icon "button" at bounding box center [455, 167] width 9 height 9
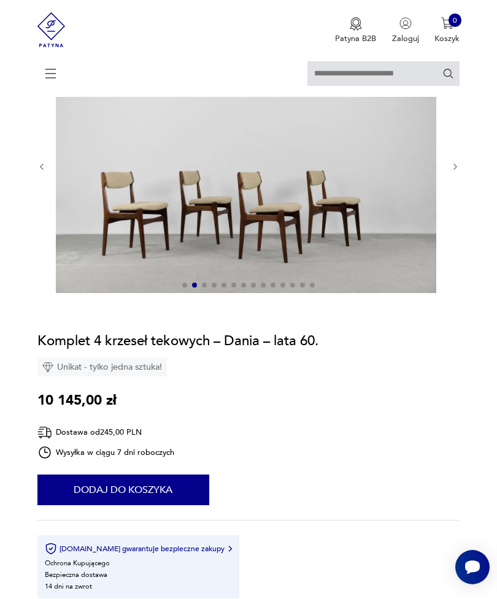
click at [459, 172] on icon "button" at bounding box center [455, 167] width 9 height 9
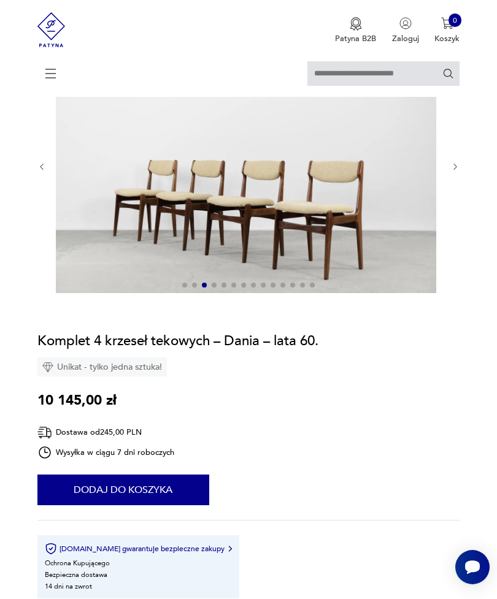
click at [458, 172] on icon "button" at bounding box center [455, 167] width 9 height 9
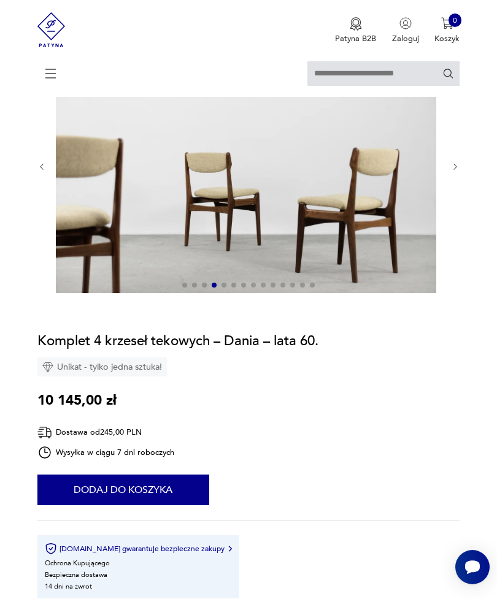
click at [458, 172] on icon "button" at bounding box center [455, 167] width 9 height 9
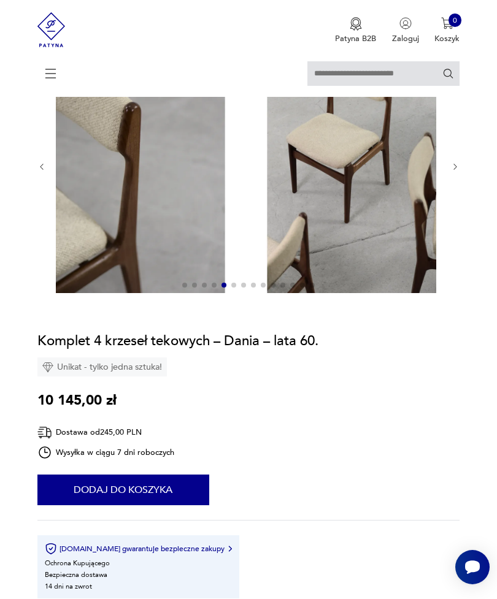
click at [466, 172] on section "Opis produktu Komplet czterech eleganckich krzeseł wyprodukowanych w Danii w la…" at bounding box center [248, 528] width 497 height 978
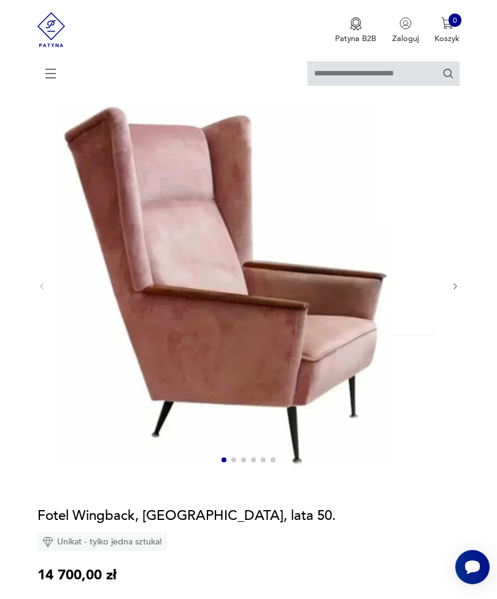
scroll to position [61, 0]
click at [451, 292] on icon "button" at bounding box center [455, 287] width 9 height 9
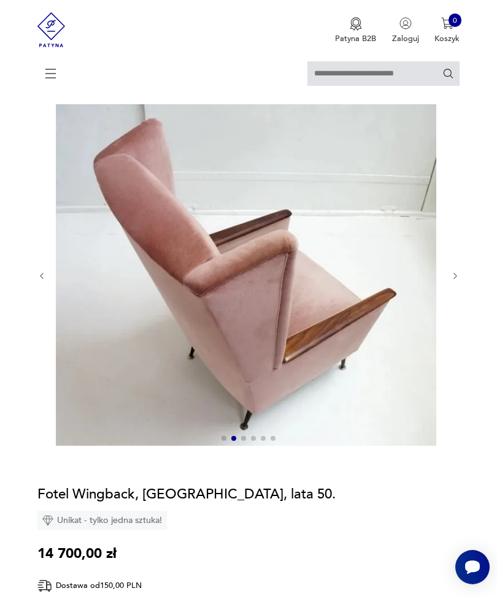
click at [455, 281] on icon "button" at bounding box center [455, 276] width 9 height 9
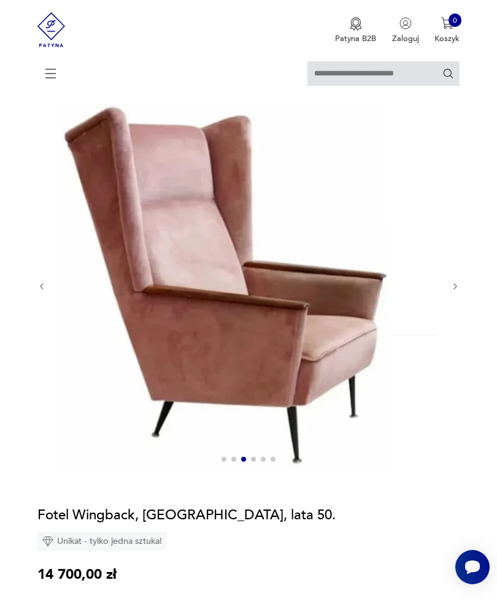
click at [456, 291] on icon "button" at bounding box center [455, 286] width 9 height 9
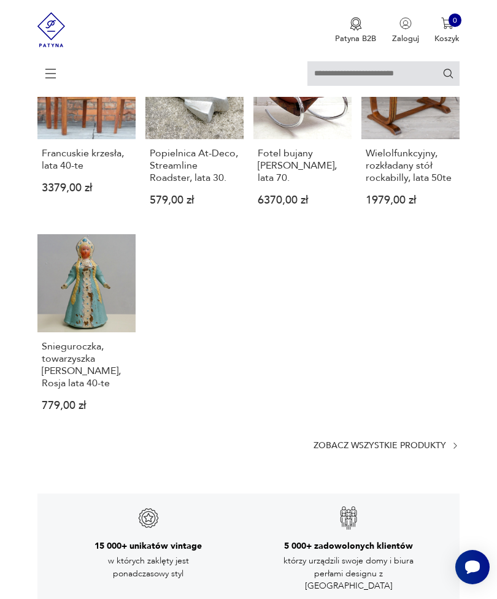
scroll to position [2119, 0]
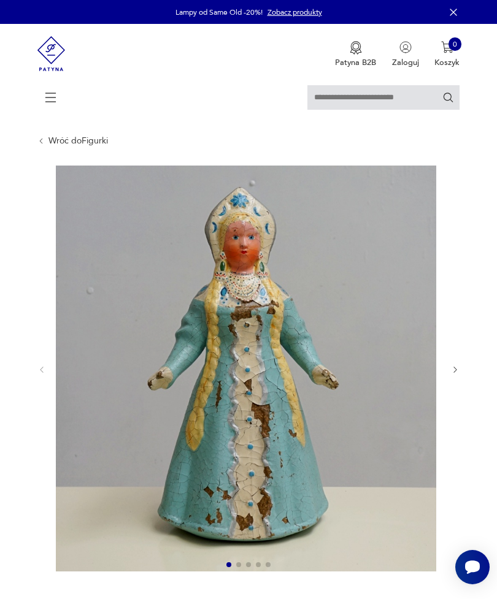
click at [456, 375] on icon "button" at bounding box center [455, 370] width 9 height 9
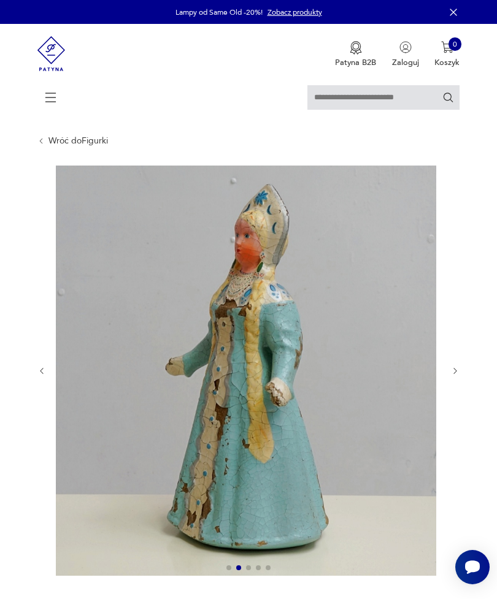
click at [85, 146] on link "Wróć do Figurki" at bounding box center [77, 141] width 59 height 10
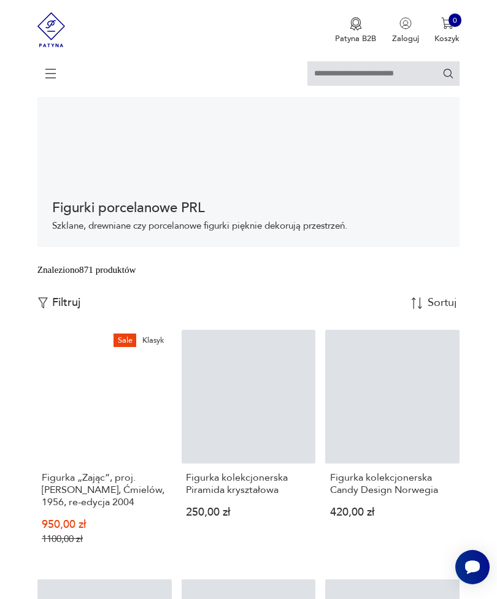
scroll to position [99, 0]
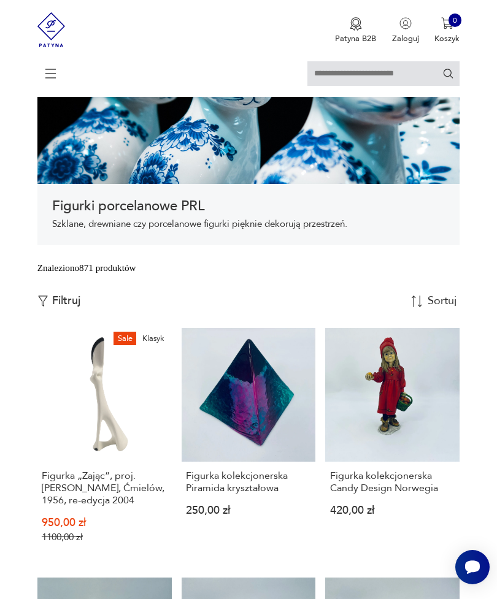
click at [53, 328] on div "Znaleziono 871 produktów Filtruj Sortuj według daty dodania Sortuj według daty …" at bounding box center [248, 294] width 423 height 67
click at [67, 308] on p "Filtruj" at bounding box center [66, 300] width 28 height 13
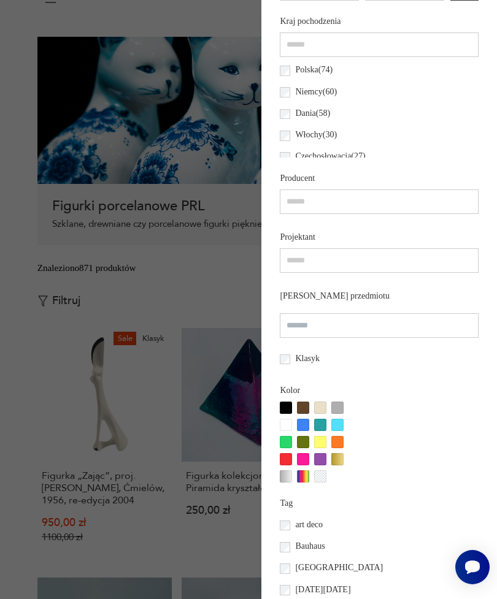
scroll to position [636, 0]
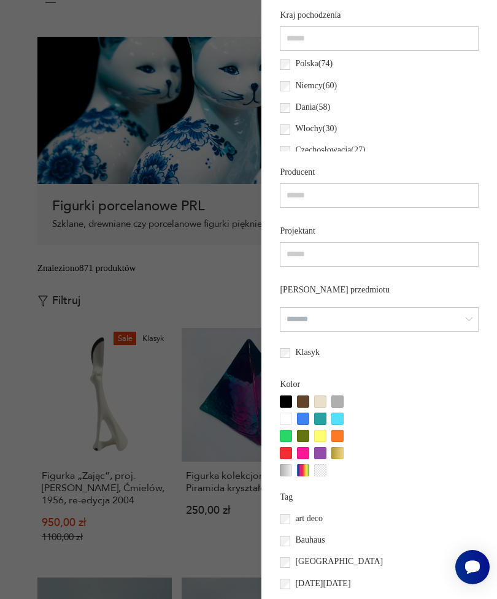
click at [420, 332] on input "search" at bounding box center [379, 319] width 198 height 25
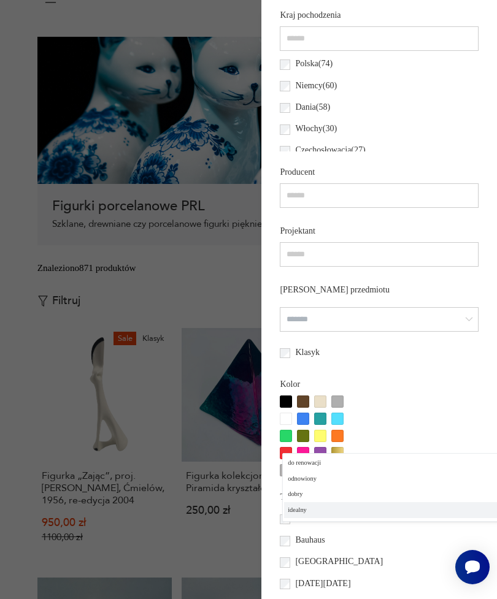
type input "*******"
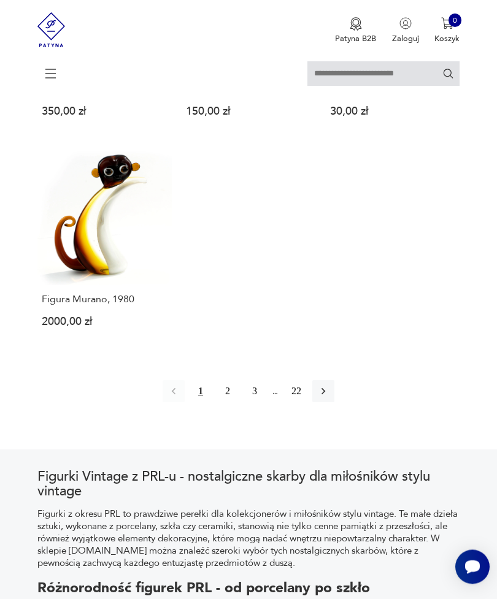
scroll to position [1390, 0]
click at [329, 397] on icon "button" at bounding box center [323, 391] width 12 height 12
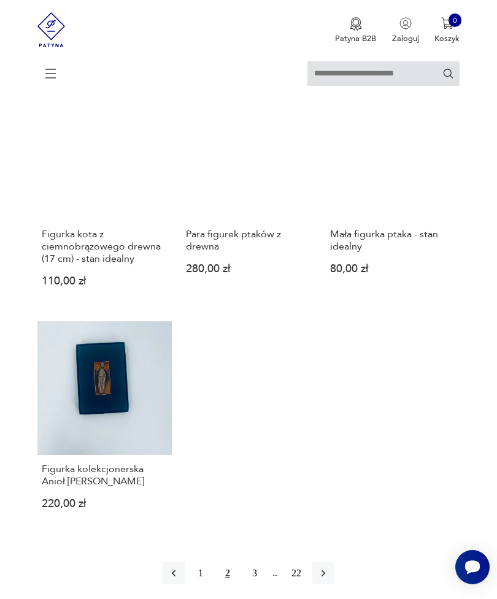
scroll to position [1492, 0]
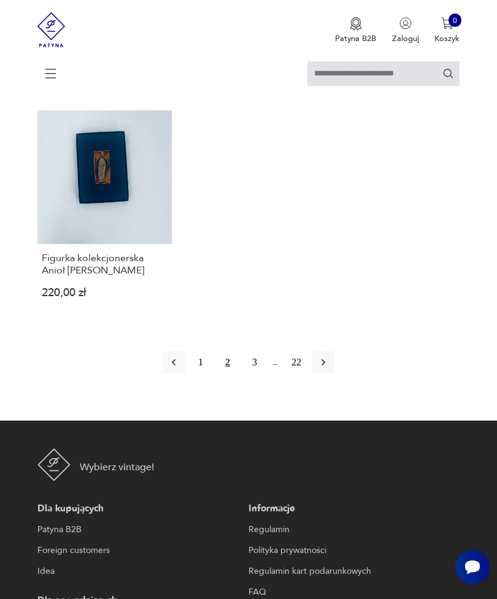
click at [334, 374] on button "button" at bounding box center [323, 362] width 22 height 22
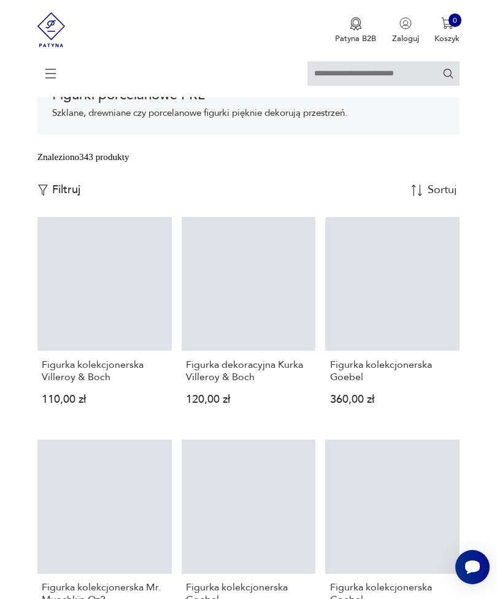
click at [408, 376] on link "Figurka kolekcjonerska Goebel 360,00 zł" at bounding box center [392, 320] width 134 height 207
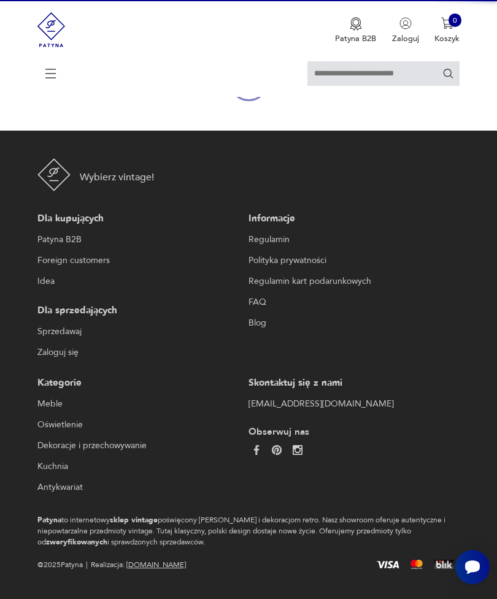
scroll to position [128, 0]
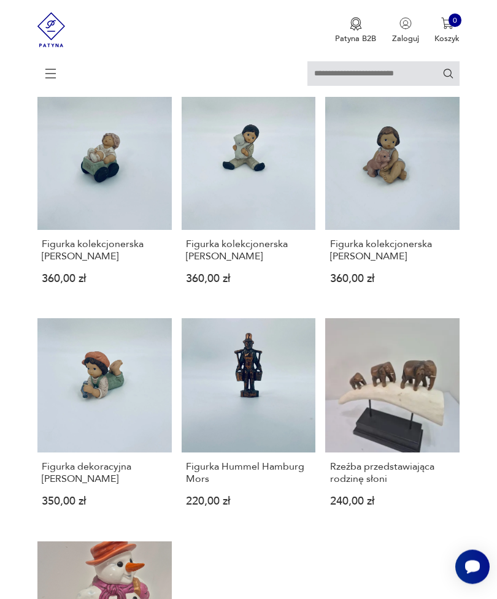
scroll to position [1041, 0]
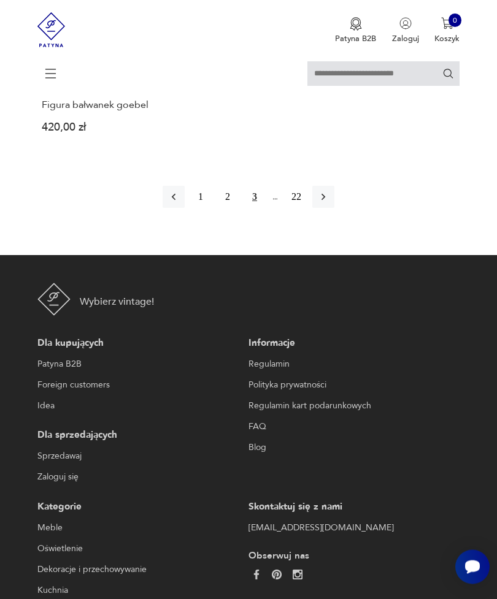
click at [329, 204] on icon "button" at bounding box center [323, 197] width 12 height 12
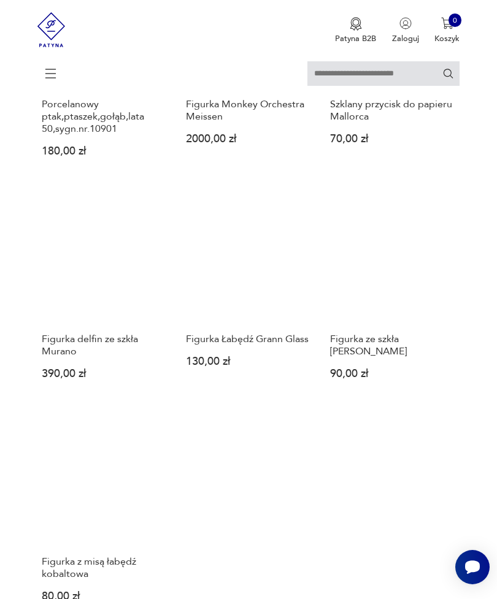
scroll to position [1373, 0]
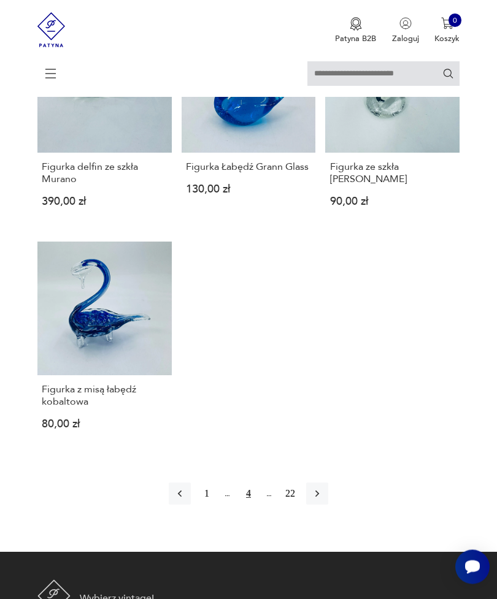
click at [323, 500] on icon "button" at bounding box center [317, 494] width 12 height 12
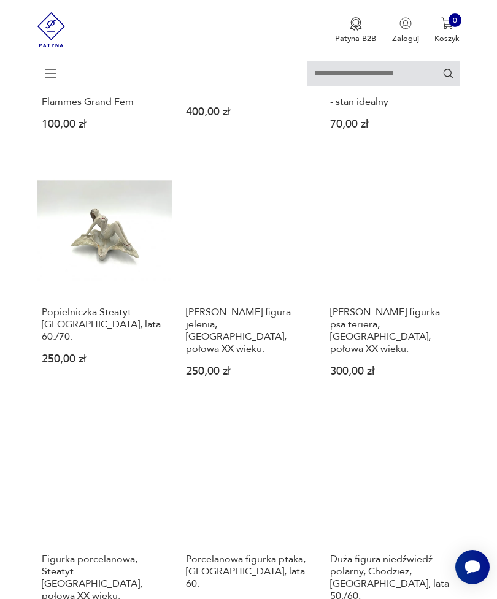
scroll to position [1024, 0]
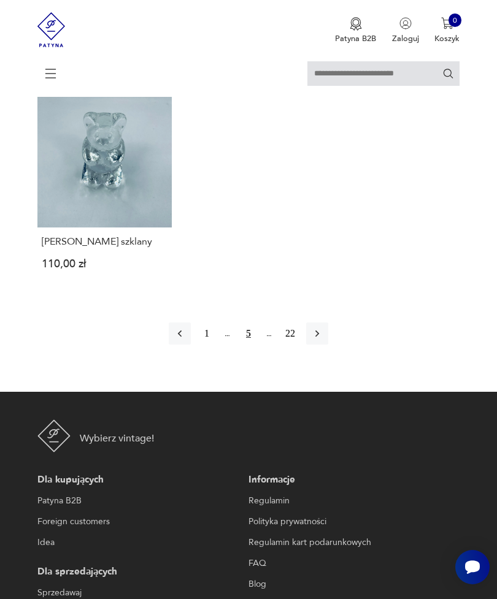
click at [328, 345] on button "button" at bounding box center [317, 334] width 22 height 22
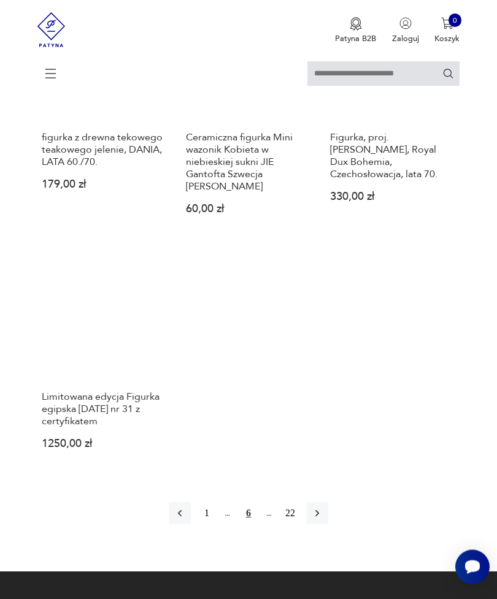
scroll to position [1524, 0]
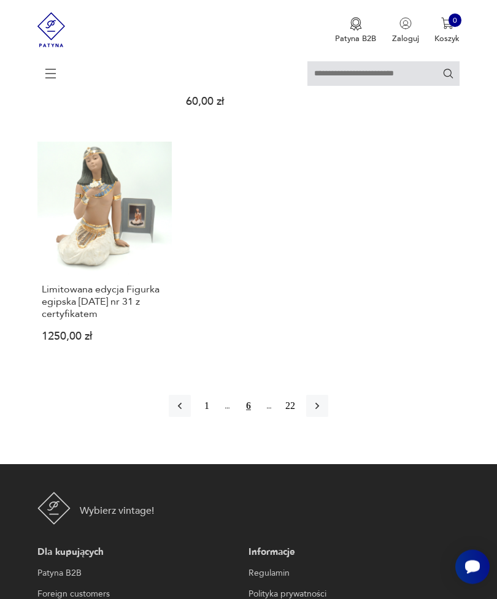
click at [323, 413] on icon "button" at bounding box center [317, 407] width 12 height 12
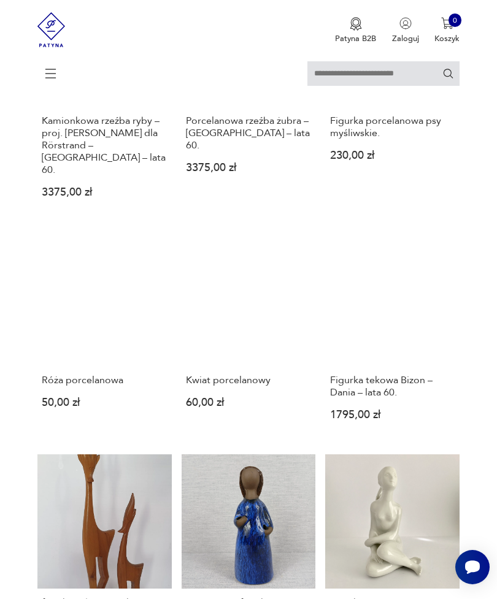
scroll to position [210, 0]
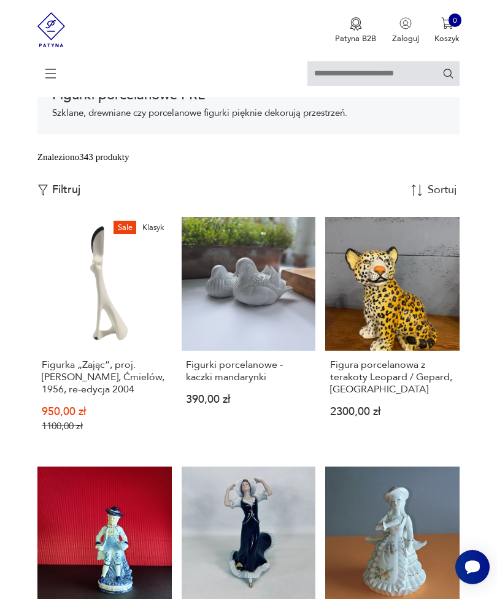
click at [46, 196] on img "button" at bounding box center [42, 190] width 11 height 11
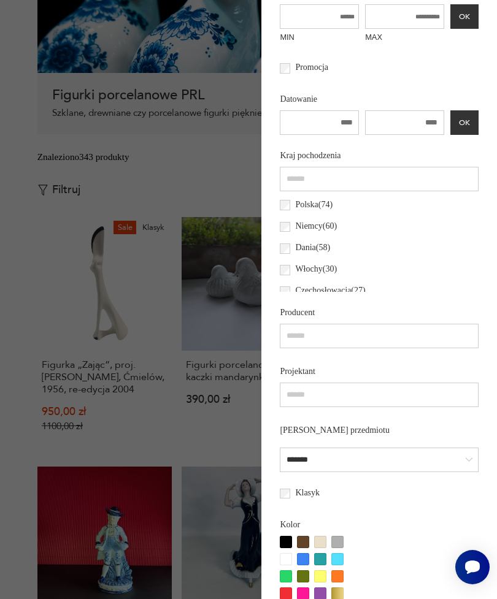
scroll to position [462, 0]
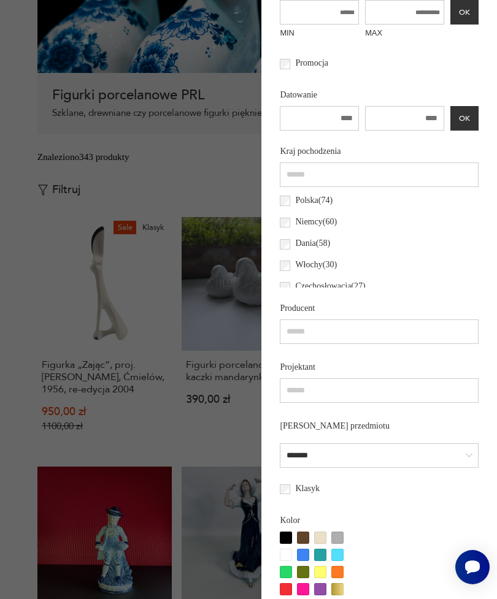
click at [418, 131] on input "number" at bounding box center [404, 118] width 79 height 25
click at [303, 131] on input "number" at bounding box center [319, 118] width 79 height 25
click at [469, 131] on div "**** OK" at bounding box center [379, 118] width 198 height 25
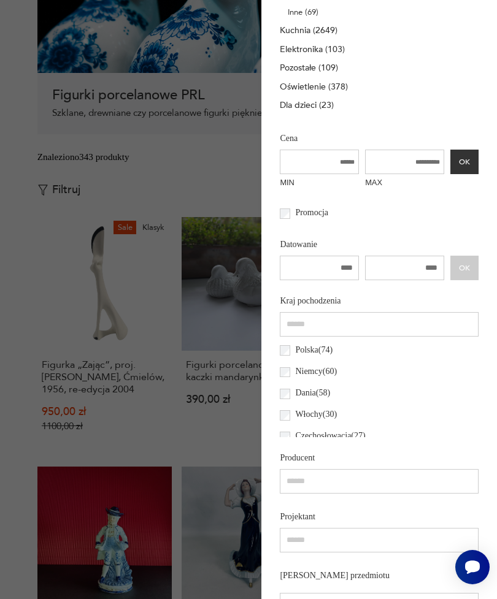
scroll to position [315, 0]
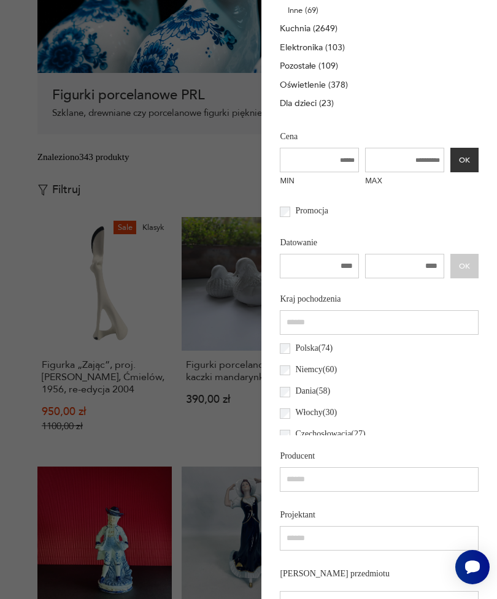
click at [421, 278] on input "****" at bounding box center [404, 266] width 79 height 25
click at [427, 278] on input "****" at bounding box center [404, 266] width 79 height 25
click at [426, 278] on input "****" at bounding box center [404, 266] width 79 height 25
type input "****"
click at [312, 278] on input "number" at bounding box center [319, 266] width 79 height 25
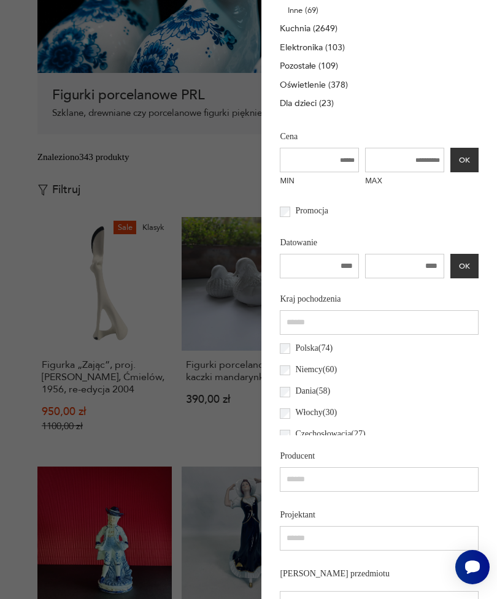
type input "****"
click at [475, 278] on button "OK" at bounding box center [464, 266] width 28 height 25
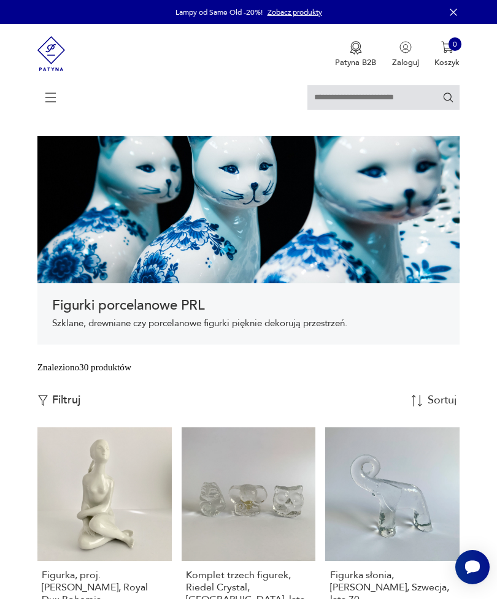
click at [50, 101] on icon at bounding box center [50, 97] width 43 height 43
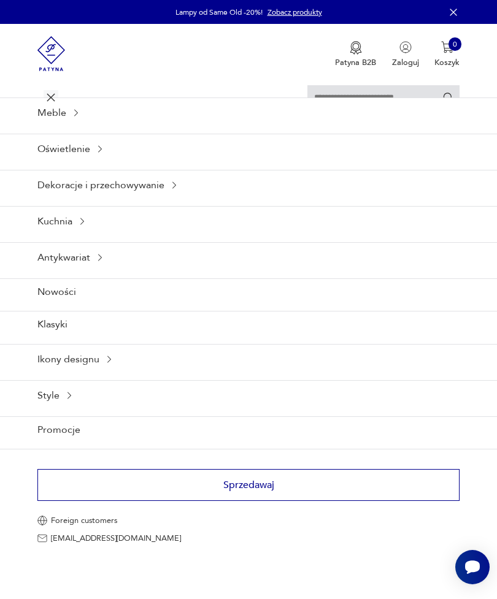
click at [59, 272] on div "Antykwariat" at bounding box center [248, 257] width 497 height 30
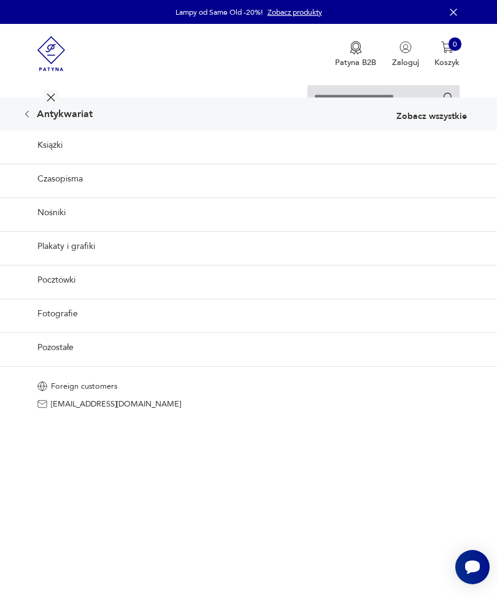
click at [2, 228] on link "Nośniki" at bounding box center [248, 213] width 497 height 30
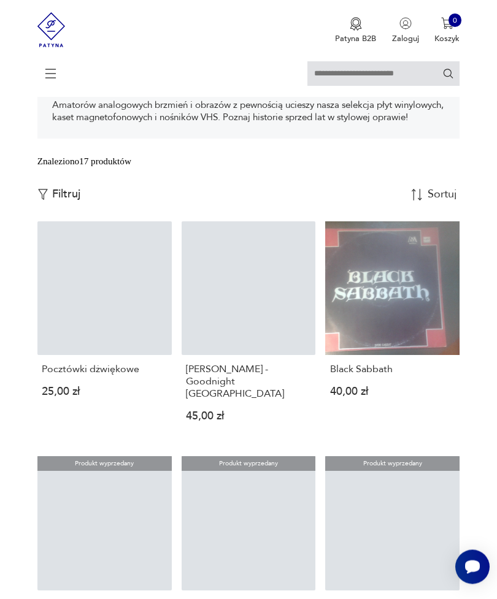
scroll to position [123, 0]
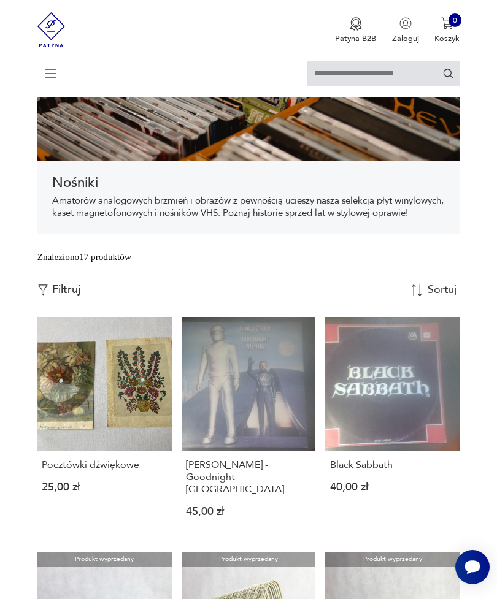
click at [54, 71] on icon at bounding box center [50, 75] width 42 height 13
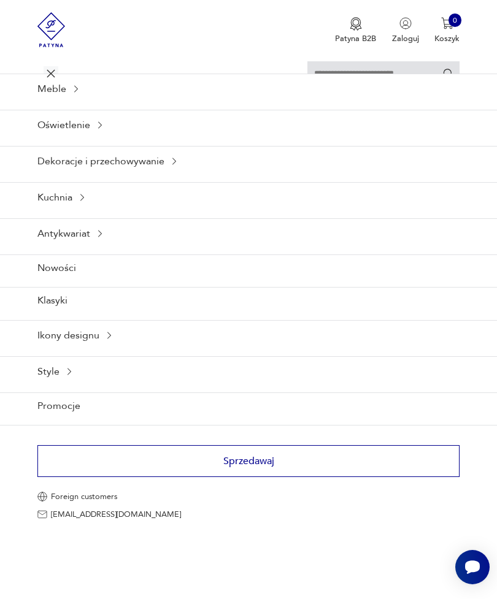
click at [32, 248] on div "Antykwariat" at bounding box center [248, 233] width 497 height 30
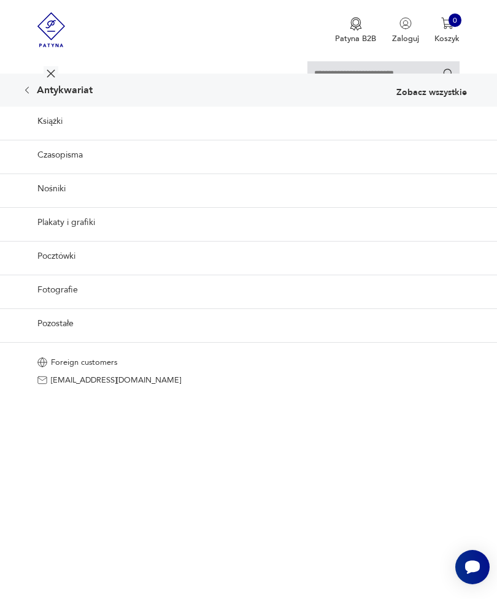
click at [35, 237] on link "Plakaty i grafiki" at bounding box center [248, 222] width 497 height 30
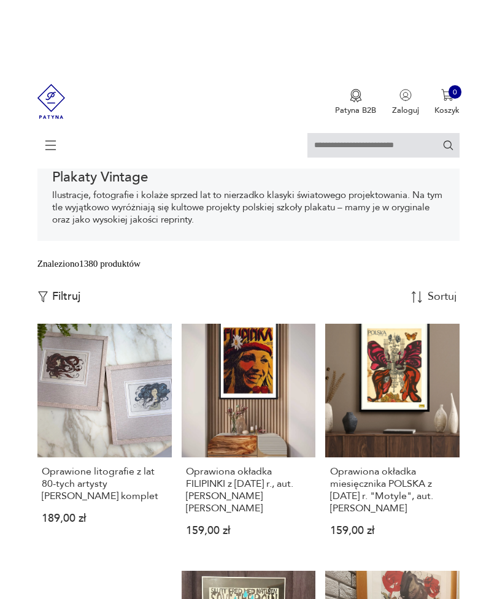
scroll to position [99, 0]
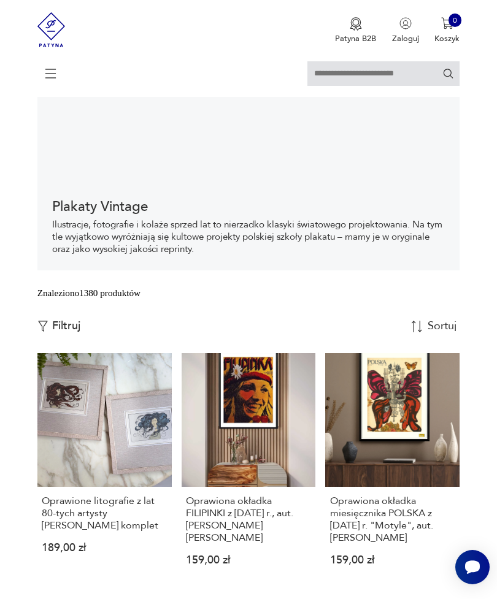
click at [44, 332] on img "button" at bounding box center [42, 326] width 11 height 11
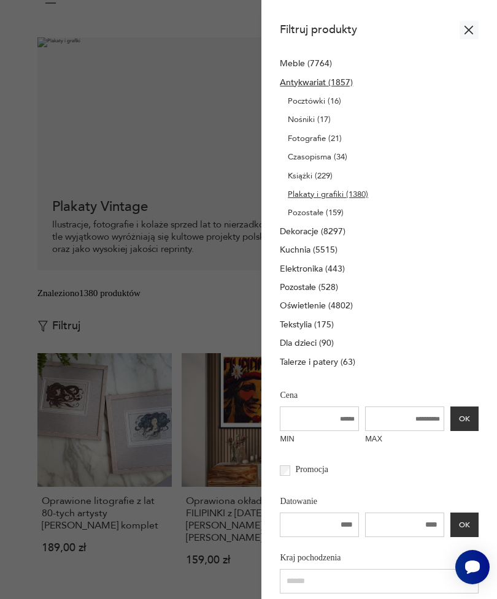
click at [56, 378] on div at bounding box center [248, 299] width 497 height 599
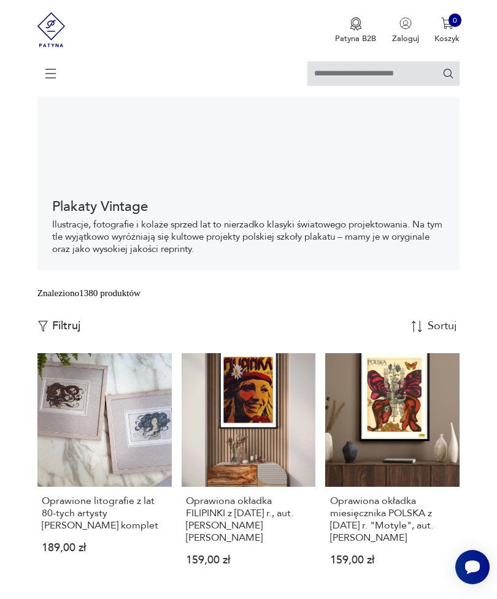
click at [47, 332] on img "button" at bounding box center [42, 326] width 11 height 11
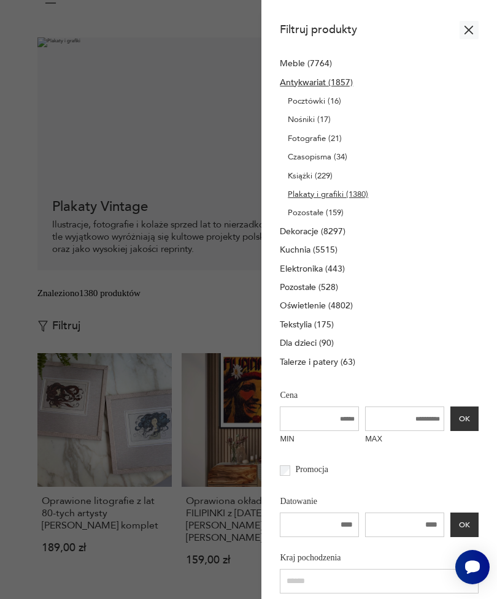
click at [289, 431] on input "MIN" at bounding box center [319, 419] width 79 height 25
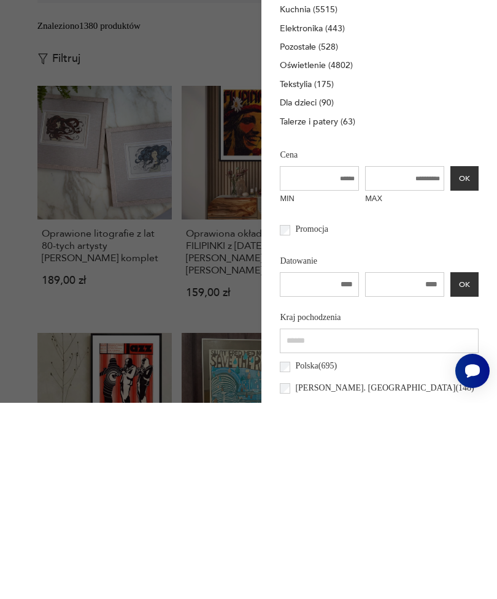
scroll to position [50, 0]
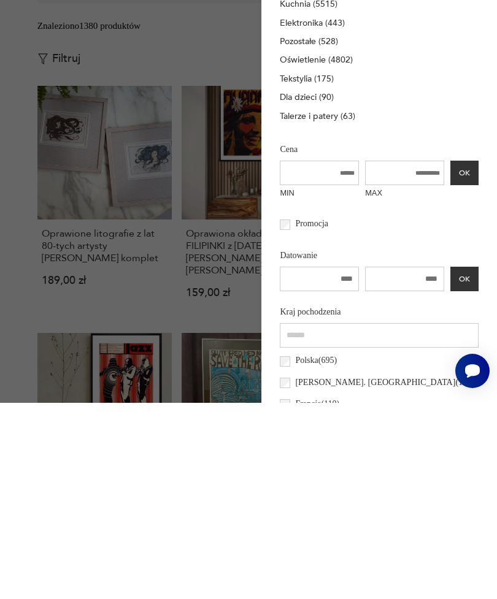
click at [282, 463] on input "number" at bounding box center [319, 475] width 79 height 25
type input "****"
click at [423, 463] on input "number" at bounding box center [404, 475] width 79 height 25
type input "****"
click at [463, 463] on button "OK" at bounding box center [464, 475] width 28 height 25
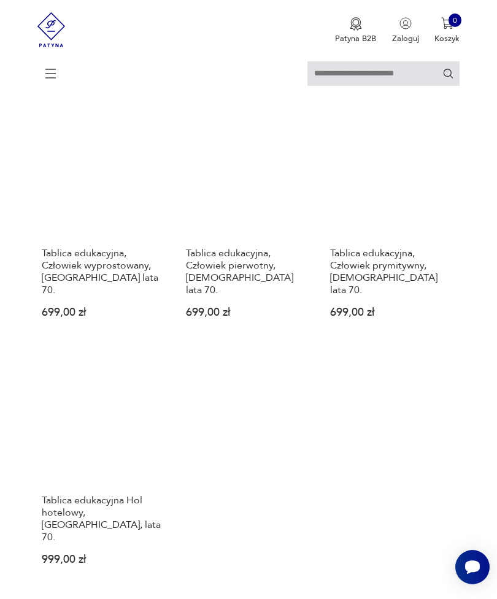
scroll to position [1576, 0]
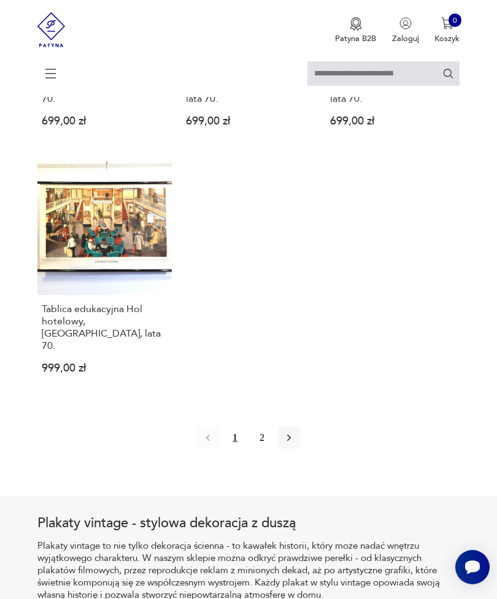
click at [289, 432] on icon "button" at bounding box center [289, 438] width 12 height 12
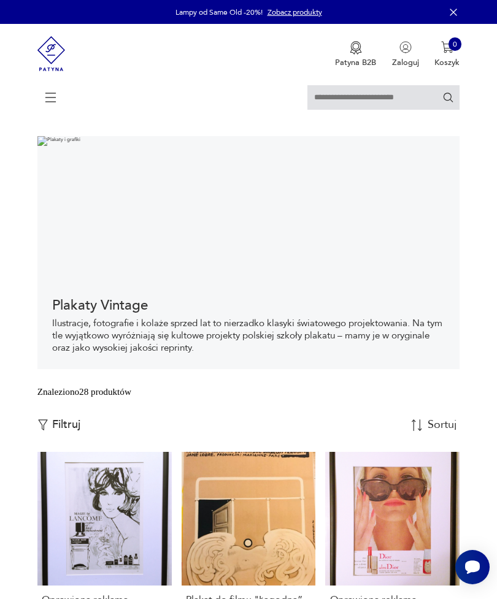
click at [40, 113] on div at bounding box center [248, 103] width 423 height 36
click at [52, 105] on icon at bounding box center [50, 97] width 43 height 43
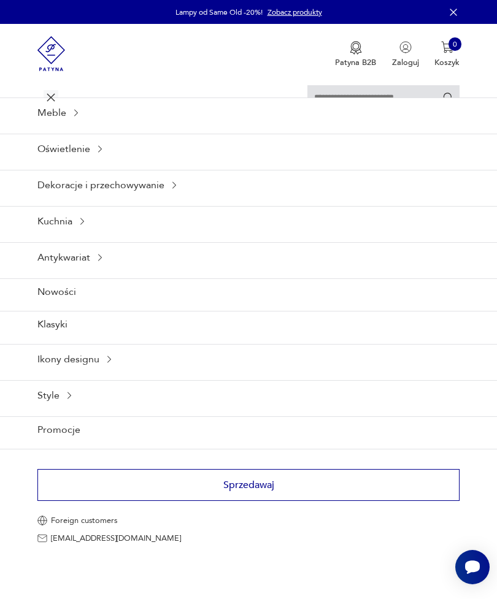
click at [104, 200] on div "Dekoracje i przechowywanie" at bounding box center [248, 185] width 497 height 30
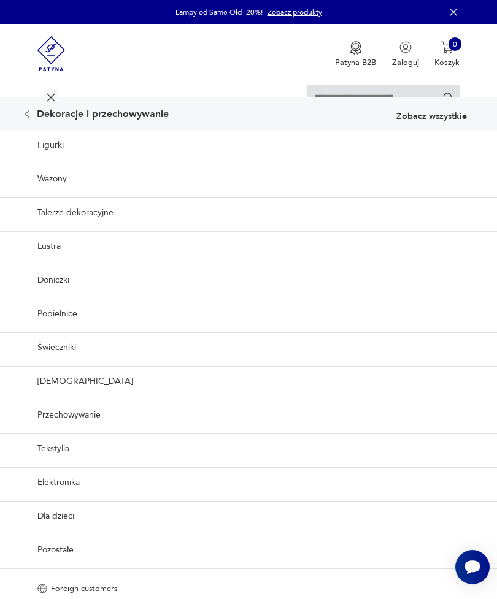
click at [28, 117] on icon at bounding box center [27, 113] width 4 height 7
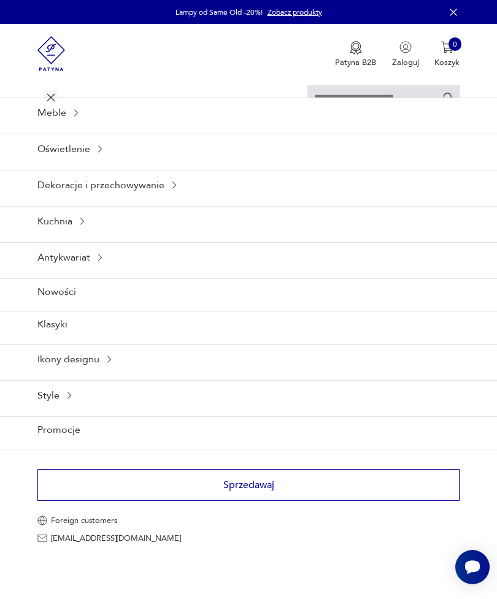
click at [61, 272] on div "Antykwariat" at bounding box center [248, 257] width 497 height 30
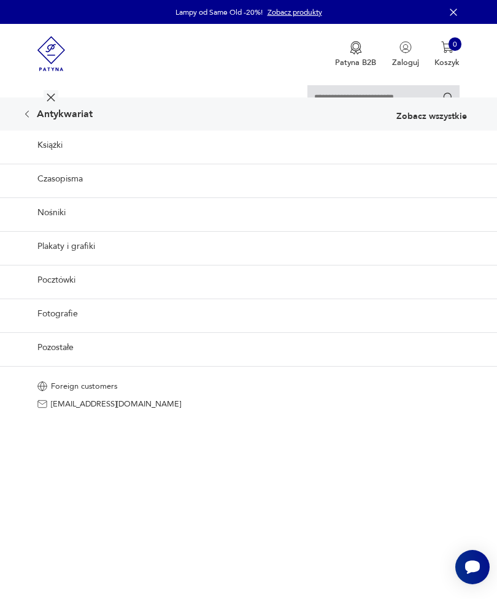
click at [31, 329] on link "Fotografie" at bounding box center [248, 314] width 497 height 30
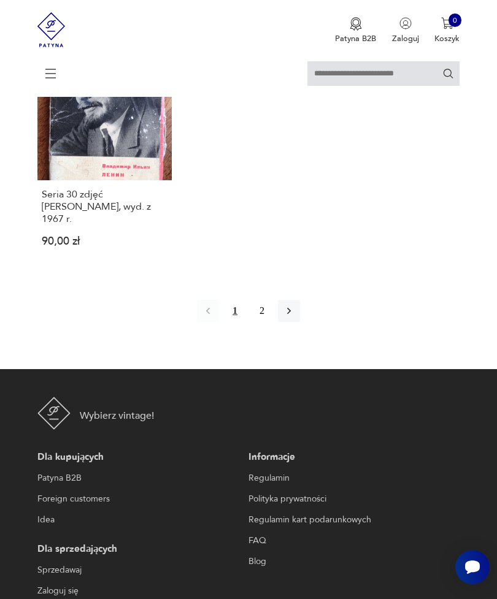
scroll to position [1594, 0]
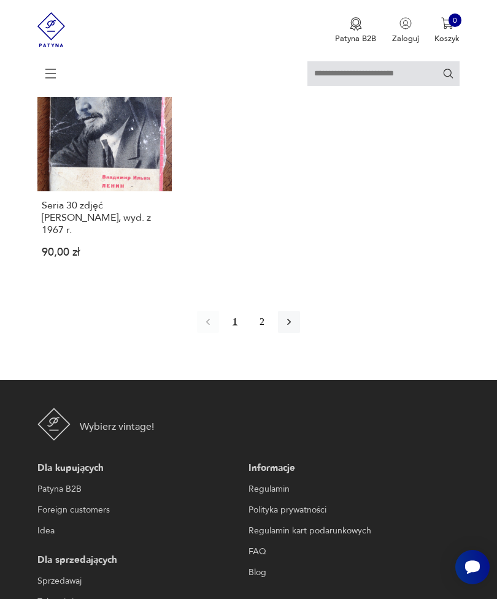
click at [256, 333] on button "2" at bounding box center [262, 322] width 22 height 22
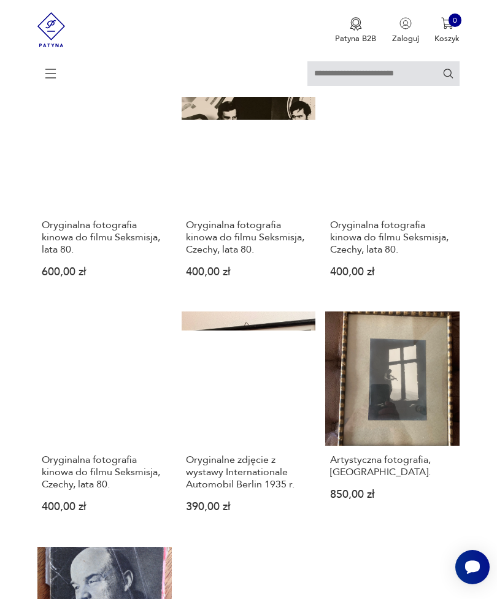
scroll to position [224, 0]
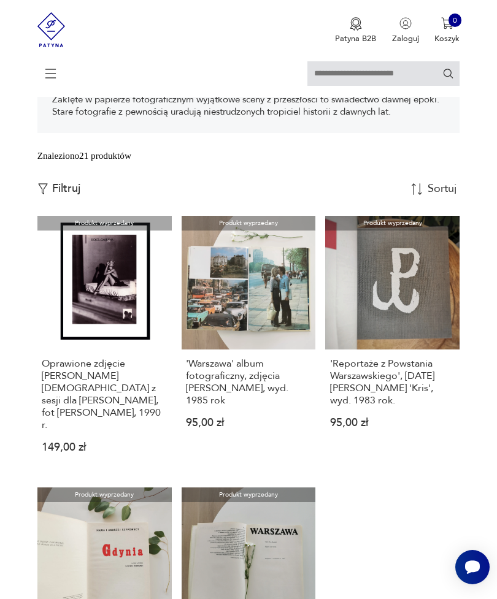
click at [52, 87] on icon at bounding box center [50, 73] width 43 height 43
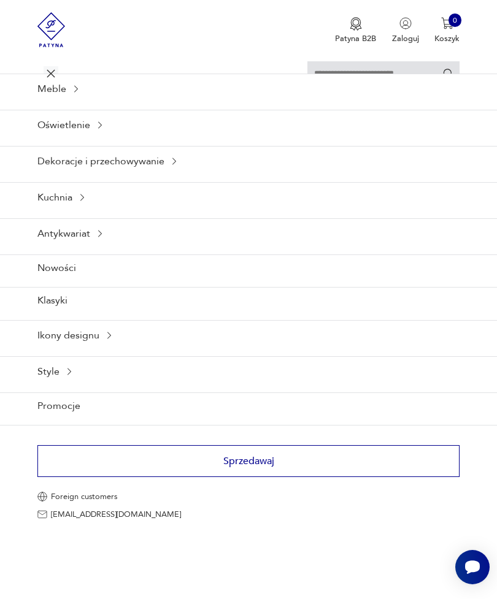
click at [36, 176] on div "Dekoracje i przechowywanie" at bounding box center [248, 161] width 497 height 30
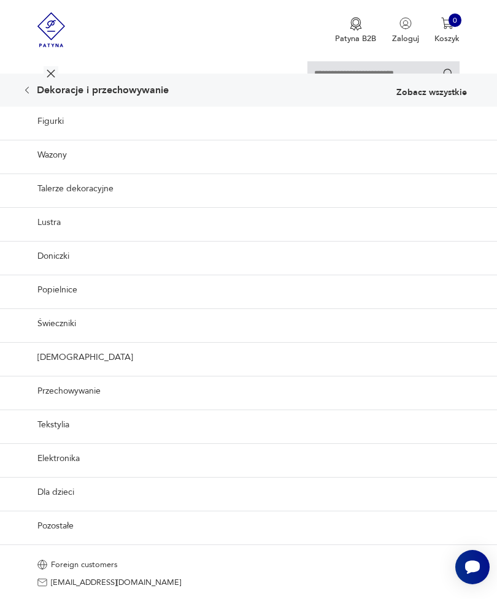
click at [44, 170] on link "Wazony" at bounding box center [248, 155] width 497 height 30
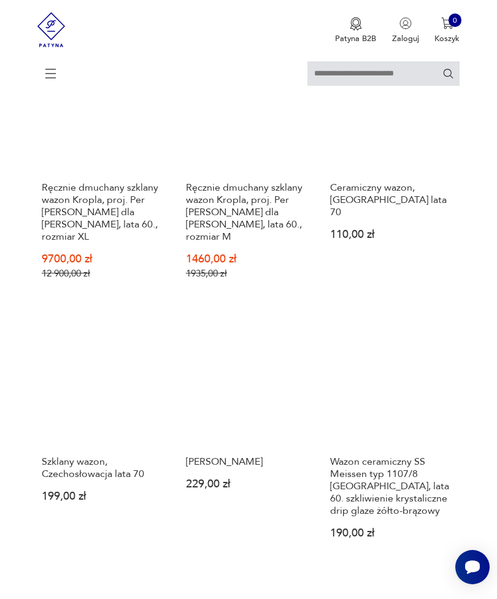
scroll to position [290, 0]
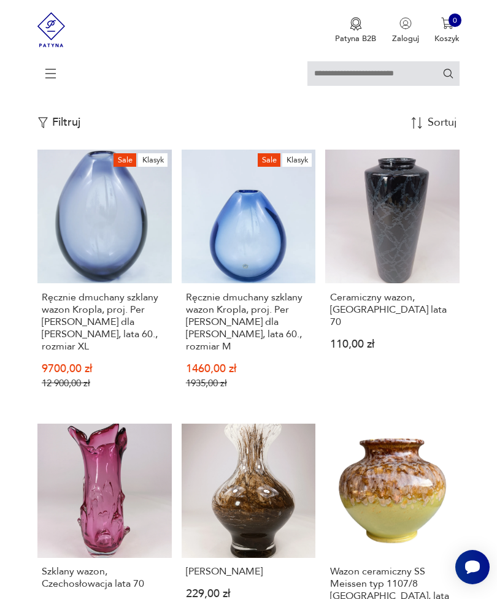
click at [48, 128] on img "button" at bounding box center [42, 122] width 11 height 11
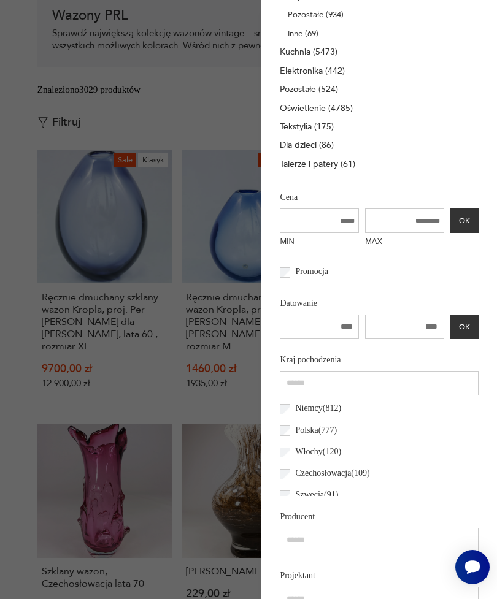
scroll to position [295, 0]
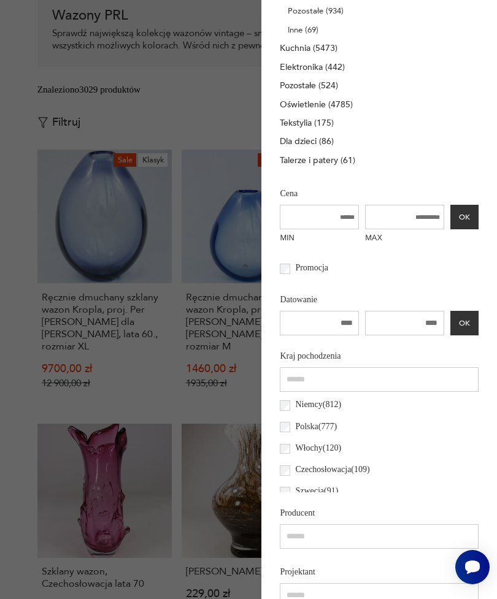
click at [290, 336] on input "number" at bounding box center [319, 323] width 79 height 25
type input "****"
click at [413, 336] on input "number" at bounding box center [404, 323] width 79 height 25
type input "****"
click at [464, 336] on button "OK" at bounding box center [464, 323] width 28 height 25
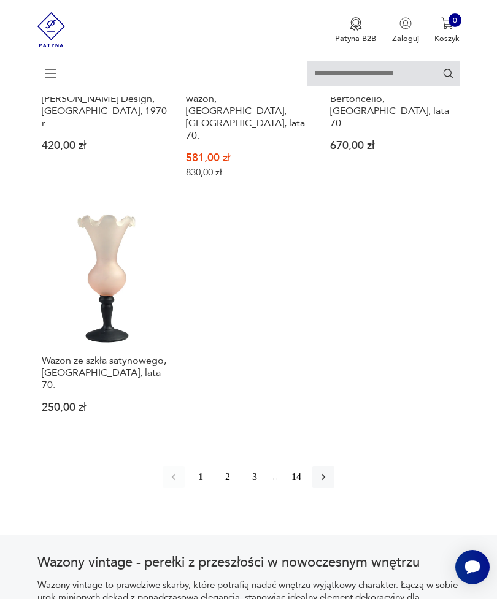
scroll to position [1547, 0]
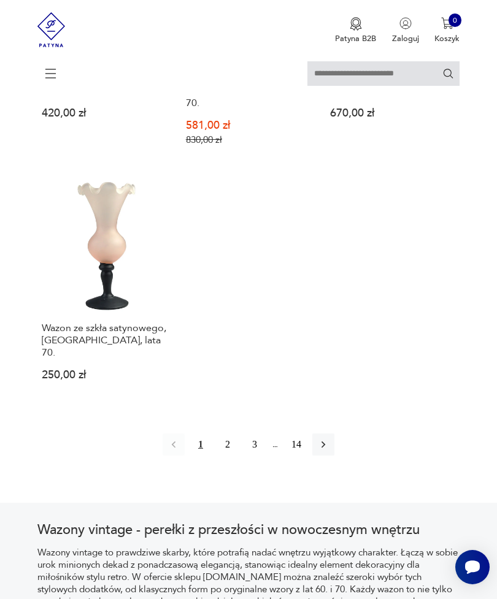
click at [326, 451] on icon "button" at bounding box center [323, 445] width 12 height 12
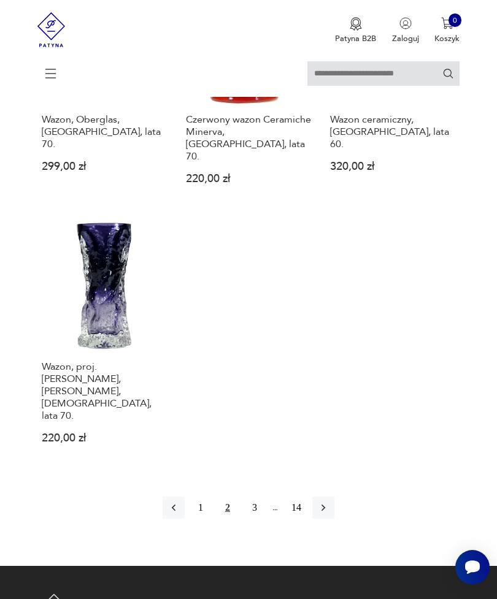
scroll to position [1585, 0]
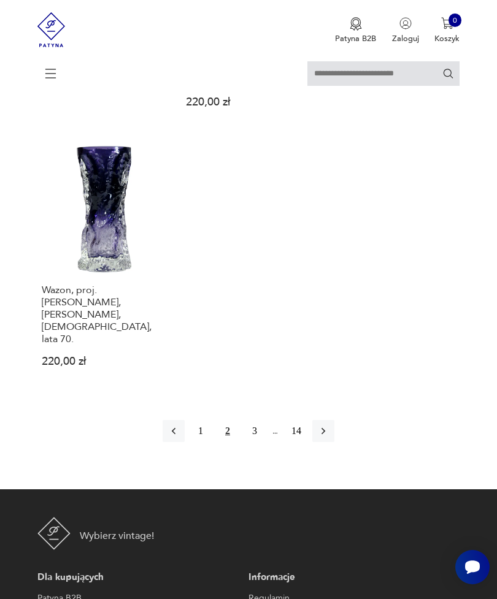
click at [329, 425] on icon "button" at bounding box center [323, 431] width 12 height 12
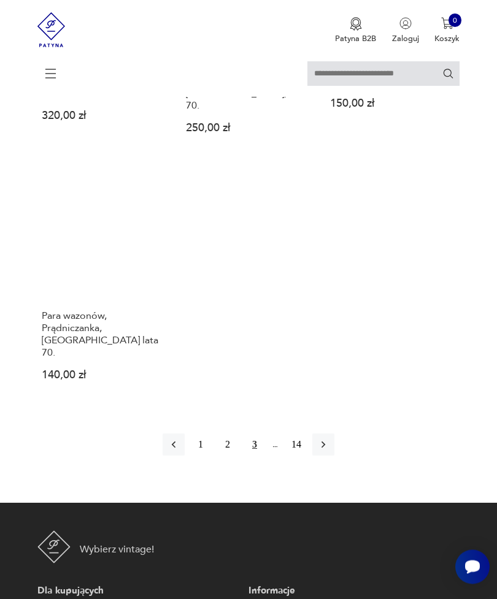
scroll to position [1594, 0]
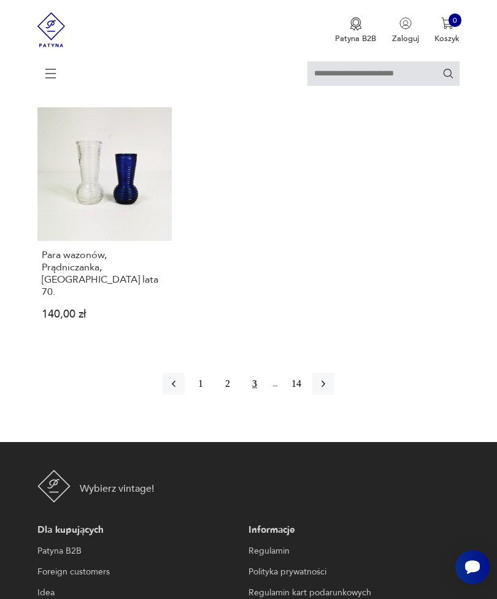
click at [329, 378] on icon "button" at bounding box center [323, 384] width 12 height 12
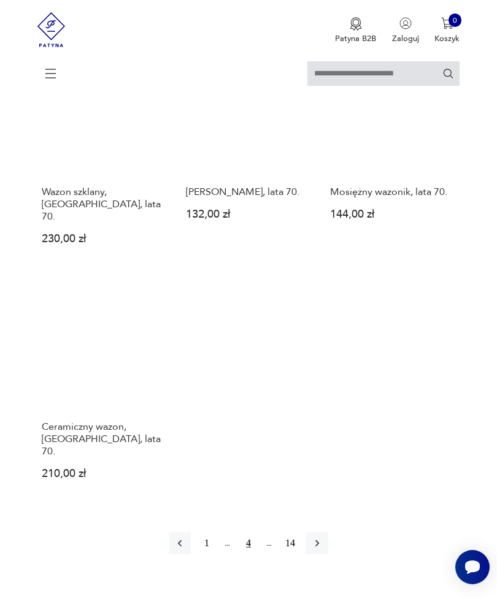
scroll to position [1475, 0]
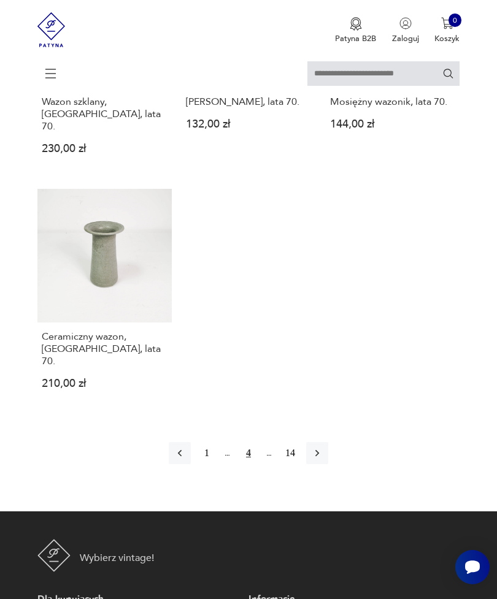
click at [328, 464] on button "button" at bounding box center [317, 453] width 22 height 22
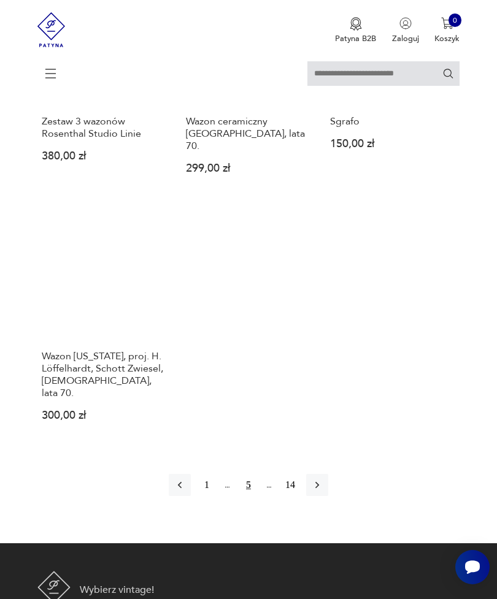
scroll to position [1540, 0]
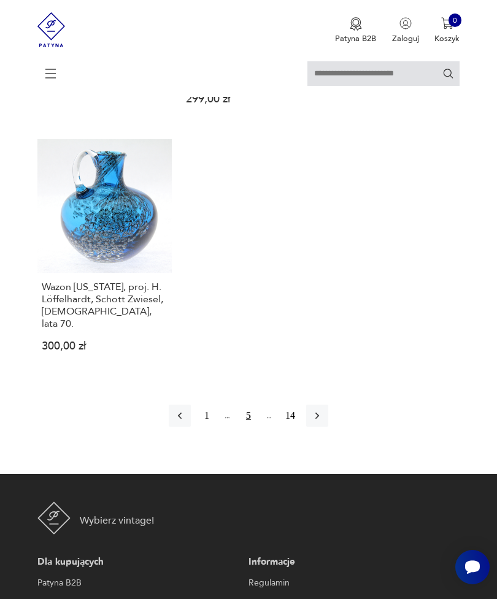
click at [323, 412] on icon "button" at bounding box center [317, 416] width 12 height 12
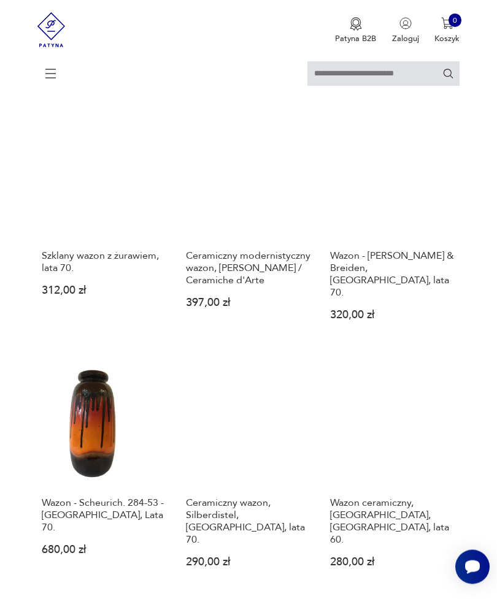
scroll to position [852, 0]
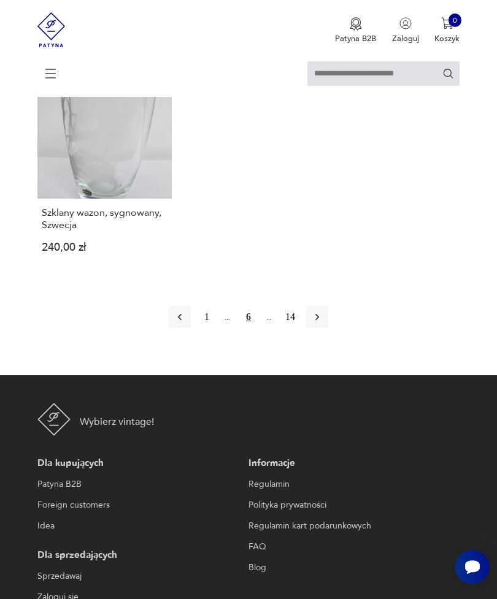
click at [328, 328] on button "button" at bounding box center [317, 317] width 22 height 22
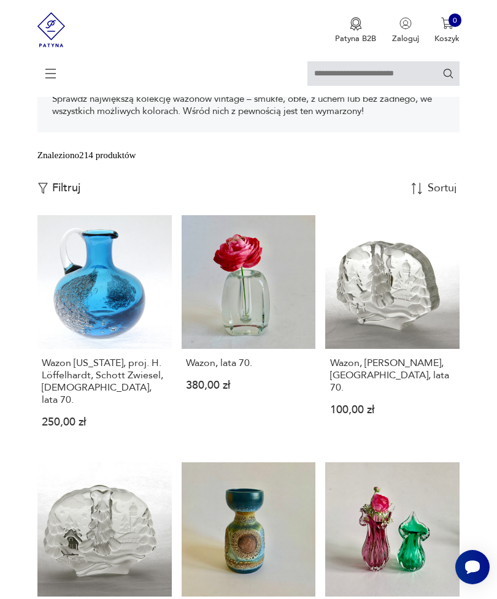
scroll to position [224, 0]
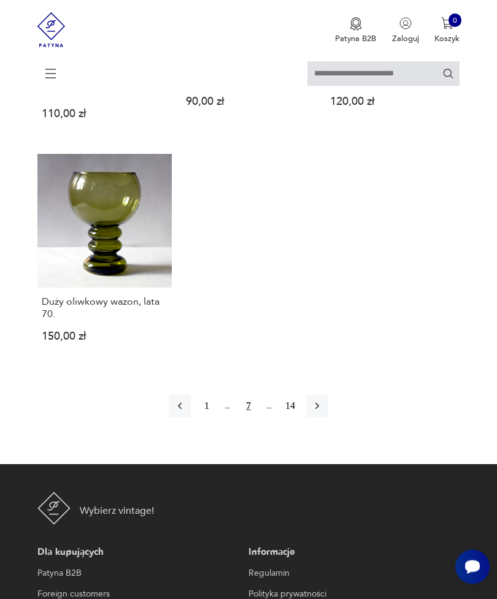
click at [328, 418] on div "1 7 14" at bounding box center [248, 407] width 159 height 22
click at [323, 412] on icon "button" at bounding box center [317, 406] width 12 height 12
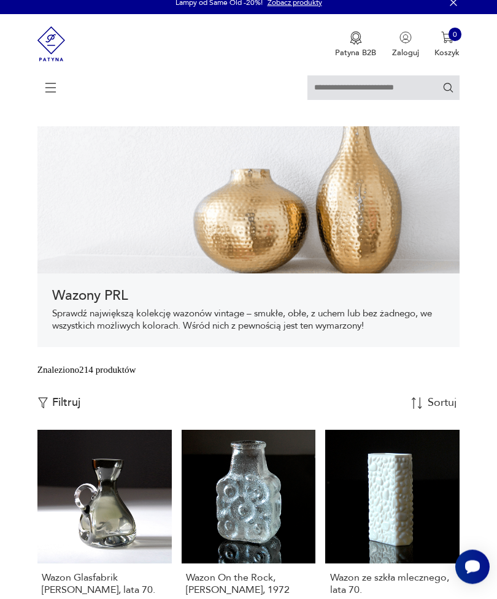
scroll to position [10, 0]
click at [42, 90] on span at bounding box center [47, 87] width 21 height 15
click at [51, 92] on icon at bounding box center [50, 87] width 43 height 43
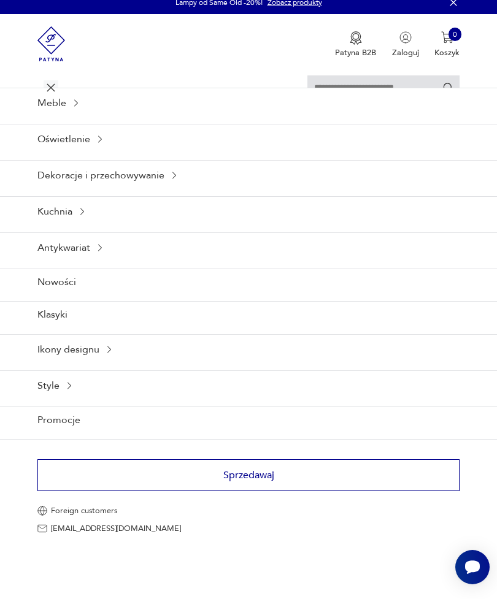
click at [45, 85] on icon at bounding box center [50, 87] width 43 height 43
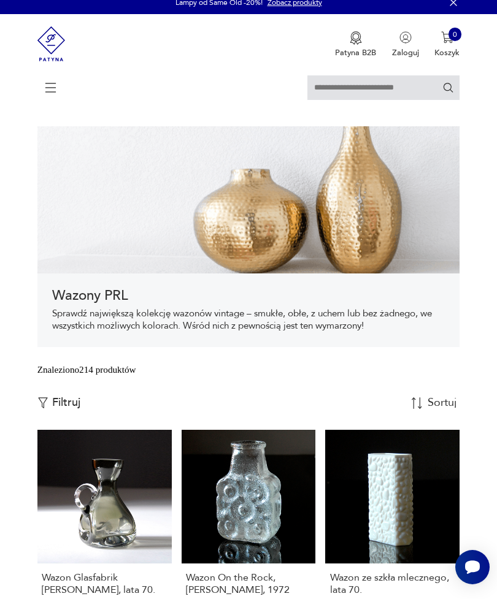
click at [46, 408] on img "button" at bounding box center [42, 402] width 11 height 11
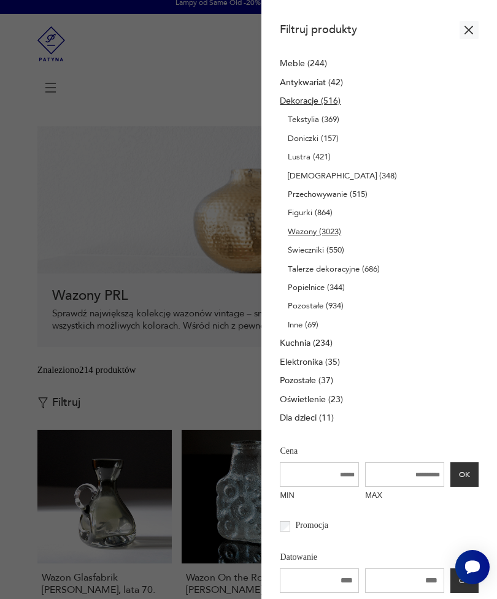
click at [56, 448] on div at bounding box center [248, 299] width 497 height 599
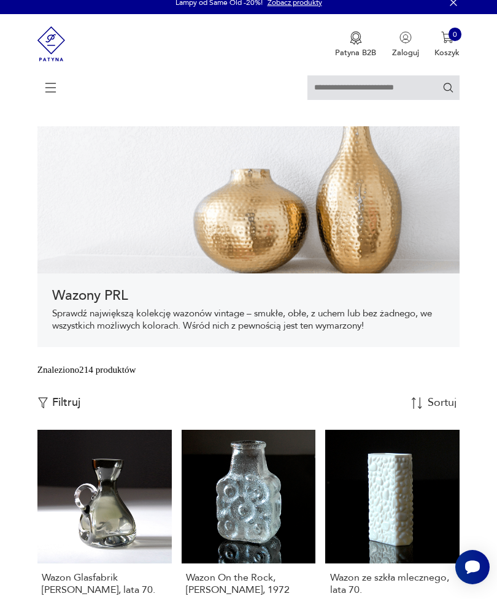
click at [47, 408] on img "button" at bounding box center [42, 402] width 11 height 11
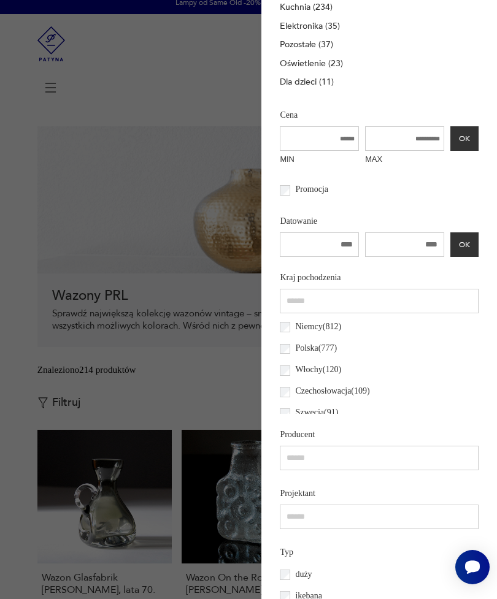
scroll to position [351, 0]
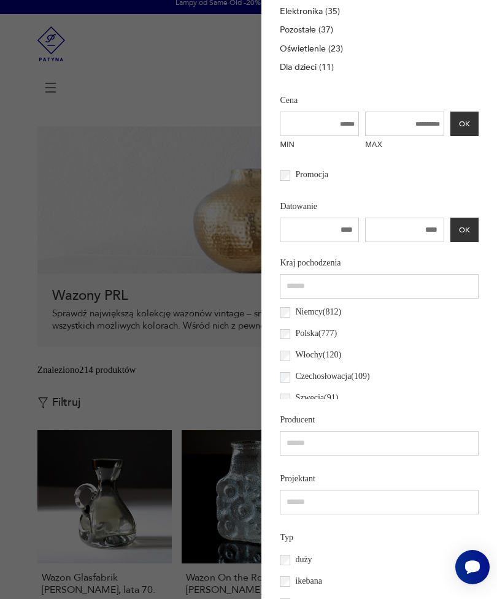
click at [317, 242] on input "****" at bounding box center [319, 230] width 79 height 25
click at [328, 242] on input "*****" at bounding box center [319, 230] width 79 height 25
click at [327, 242] on input "*****" at bounding box center [319, 230] width 79 height 25
type input "****"
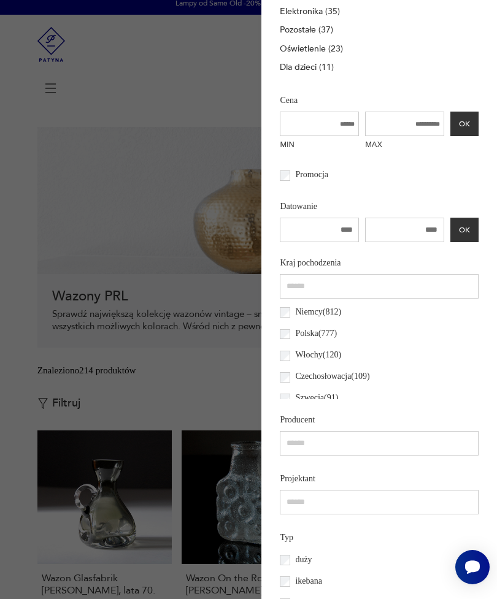
click at [427, 242] on input "****" at bounding box center [404, 230] width 79 height 25
type input "****"
click at [472, 242] on button "OK" at bounding box center [464, 230] width 28 height 25
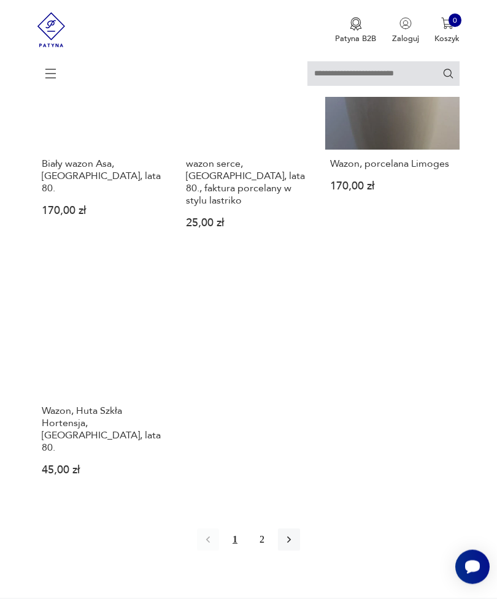
scroll to position [1460, 0]
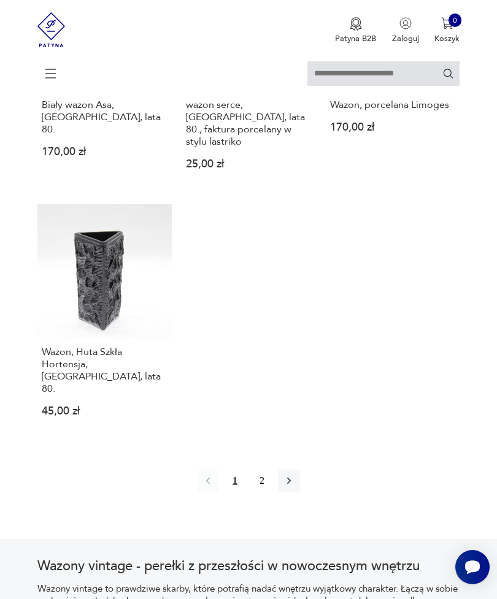
click at [297, 492] on button "button" at bounding box center [289, 481] width 22 height 22
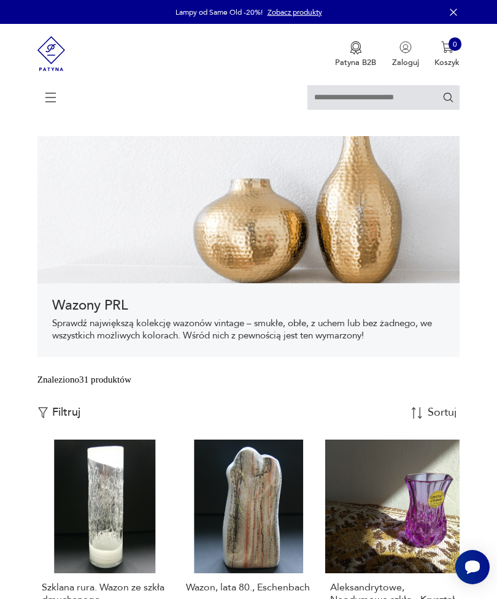
click at [55, 114] on icon at bounding box center [50, 97] width 43 height 43
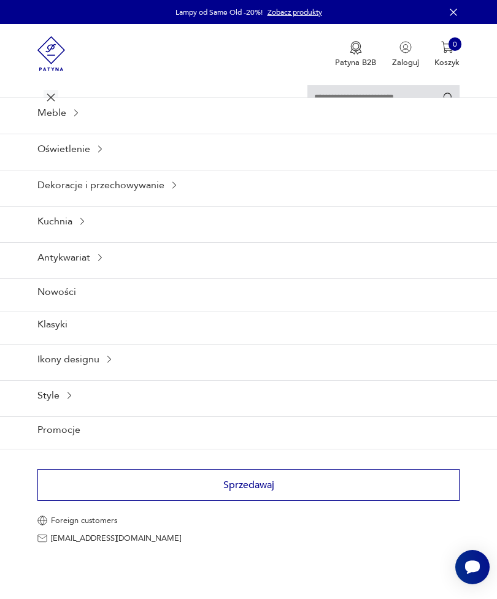
click at [72, 200] on div "Dekoracje i przechowywanie" at bounding box center [248, 185] width 497 height 30
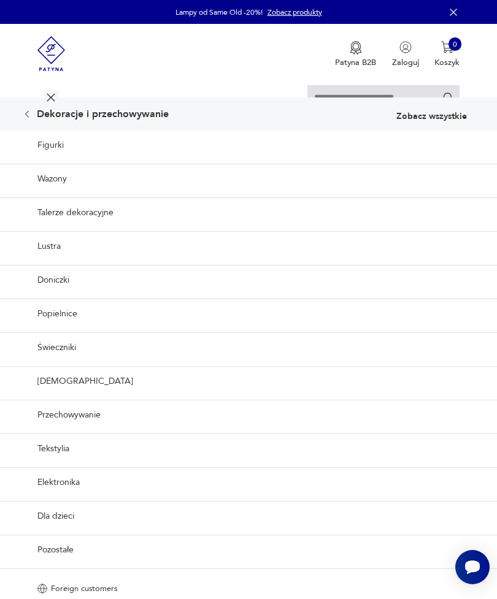
click at [58, 159] on link "Figurki" at bounding box center [248, 145] width 497 height 29
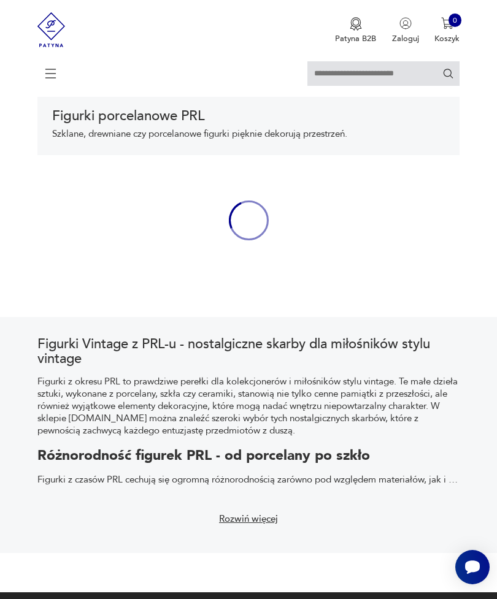
scroll to position [221, 0]
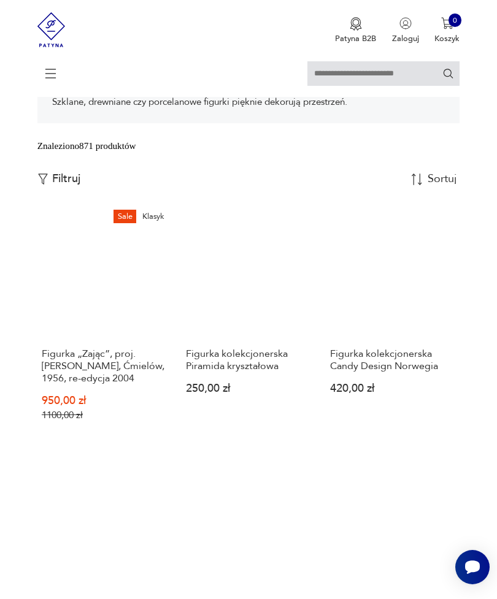
click at [48, 88] on icon at bounding box center [50, 73] width 43 height 43
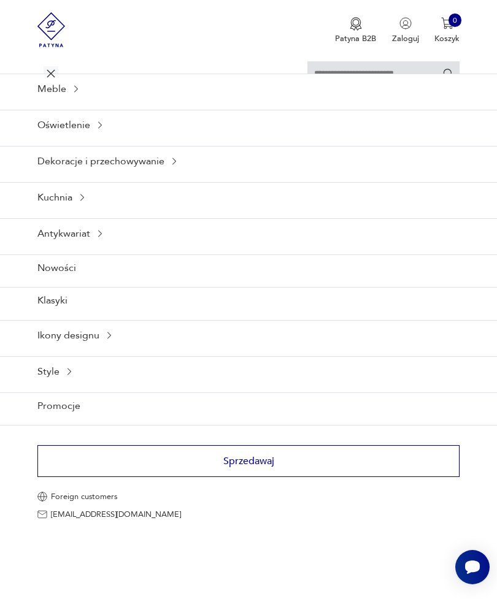
click at [41, 350] on div "Ikony designu" at bounding box center [248, 335] width 497 height 30
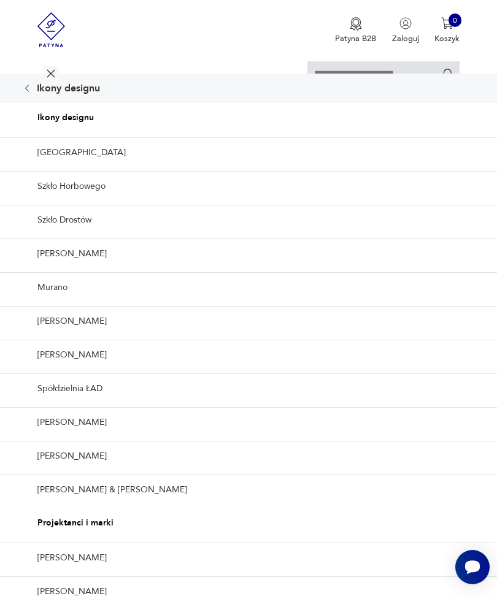
click at [38, 269] on link "Lampy Louis Poulsen" at bounding box center [248, 254] width 497 height 30
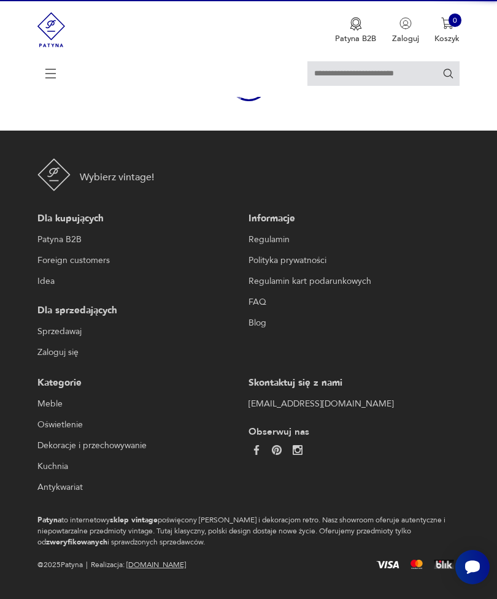
scroll to position [169, 0]
type input "*******"
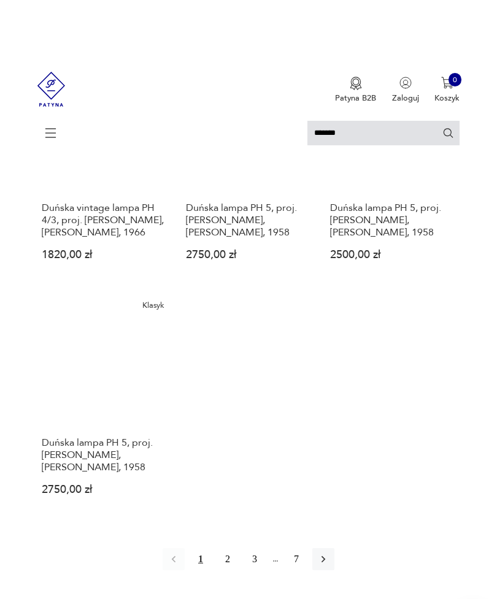
scroll to position [1134, 0]
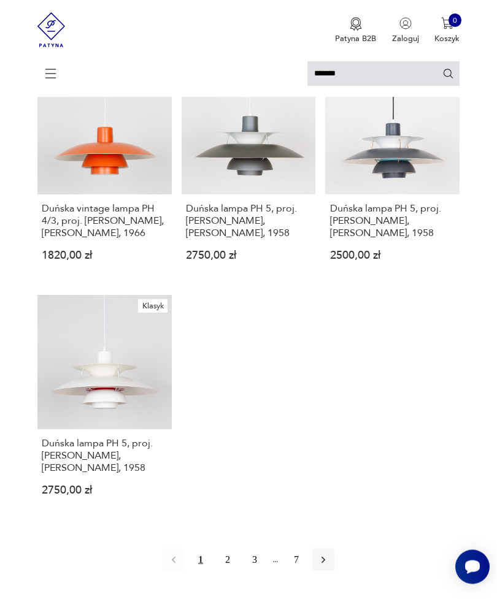
click at [50, 80] on icon at bounding box center [50, 73] width 43 height 43
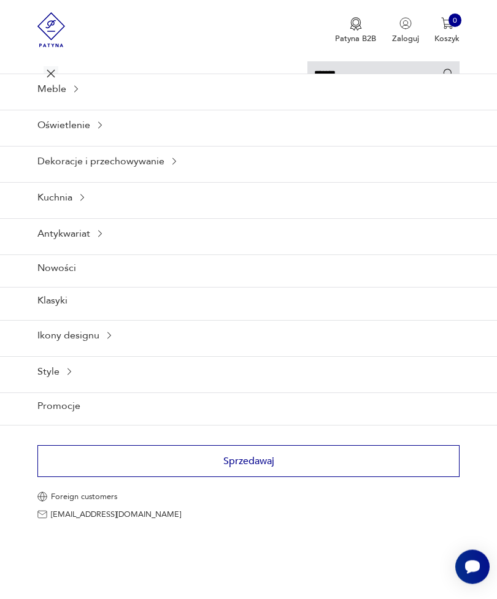
scroll to position [1135, 0]
click at [109, 350] on div "Ikony designu" at bounding box center [248, 335] width 497 height 30
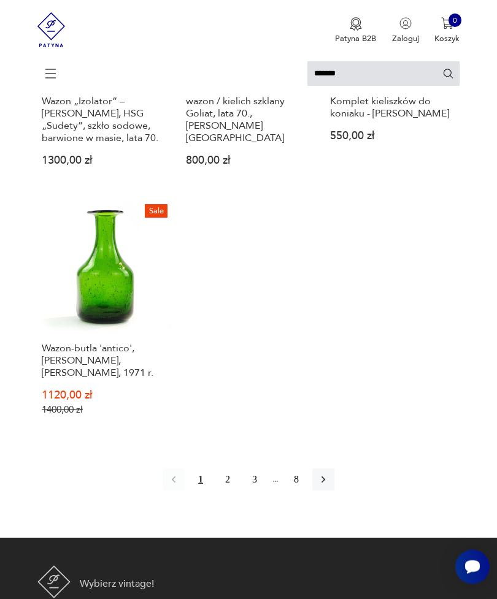
scroll to position [1360, 0]
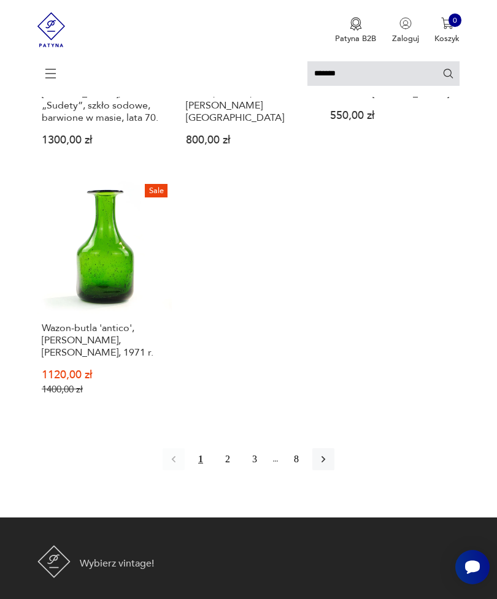
click at [333, 470] on button "button" at bounding box center [323, 459] width 22 height 22
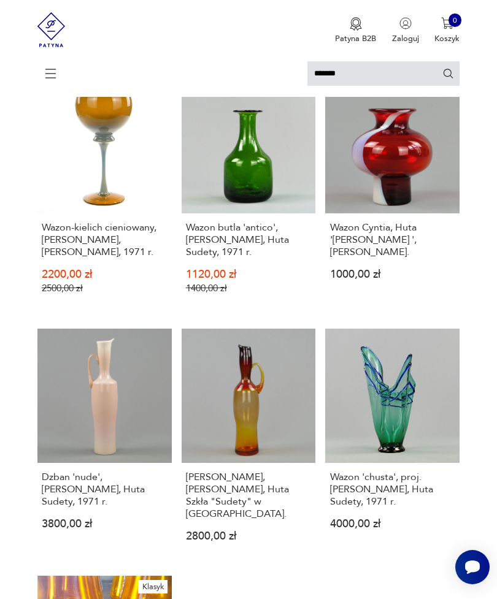
scroll to position [965, 0]
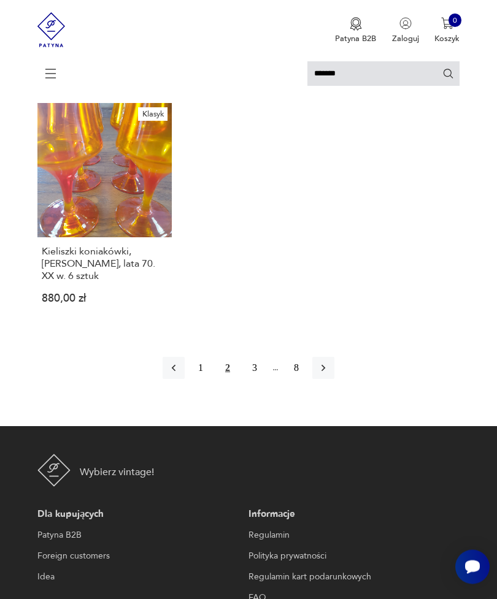
click at [328, 380] on button "button" at bounding box center [323, 369] width 22 height 22
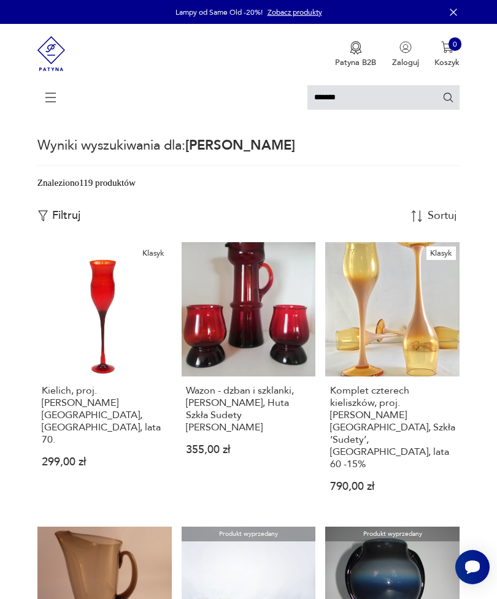
click at [52, 88] on icon at bounding box center [50, 97] width 43 height 43
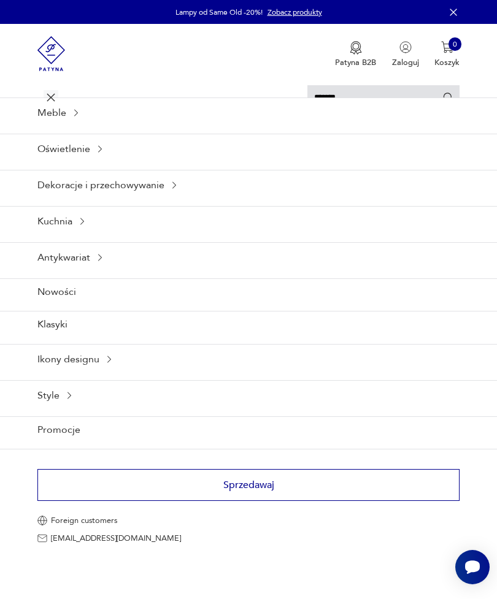
click at [122, 374] on div "Ikony designu" at bounding box center [248, 359] width 497 height 30
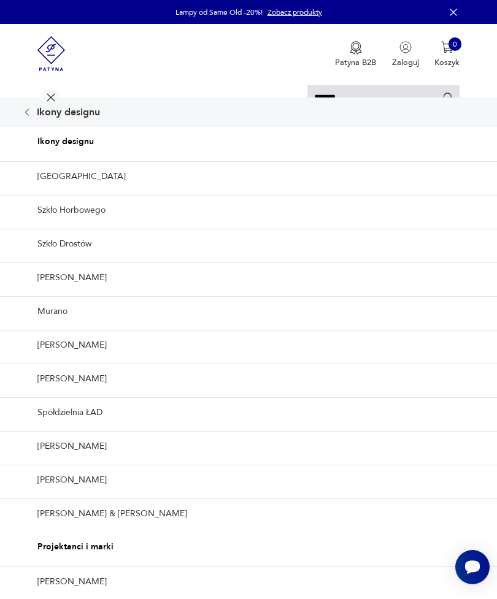
click at [77, 259] on link "Szkło Drostów" at bounding box center [248, 244] width 497 height 30
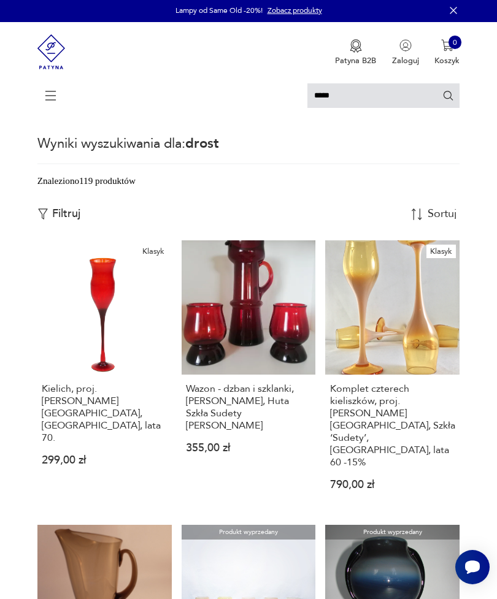
scroll to position [2, 0]
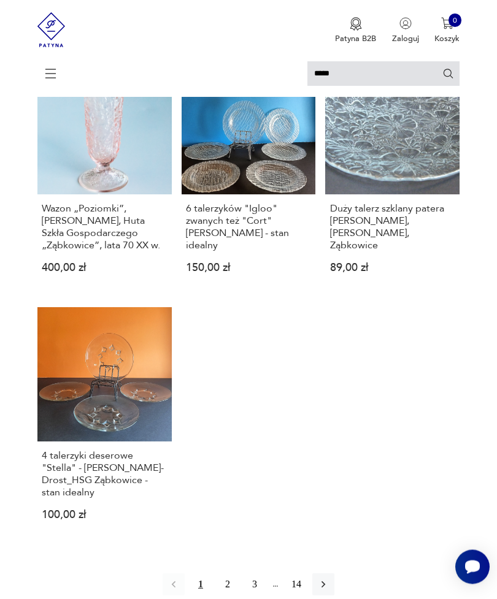
click at [46, 76] on icon at bounding box center [50, 73] width 43 height 43
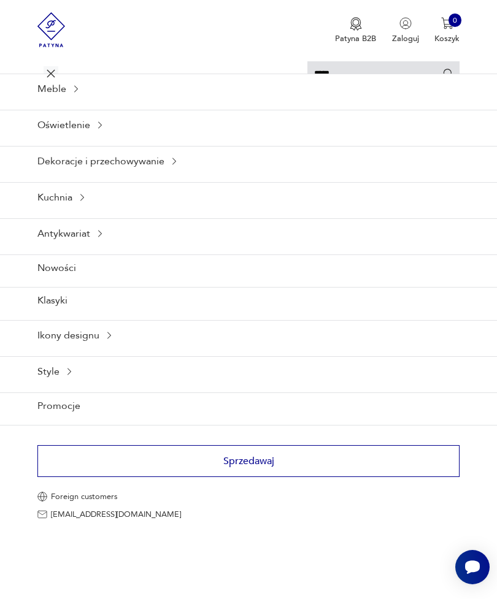
click at [96, 350] on div "Ikony designu" at bounding box center [248, 335] width 497 height 30
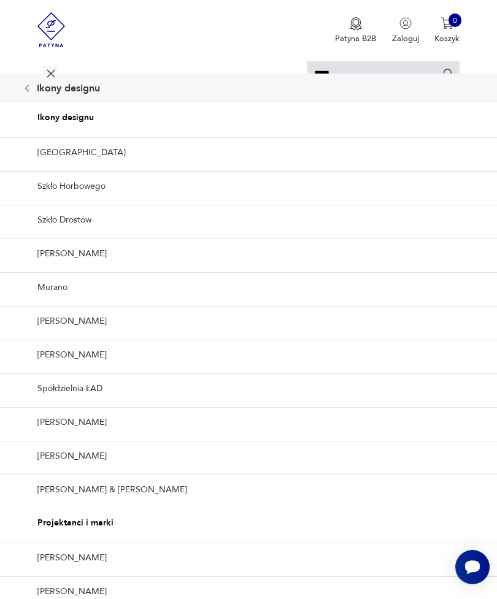
click at [50, 302] on link "Murano" at bounding box center [248, 287] width 497 height 30
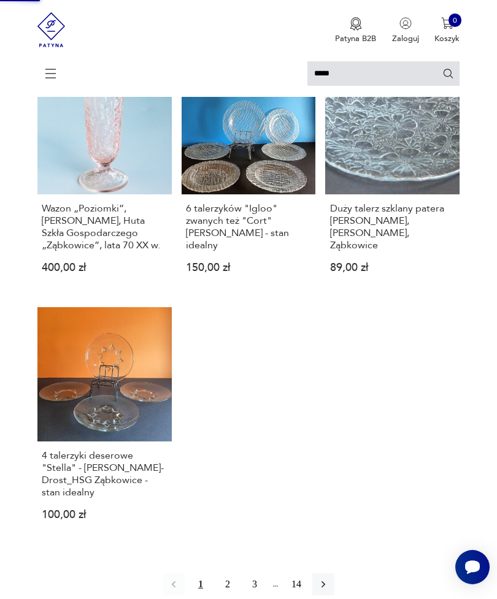
type input "******"
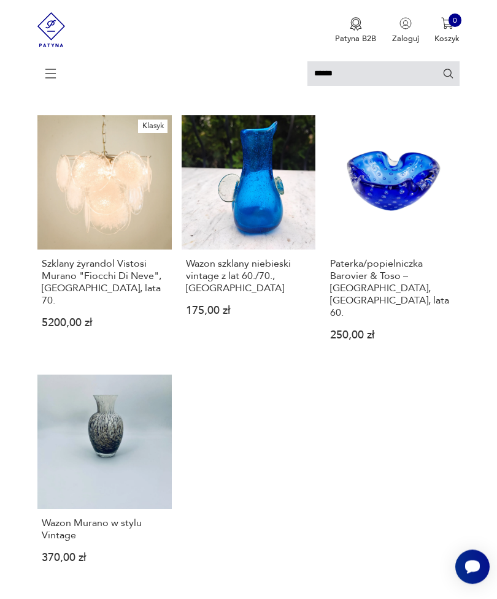
scroll to position [1105, 0]
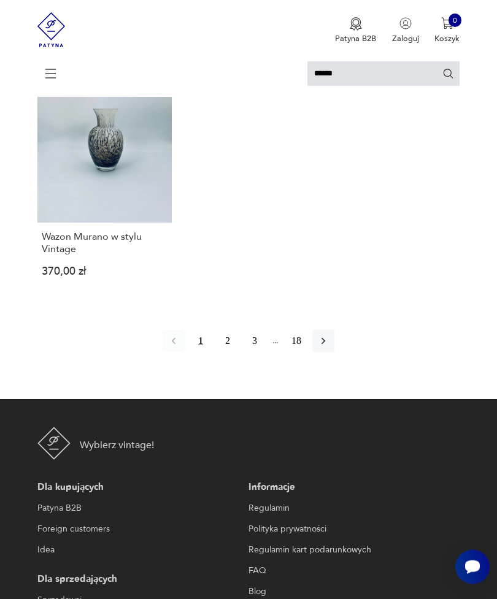
click at [325, 345] on icon "button" at bounding box center [323, 342] width 4 height 7
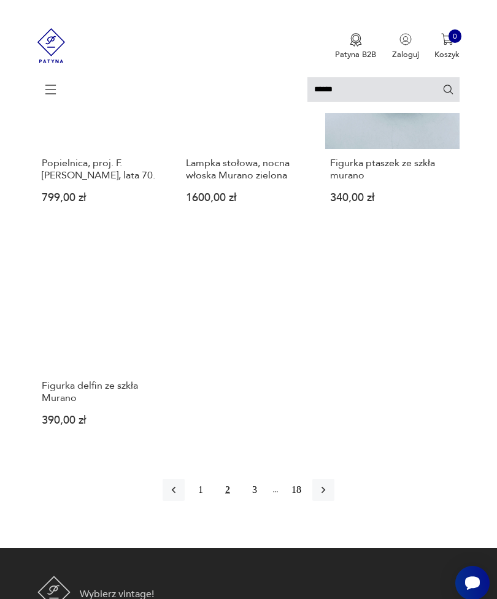
scroll to position [1125, 0]
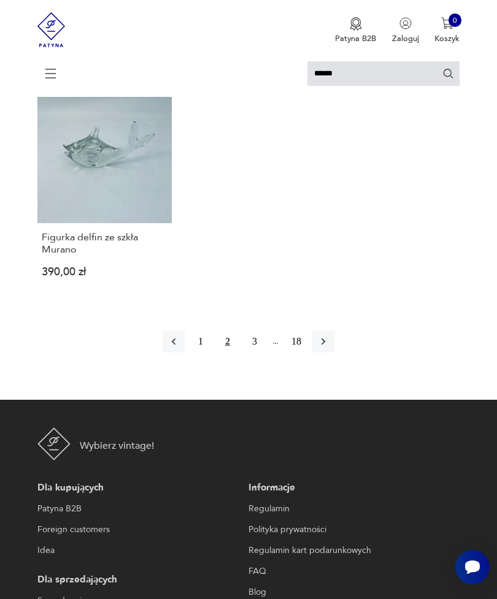
click at [329, 348] on icon "button" at bounding box center [323, 342] width 12 height 12
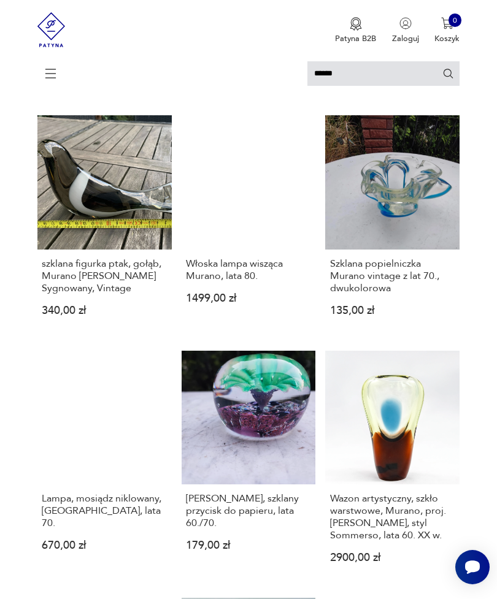
scroll to position [2, 0]
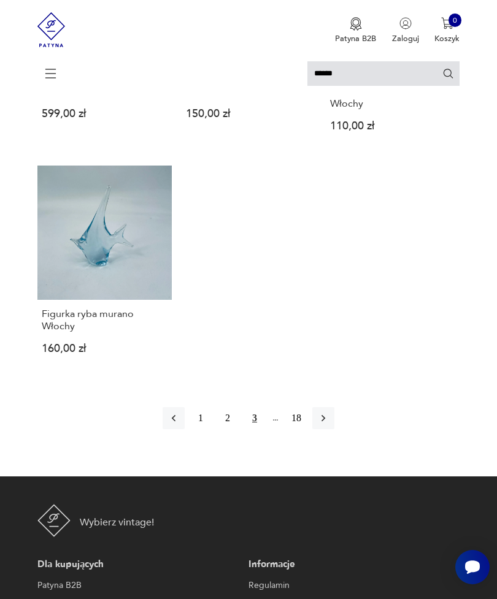
click at [328, 424] on icon "button" at bounding box center [323, 418] width 12 height 12
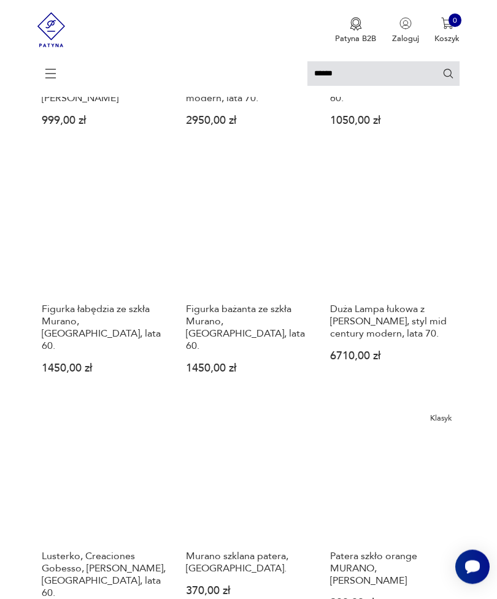
scroll to position [1067, 0]
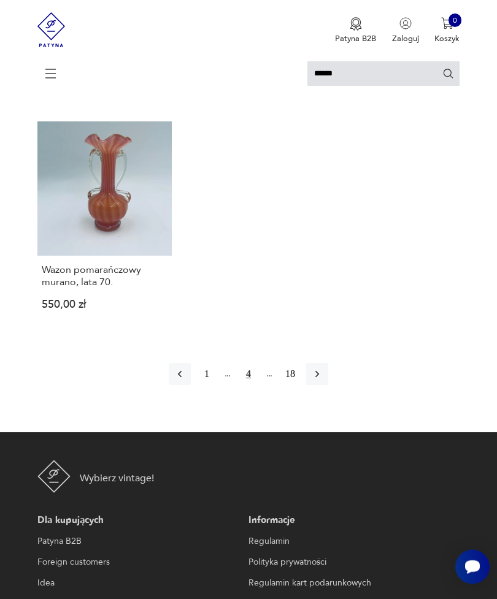
click at [322, 386] on button "button" at bounding box center [317, 375] width 22 height 22
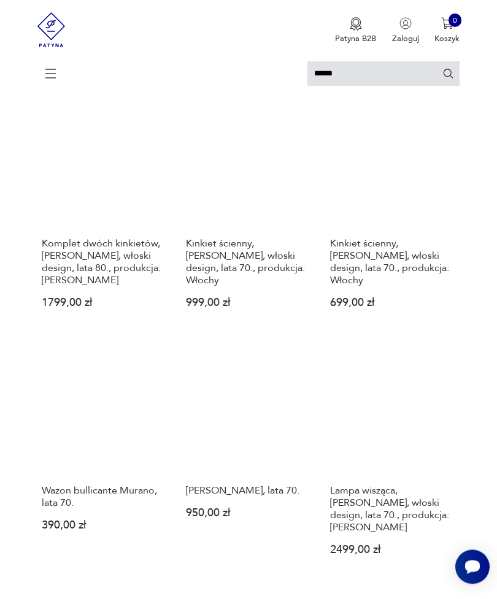
scroll to position [1108, 0]
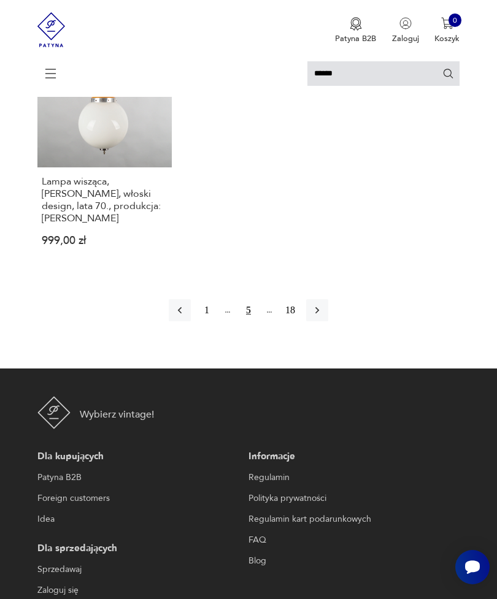
click at [323, 316] on icon "button" at bounding box center [317, 310] width 12 height 12
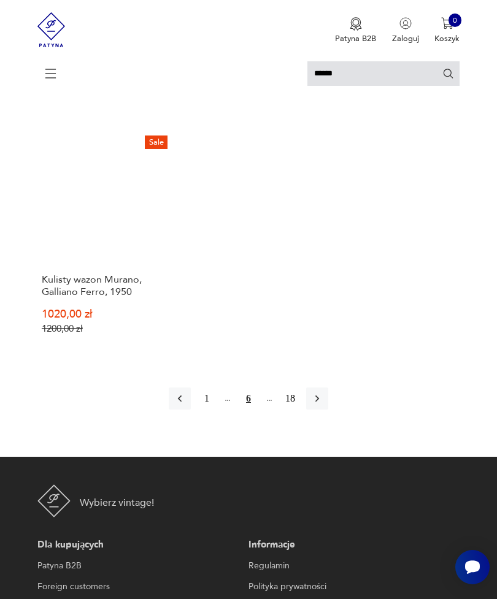
scroll to position [1289, 0]
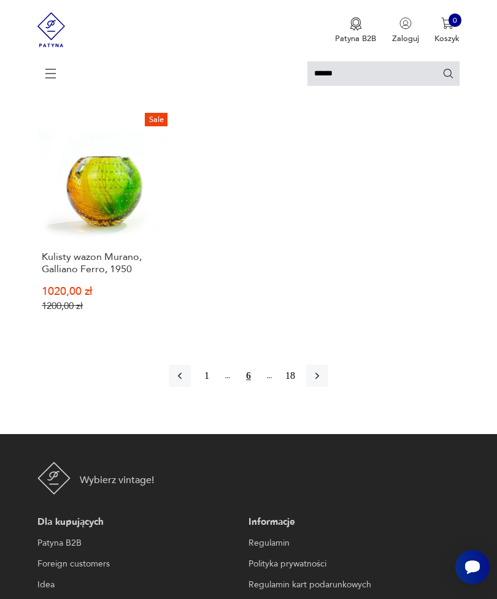
click at [323, 382] on icon "button" at bounding box center [317, 376] width 12 height 12
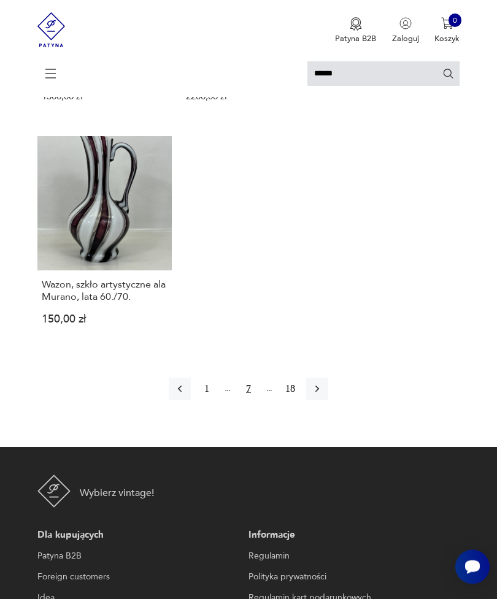
scroll to position [1322, 0]
click at [328, 401] on button "button" at bounding box center [317, 389] width 22 height 22
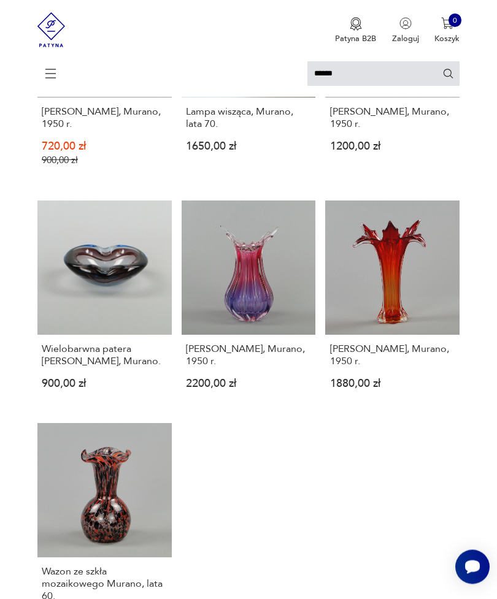
scroll to position [1121, 0]
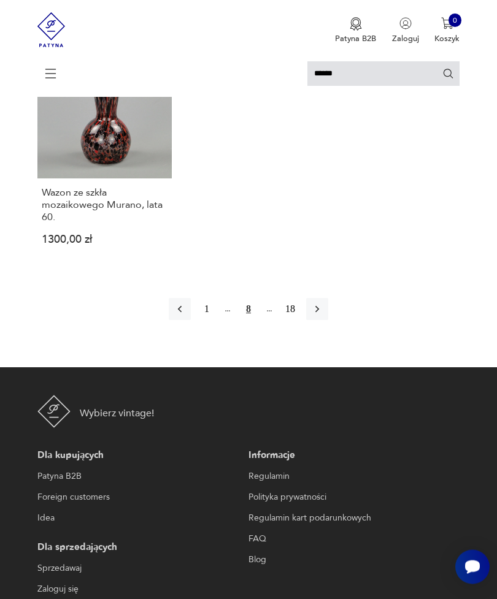
click at [323, 316] on icon "button" at bounding box center [317, 310] width 12 height 12
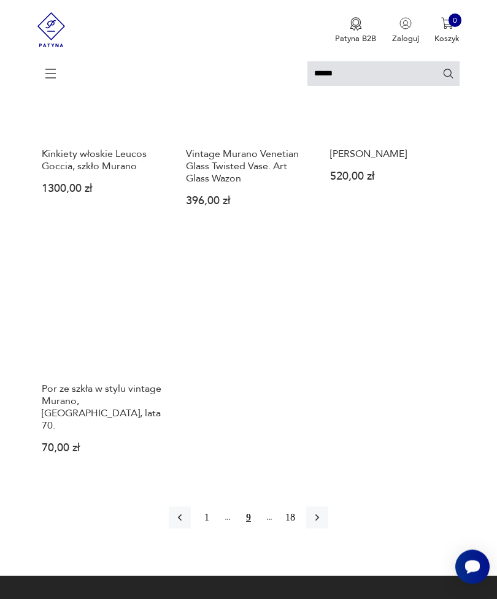
scroll to position [1155, 0]
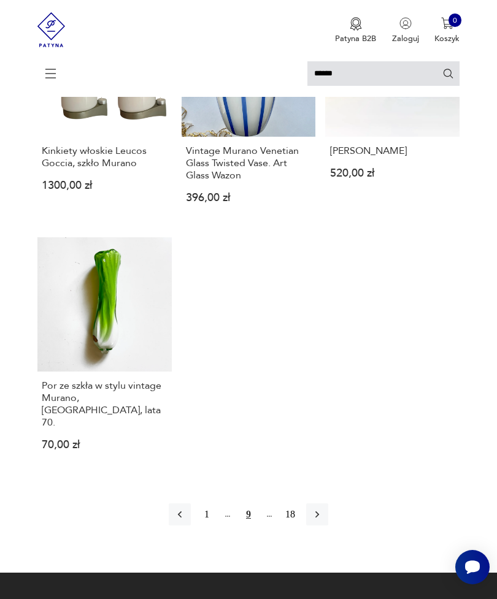
click at [323, 521] on icon "button" at bounding box center [317, 514] width 12 height 12
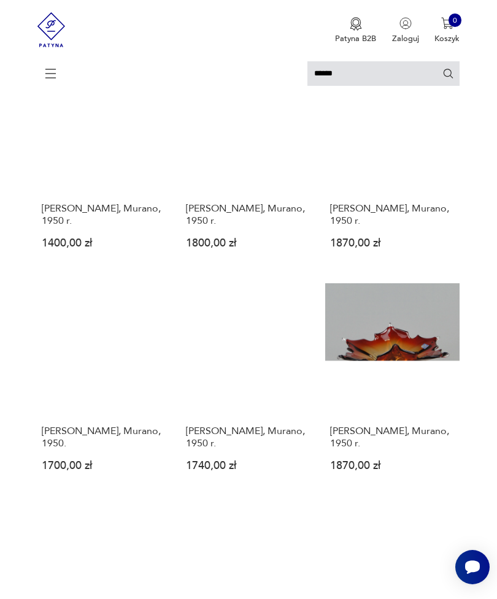
scroll to position [2, 0]
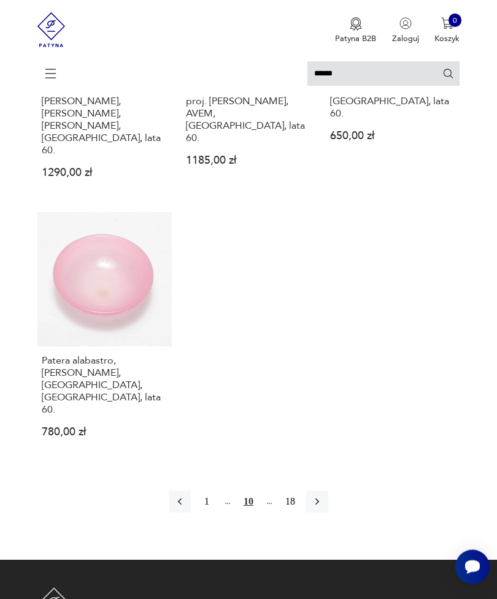
click at [323, 496] on icon "button" at bounding box center [317, 502] width 12 height 12
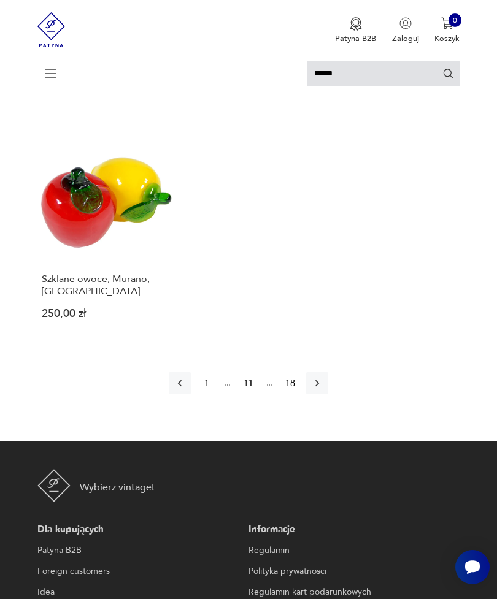
scroll to position [1465, 0]
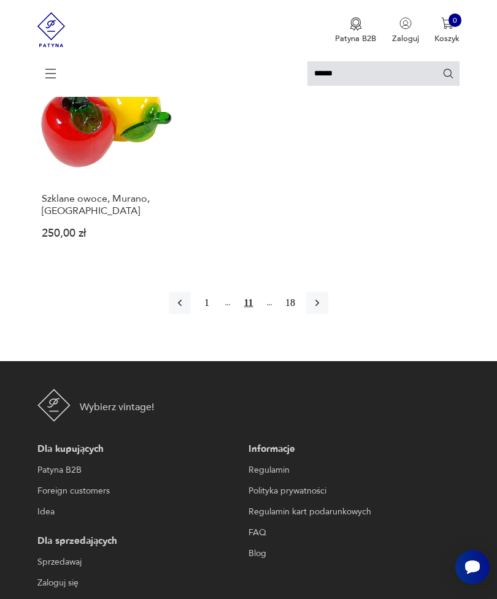
click at [323, 297] on icon "button" at bounding box center [317, 303] width 12 height 12
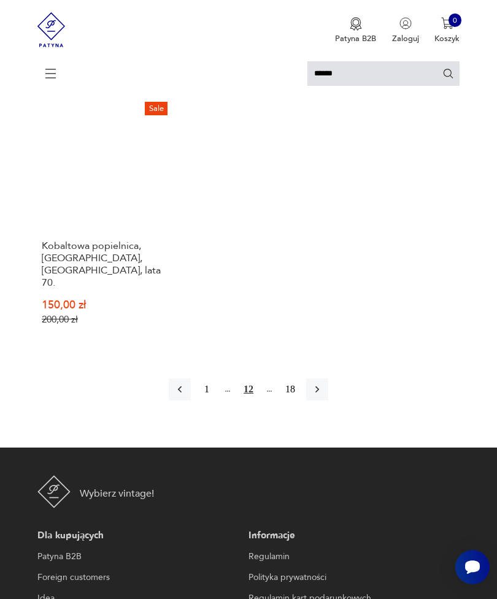
scroll to position [1546, 0]
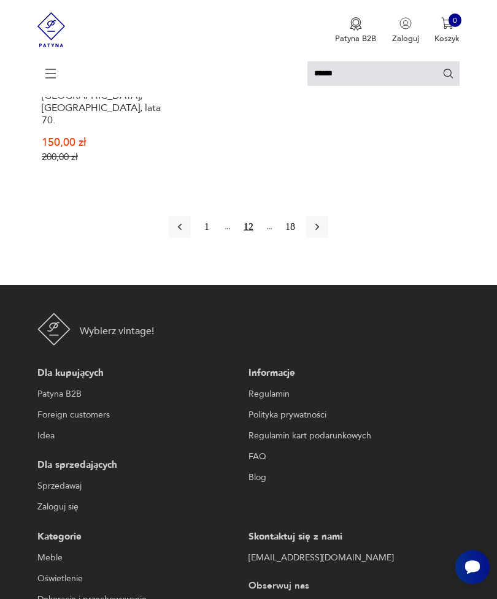
click at [323, 221] on icon "button" at bounding box center [317, 227] width 12 height 12
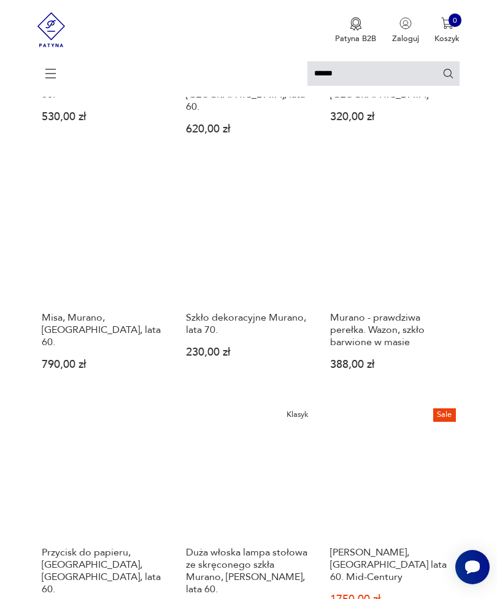
scroll to position [2, 0]
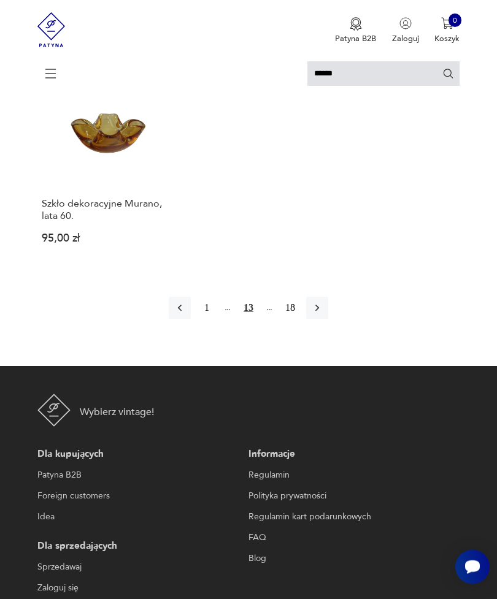
click at [323, 315] on icon "button" at bounding box center [317, 308] width 12 height 12
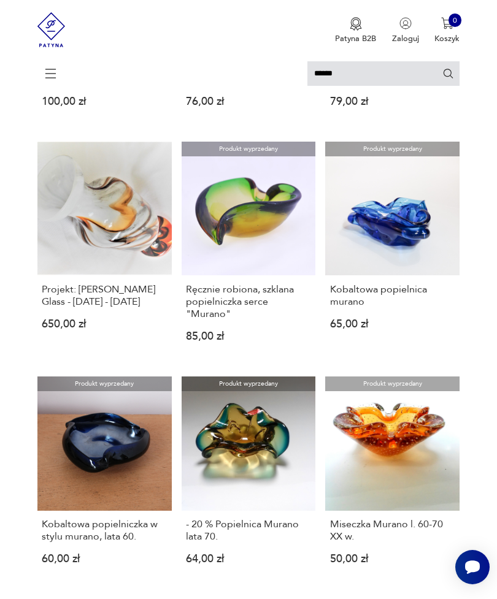
scroll to position [344, 0]
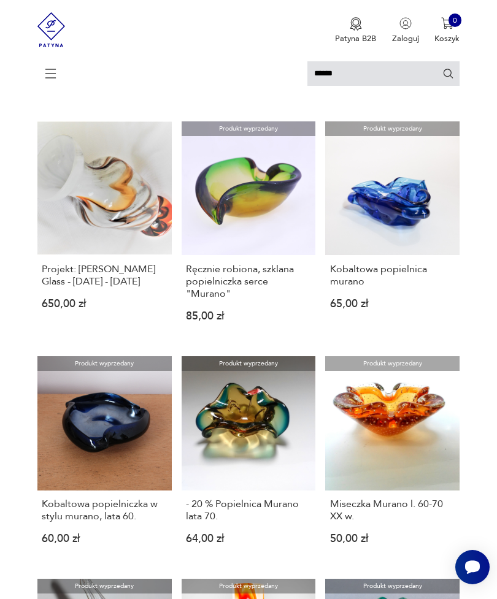
click at [48, 80] on icon at bounding box center [50, 73] width 43 height 43
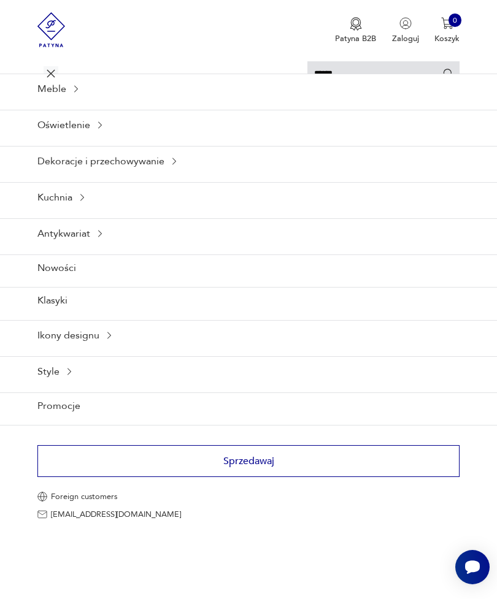
click at [48, 350] on div "Ikony designu" at bounding box center [248, 335] width 497 height 30
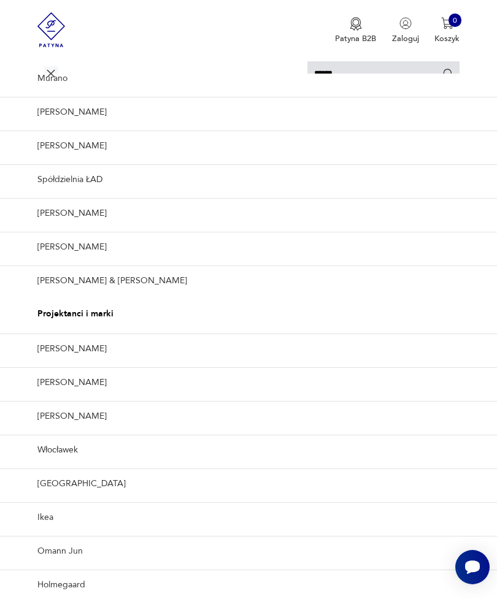
scroll to position [213, 0]
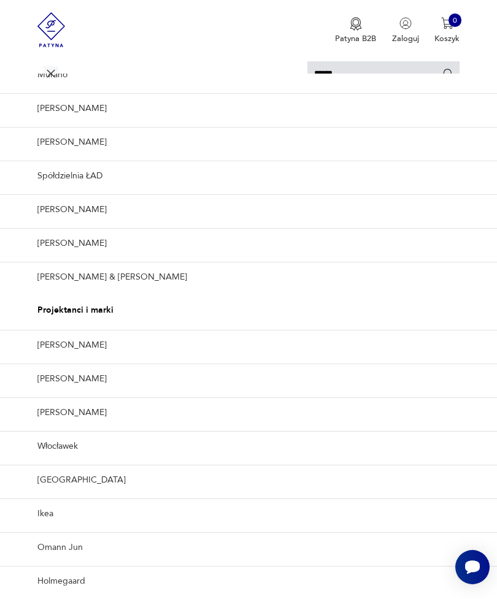
click at [43, 191] on link "Spółdzielnia ŁAD" at bounding box center [248, 176] width 497 height 30
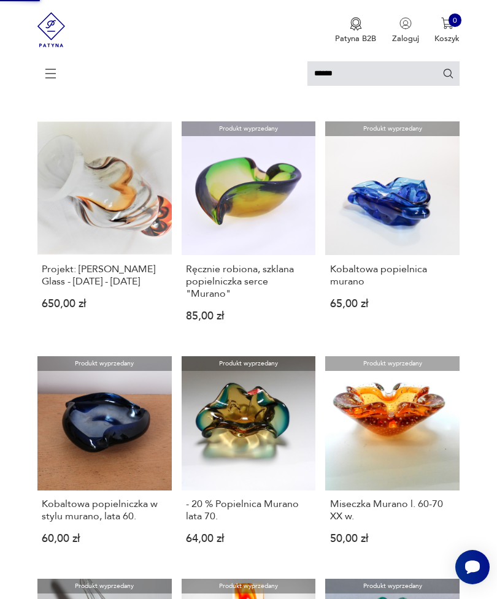
scroll to position [0, 0]
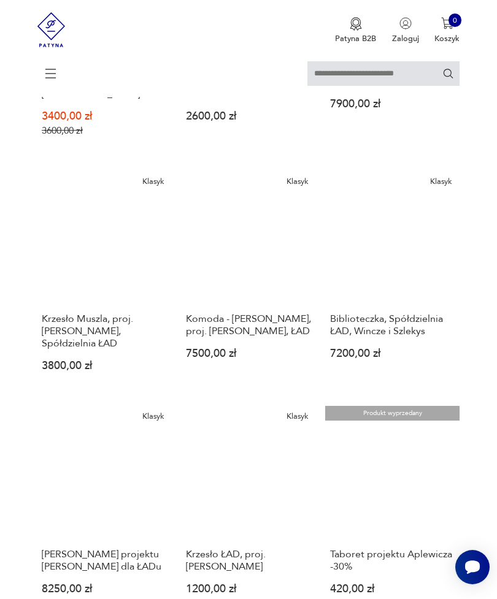
scroll to position [525, 0]
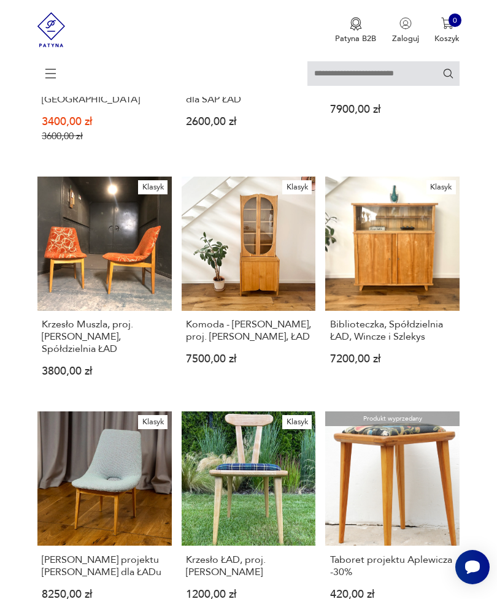
click at [46, 76] on icon at bounding box center [50, 73] width 43 height 43
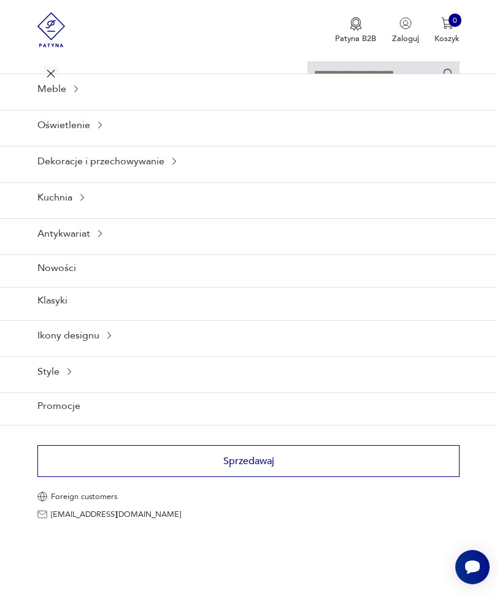
click at [37, 350] on div "Ikony designu" at bounding box center [248, 335] width 497 height 30
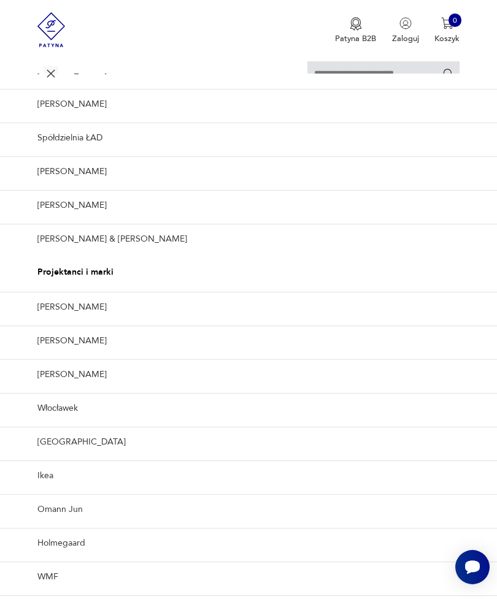
scroll to position [306, 0]
click at [56, 213] on link "Lampy Gałackiego" at bounding box center [248, 205] width 497 height 30
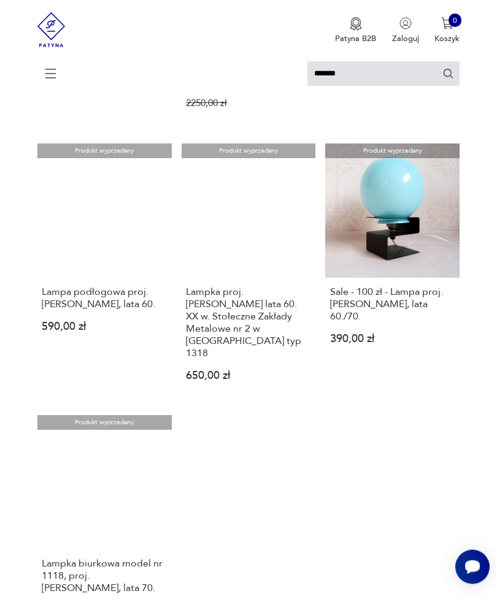
scroll to position [1120, 0]
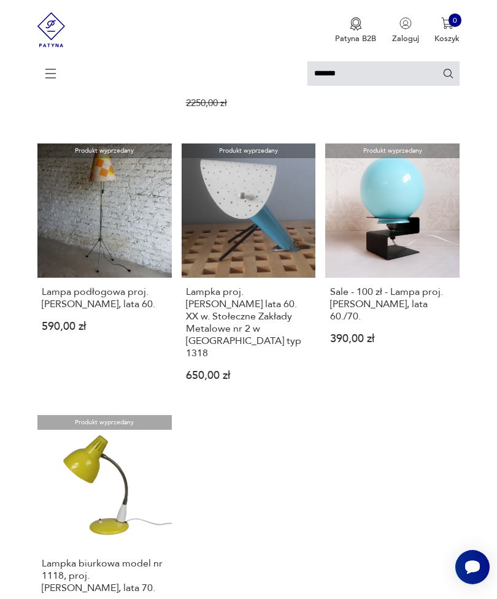
click at [52, 79] on icon at bounding box center [50, 73] width 43 height 43
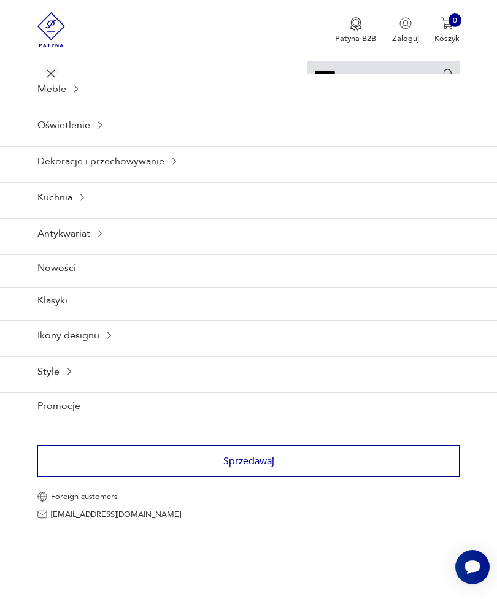
click at [38, 350] on div "Ikony designu" at bounding box center [248, 335] width 497 height 30
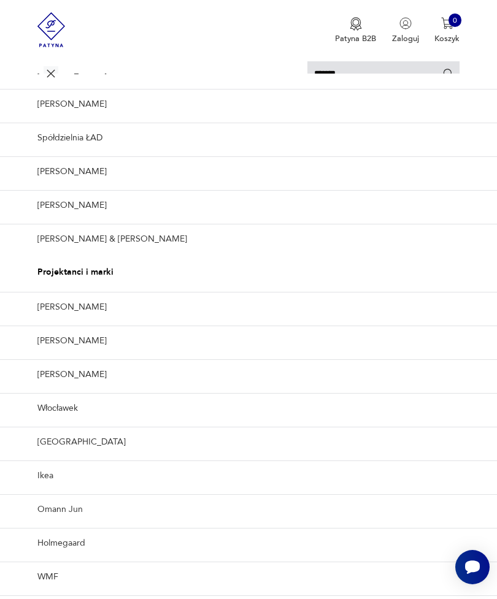
scroll to position [282, 0]
click at [63, 254] on link "Ray & Charles Eames" at bounding box center [248, 239] width 497 height 30
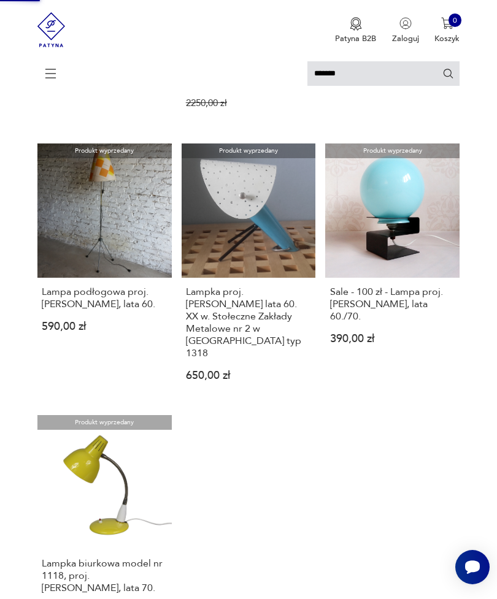
scroll to position [0, 0]
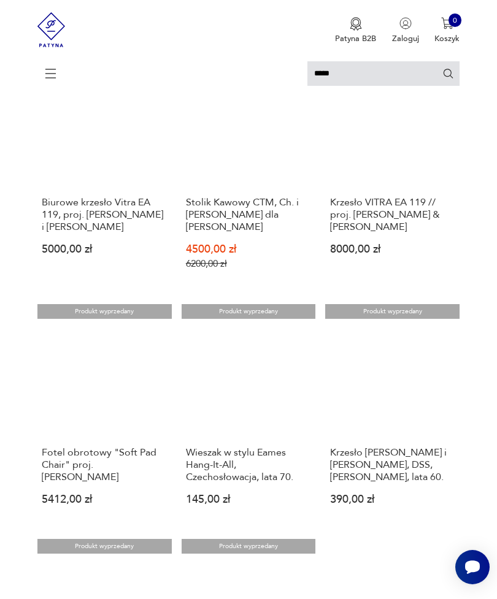
scroll to position [743, 0]
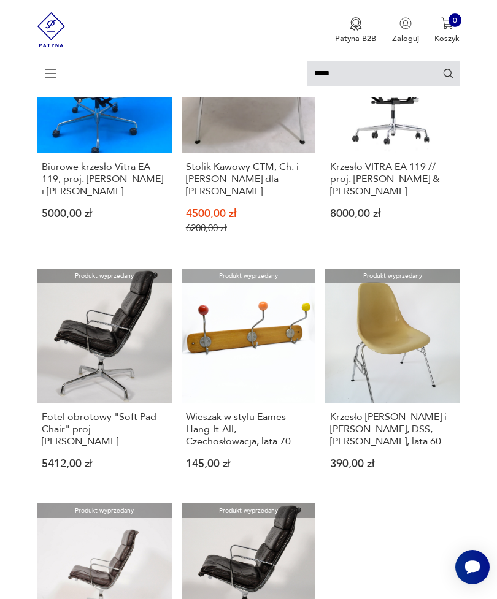
click at [48, 74] on icon at bounding box center [50, 74] width 42 height 0
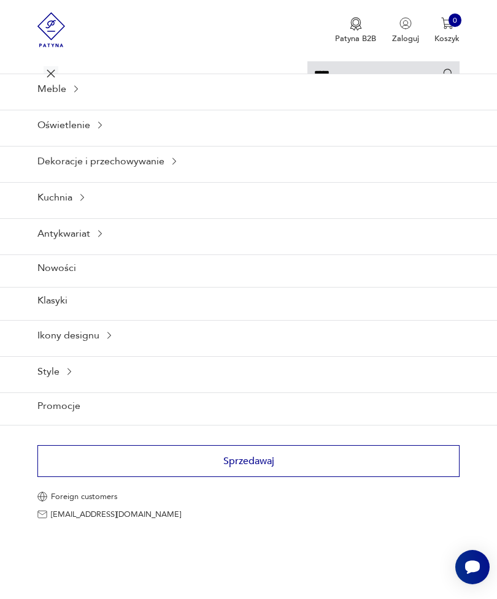
click at [159, 350] on div "Ikony designu" at bounding box center [248, 335] width 497 height 30
click at [193, 350] on div "Ikony designu" at bounding box center [248, 335] width 497 height 30
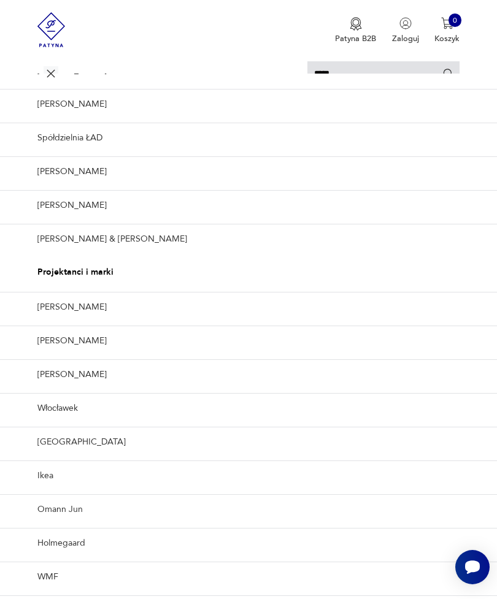
scroll to position [1434, 0]
click at [46, 491] on link "Ikea" at bounding box center [248, 476] width 497 height 30
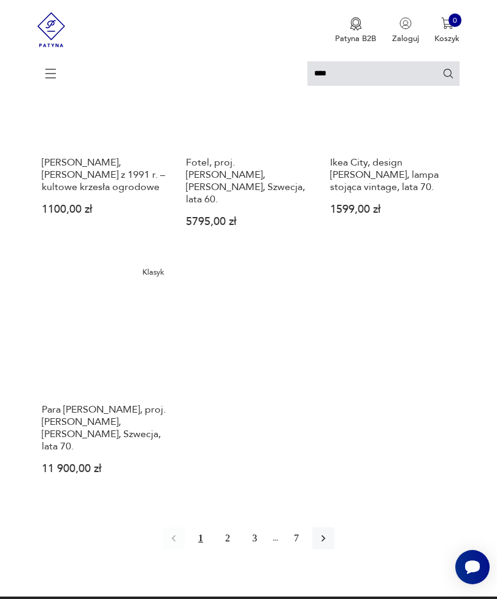
scroll to position [1346, 0]
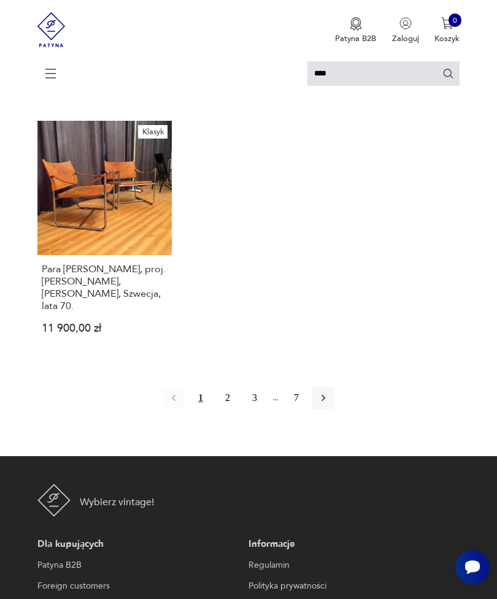
click at [329, 404] on icon "button" at bounding box center [323, 398] width 12 height 12
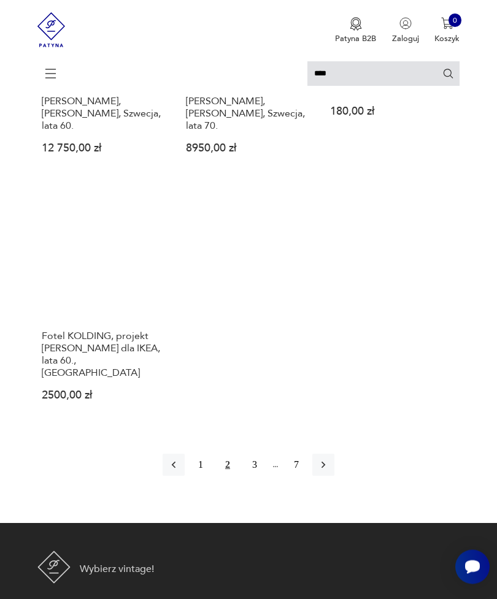
scroll to position [1305, 0]
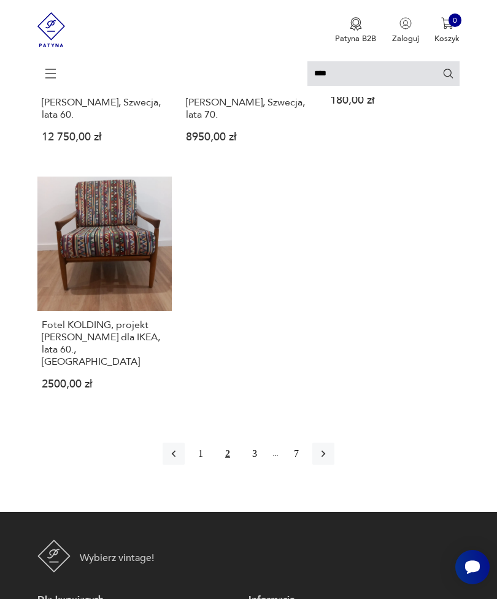
click at [329, 460] on icon "button" at bounding box center [323, 454] width 12 height 12
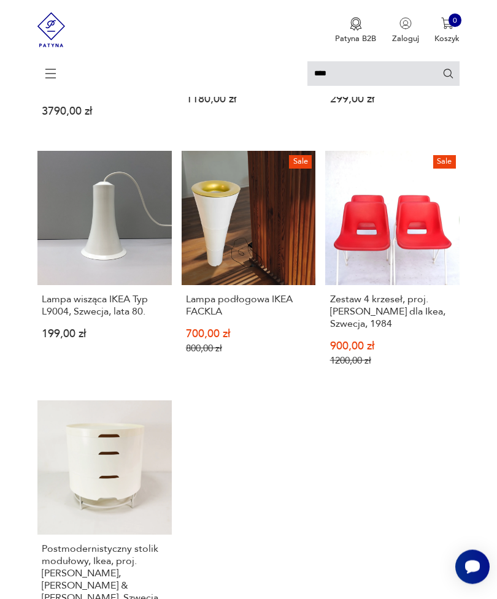
scroll to position [1326, 0]
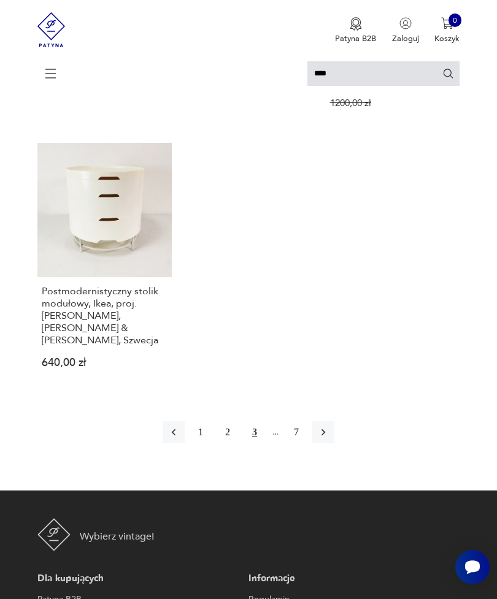
click at [332, 443] on button "button" at bounding box center [323, 432] width 22 height 22
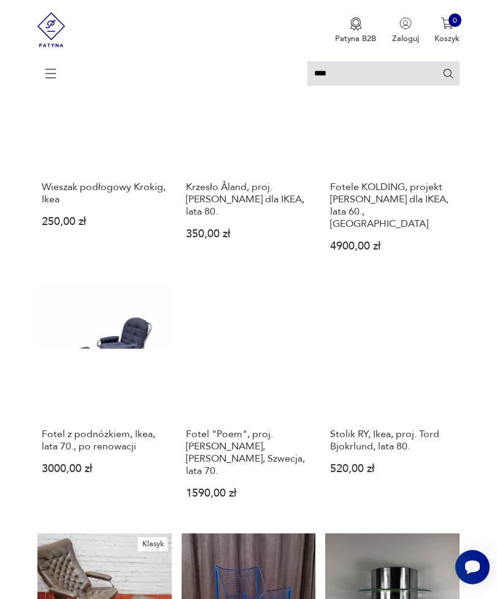
scroll to position [2, 0]
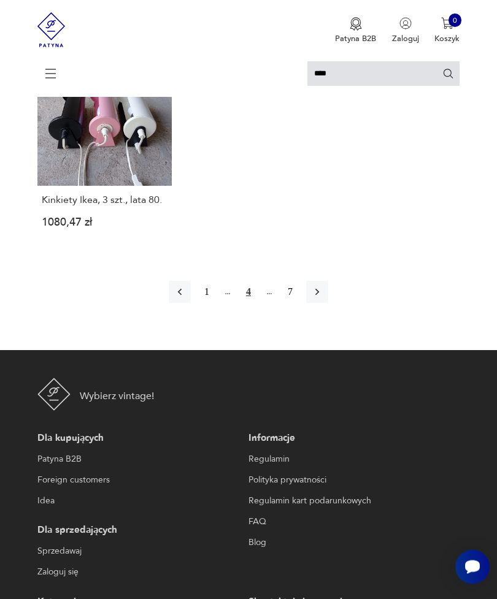
click at [319, 296] on icon "button" at bounding box center [317, 293] width 4 height 7
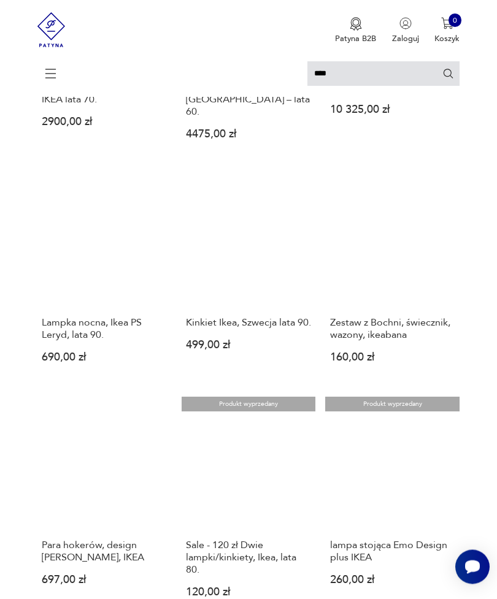
scroll to position [786, 0]
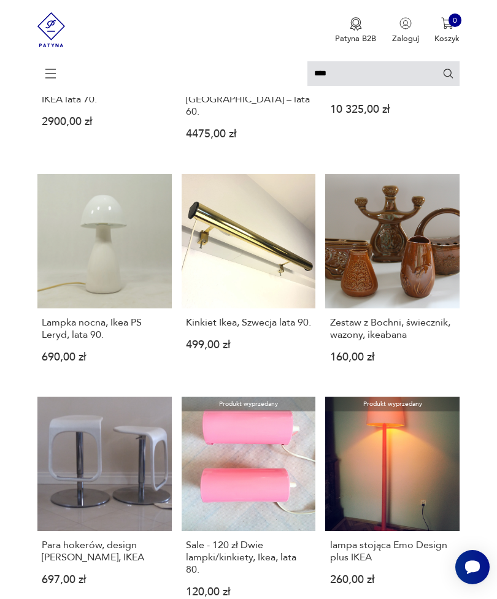
click at [45, 75] on icon at bounding box center [50, 73] width 43 height 43
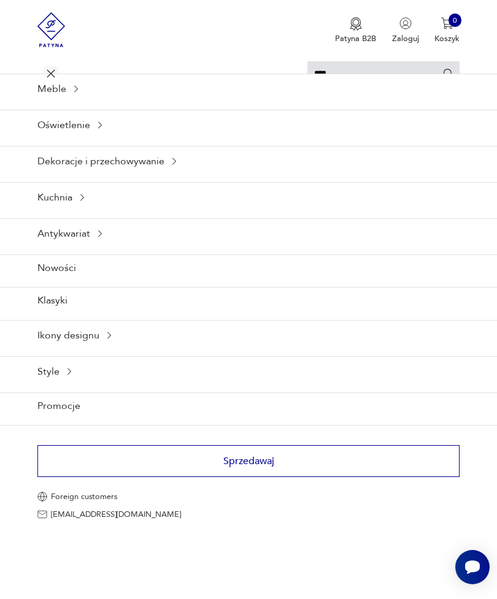
click at [149, 350] on div "Ikony designu" at bounding box center [248, 335] width 497 height 30
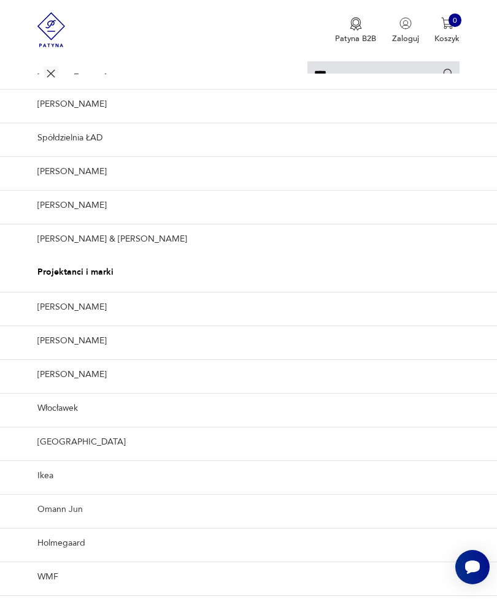
scroll to position [352, 0]
click at [69, 537] on link "Holmegaard" at bounding box center [248, 543] width 497 height 30
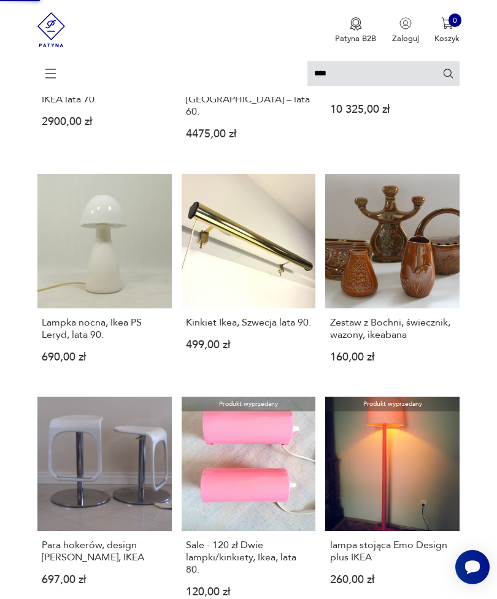
type input "**********"
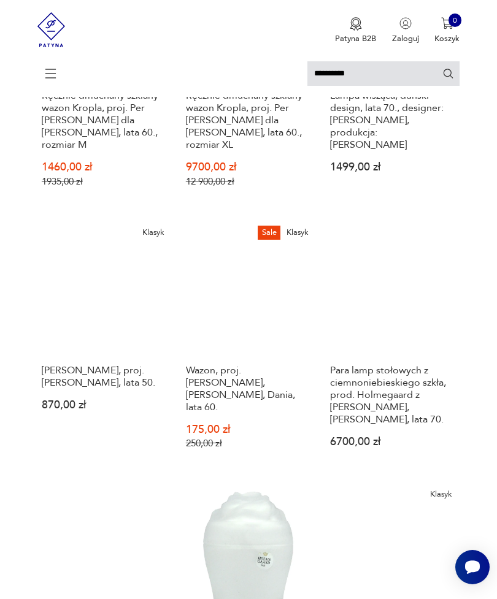
scroll to position [949, 0]
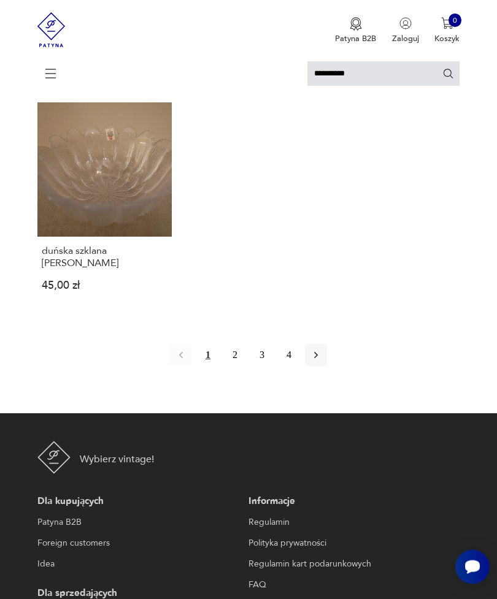
click at [322, 362] on icon "button" at bounding box center [316, 356] width 12 height 12
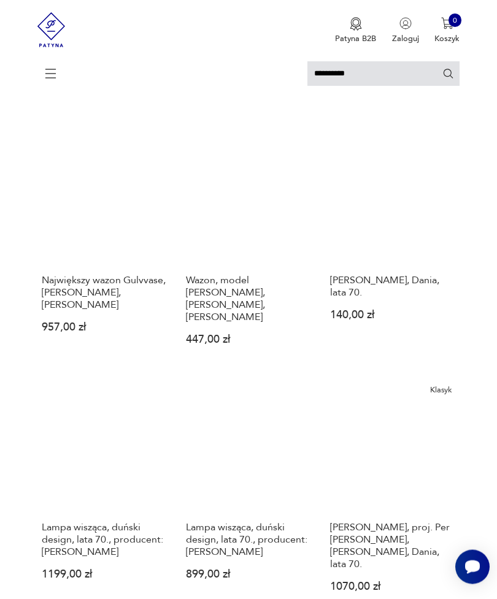
scroll to position [459, 0]
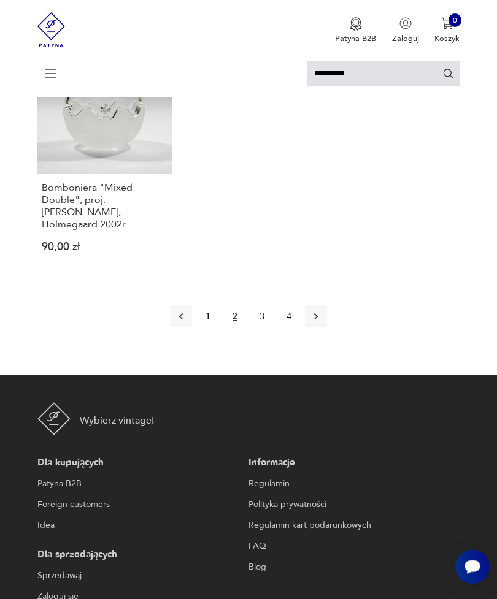
click at [322, 323] on icon "button" at bounding box center [316, 317] width 12 height 12
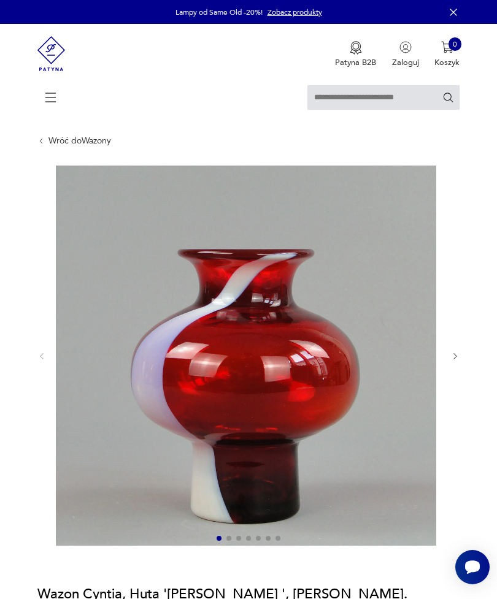
click at [454, 360] on icon "button" at bounding box center [454, 357] width 3 height 6
click at [456, 361] on icon "button" at bounding box center [455, 356] width 9 height 9
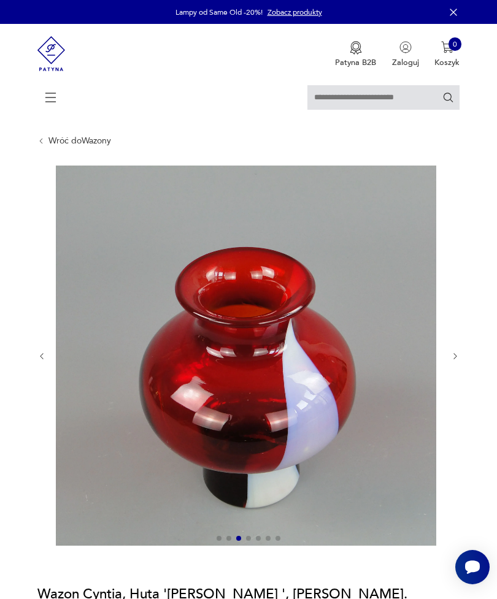
click at [451, 361] on icon "button" at bounding box center [455, 356] width 9 height 9
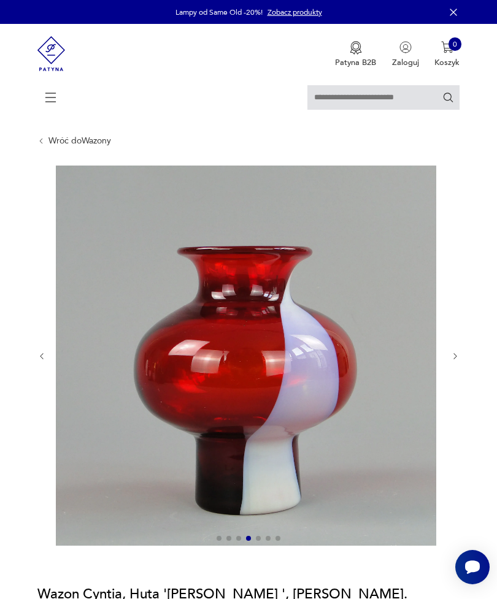
click at [451, 361] on icon "button" at bounding box center [455, 356] width 9 height 9
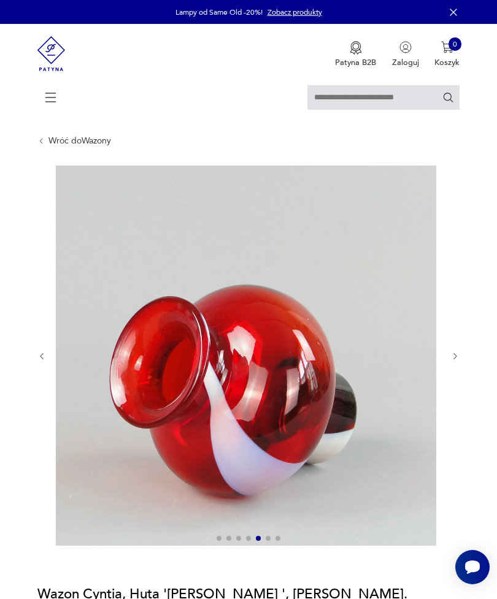
click at [451, 361] on icon "button" at bounding box center [455, 356] width 9 height 9
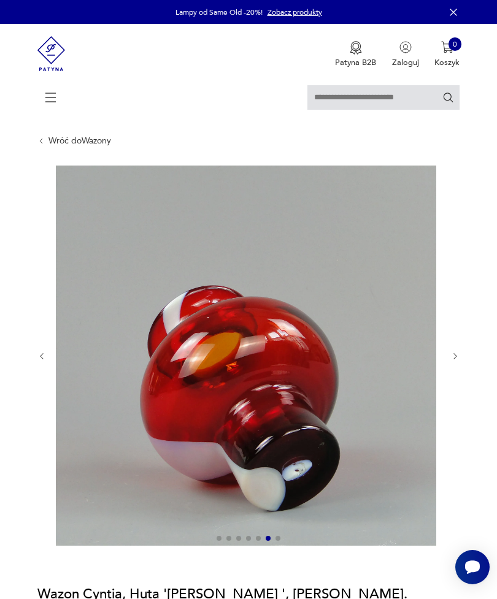
click at [453, 361] on icon "button" at bounding box center [455, 356] width 9 height 9
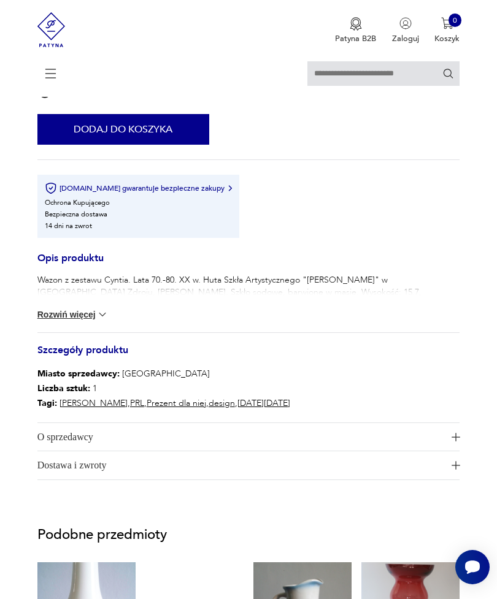
scroll to position [630, 0]
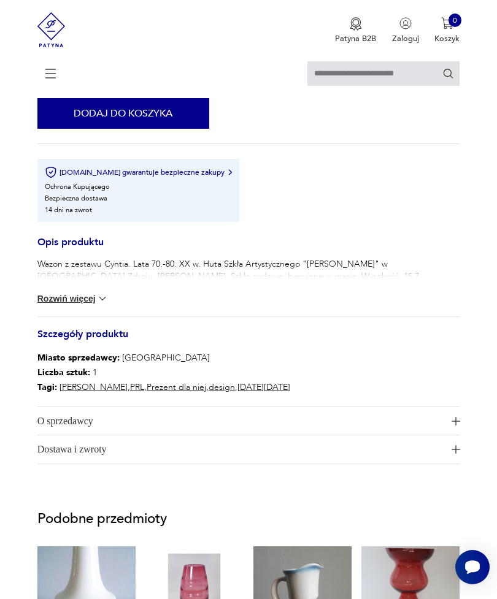
click at [460, 342] on section "Opis produktu Wazon z zestawu Cyntia. Lata 70.-80. XX w. Huta Szkła Artystyczne…" at bounding box center [248, 12] width 497 height 952
click at [52, 305] on button "Rozwiń więcej" at bounding box center [72, 299] width 71 height 12
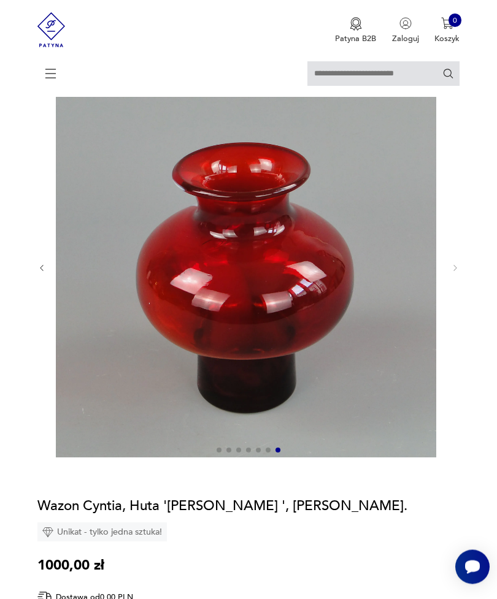
scroll to position [88, 0]
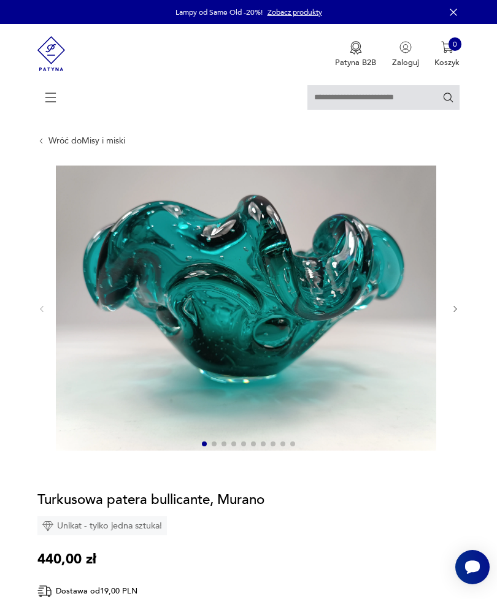
click at [459, 314] on icon "button" at bounding box center [455, 309] width 9 height 9
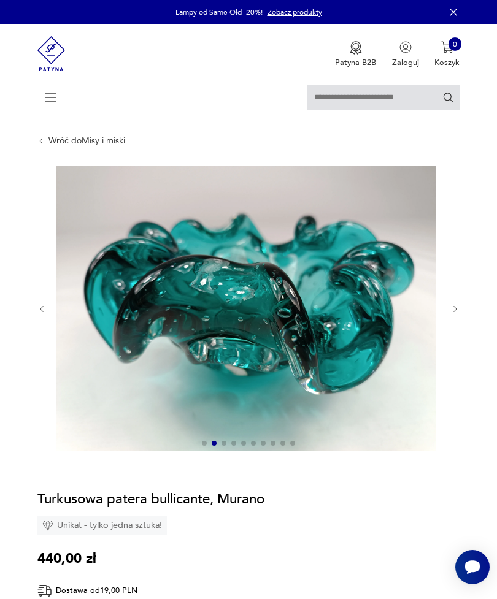
click at [453, 314] on icon "button" at bounding box center [455, 309] width 9 height 9
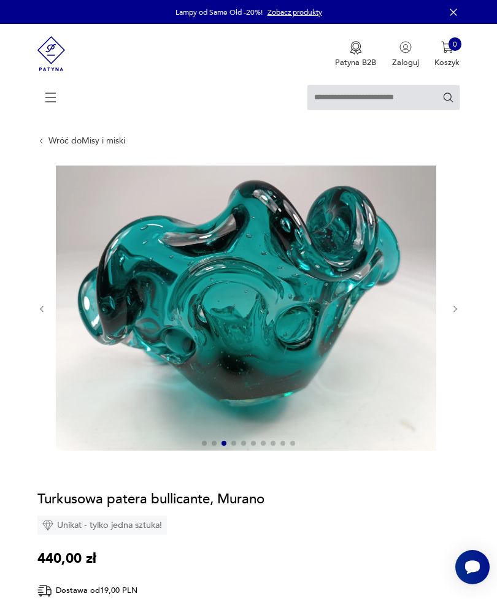
click at [458, 314] on icon "button" at bounding box center [455, 309] width 9 height 9
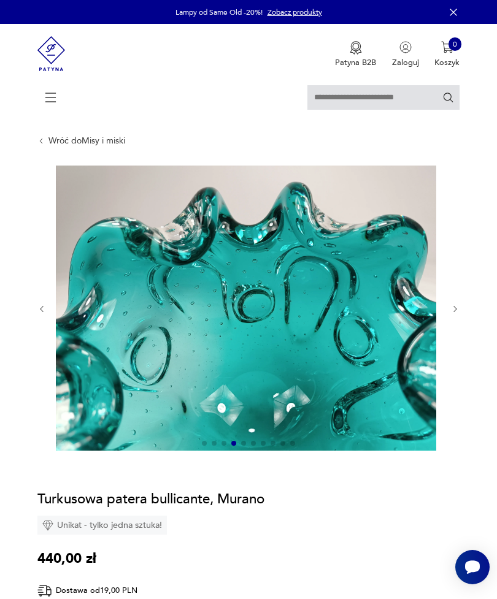
click at [451, 314] on button "button" at bounding box center [455, 309] width 9 height 10
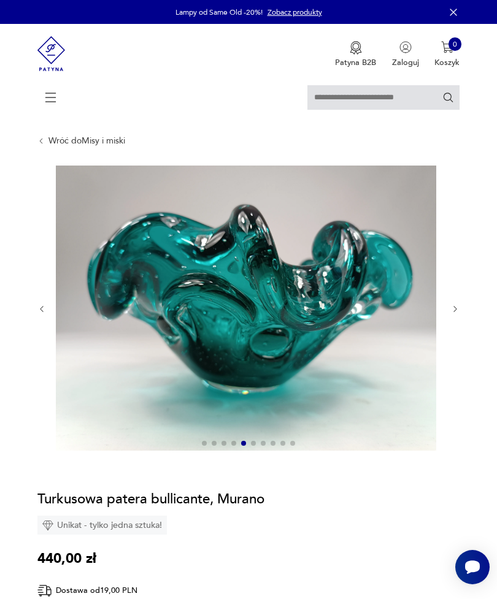
click at [454, 314] on icon "button" at bounding box center [455, 309] width 9 height 9
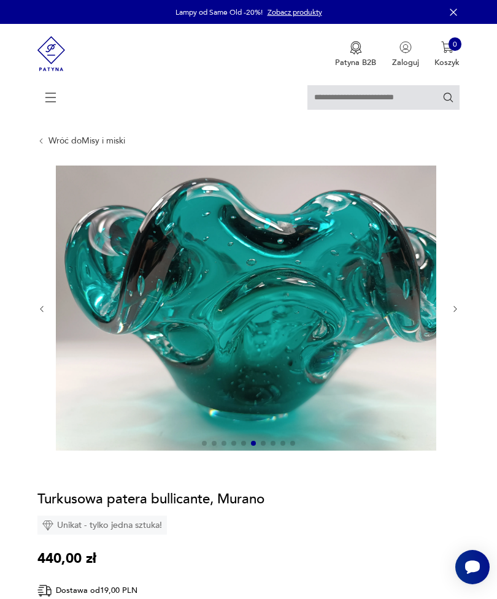
click at [454, 314] on icon "button" at bounding box center [455, 309] width 9 height 9
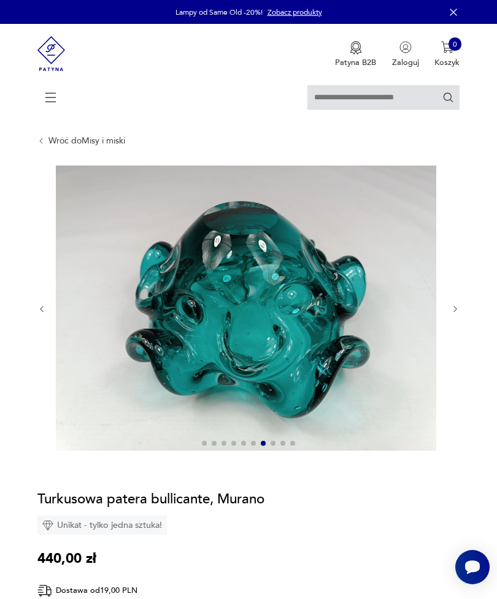
click at [452, 314] on icon "button" at bounding box center [455, 309] width 9 height 9
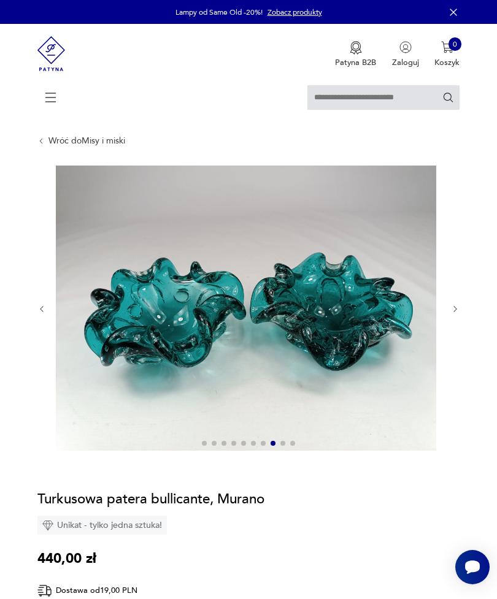
click at [452, 314] on icon "button" at bounding box center [455, 309] width 9 height 9
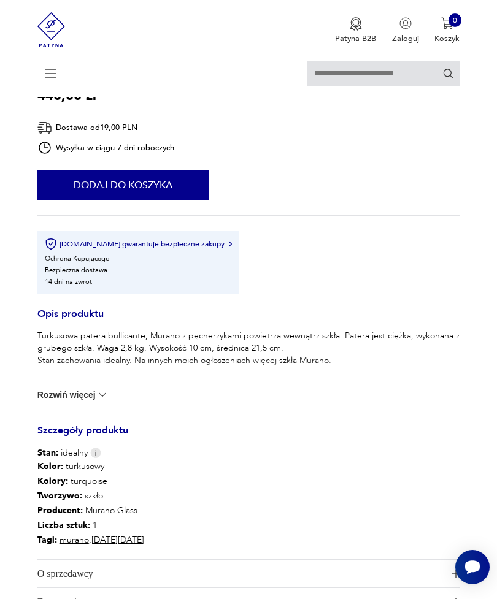
scroll to position [522, 0]
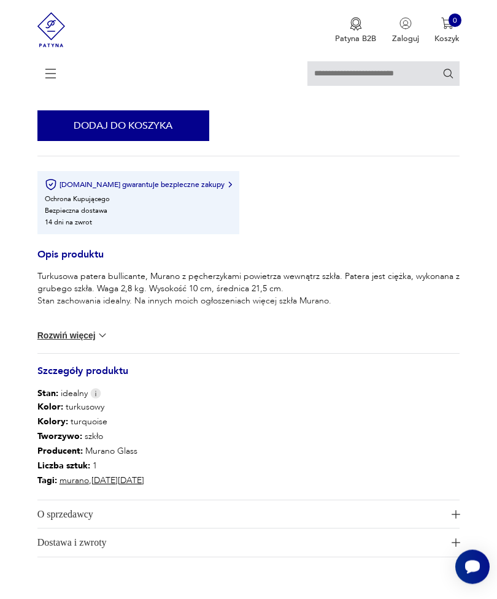
click at [55, 342] on button "Rozwiń więcej" at bounding box center [72, 336] width 71 height 12
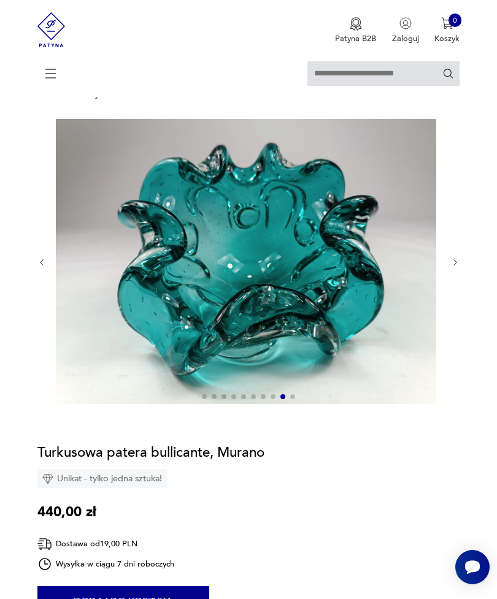
scroll to position [0, 0]
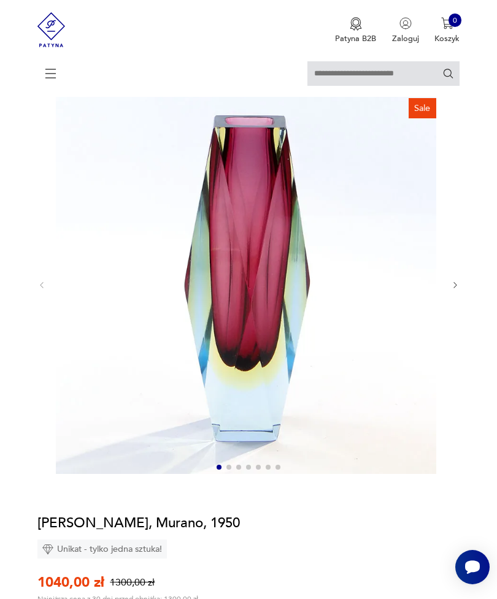
scroll to position [91, 0]
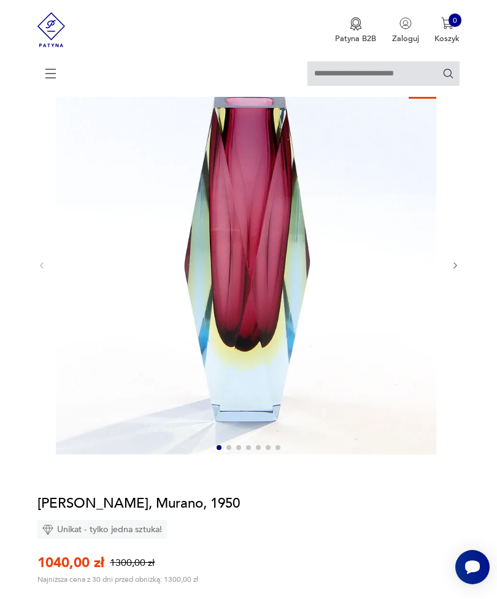
click at [459, 270] on icon "button" at bounding box center [455, 265] width 9 height 9
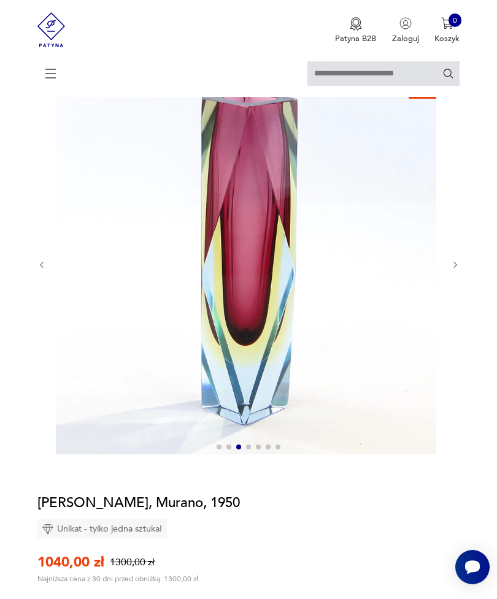
click at [456, 270] on icon "button" at bounding box center [455, 265] width 9 height 9
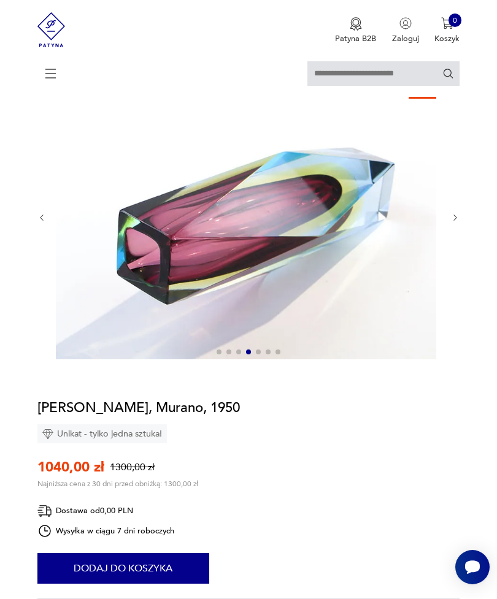
click at [451, 223] on button "button" at bounding box center [455, 218] width 9 height 10
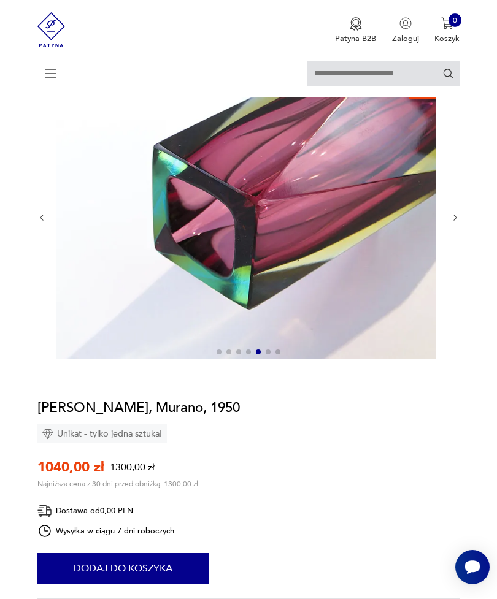
click at [453, 223] on icon "button" at bounding box center [455, 217] width 9 height 9
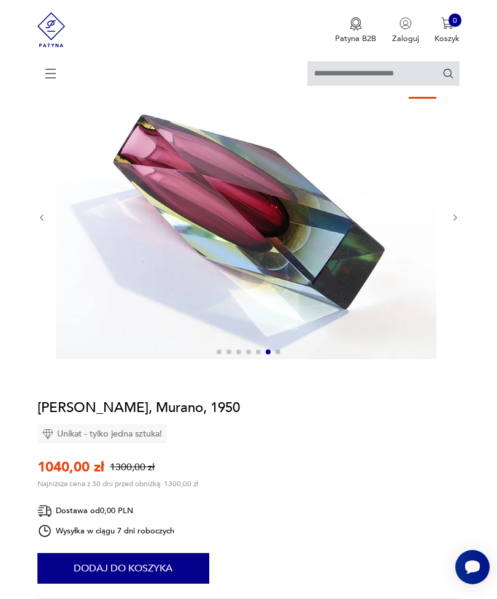
click at [451, 223] on icon "button" at bounding box center [455, 217] width 9 height 9
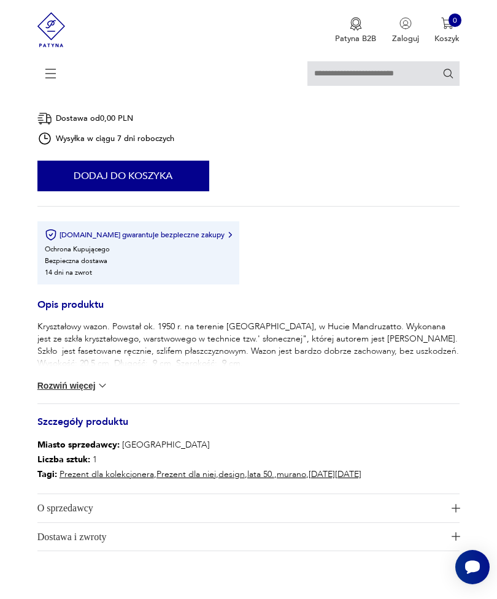
scroll to position [697, 0]
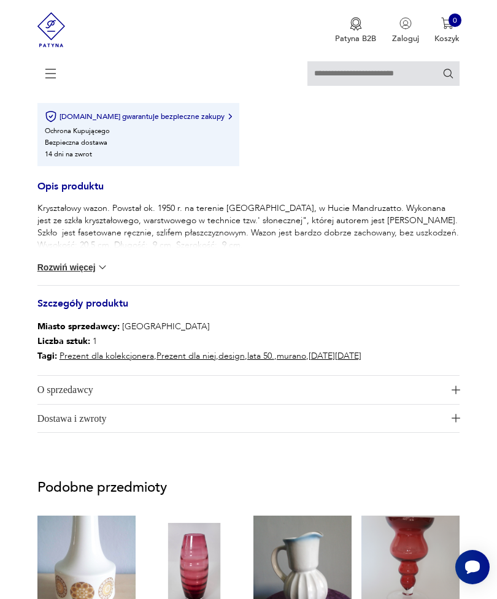
click at [52, 274] on button "Rozwiń więcej" at bounding box center [72, 267] width 71 height 12
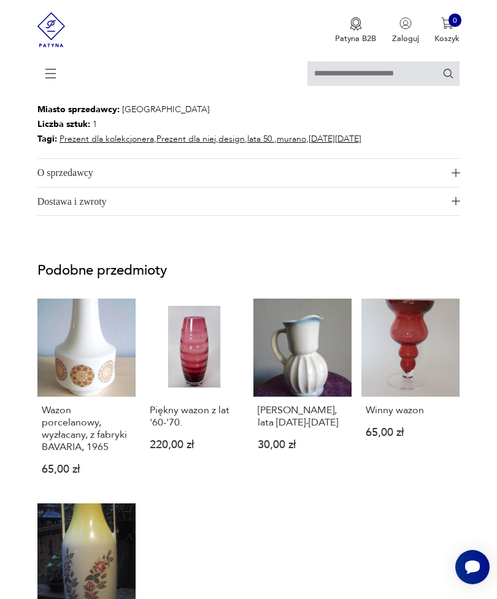
scroll to position [920, 0]
click at [452, 177] on img "button" at bounding box center [455, 172] width 9 height 9
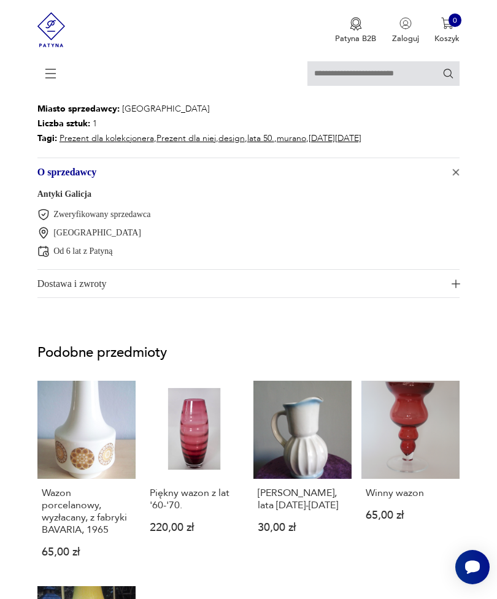
click at [423, 298] on span "Dostawa i zwroty" at bounding box center [241, 284] width 409 height 28
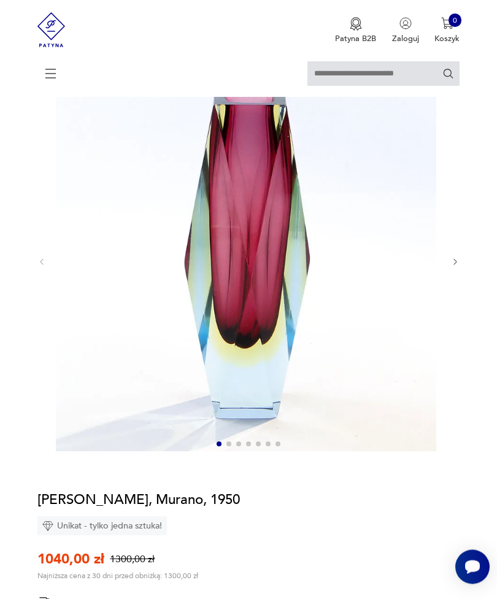
scroll to position [63, 0]
